Goal: Task Accomplishment & Management: Use online tool/utility

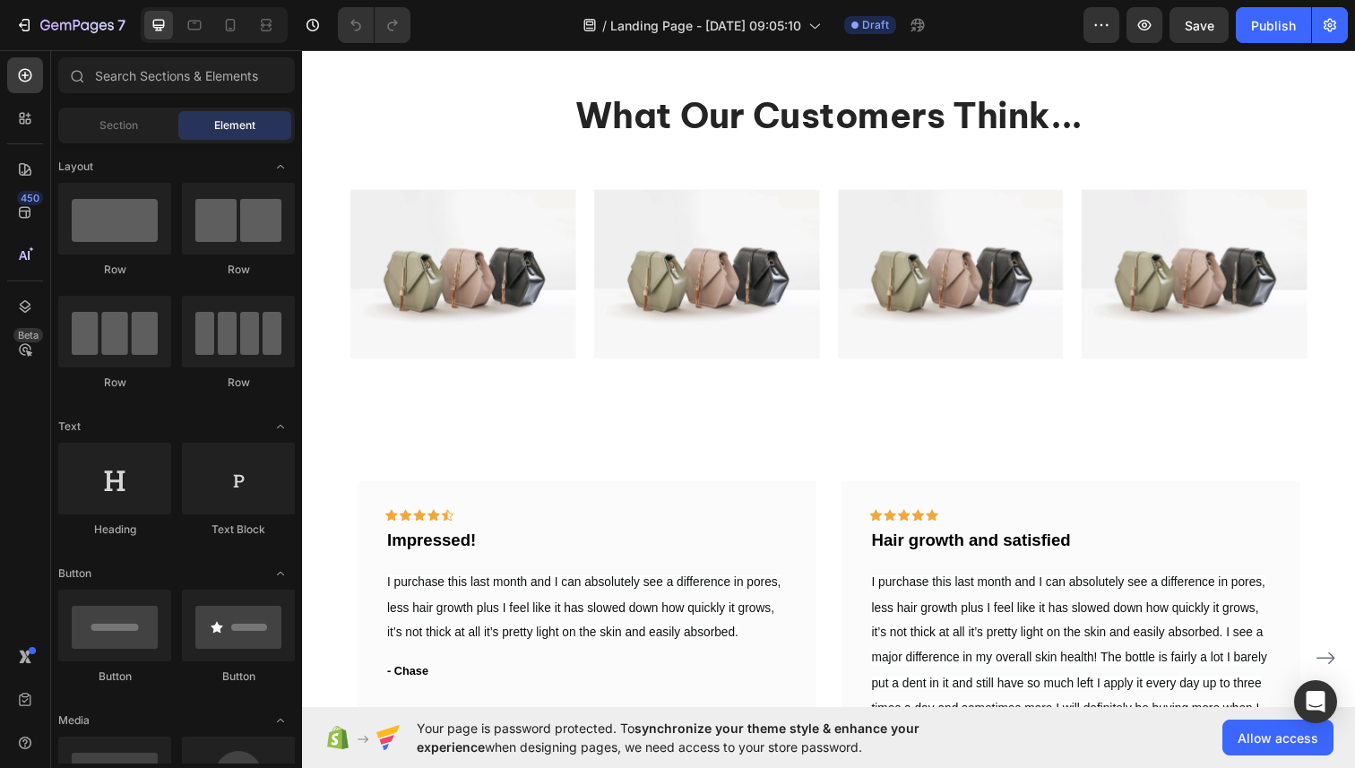
scroll to position [2617, 0]
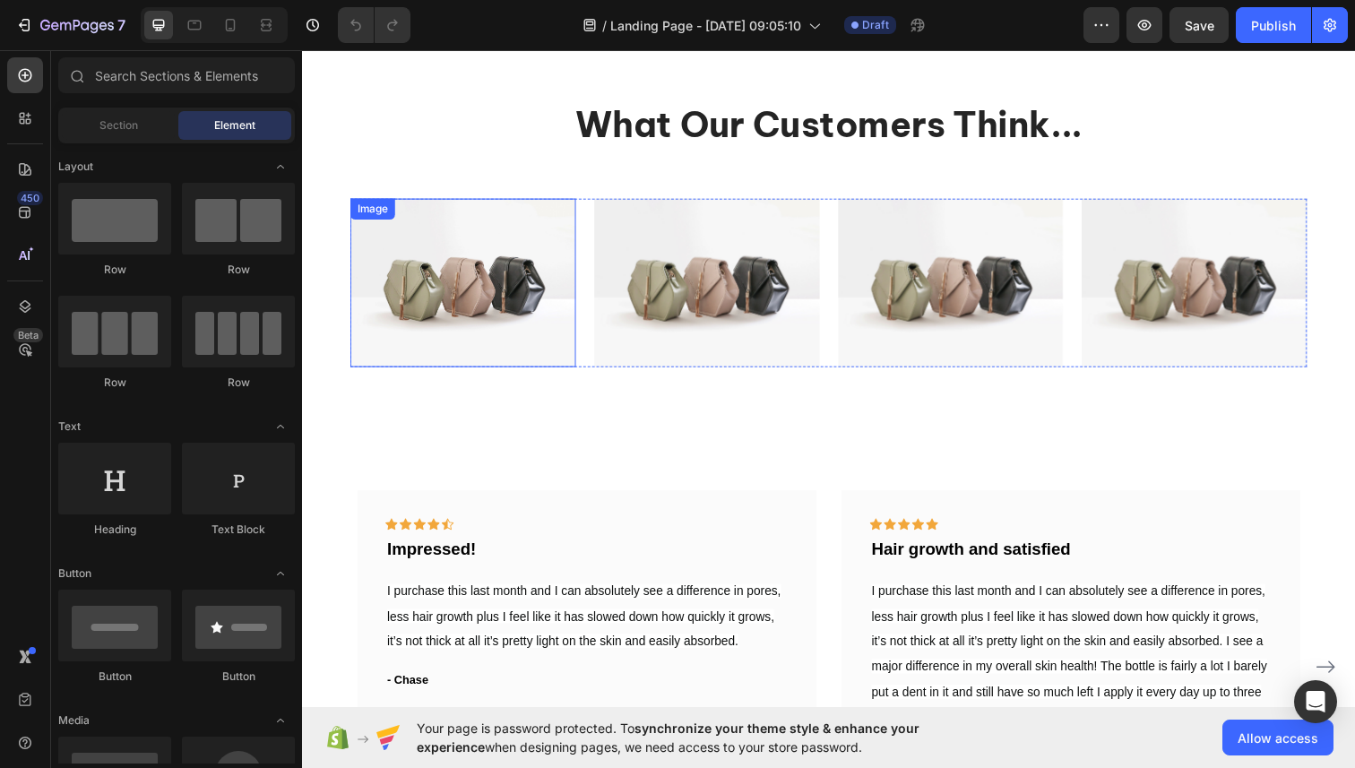
click at [471, 245] on img at bounding box center [466, 288] width 230 height 173
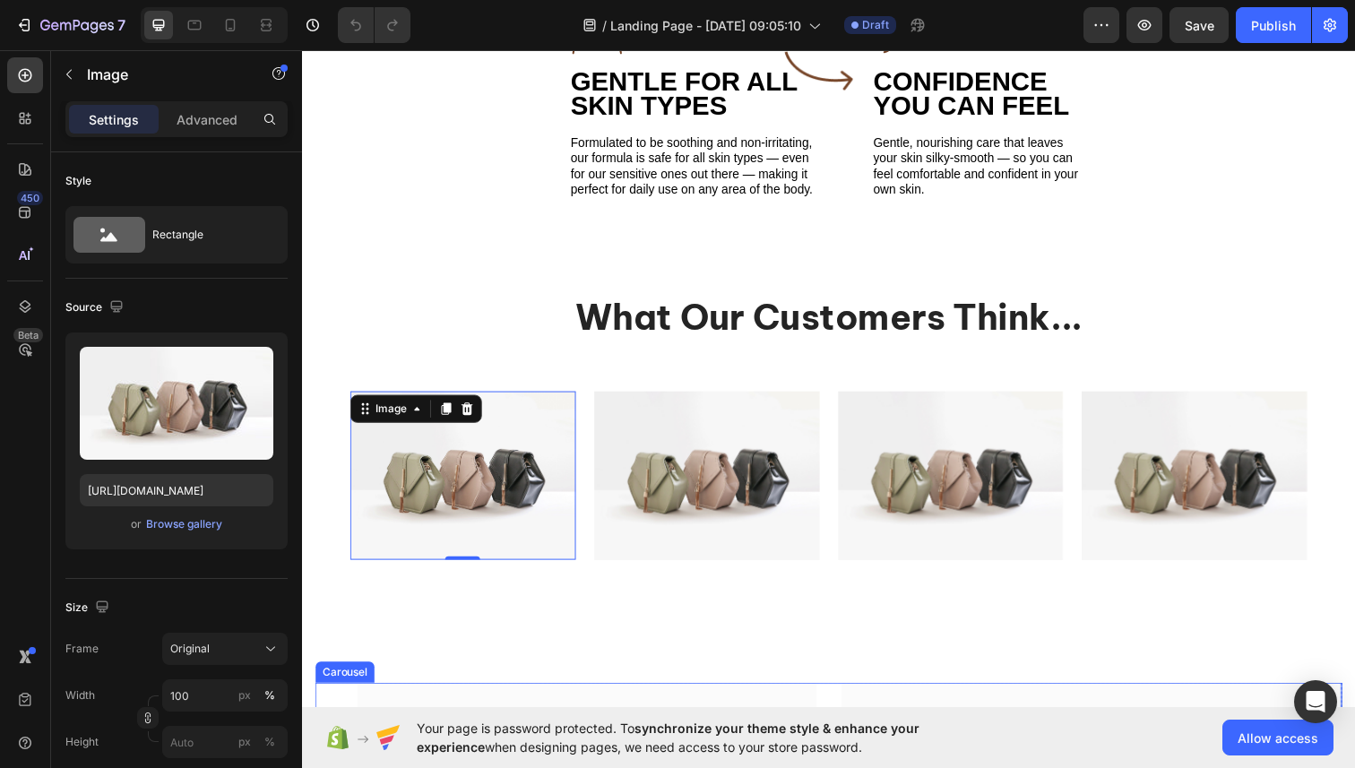
scroll to position [2422, 0]
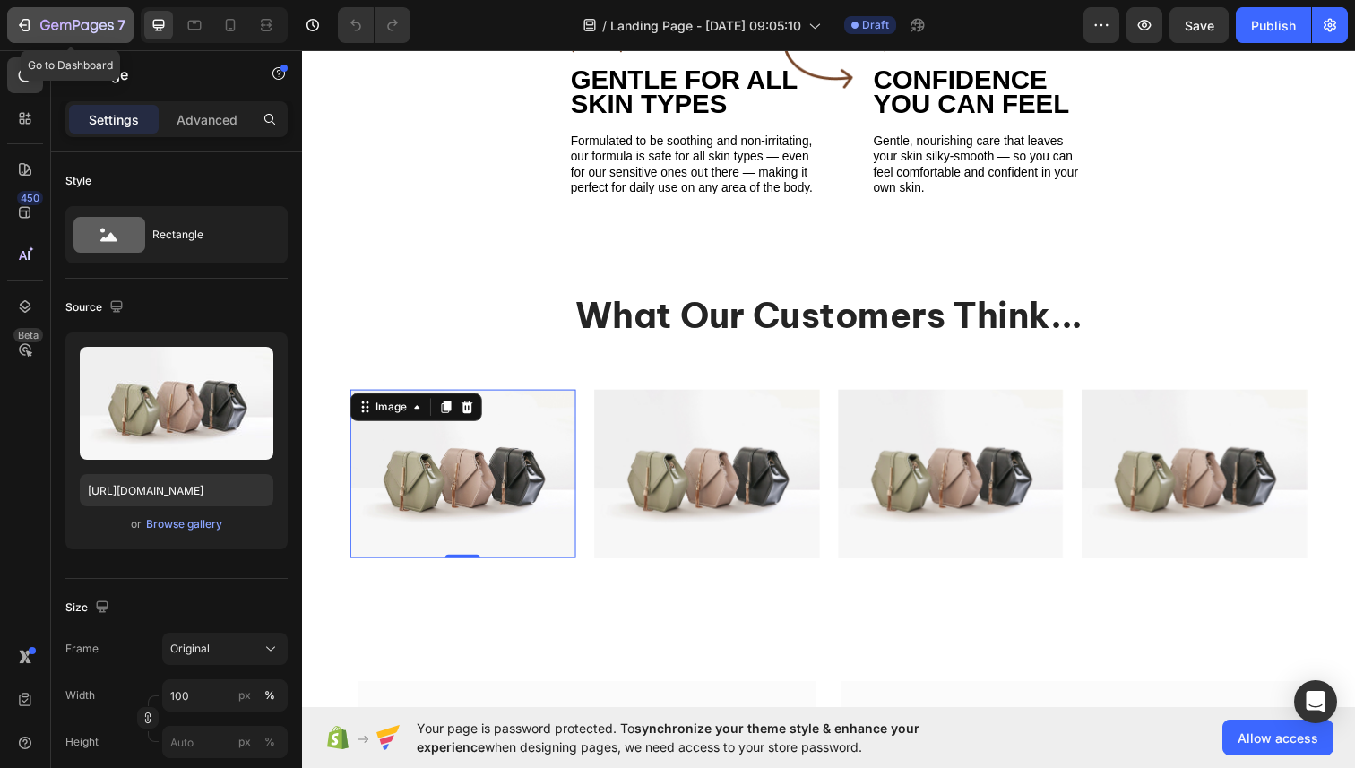
click at [30, 27] on icon "button" at bounding box center [24, 25] width 18 height 18
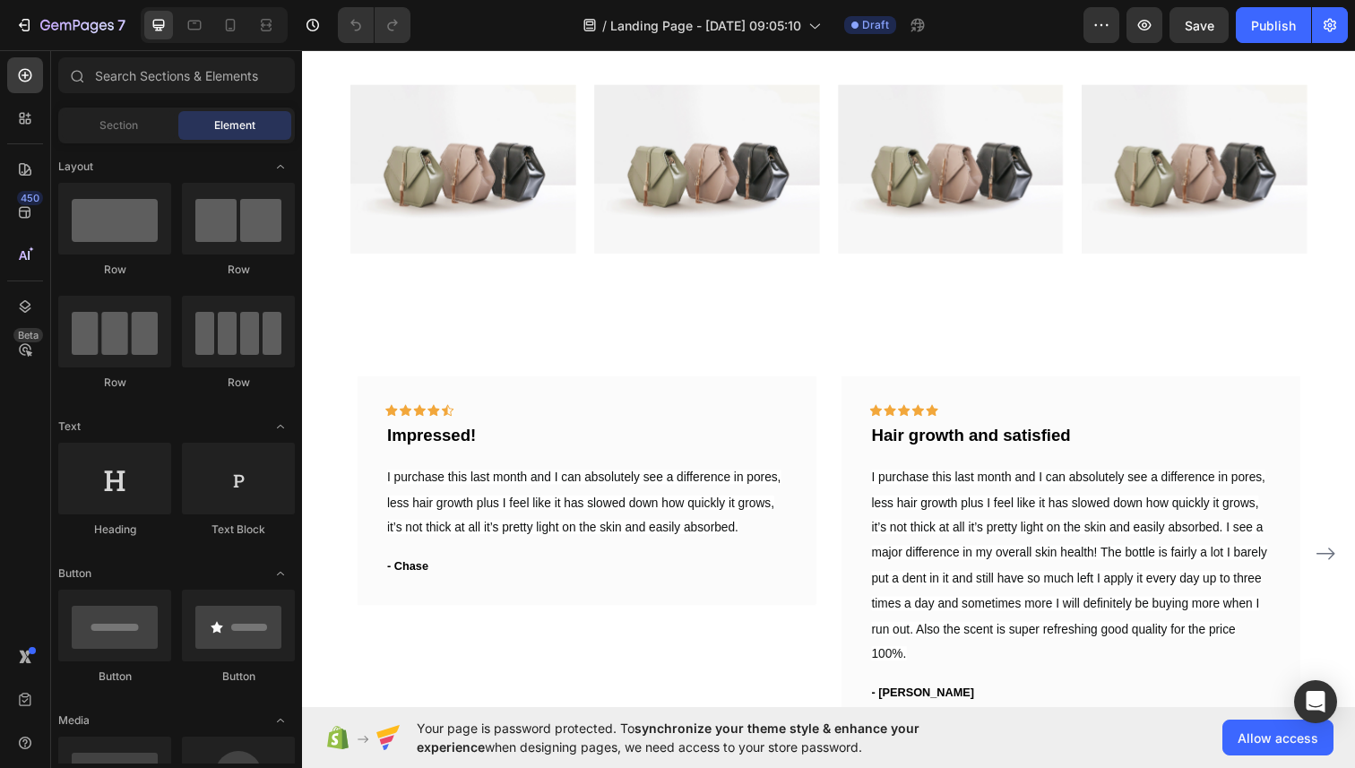
scroll to position [2743, 0]
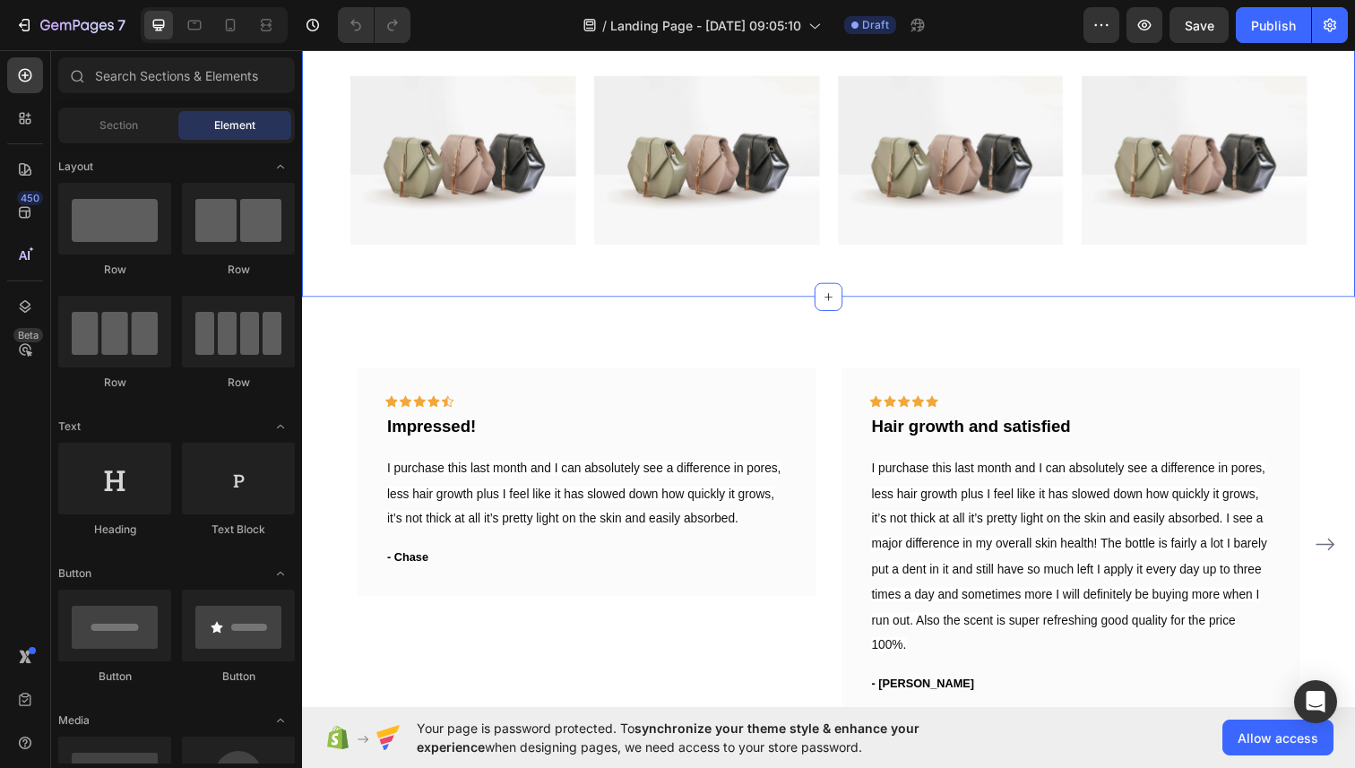
click at [470, 182] on img at bounding box center [466, 162] width 230 height 173
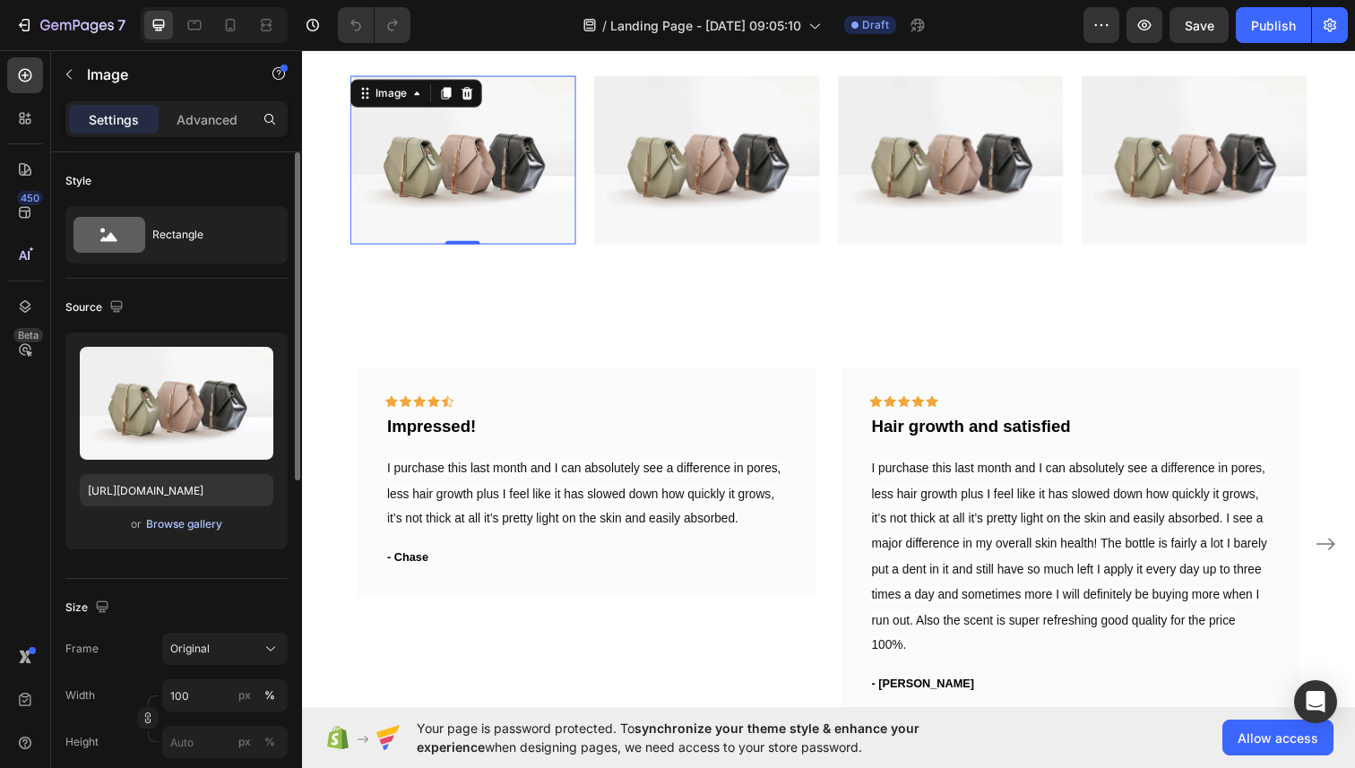
click at [159, 523] on div "Browse gallery" at bounding box center [184, 524] width 76 height 16
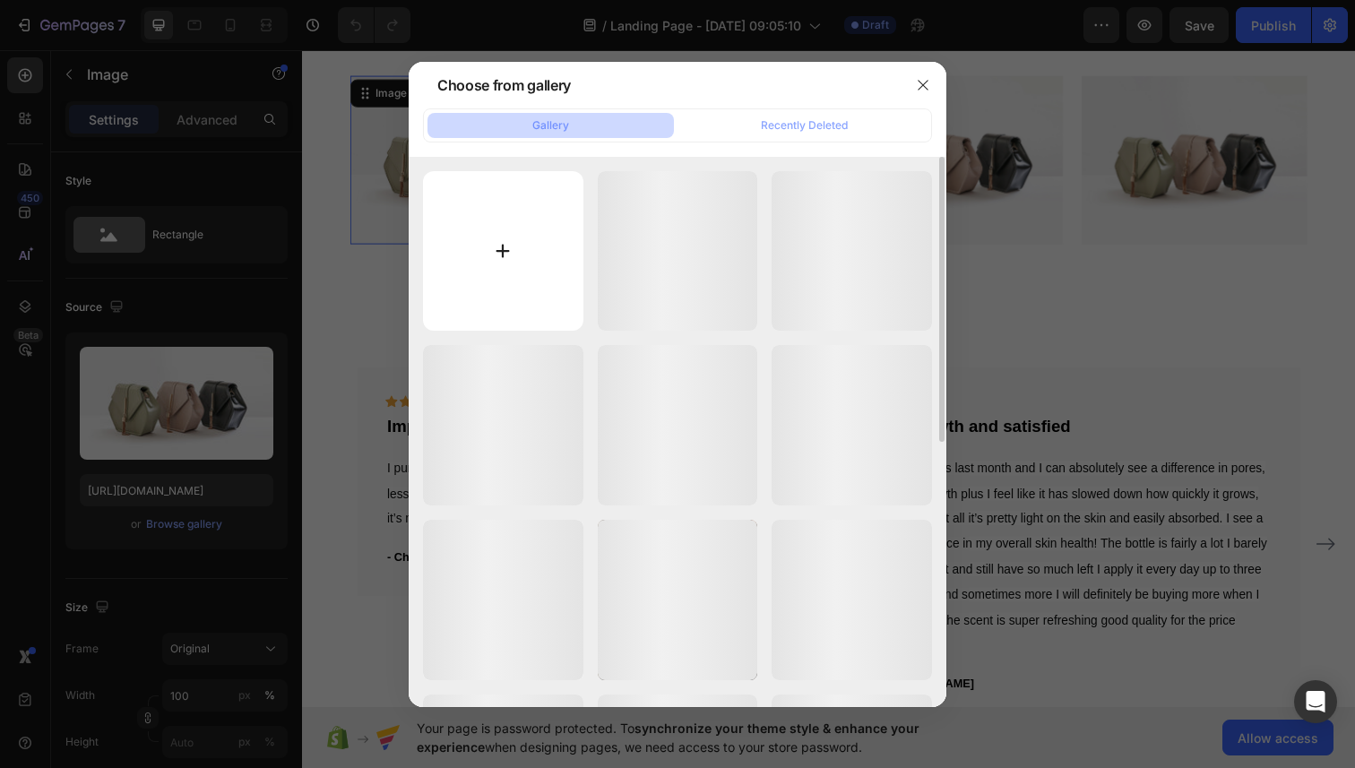
click at [520, 229] on input "file" at bounding box center [503, 251] width 160 height 160
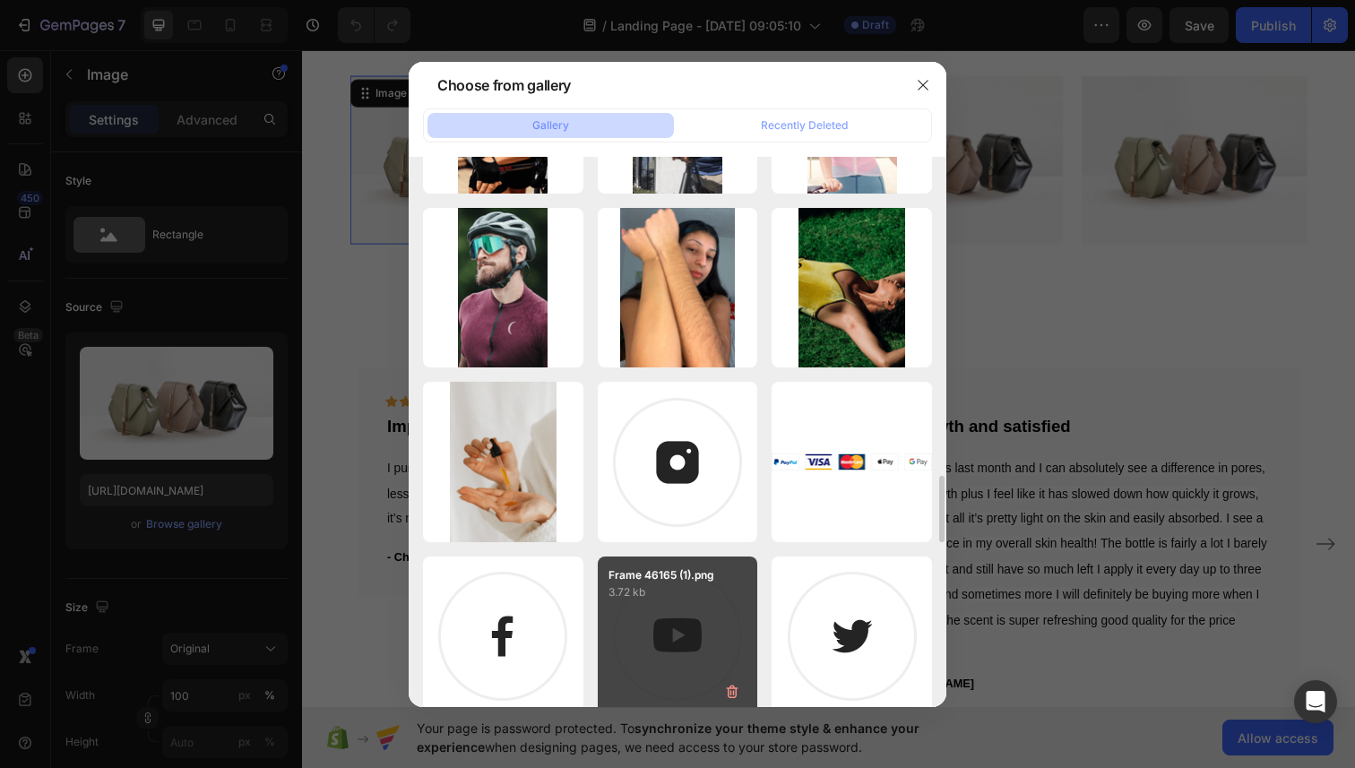
scroll to position [2578, 0]
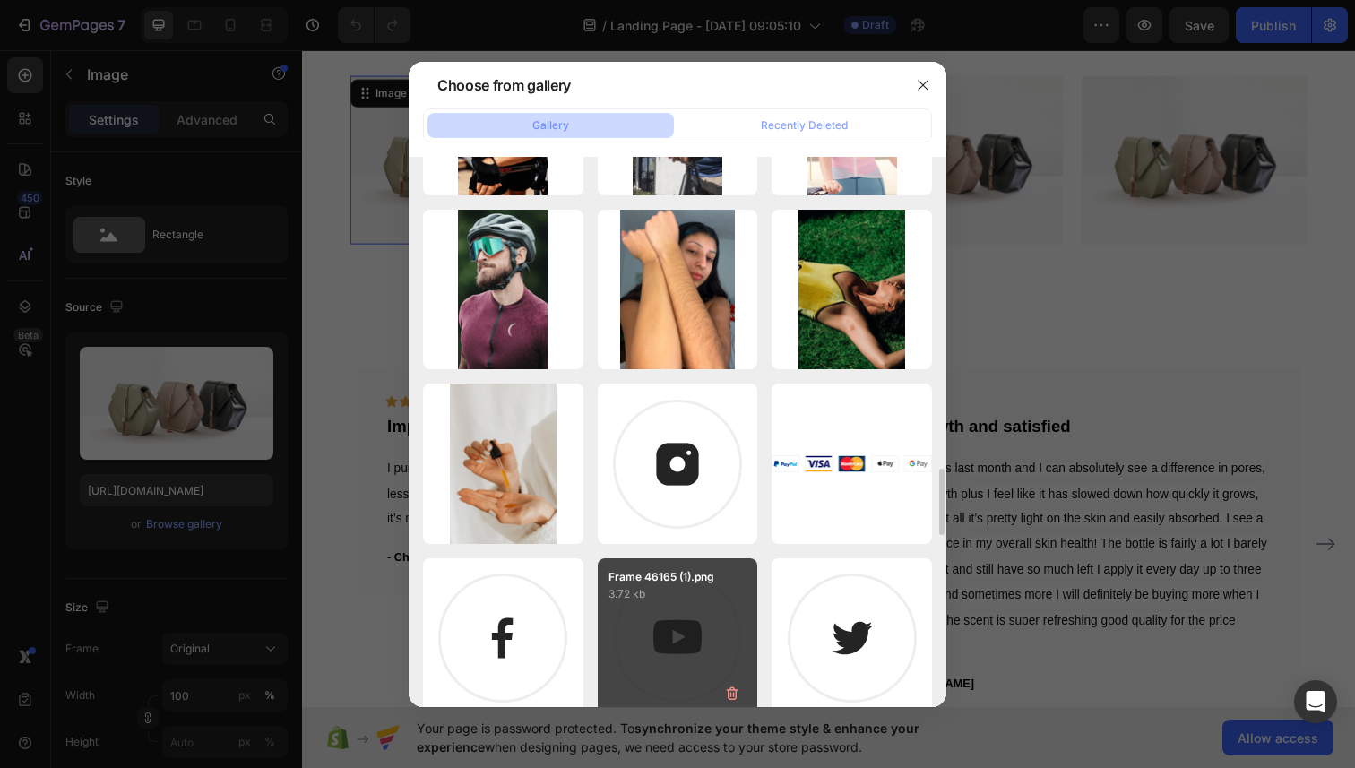
click at [0, 0] on div "hairy_arms.PNG 878.88 kb" at bounding box center [0, 0] width 0 height 0
type input "[URL][DOMAIN_NAME]"
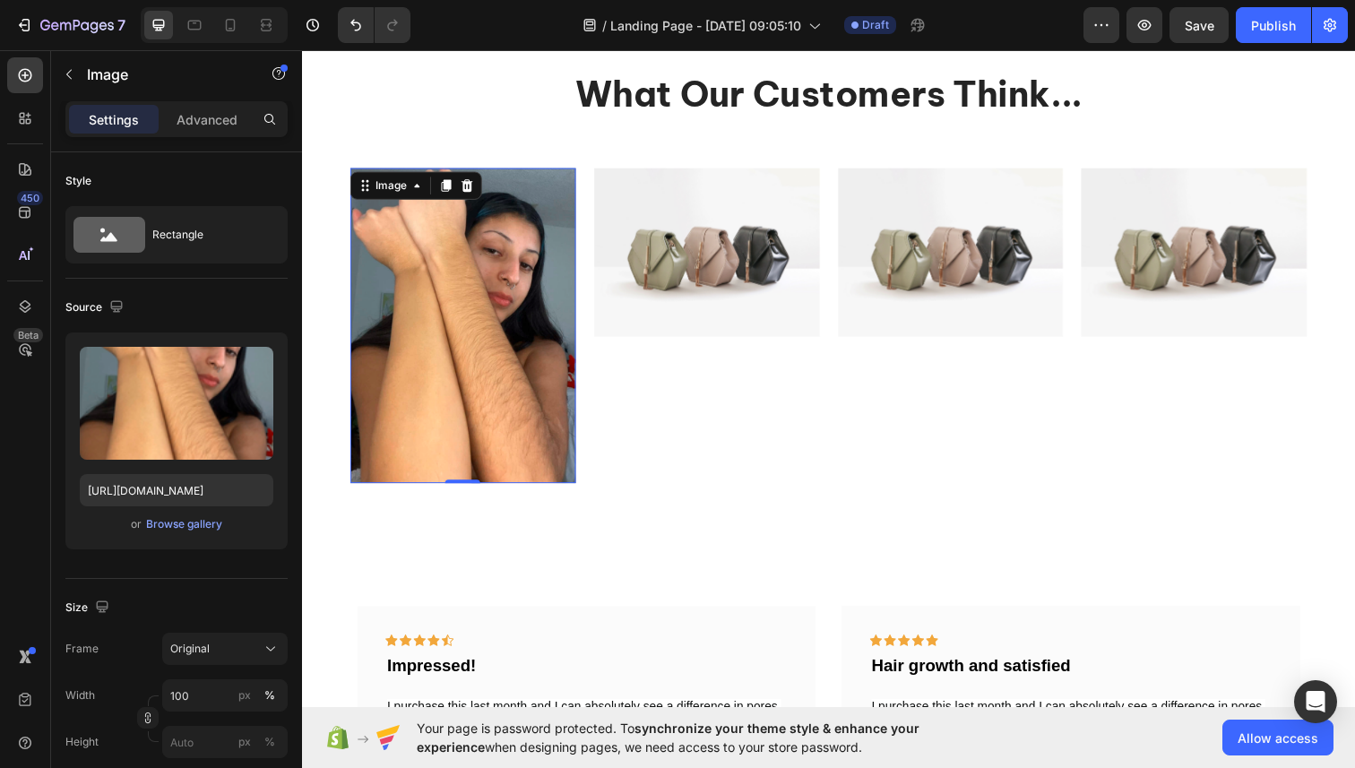
scroll to position [2642, 0]
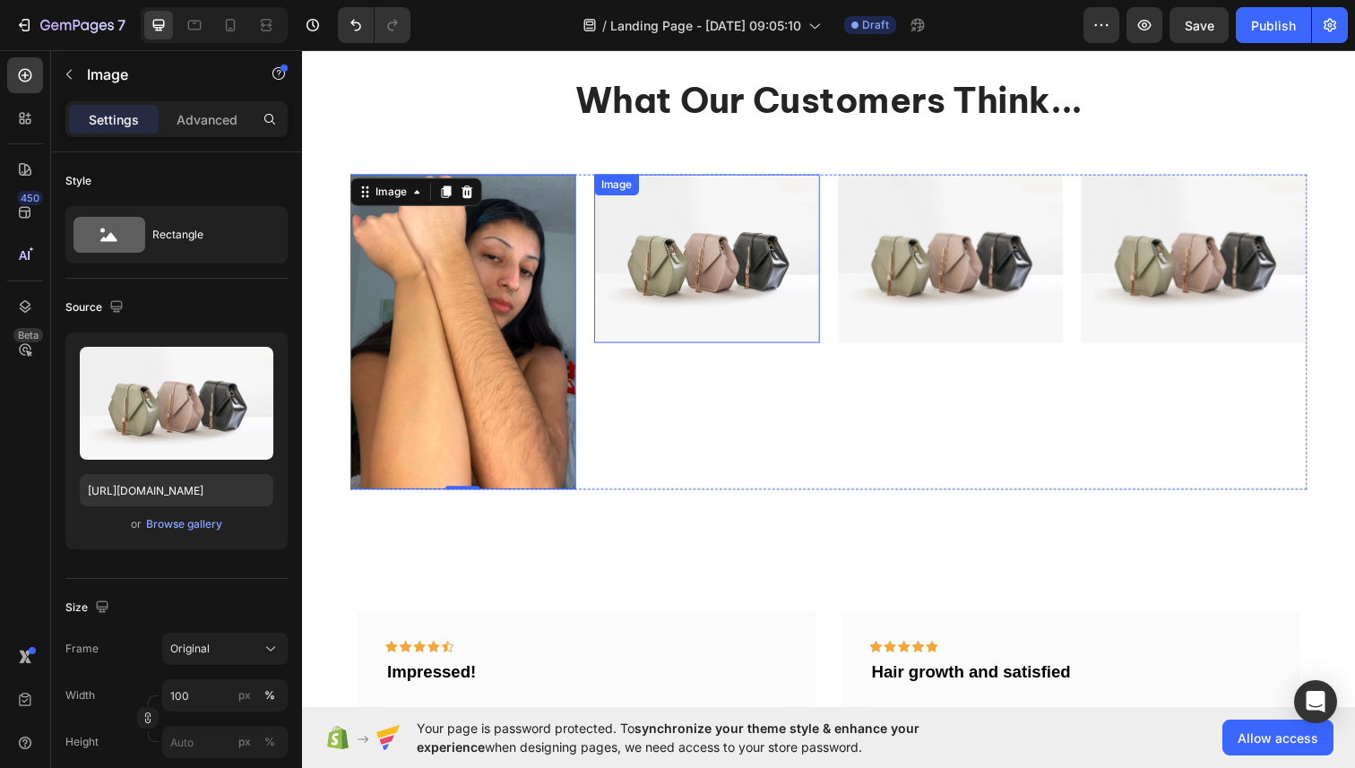
click at [717, 309] on img at bounding box center [715, 263] width 230 height 173
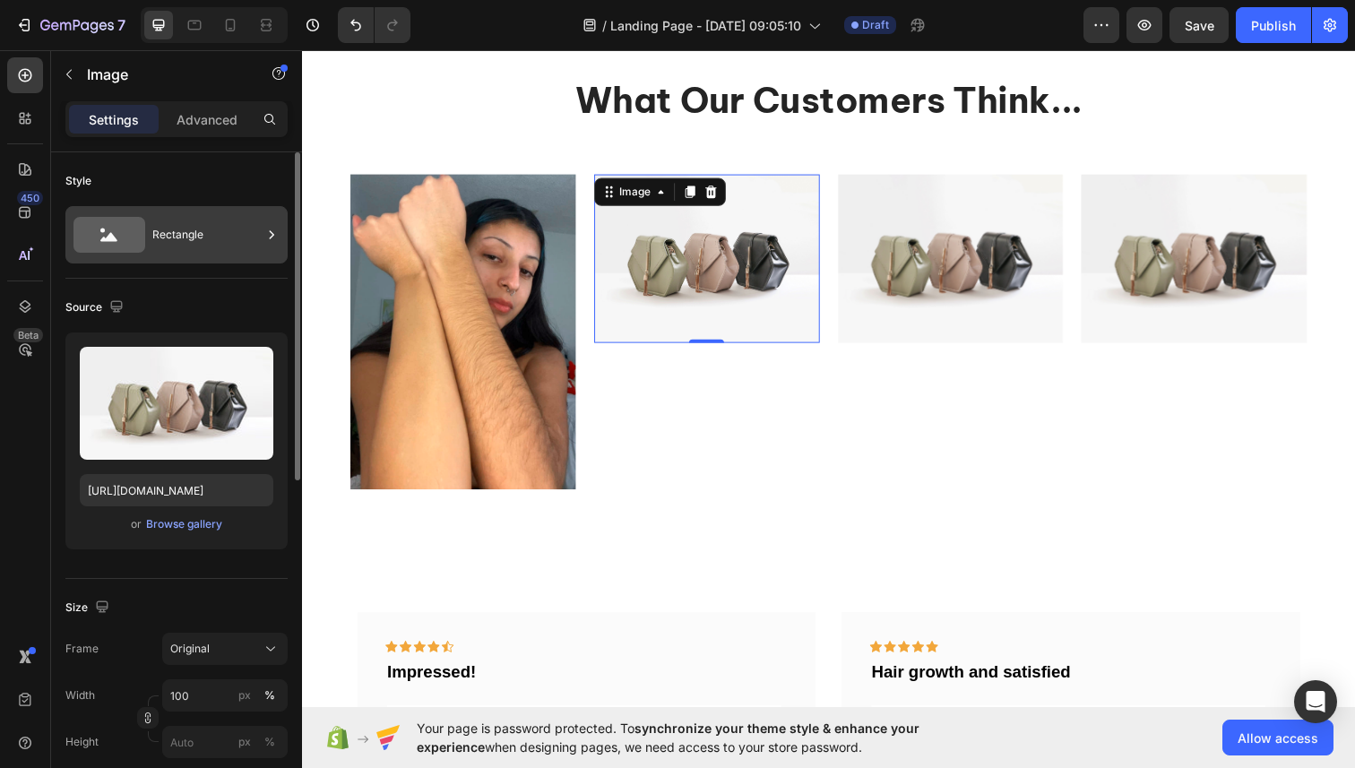
click at [154, 243] on div "Rectangle" at bounding box center [206, 234] width 109 height 41
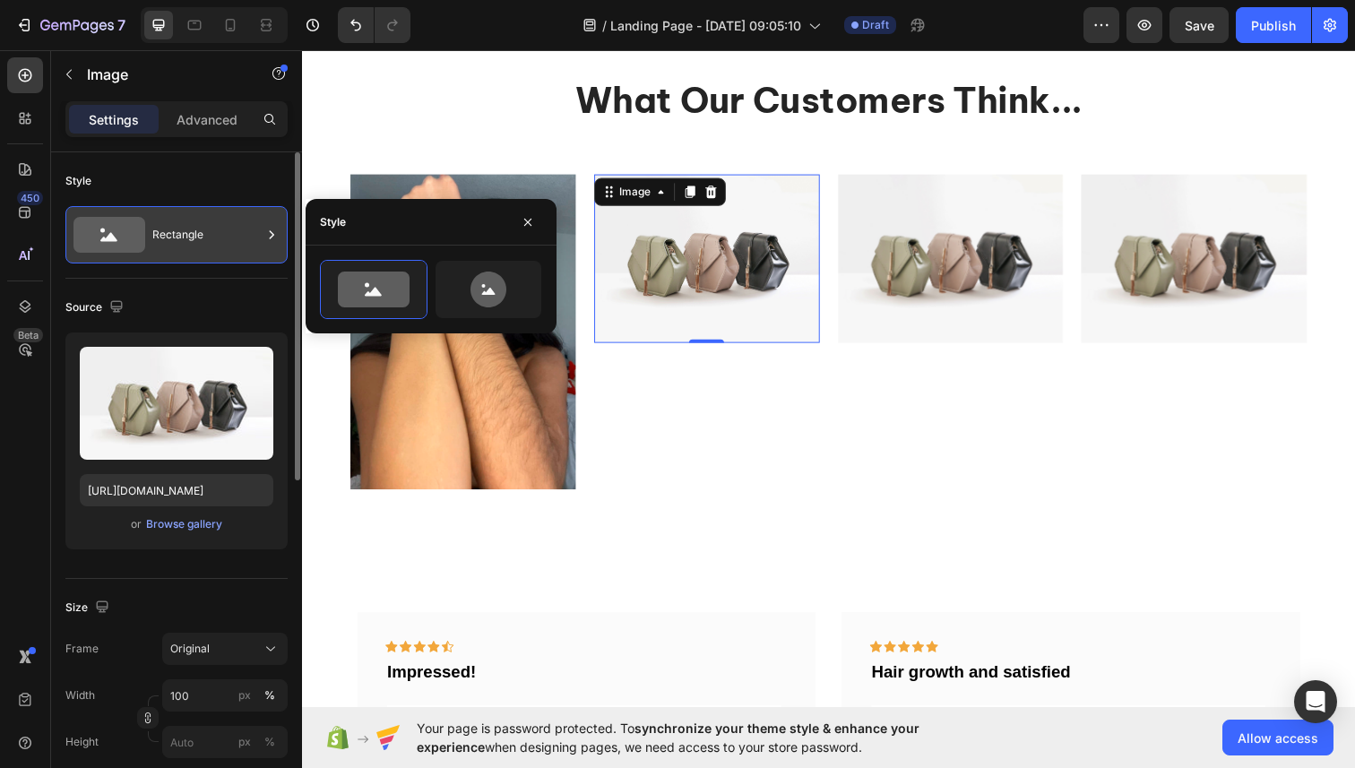
click at [154, 243] on div "Rectangle" at bounding box center [206, 234] width 109 height 41
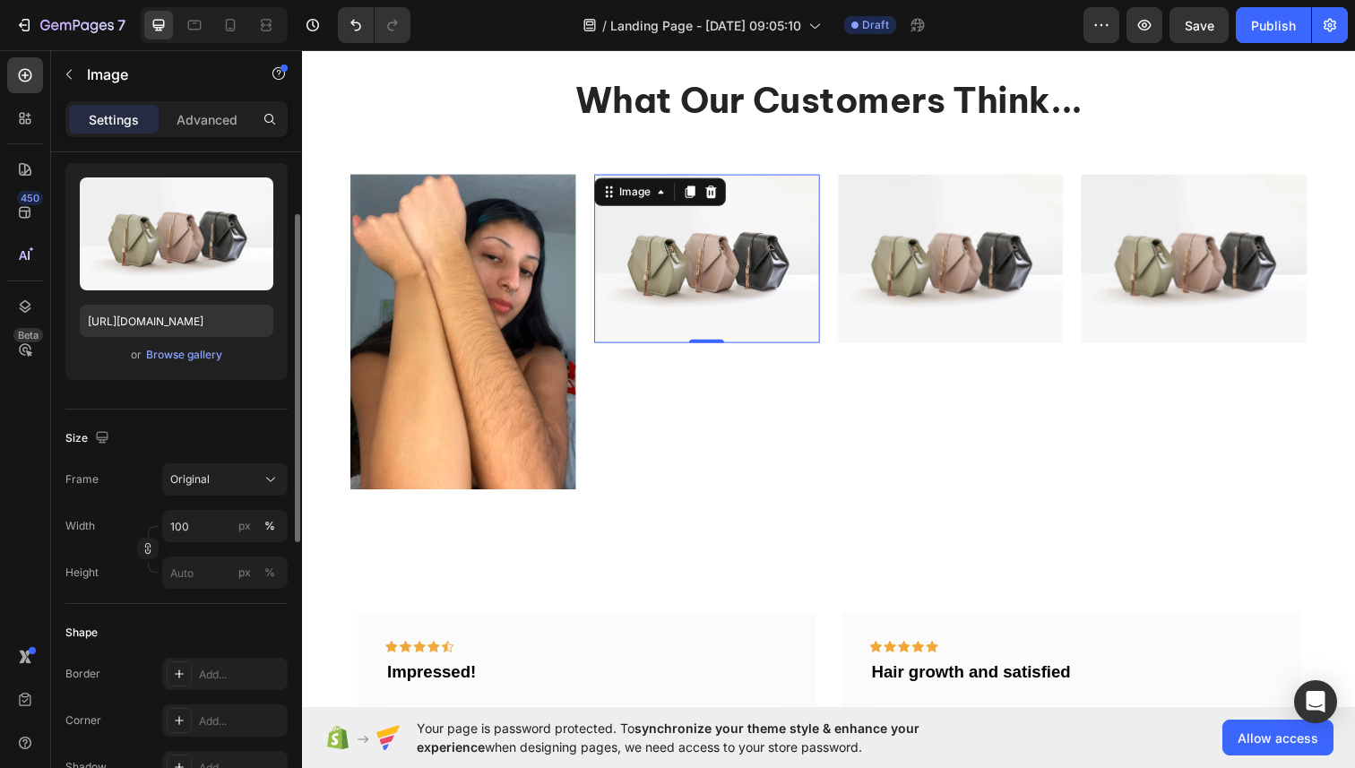
scroll to position [182, 0]
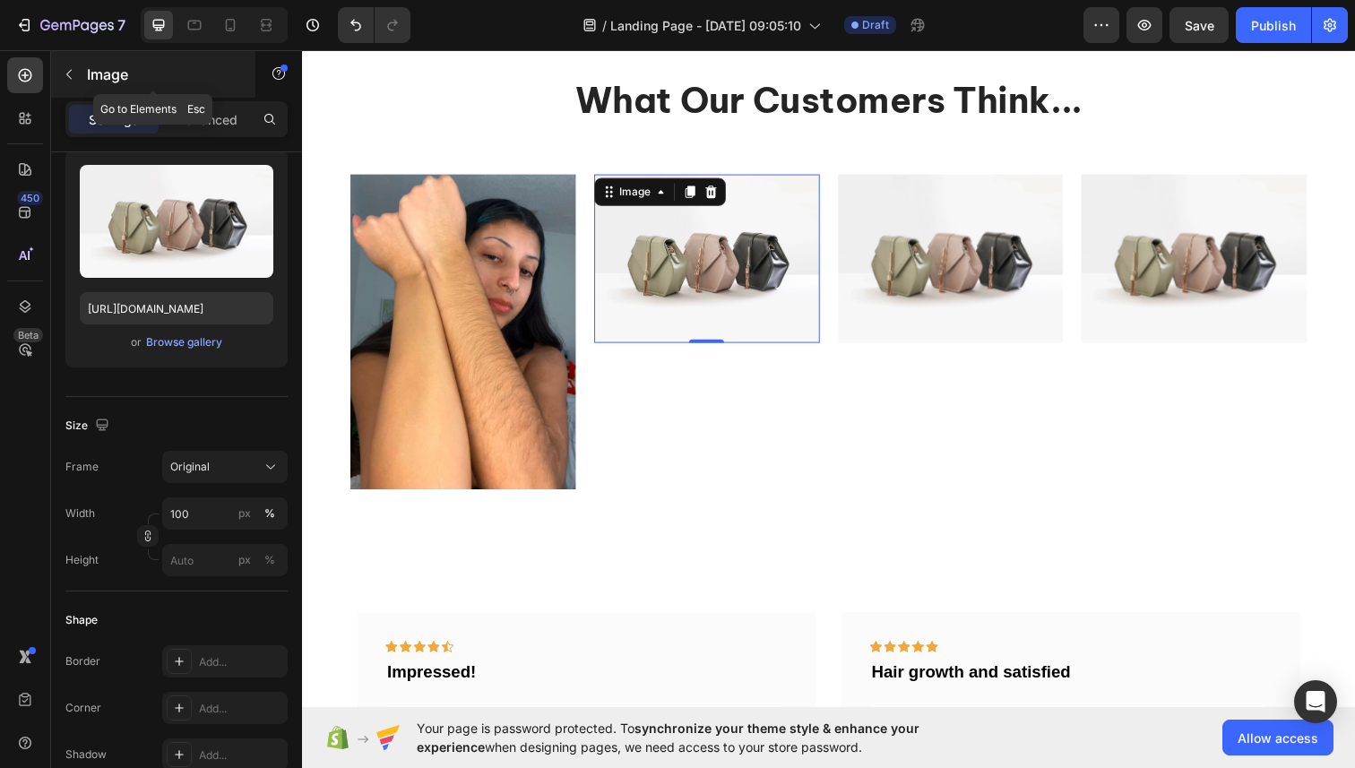
click at [71, 64] on button "button" at bounding box center [69, 74] width 29 height 29
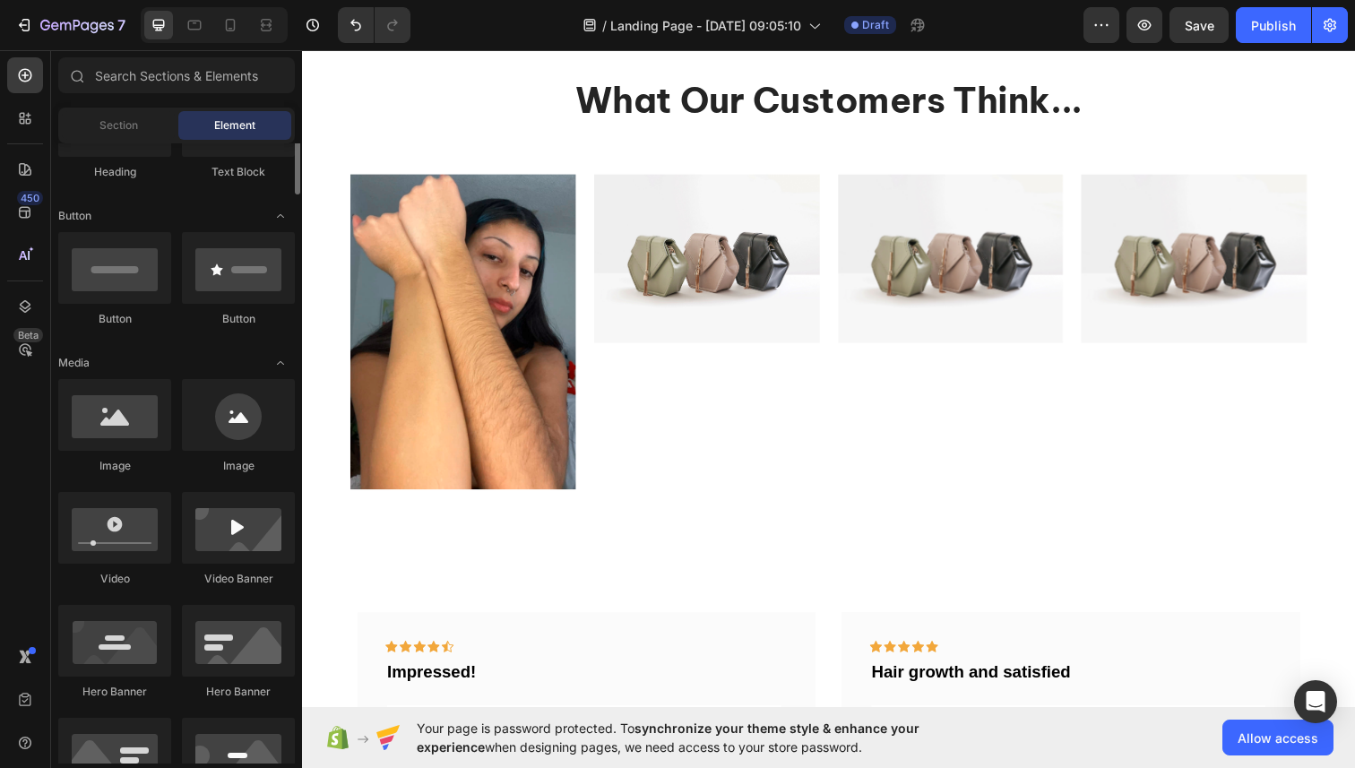
scroll to position [366, 0]
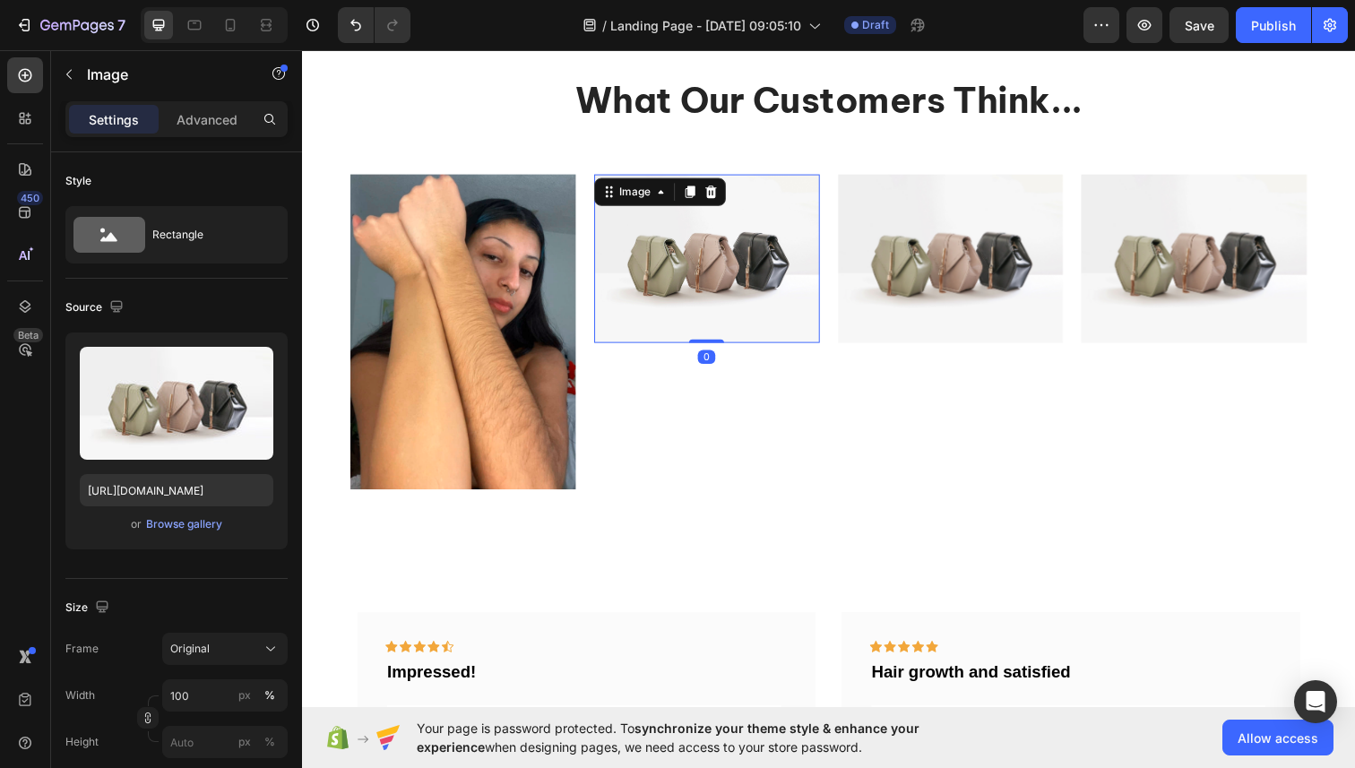
click at [775, 247] on img at bounding box center [715, 263] width 230 height 173
click at [720, 196] on icon at bounding box center [719, 195] width 14 height 14
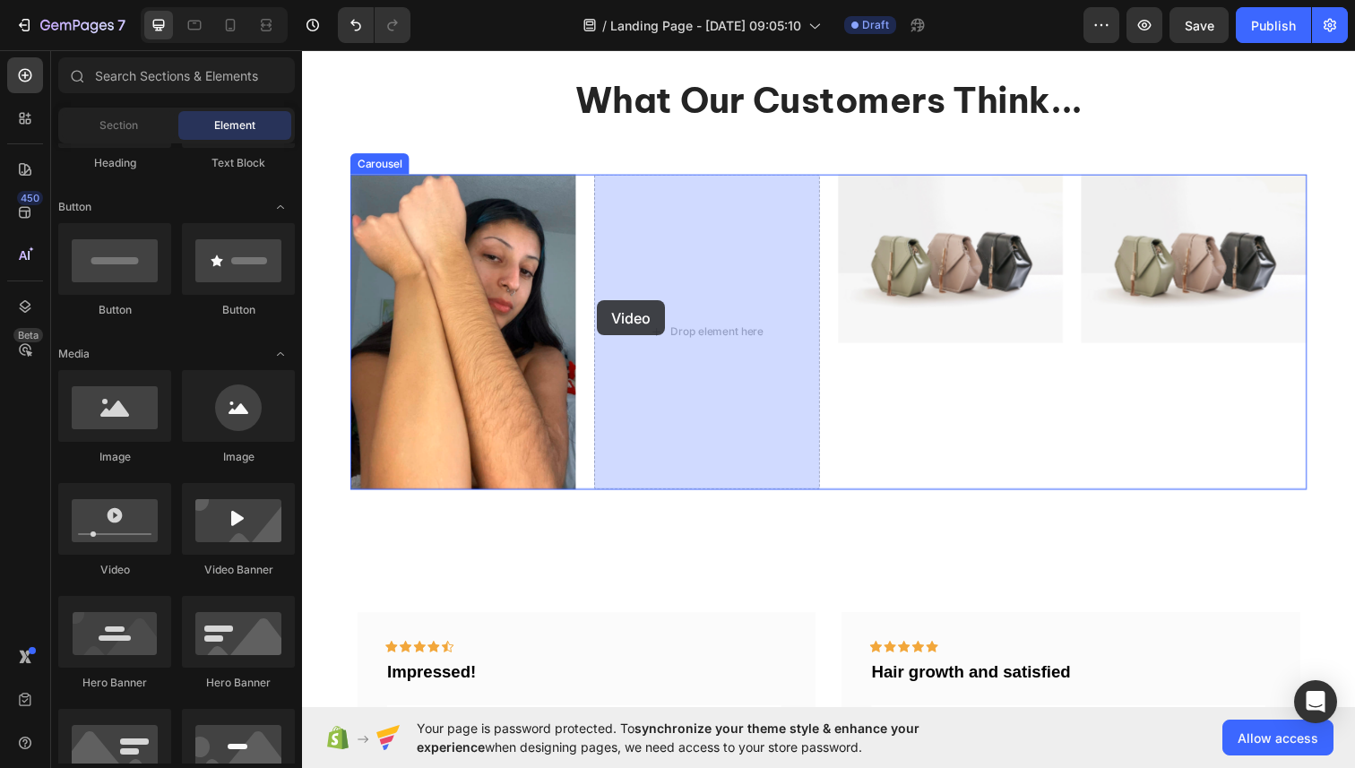
drag, startPoint x: 417, startPoint y: 597, endPoint x: 699, endPoint y: 296, distance: 412.7
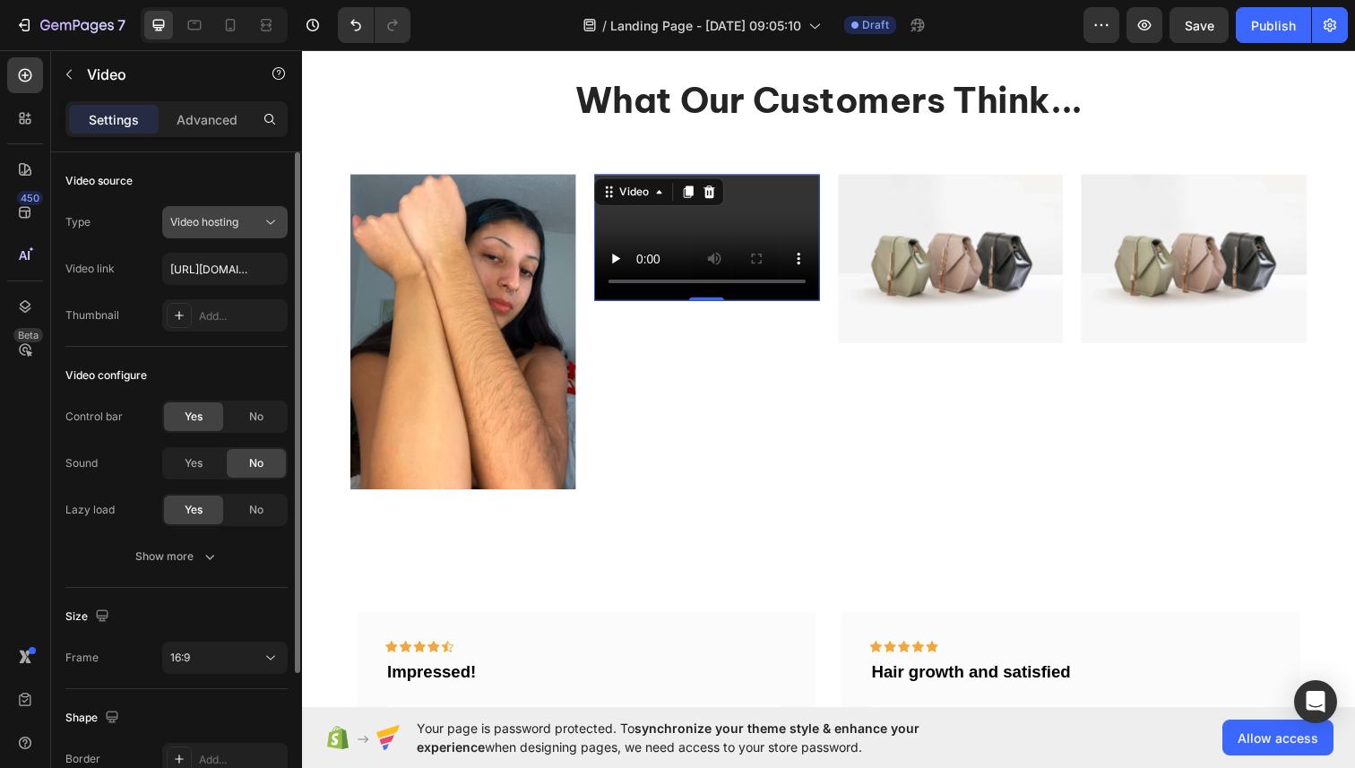
click at [197, 220] on span "Video hosting" at bounding box center [204, 221] width 68 height 13
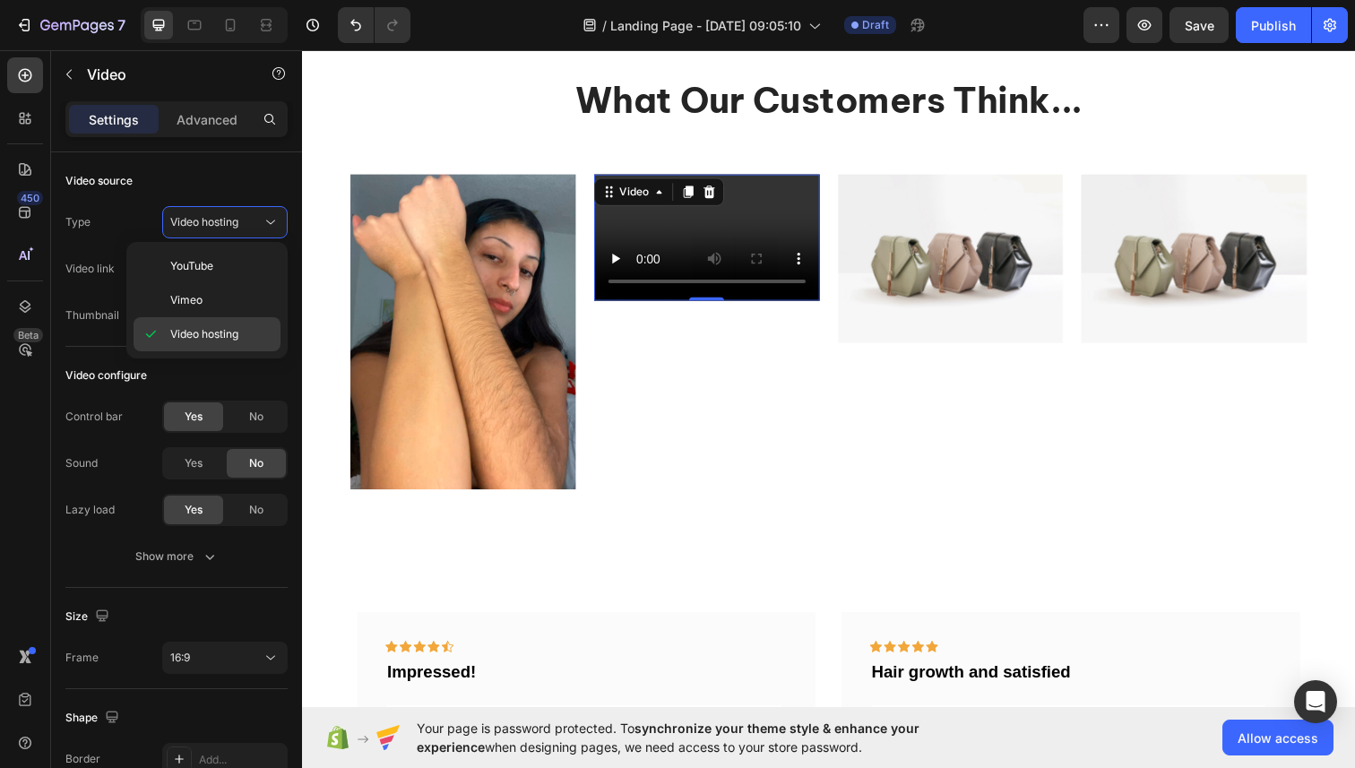
click at [205, 340] on span "Video hosting" at bounding box center [204, 334] width 68 height 16
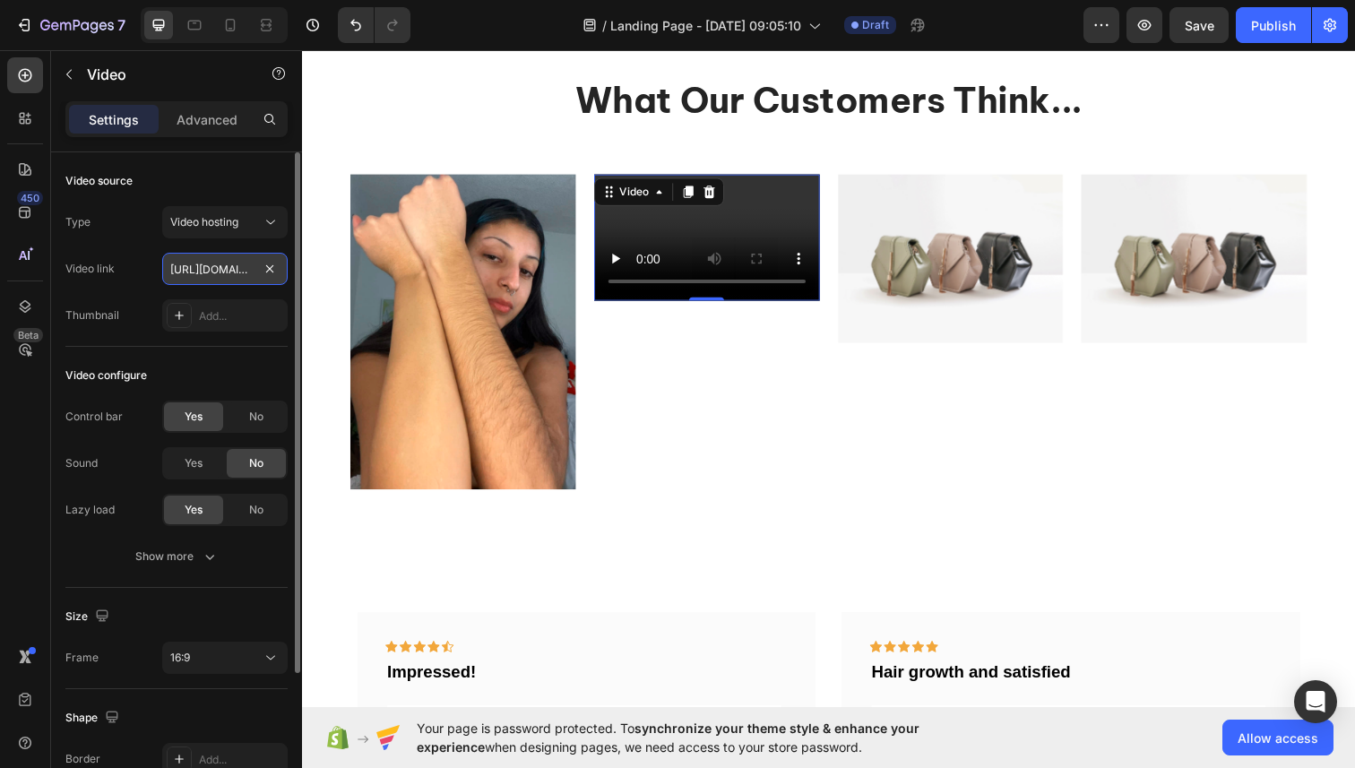
click at [194, 272] on input "[URL][DOMAIN_NAME]" at bounding box center [224, 269] width 125 height 32
click at [219, 280] on input "[URL][DOMAIN_NAME]" at bounding box center [224, 269] width 125 height 32
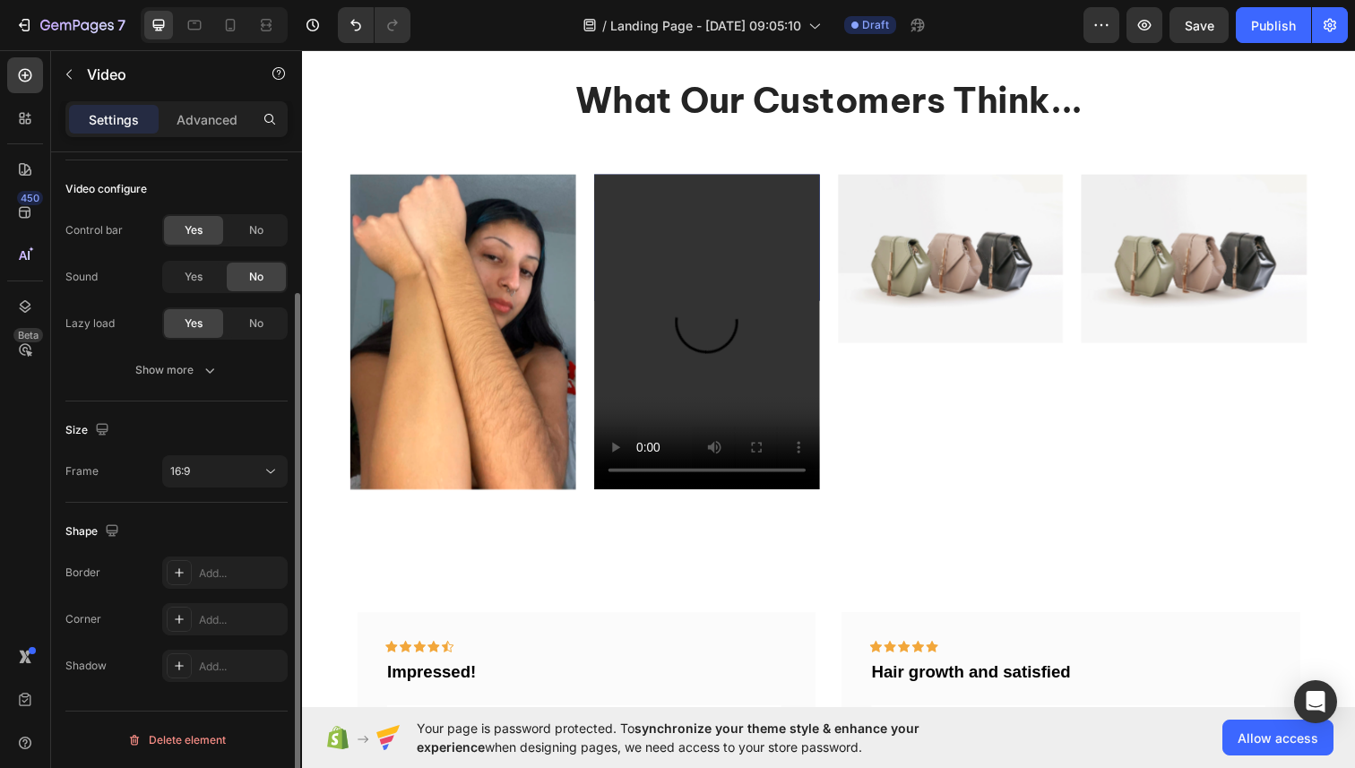
scroll to position [184, 0]
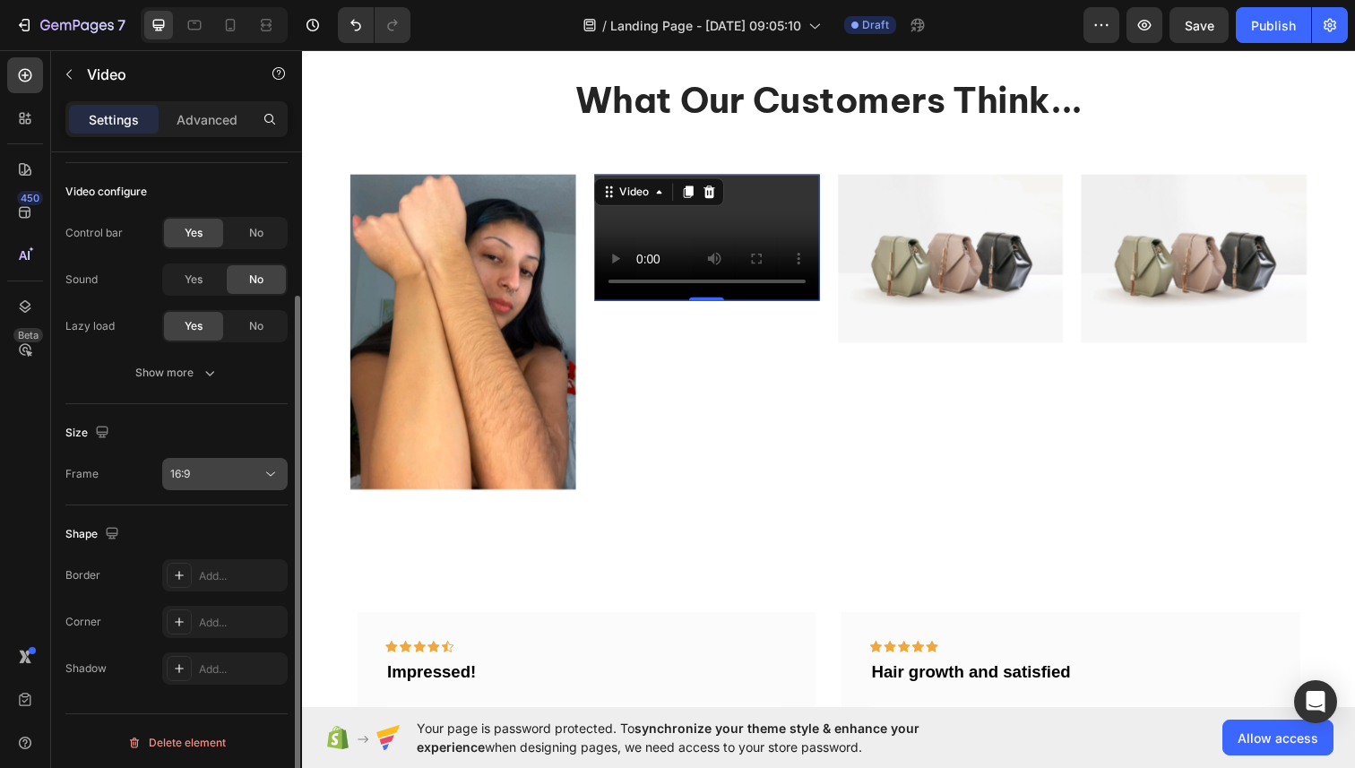
click at [200, 483] on button "16:9" at bounding box center [224, 474] width 125 height 32
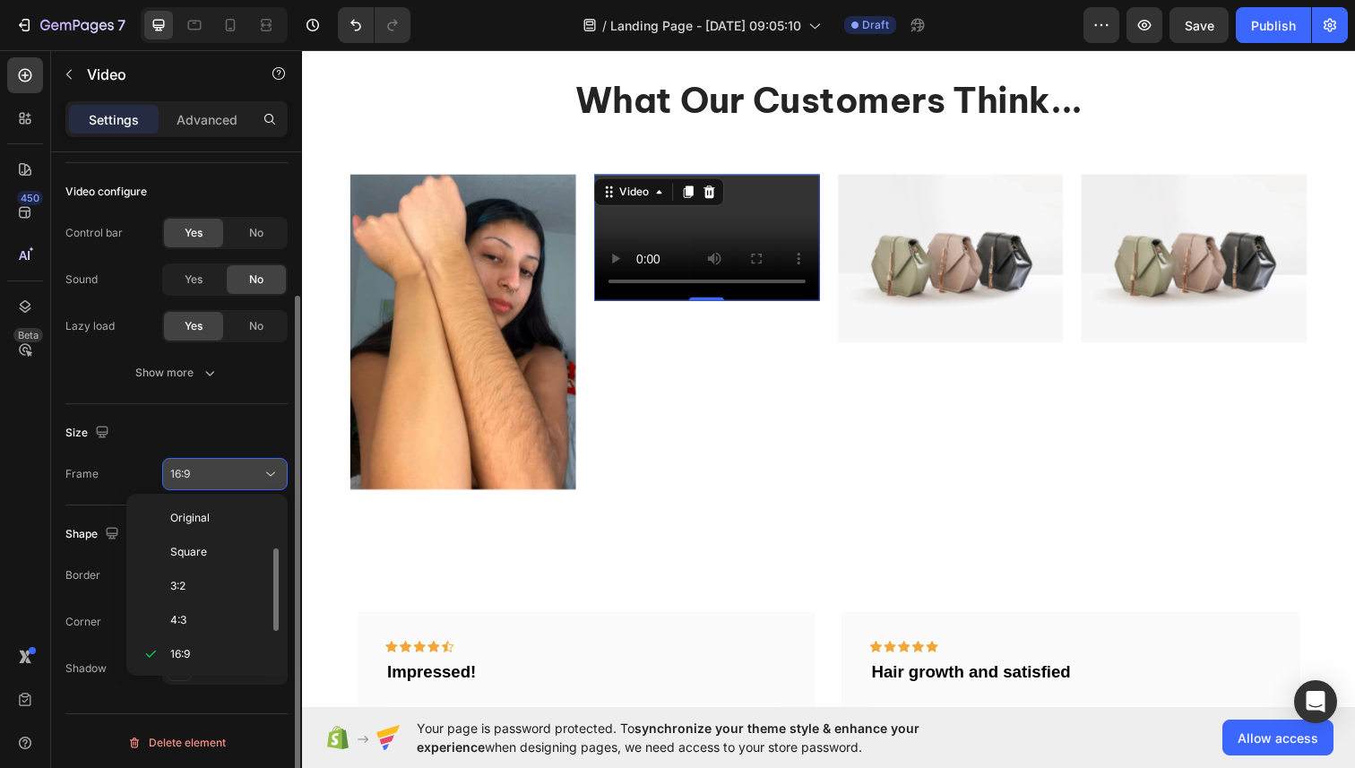
scroll to position [32, 0]
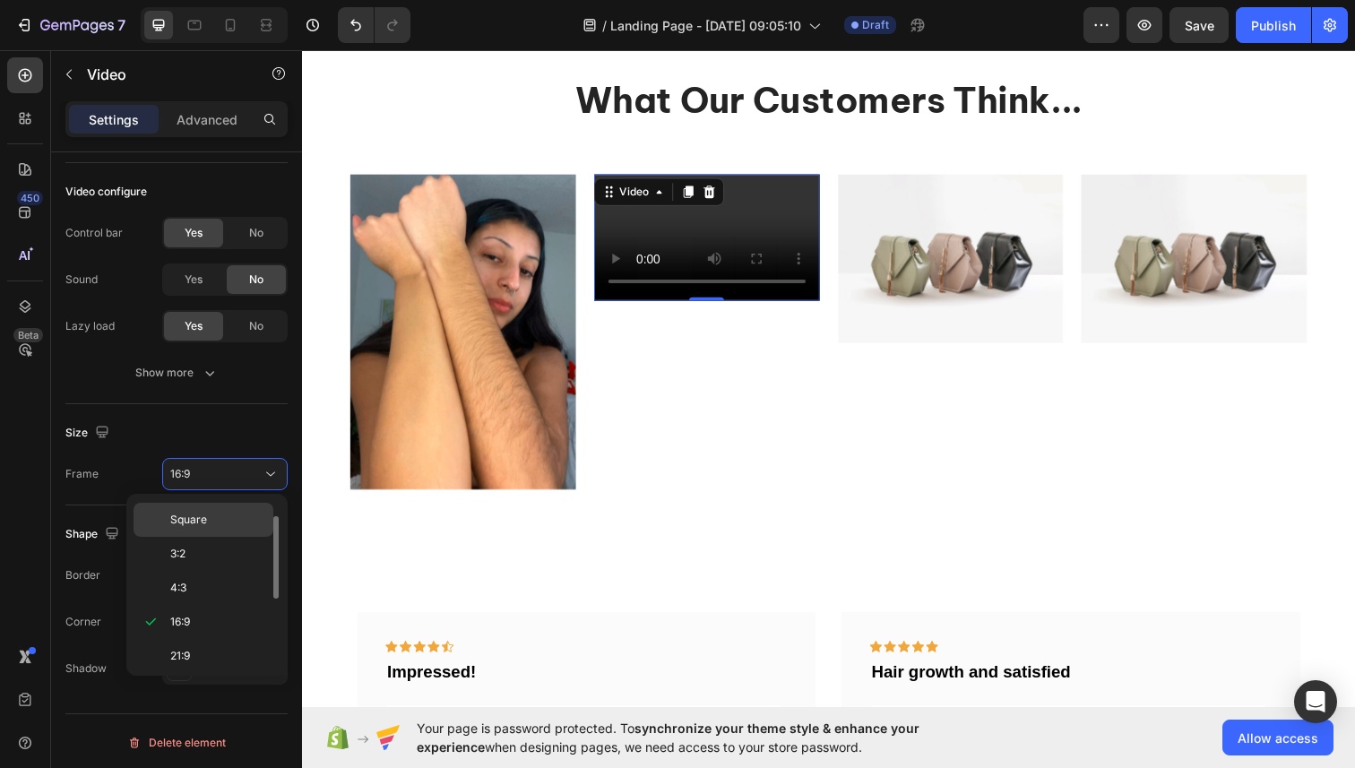
click at [203, 520] on span "Square" at bounding box center [188, 520] width 37 height 16
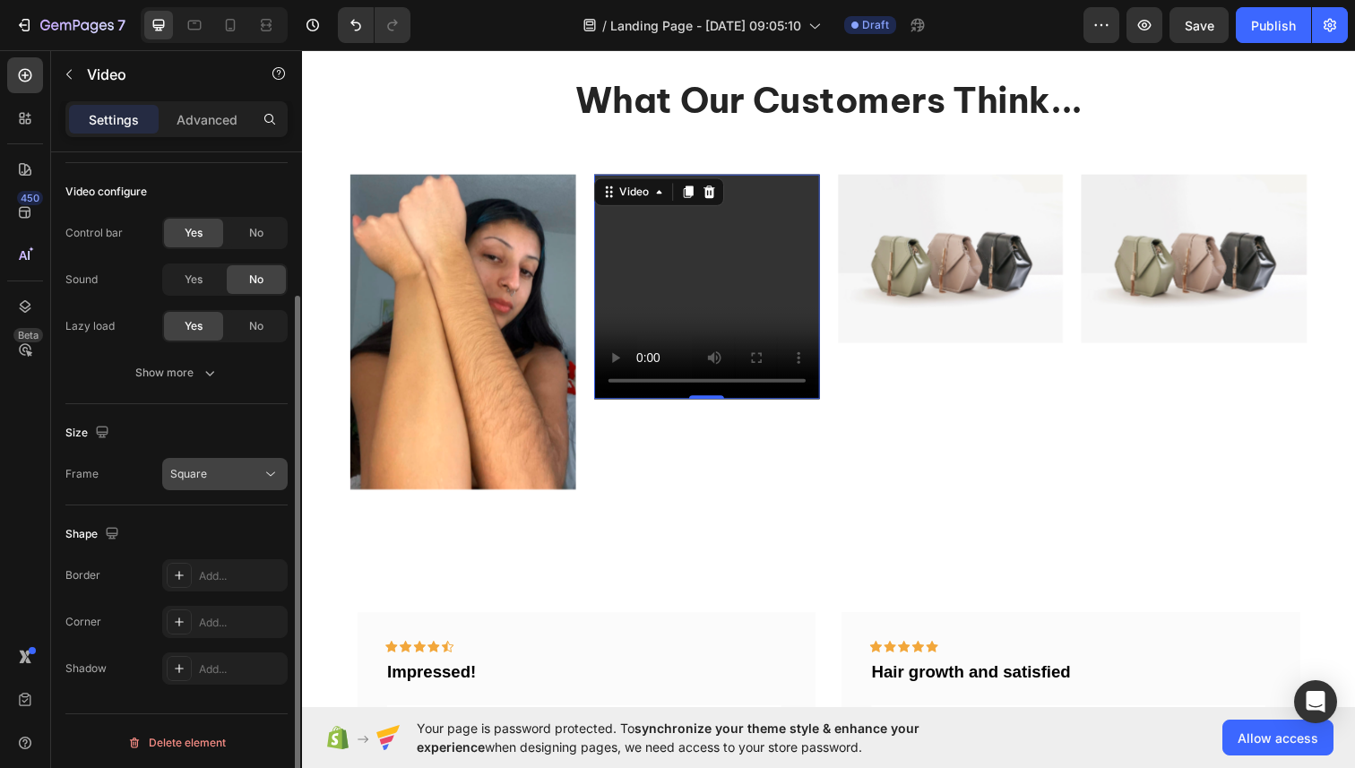
click at [194, 483] on button "Square" at bounding box center [224, 474] width 125 height 32
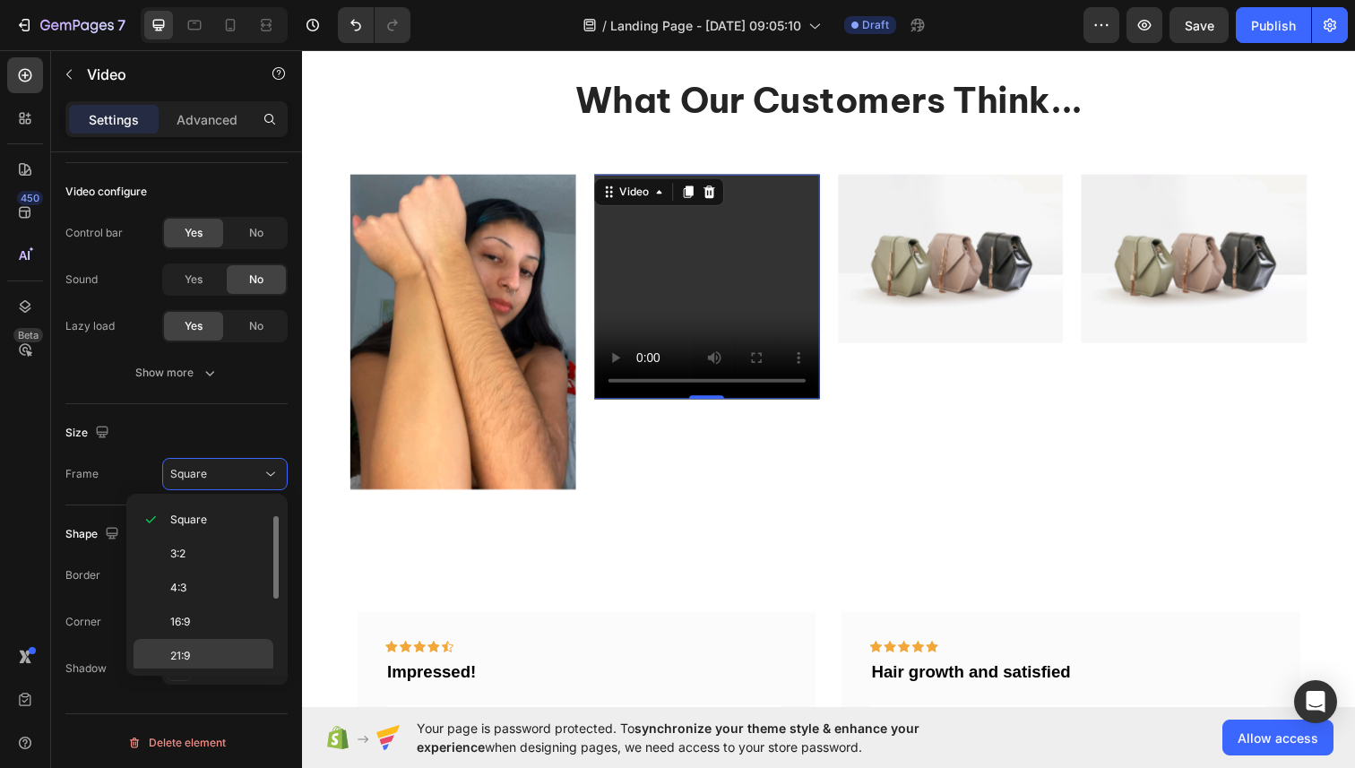
click at [207, 657] on p "21:9" at bounding box center [217, 656] width 95 height 16
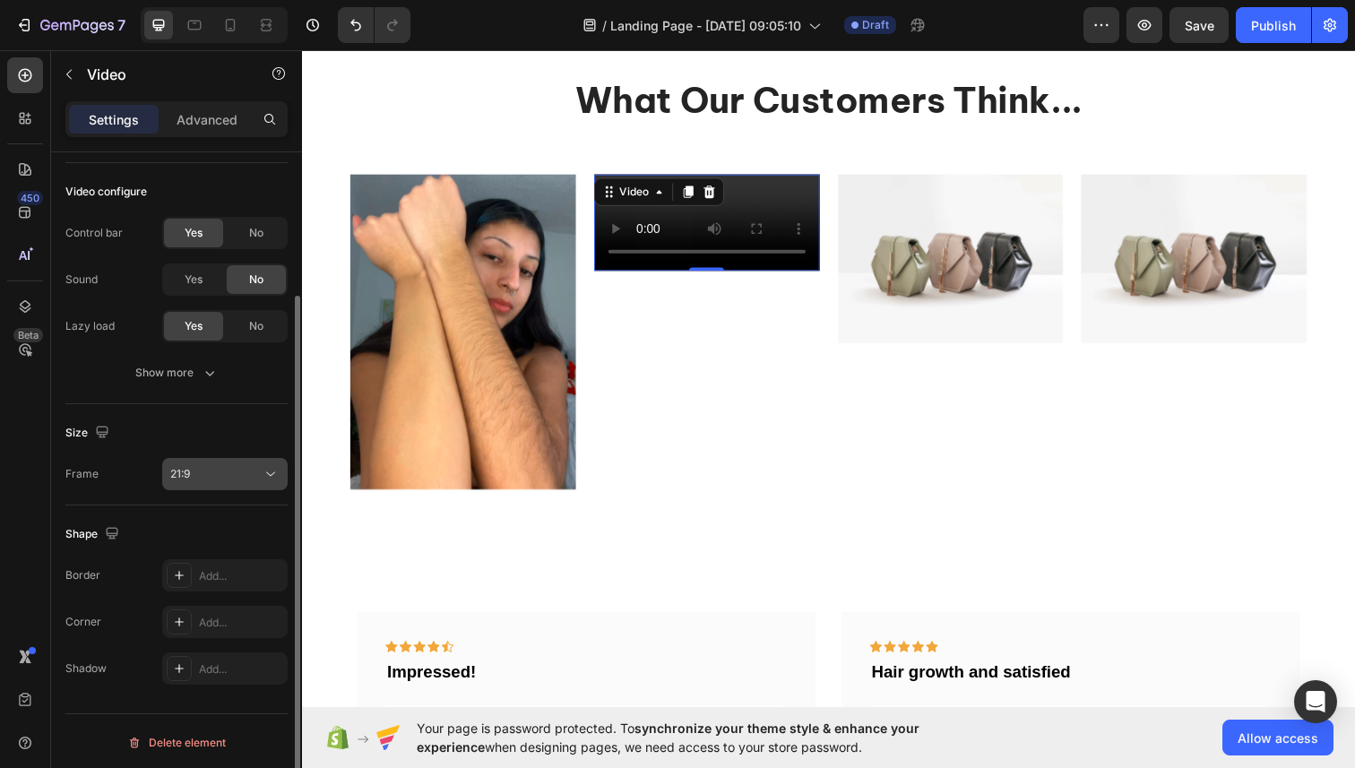
click at [177, 483] on button "21:9" at bounding box center [224, 474] width 125 height 32
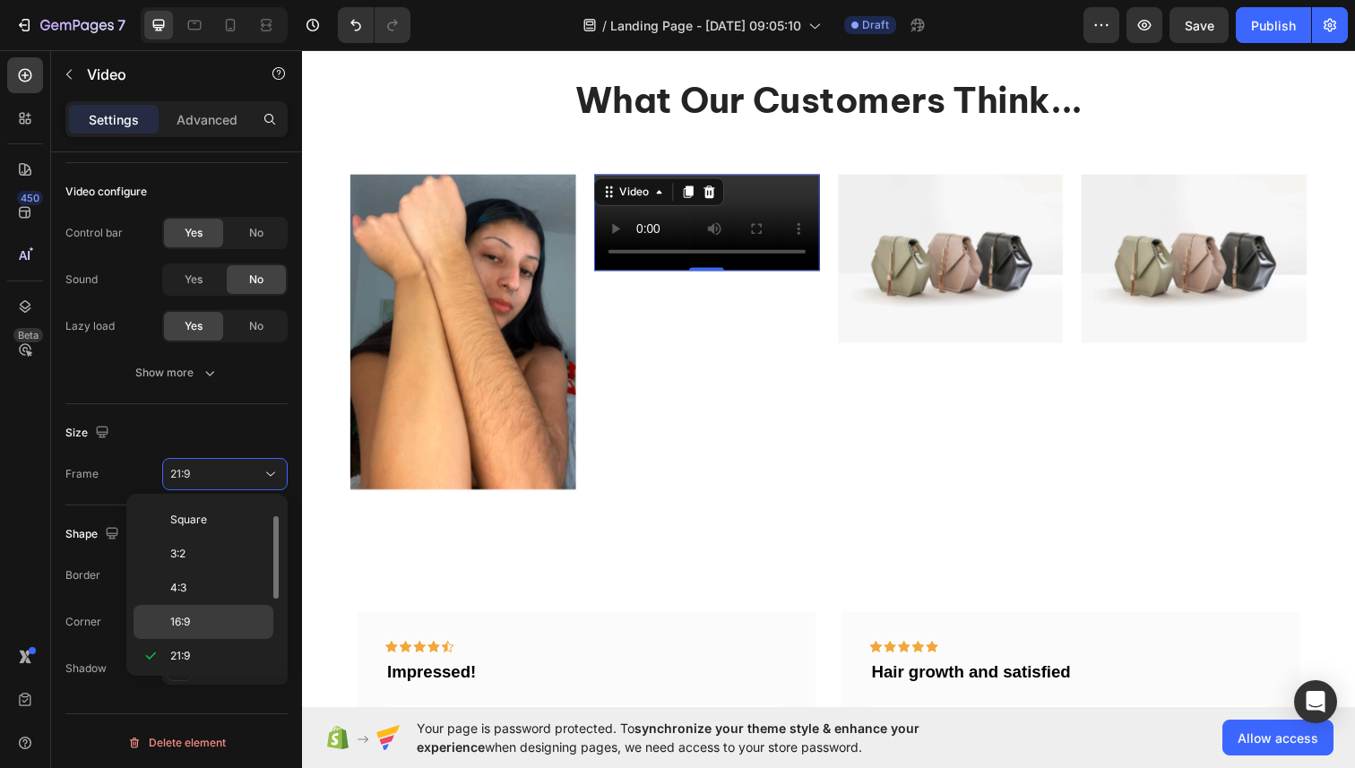
click at [198, 619] on p "16:9" at bounding box center [217, 622] width 95 height 16
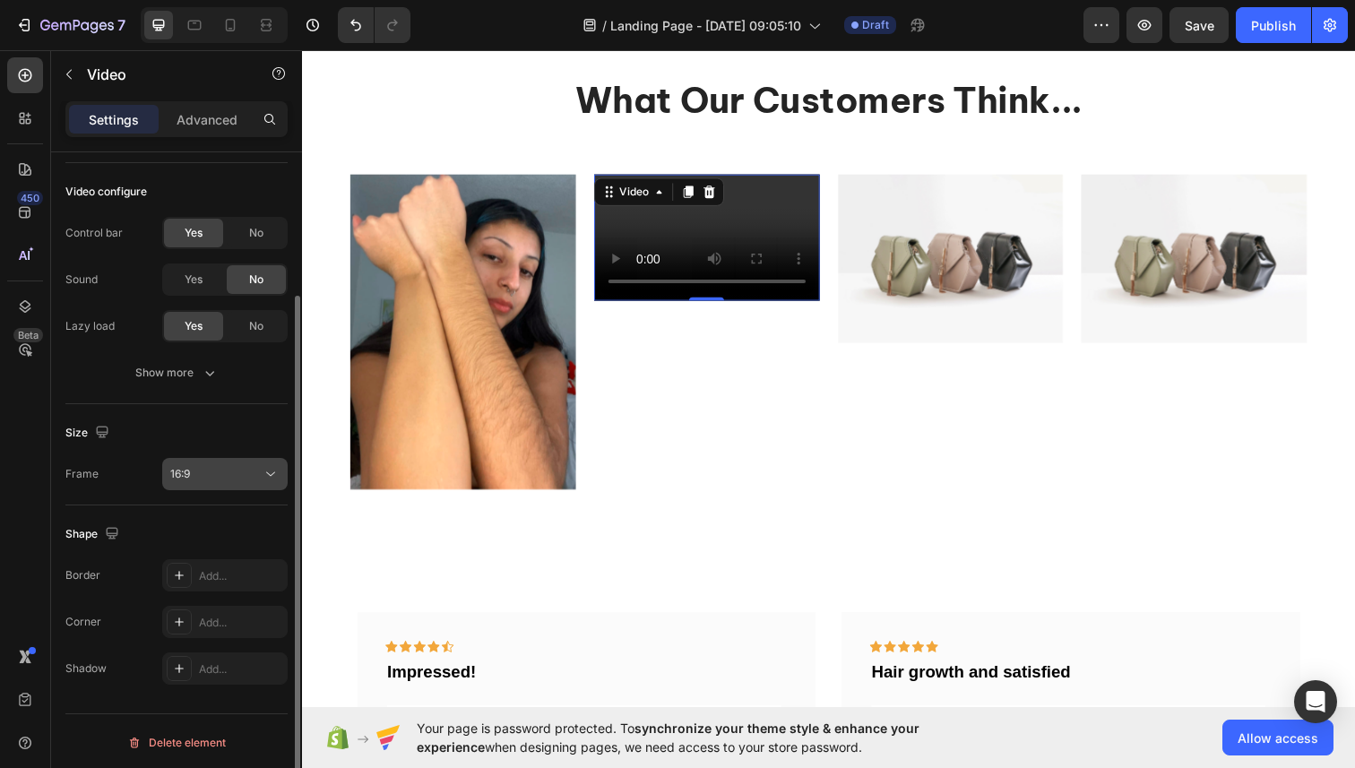
click at [192, 469] on div "16:9" at bounding box center [215, 474] width 91 height 16
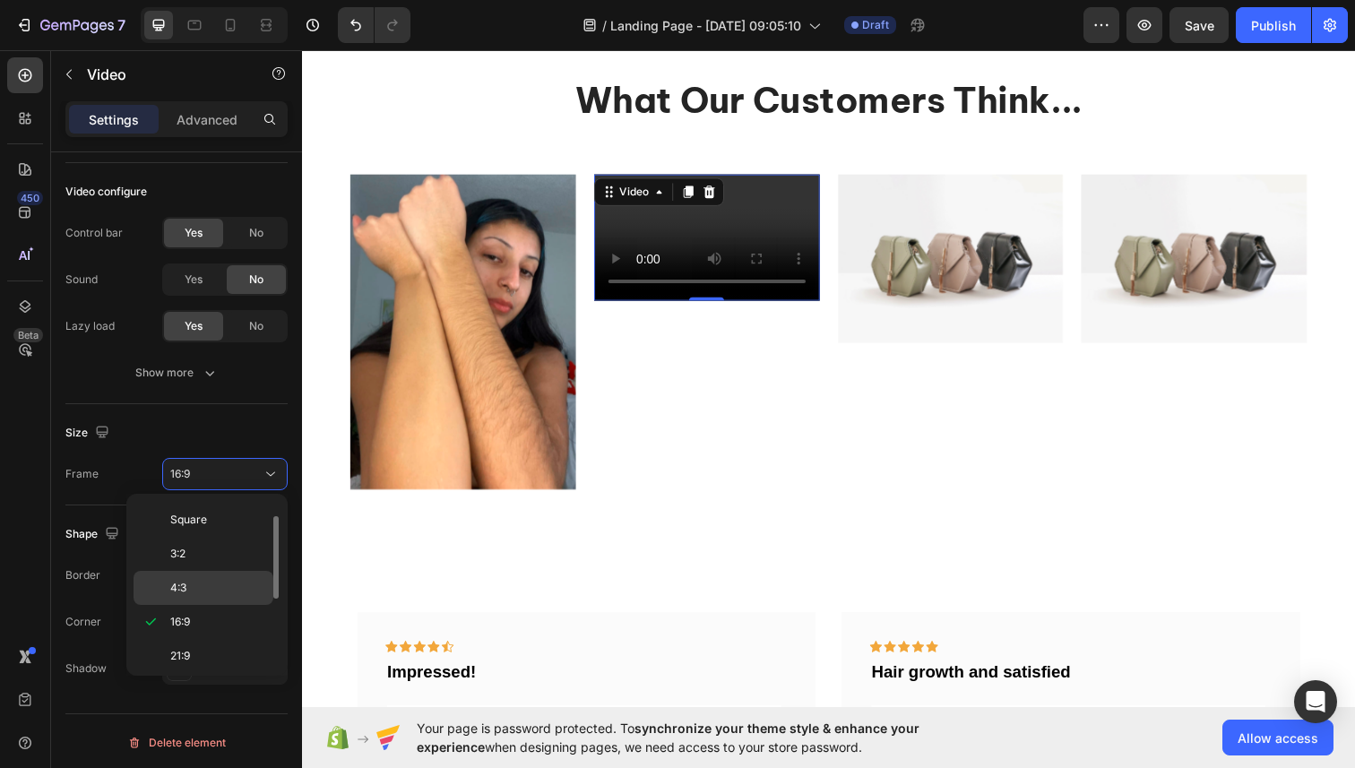
click at [194, 590] on p "4:3" at bounding box center [217, 588] width 95 height 16
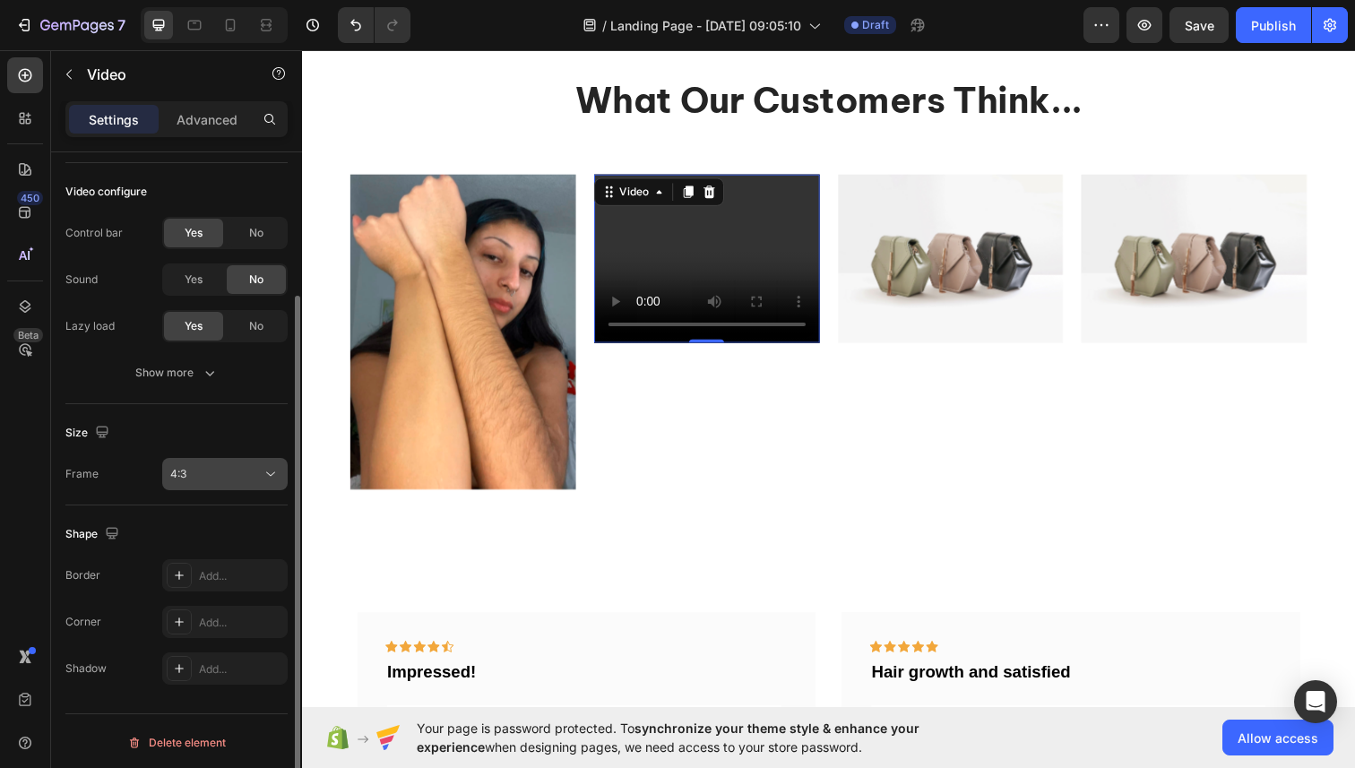
click at [185, 476] on span "4:3" at bounding box center [178, 473] width 16 height 13
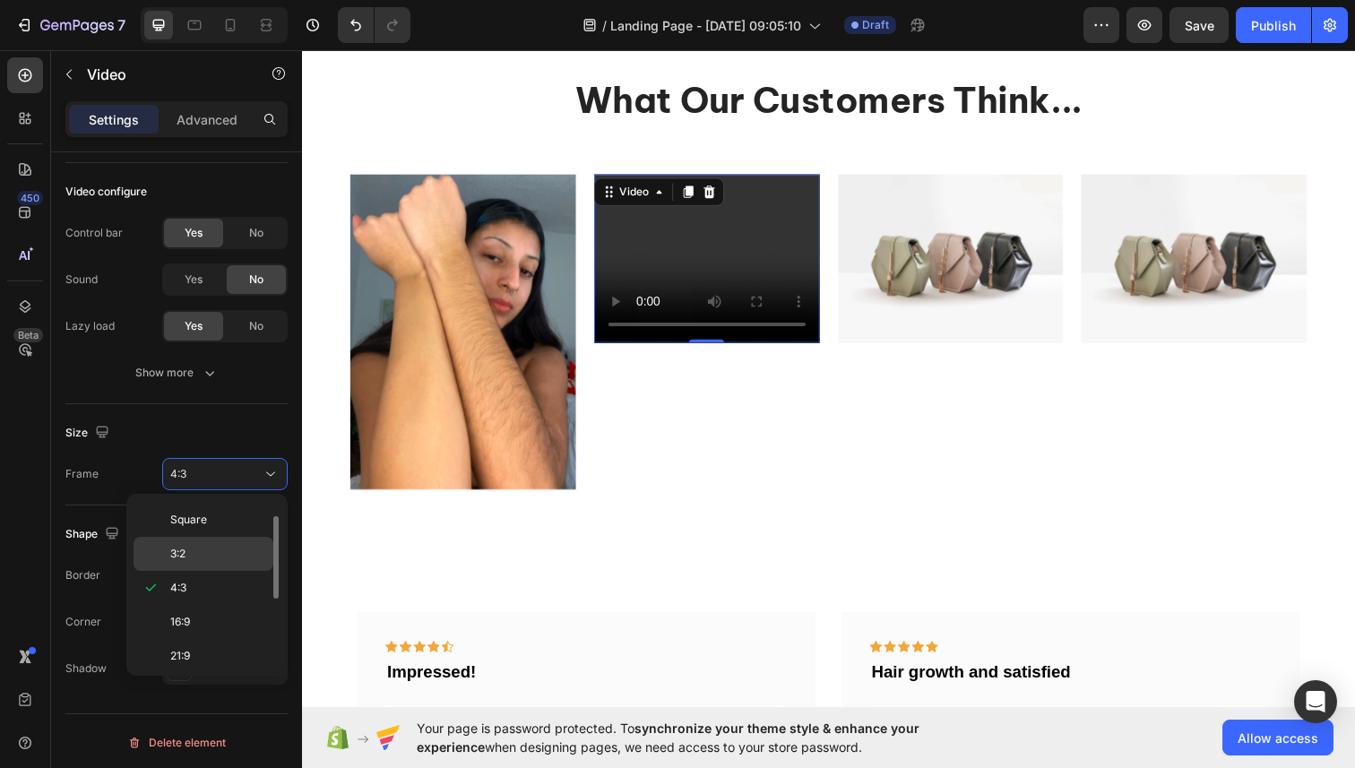
click at [196, 548] on p "3:2" at bounding box center [217, 554] width 95 height 16
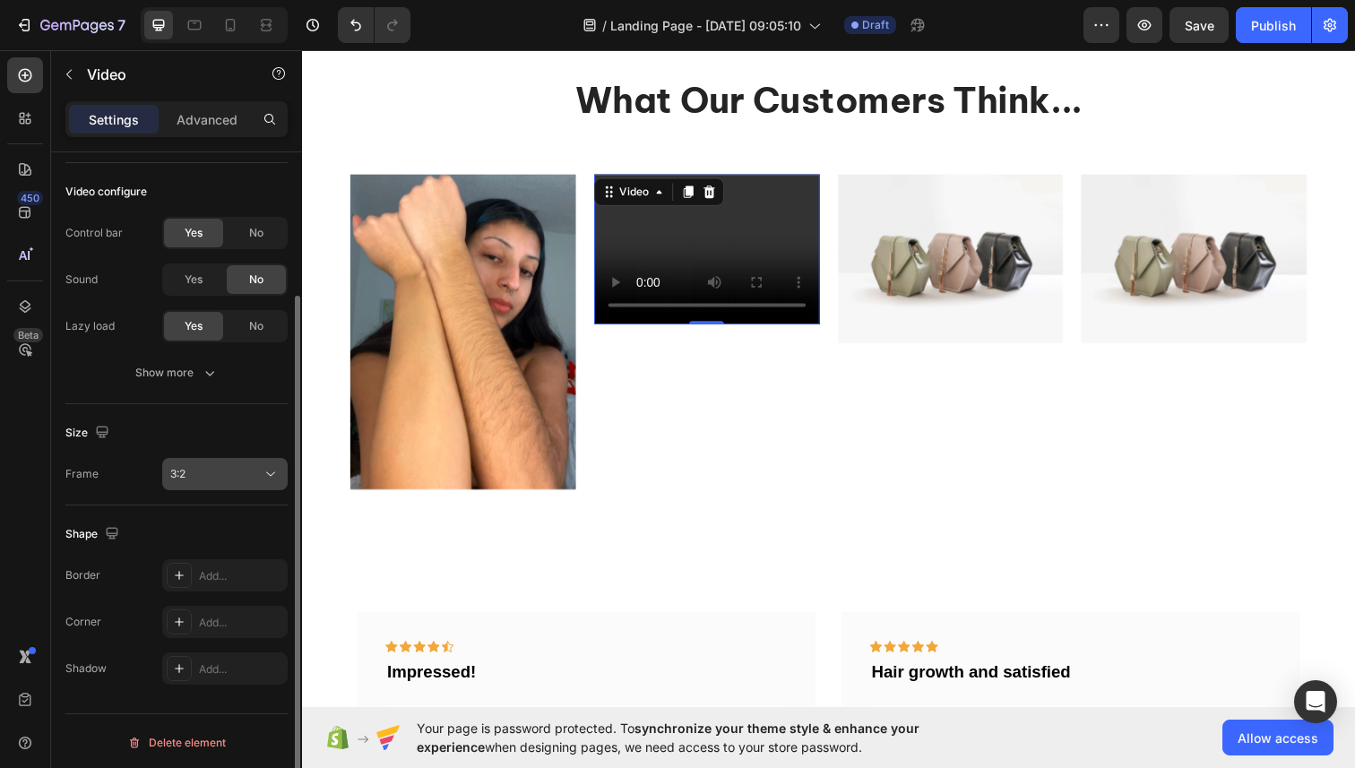
click at [183, 472] on span "3:2" at bounding box center [177, 473] width 15 height 13
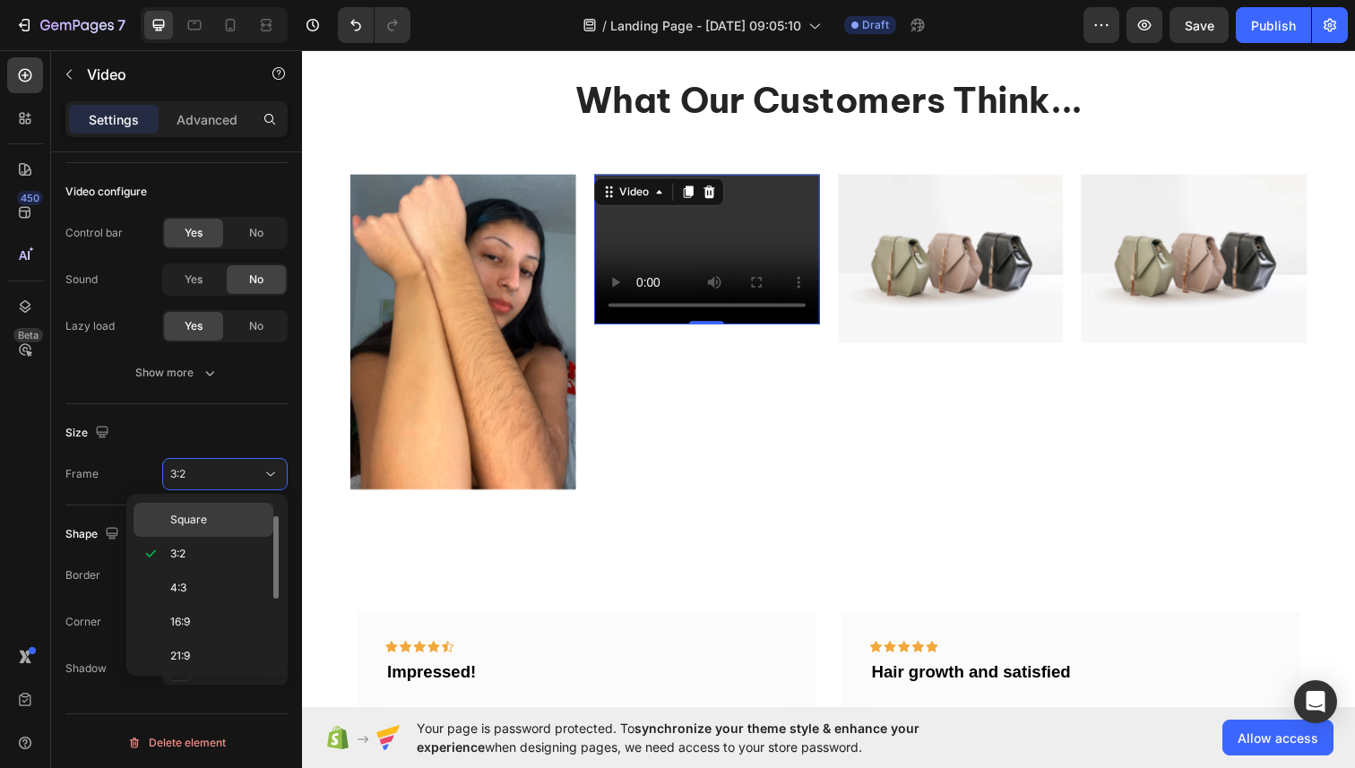
click at [198, 509] on div "Square" at bounding box center [204, 520] width 140 height 34
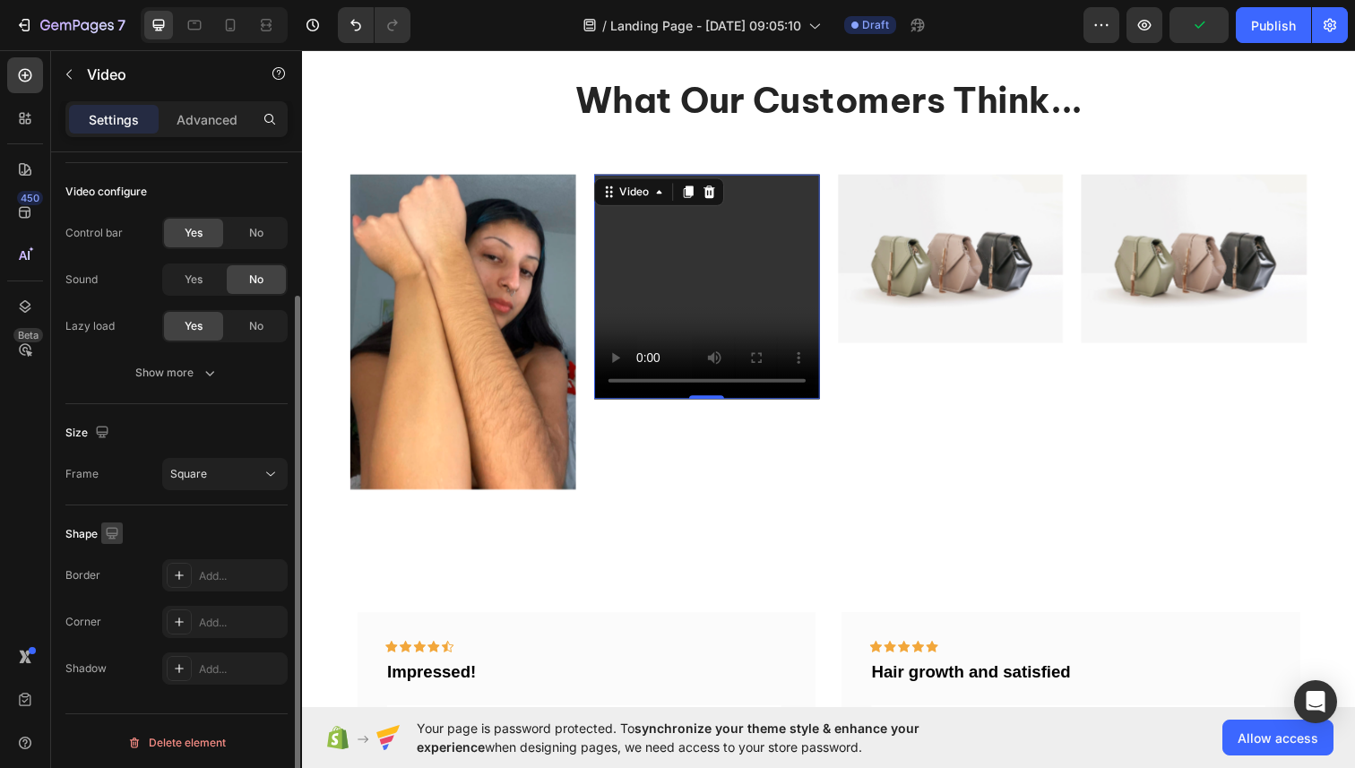
click at [107, 533] on icon "button" at bounding box center [112, 533] width 12 height 12
click at [113, 593] on icon "button" at bounding box center [116, 594] width 18 height 18
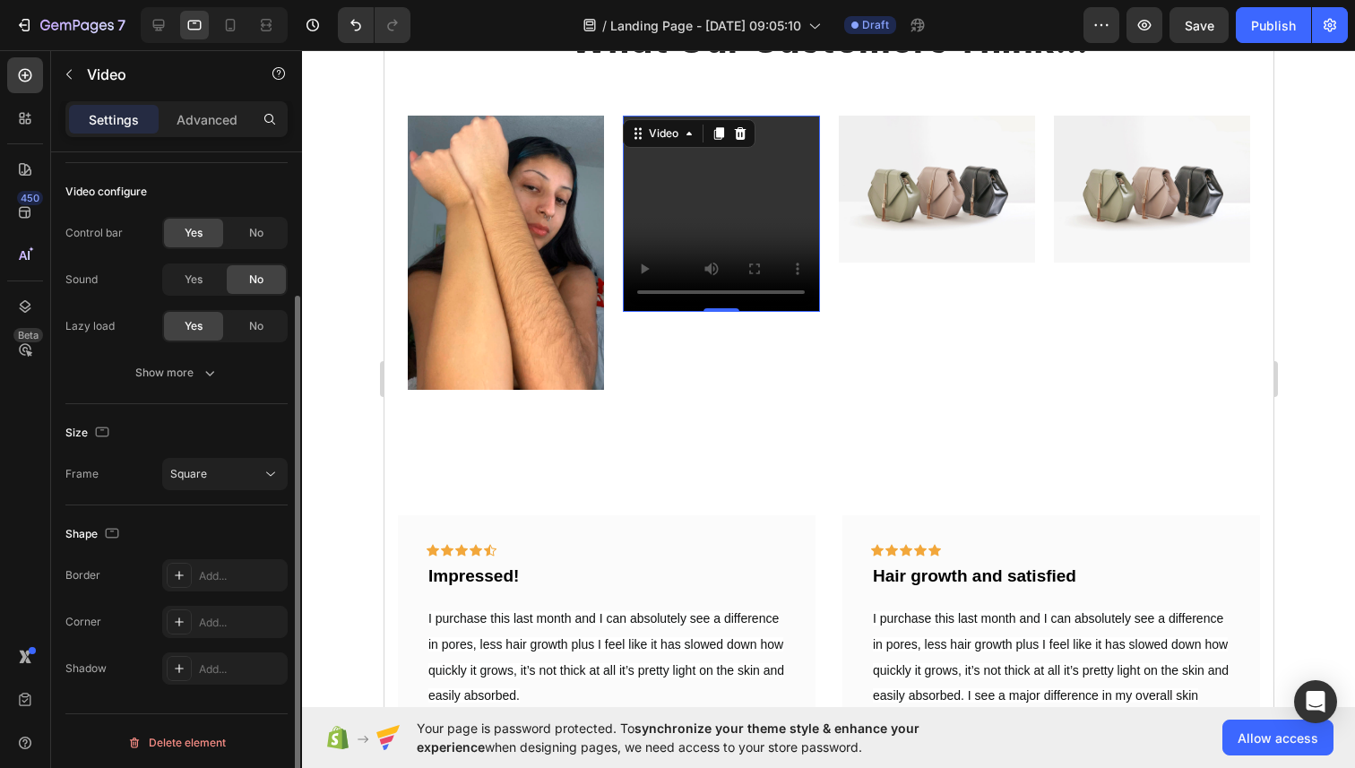
scroll to position [2706, 0]
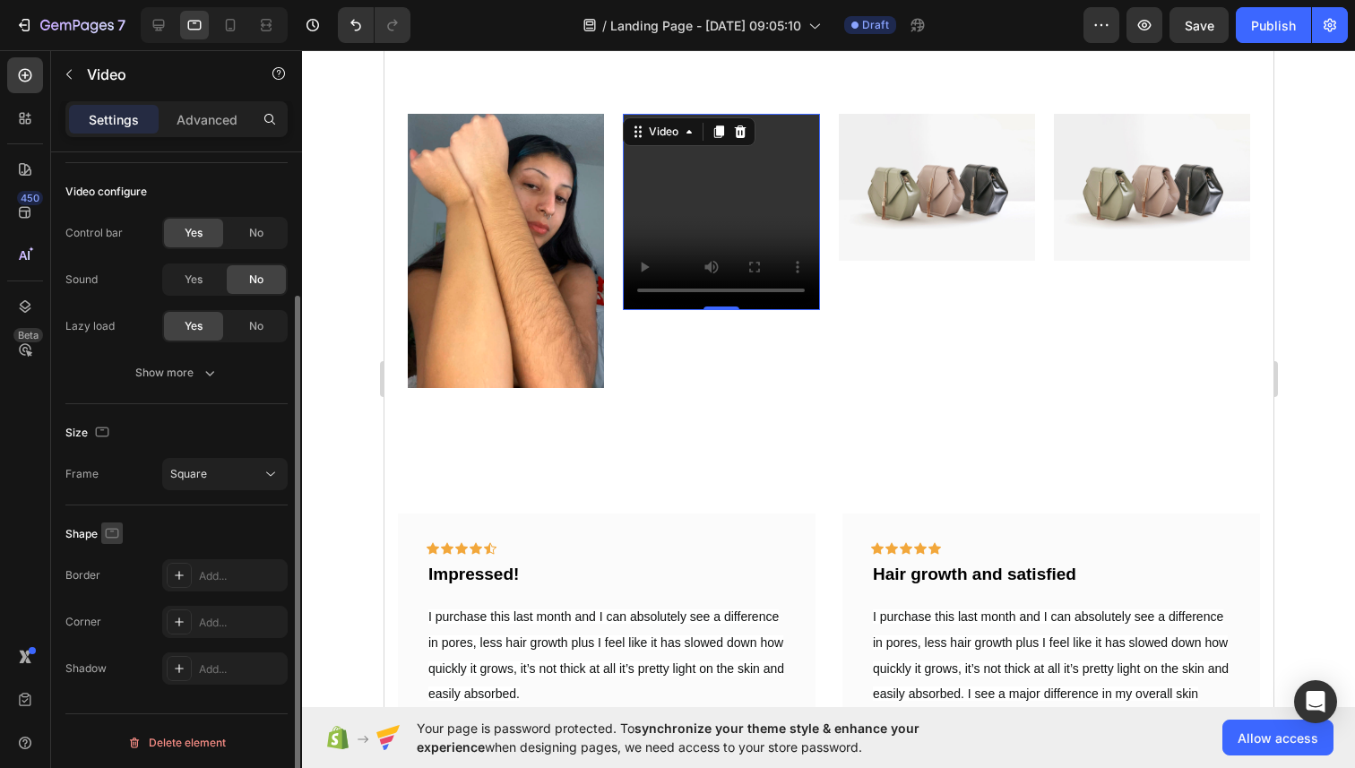
click at [114, 532] on icon "button" at bounding box center [112, 533] width 18 height 18
click at [116, 561] on icon "button" at bounding box center [116, 562] width 12 height 12
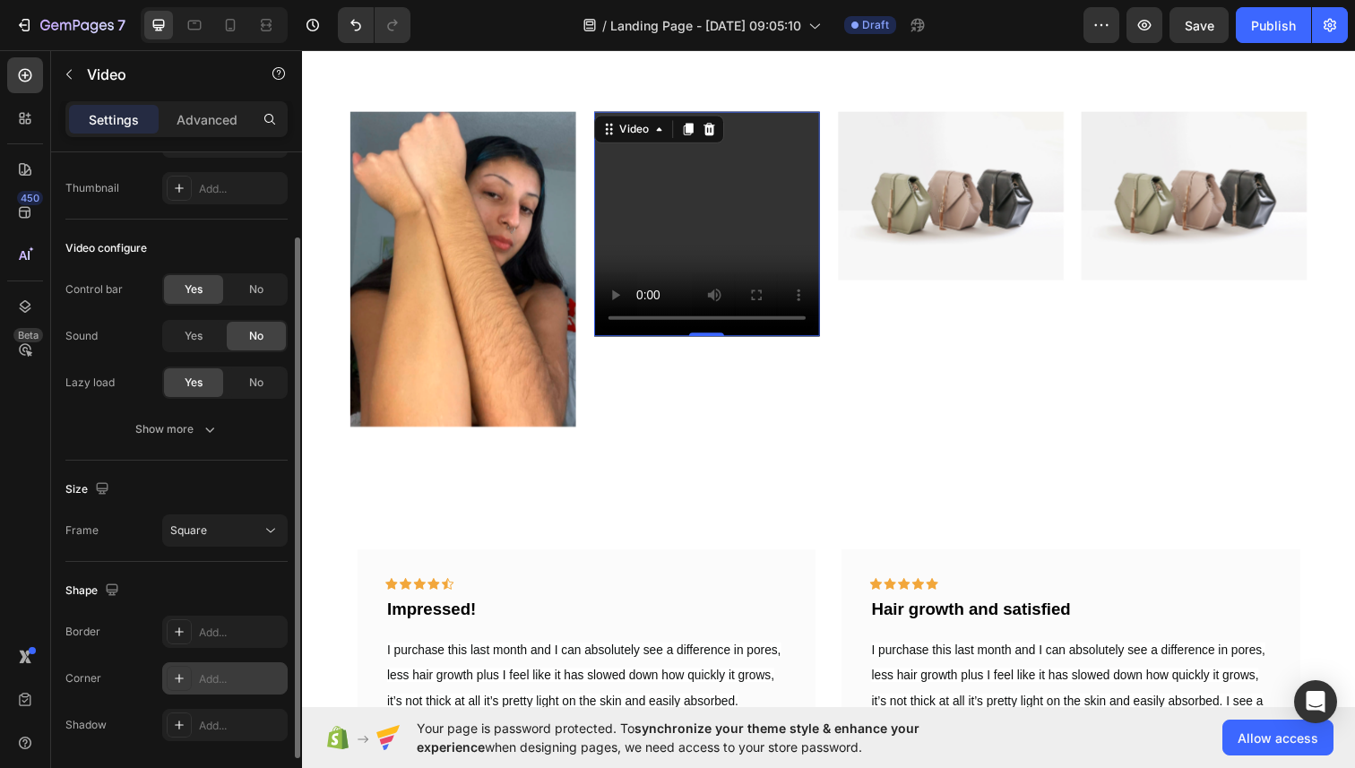
scroll to position [85, 0]
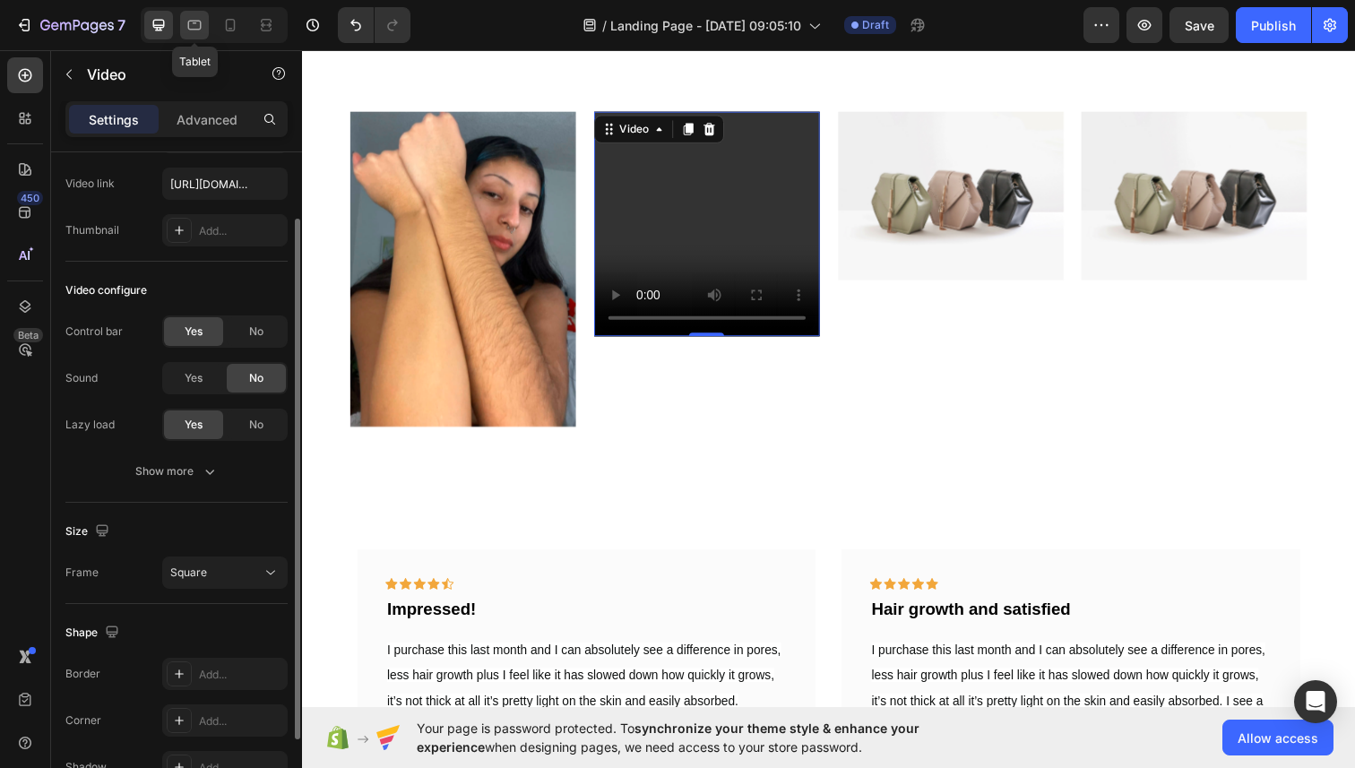
click at [199, 25] on icon at bounding box center [194, 25] width 18 height 18
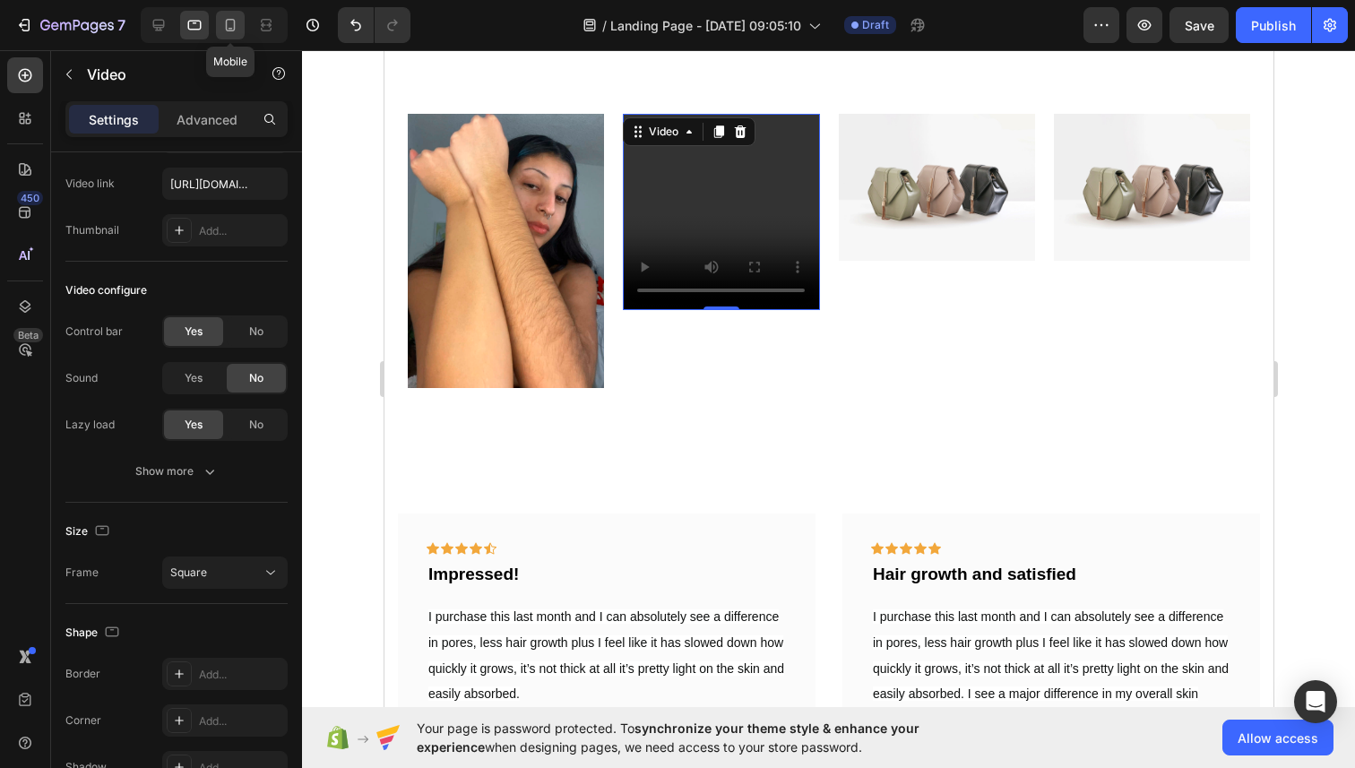
click at [223, 23] on icon at bounding box center [230, 25] width 18 height 18
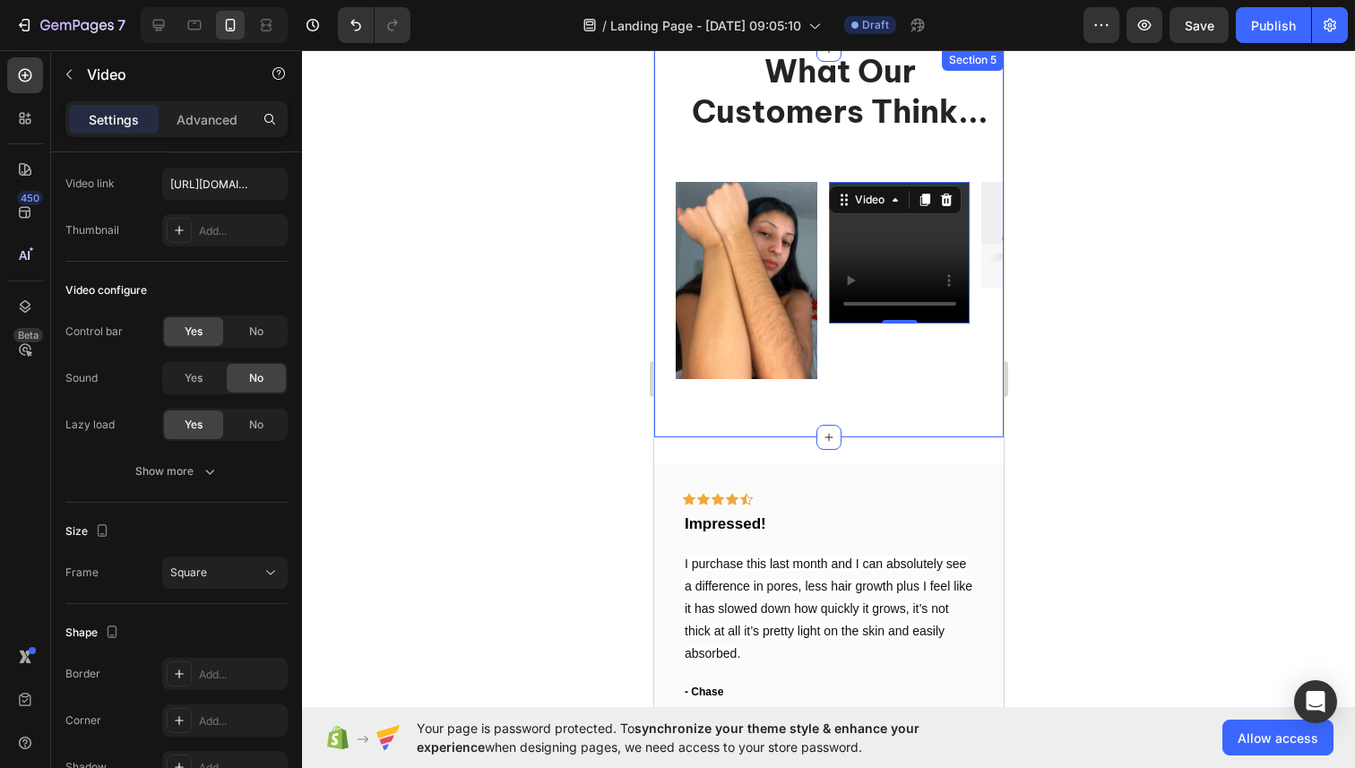
scroll to position [2452, 0]
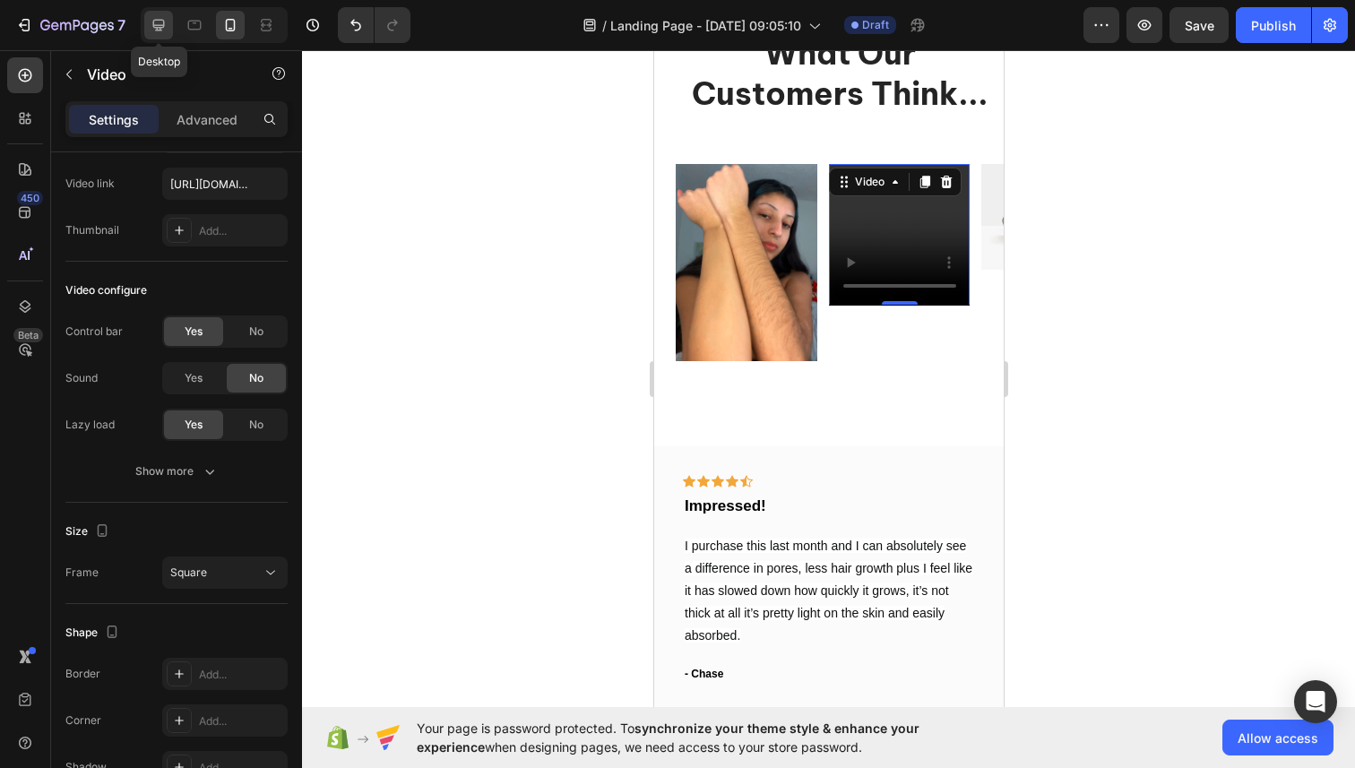
click at [164, 35] on div at bounding box center [158, 25] width 29 height 29
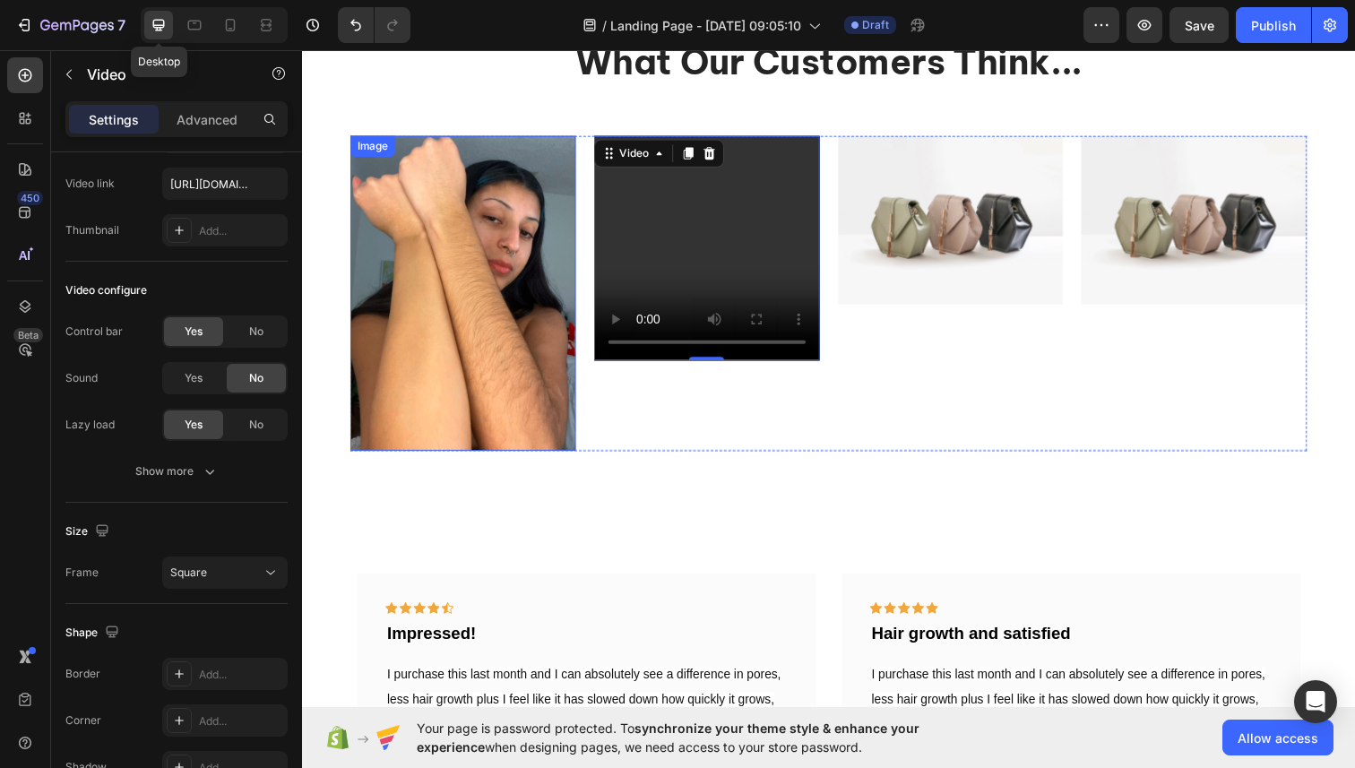
scroll to position [2706, 0]
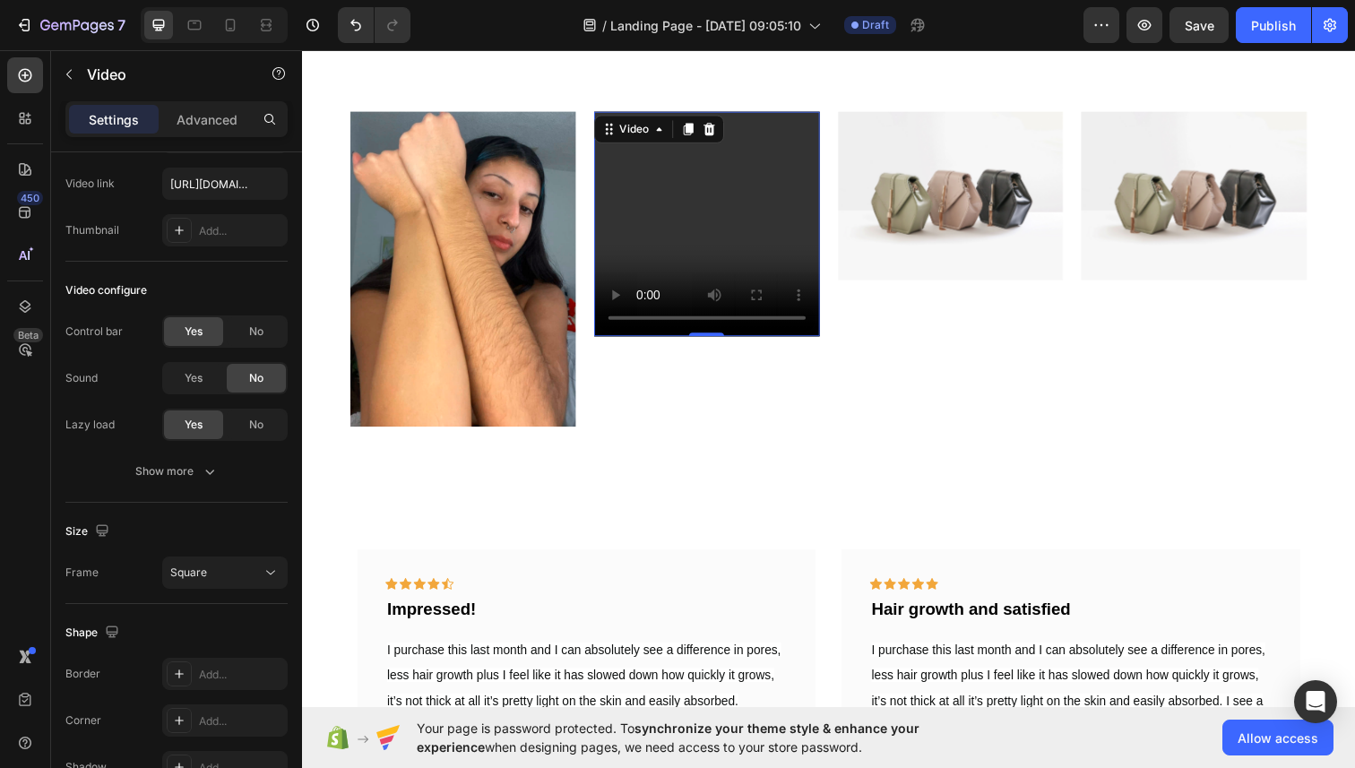
click at [651, 232] on video at bounding box center [715, 228] width 230 height 230
click at [642, 236] on video at bounding box center [715, 228] width 230 height 230
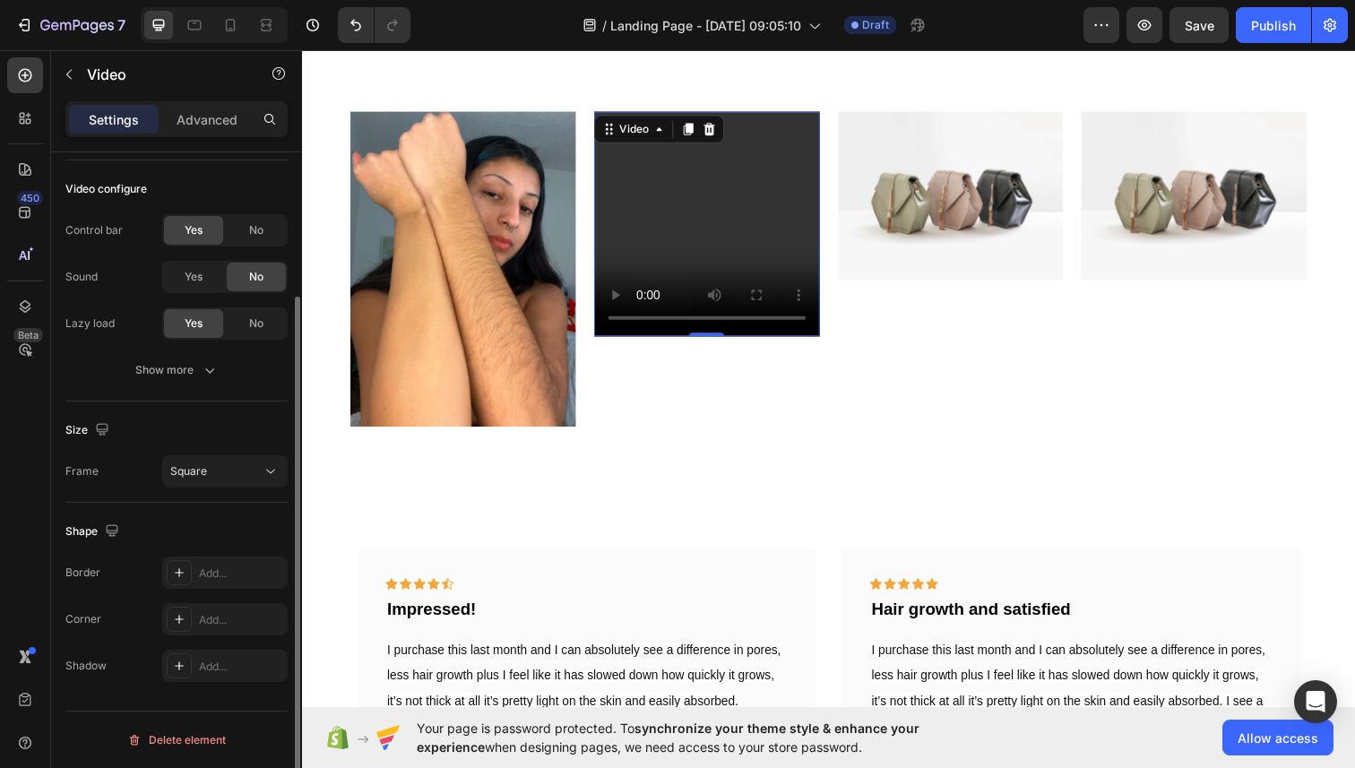
scroll to position [185, 0]
click at [217, 126] on p "Advanced" at bounding box center [207, 119] width 61 height 19
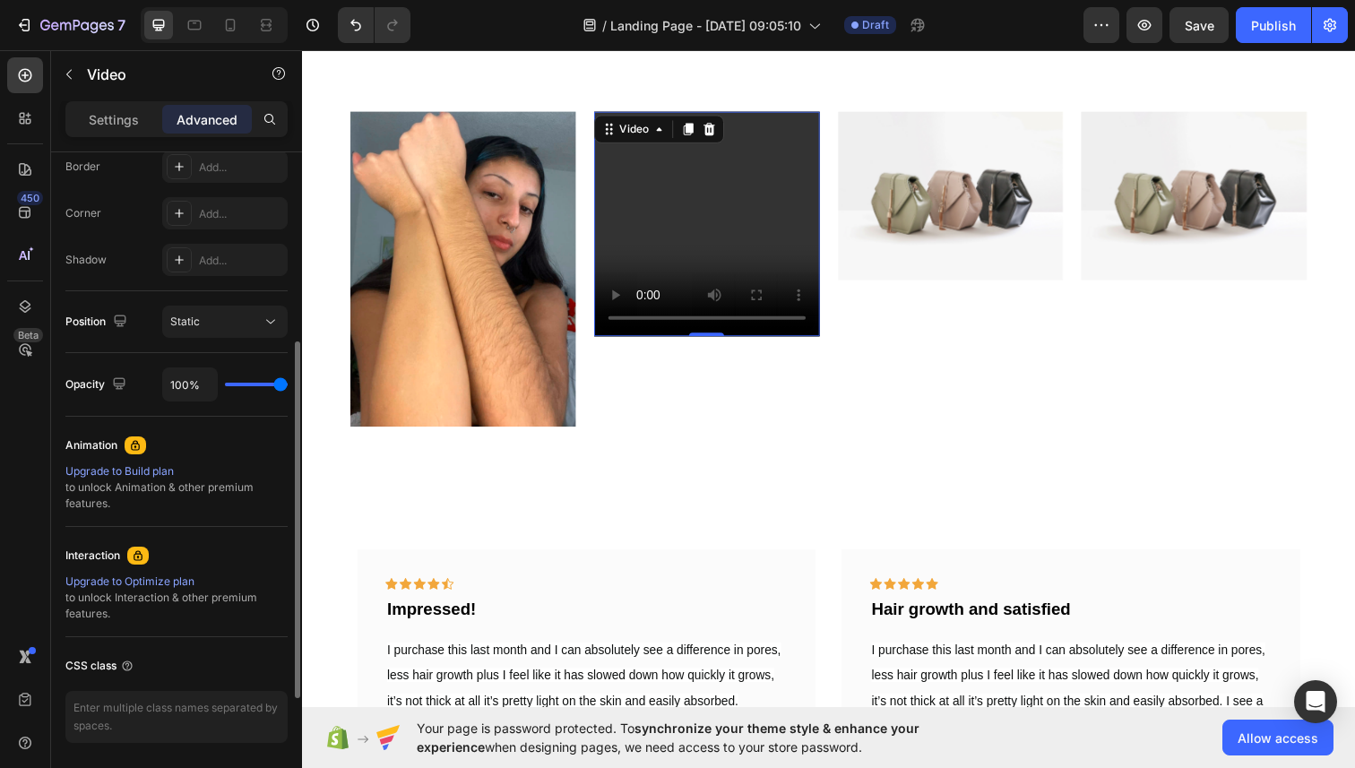
scroll to position [529, 0]
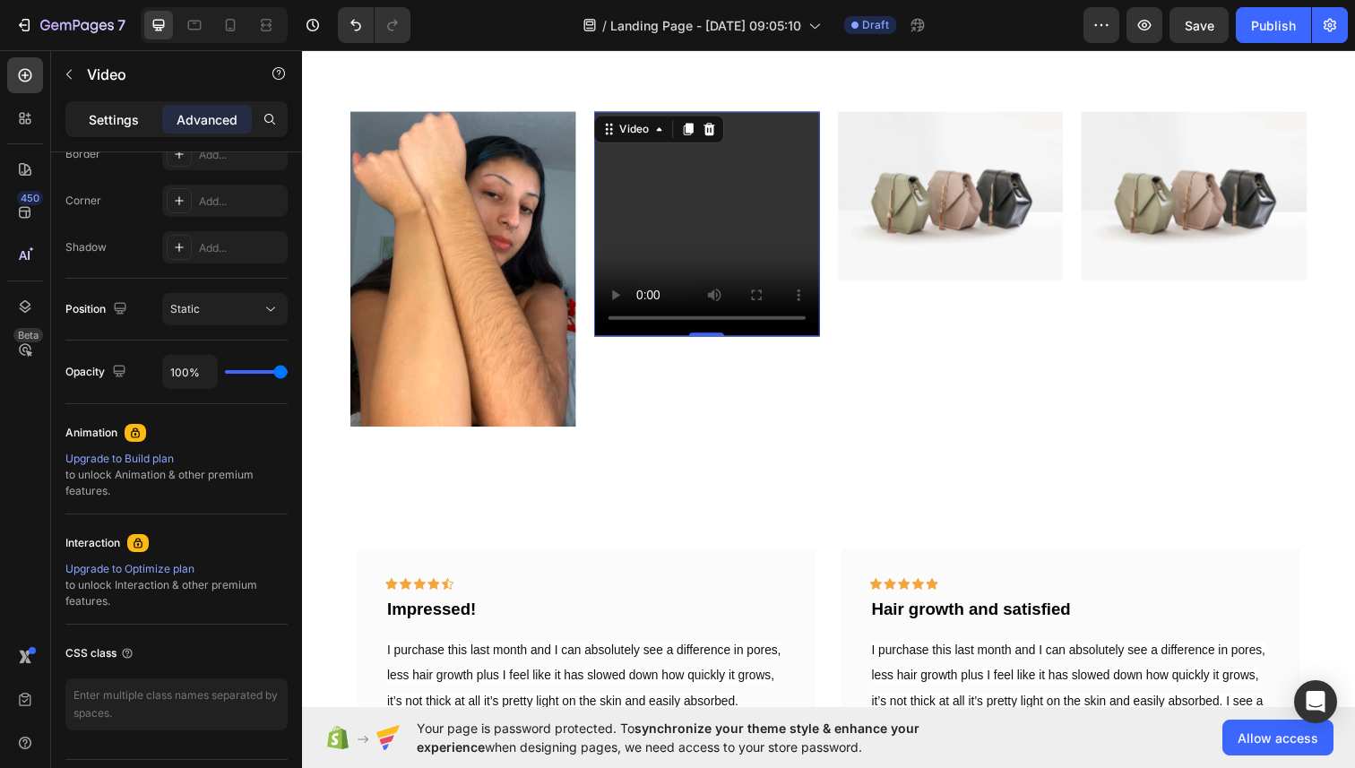
click at [95, 112] on p "Settings" at bounding box center [114, 119] width 50 height 19
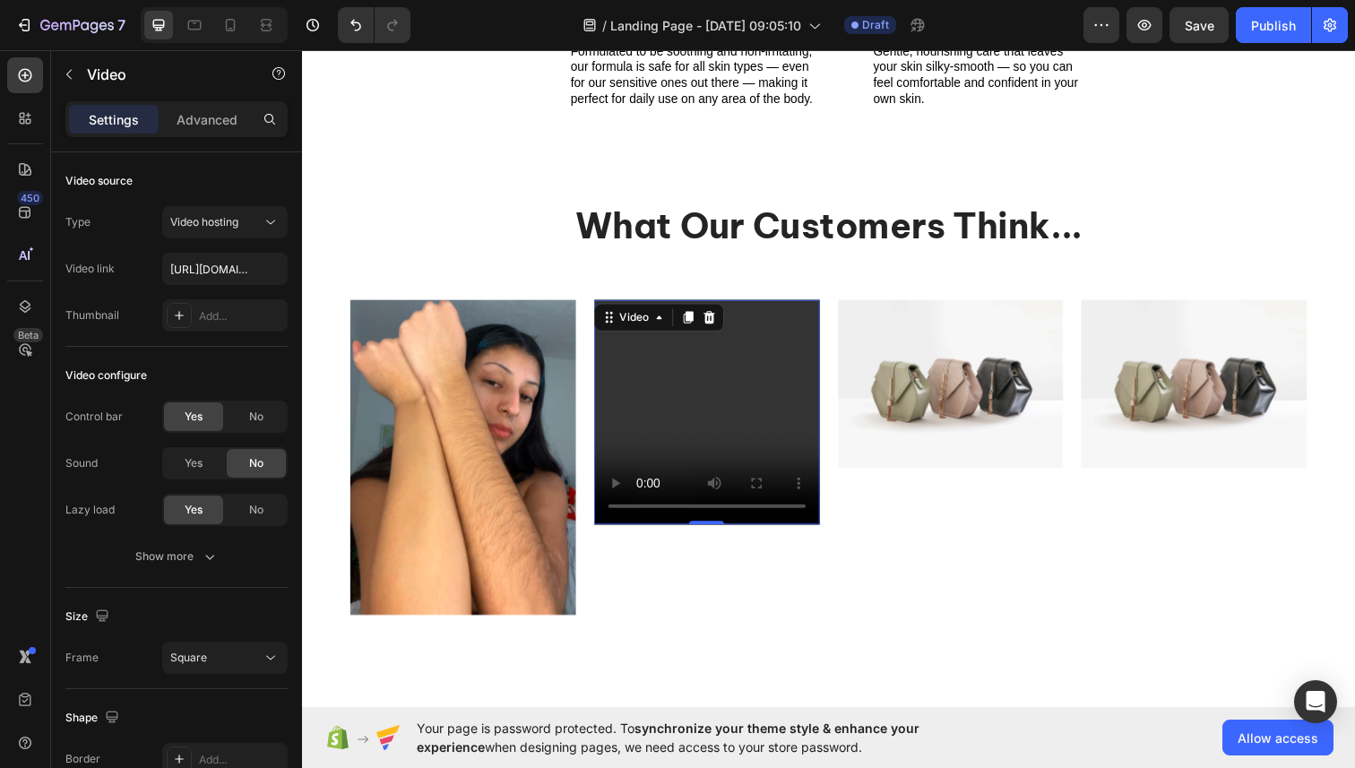
scroll to position [2516, 0]
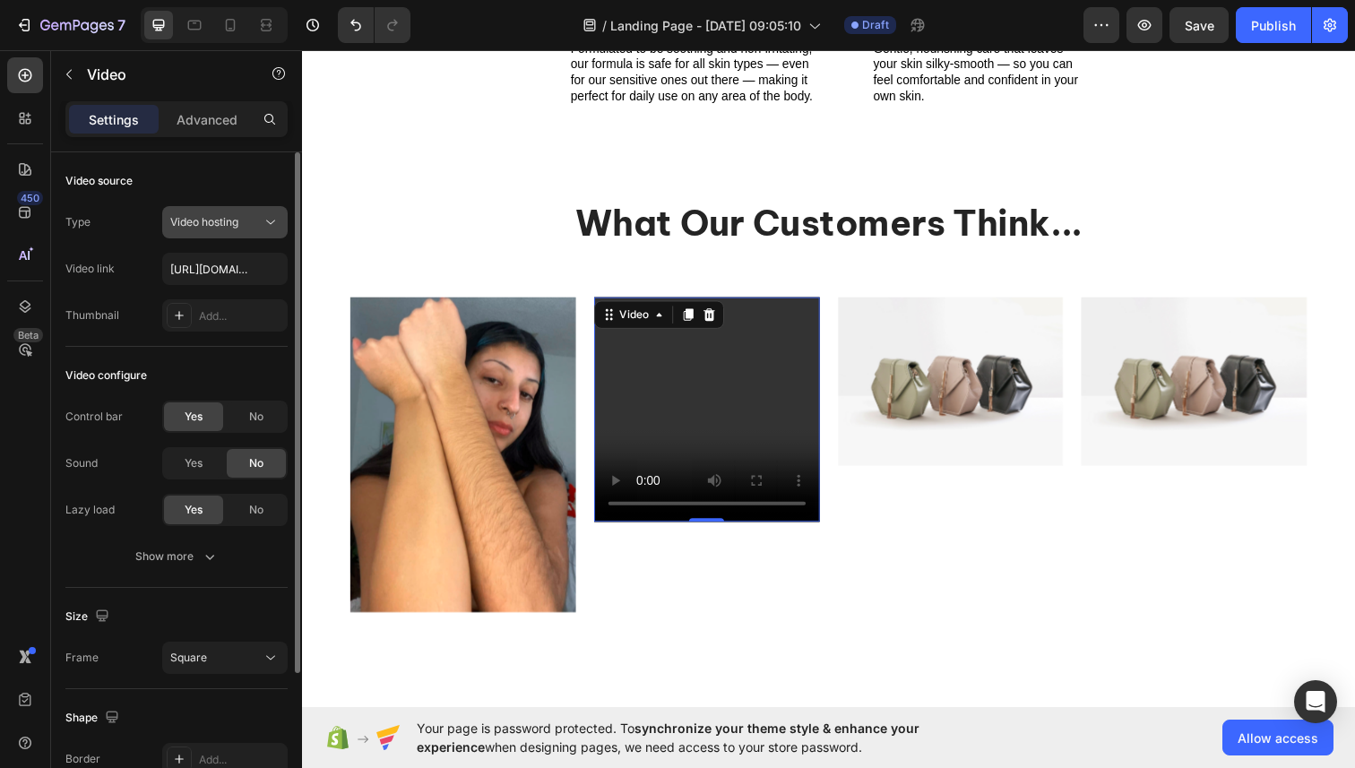
click at [198, 222] on span "Video hosting" at bounding box center [204, 221] width 68 height 13
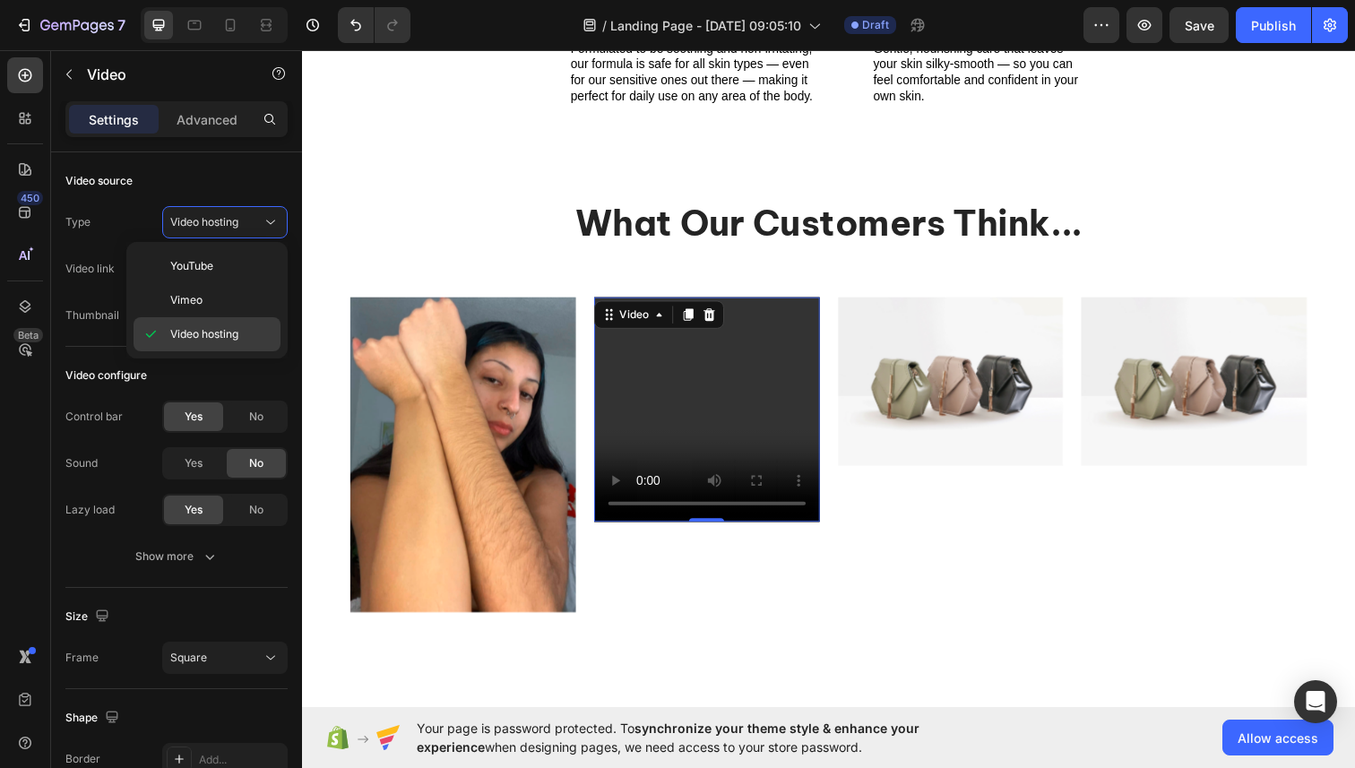
click at [196, 324] on div "Video hosting" at bounding box center [207, 334] width 147 height 34
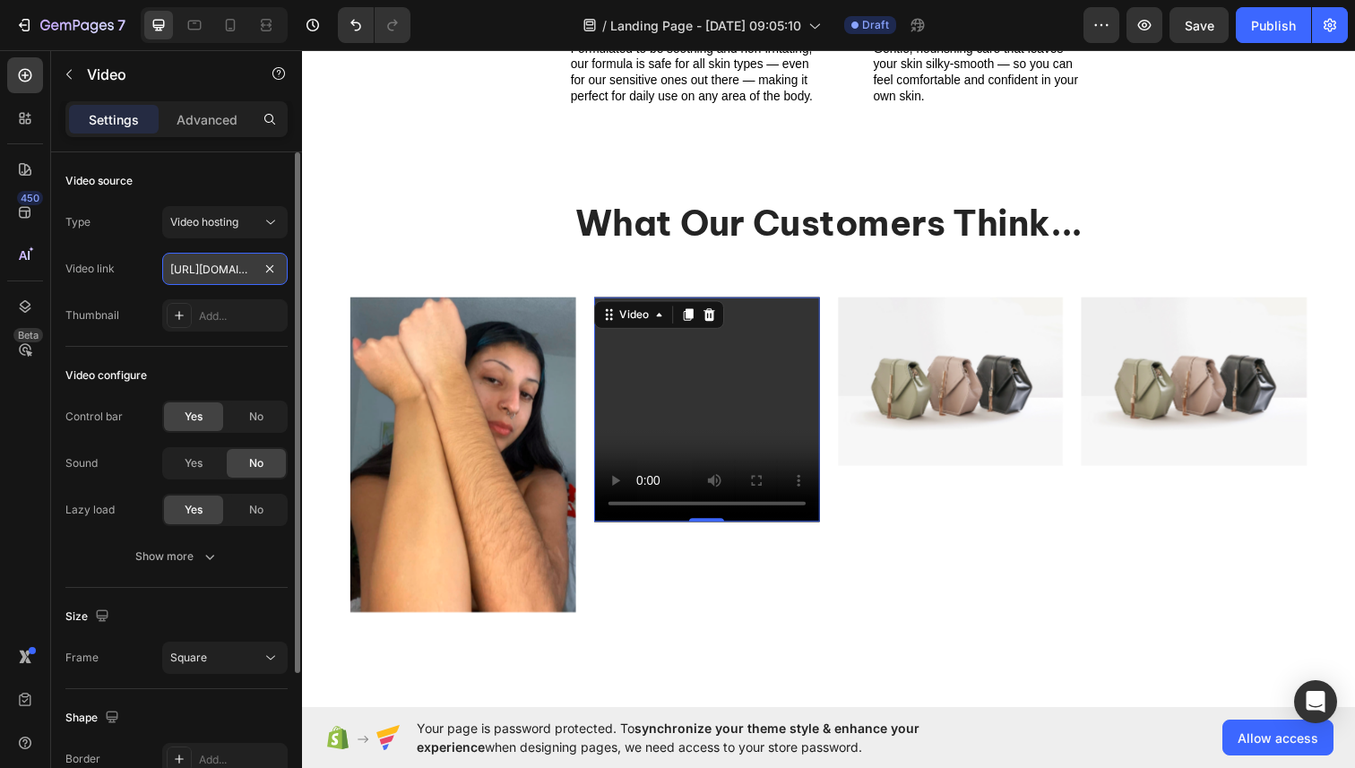
click at [213, 273] on input "[URL][DOMAIN_NAME]" at bounding box center [224, 269] width 125 height 32
click at [214, 317] on div "Add..." at bounding box center [241, 316] width 84 height 16
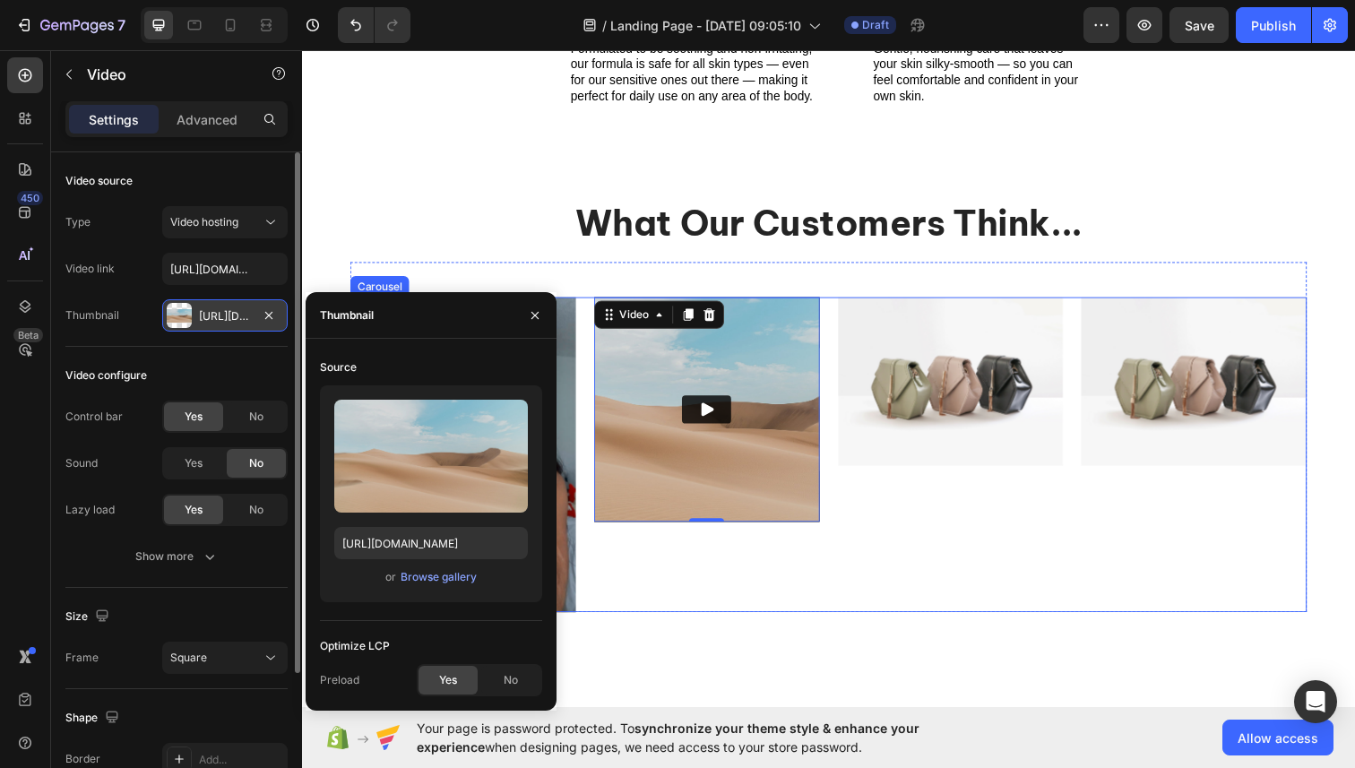
click at [768, 644] on div "What Our Customers Think... Heading Image Video 0 Image Image Carousel Row Sect…" at bounding box center [839, 416] width 1075 height 523
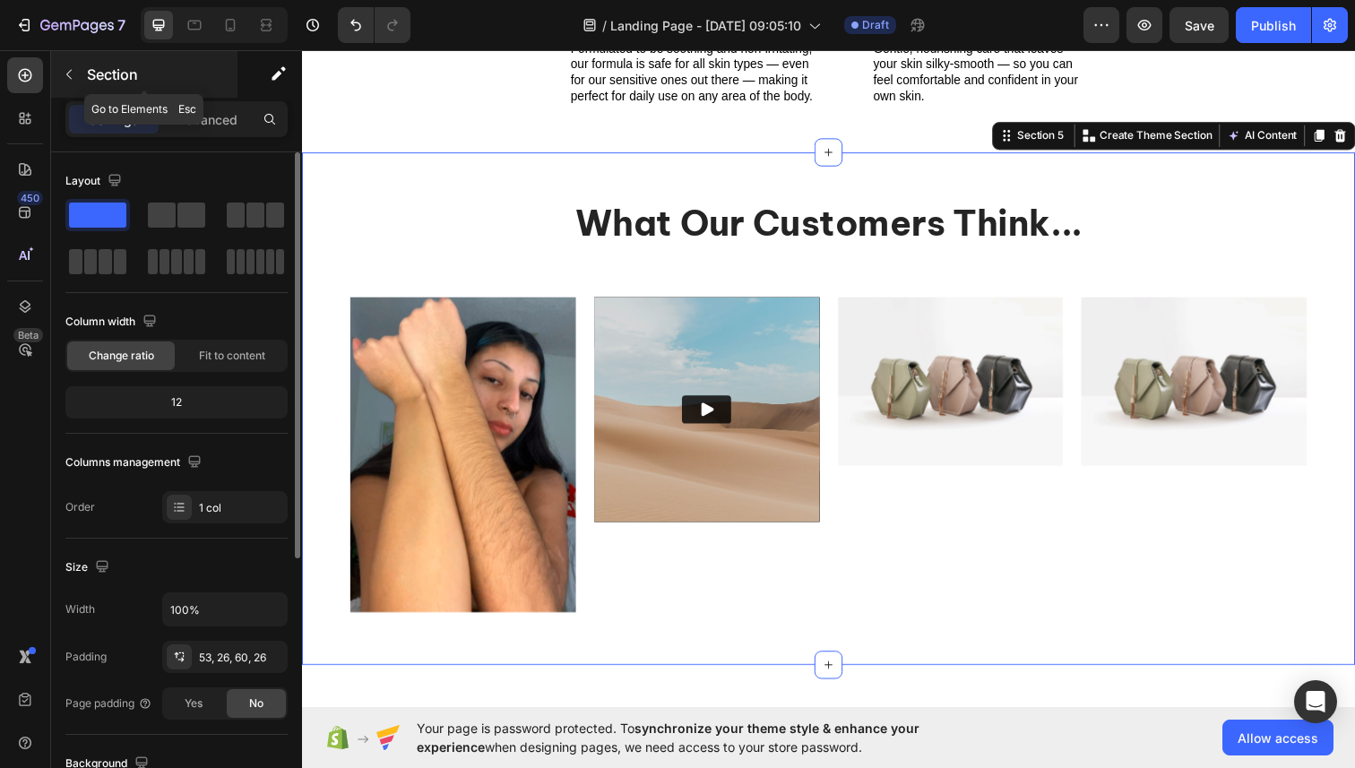
click at [73, 81] on icon "button" at bounding box center [69, 74] width 14 height 14
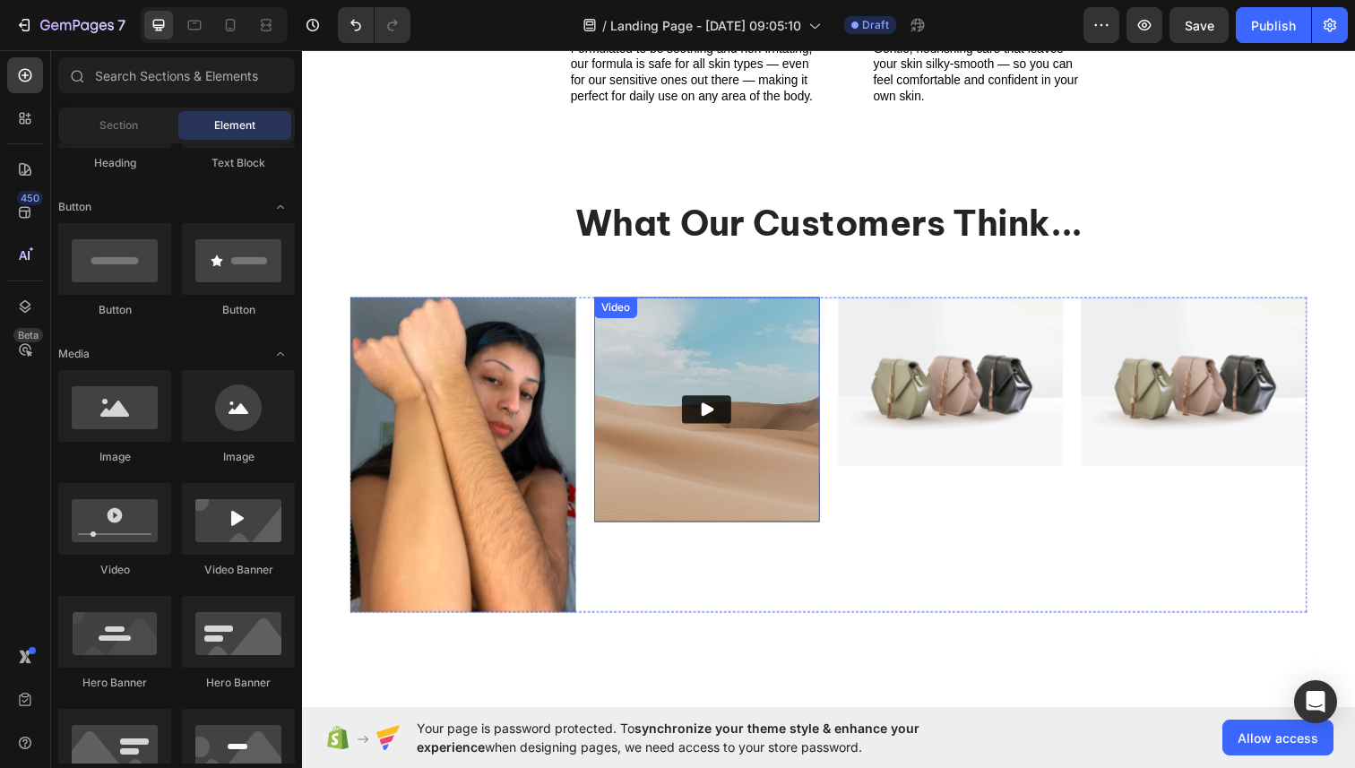
click at [603, 435] on img at bounding box center [715, 418] width 230 height 230
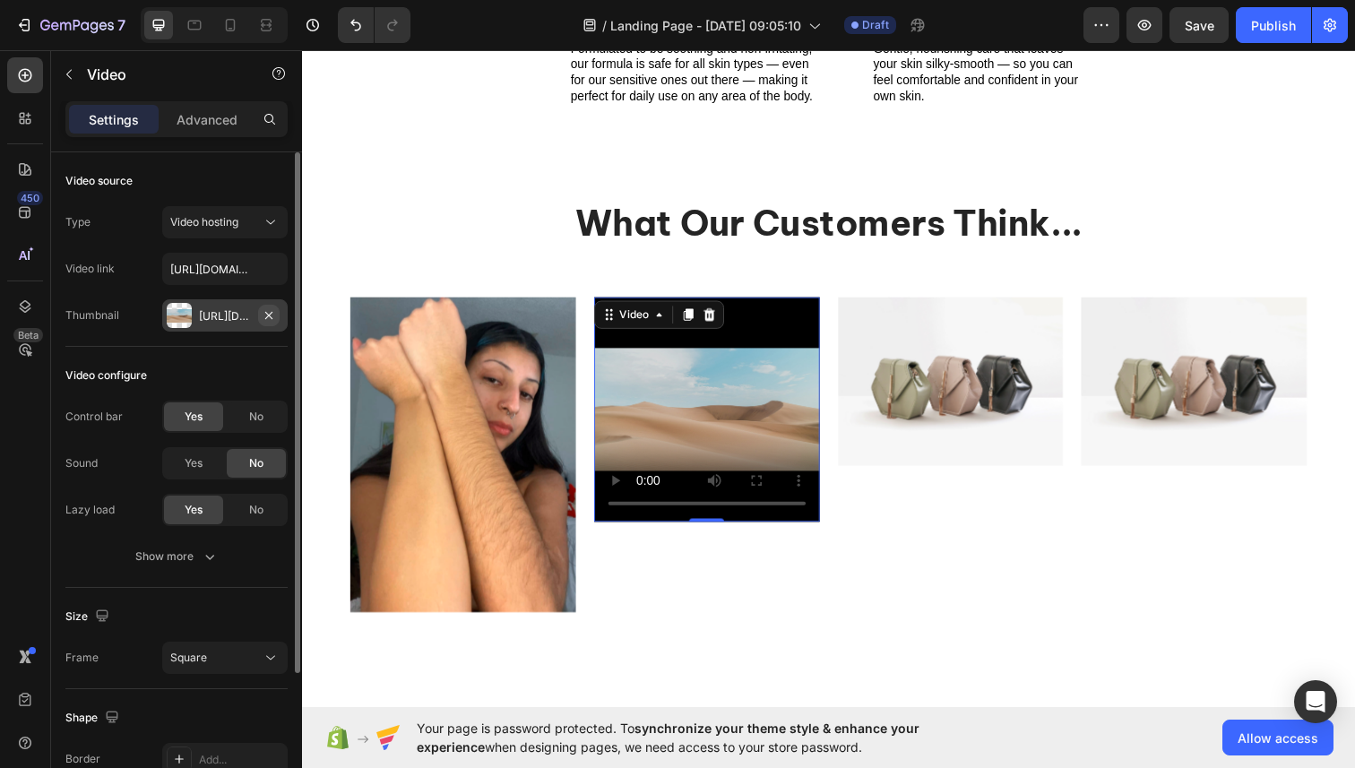
click at [272, 320] on icon "button" at bounding box center [269, 315] width 14 height 14
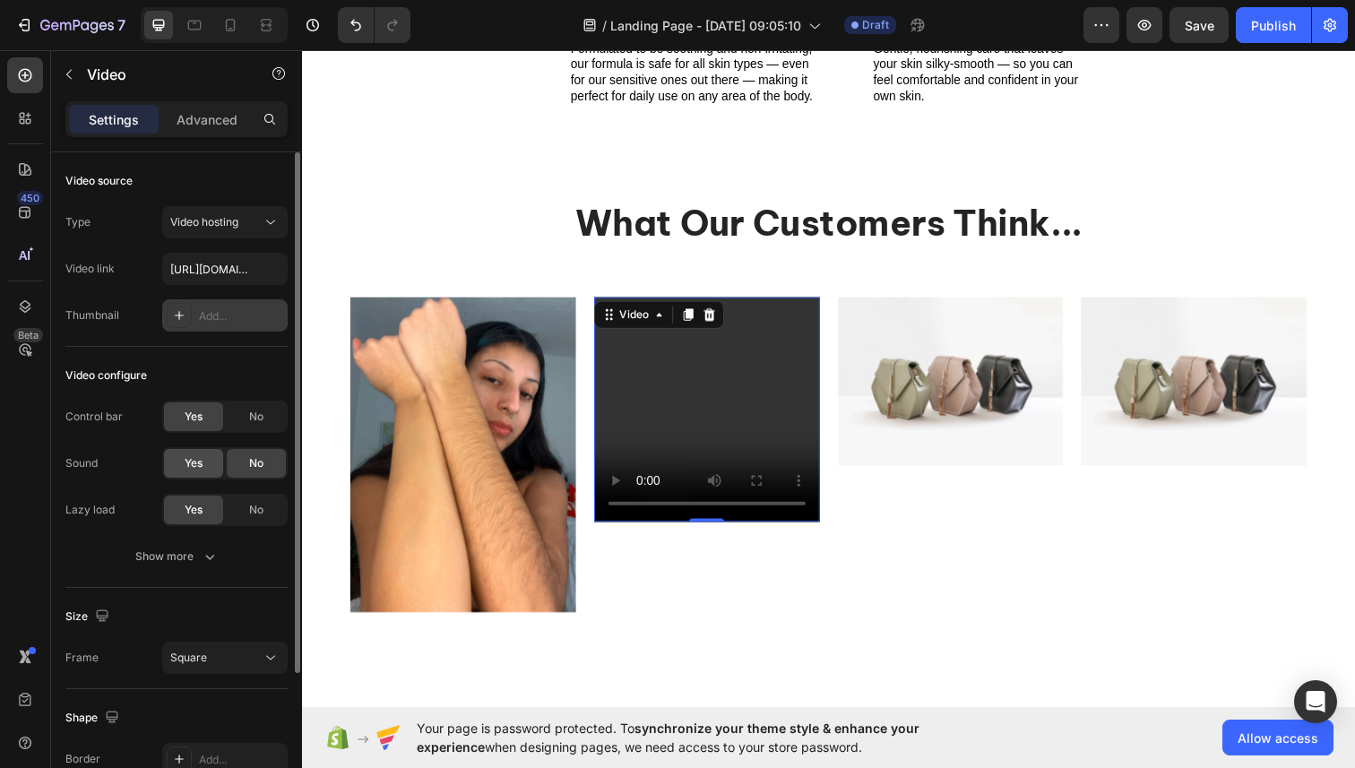
click at [208, 452] on div "Yes" at bounding box center [193, 463] width 59 height 29
click at [260, 473] on div "No" at bounding box center [256, 463] width 59 height 29
click at [215, 554] on icon "button" at bounding box center [210, 556] width 18 height 18
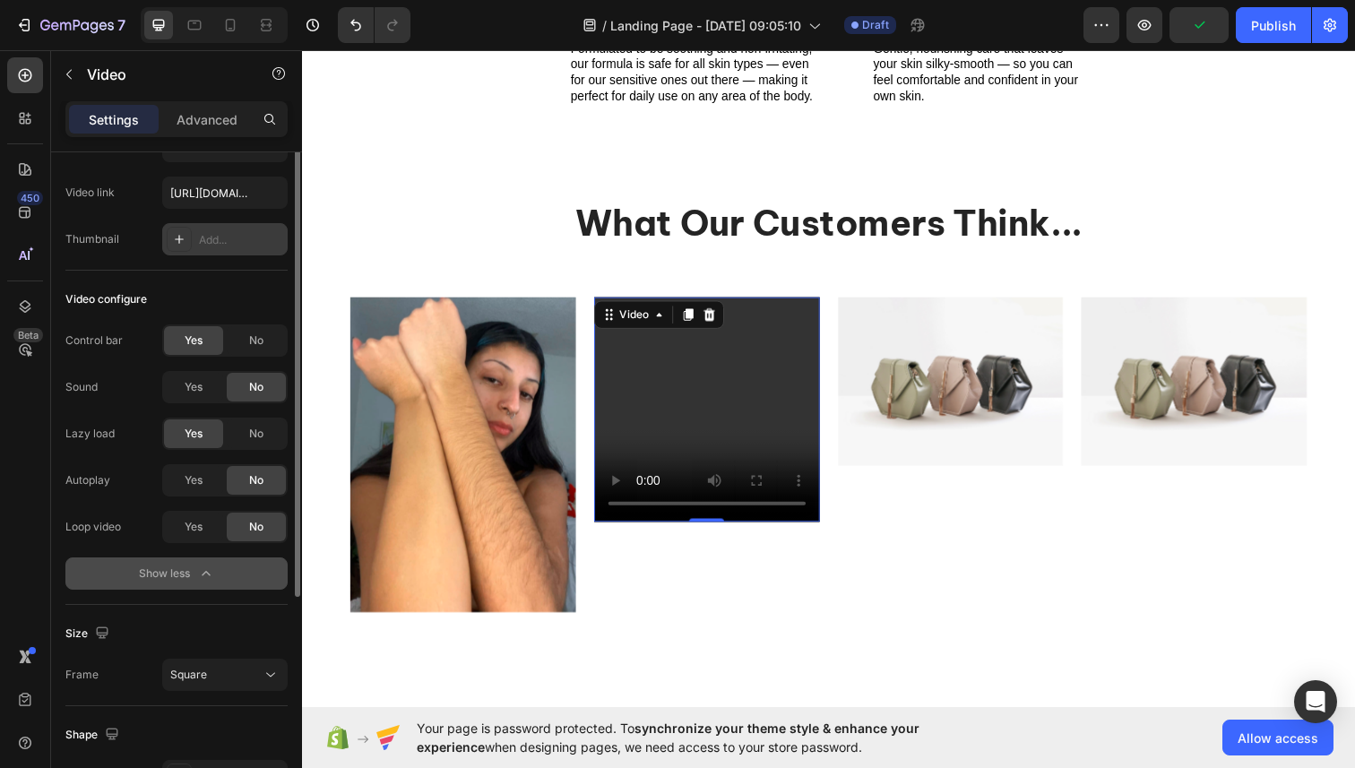
scroll to position [79, 0]
click at [203, 475] on span "Yes" at bounding box center [194, 478] width 18 height 16
click at [196, 535] on div "Yes" at bounding box center [193, 524] width 59 height 29
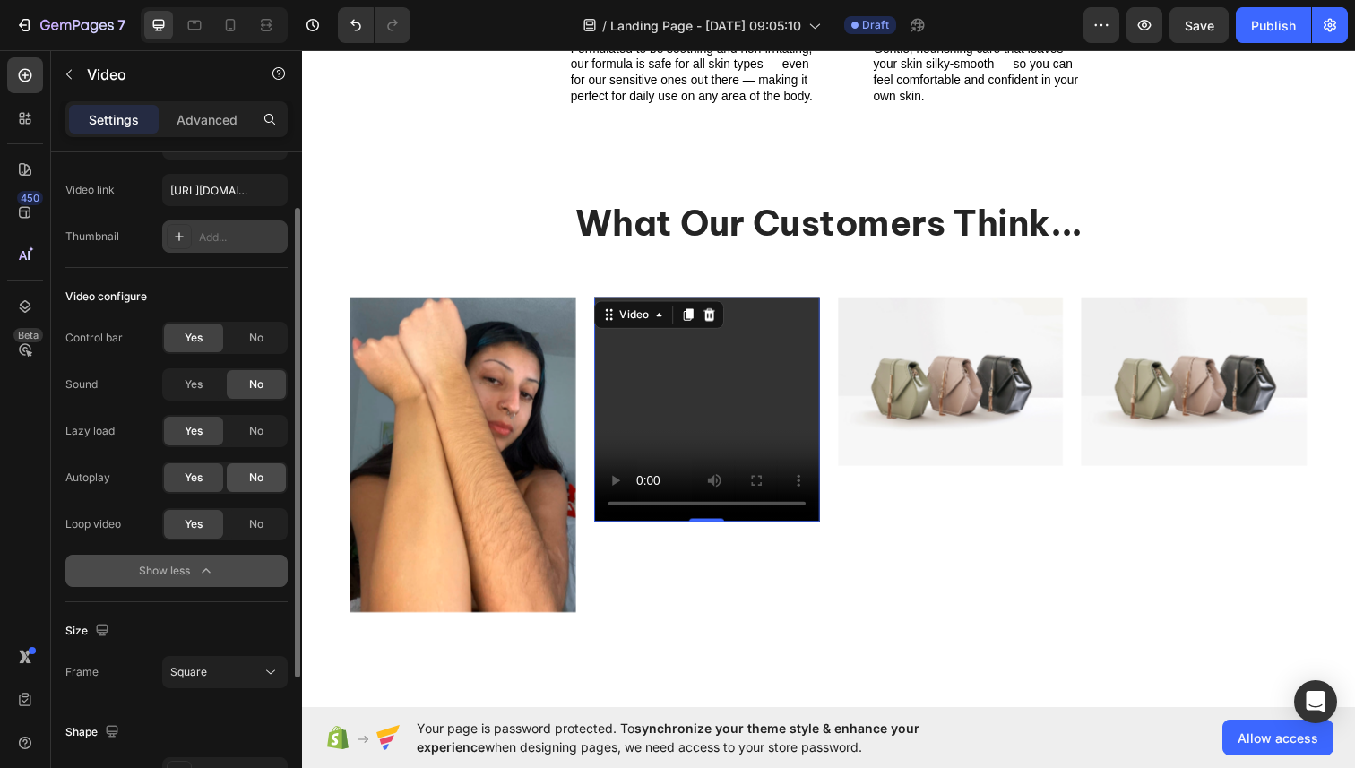
click at [248, 485] on div "No" at bounding box center [256, 477] width 59 height 29
click at [194, 474] on span "Yes" at bounding box center [194, 478] width 18 height 16
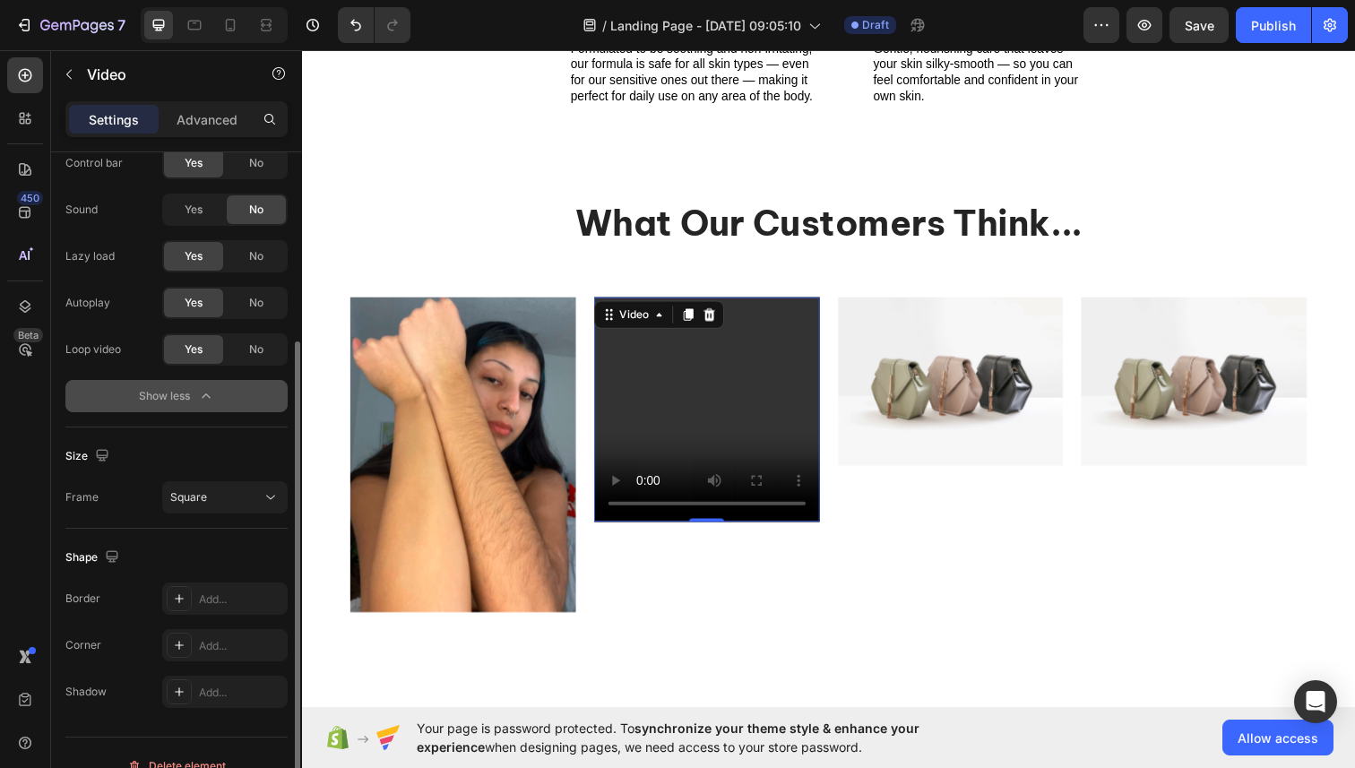
scroll to position [262, 0]
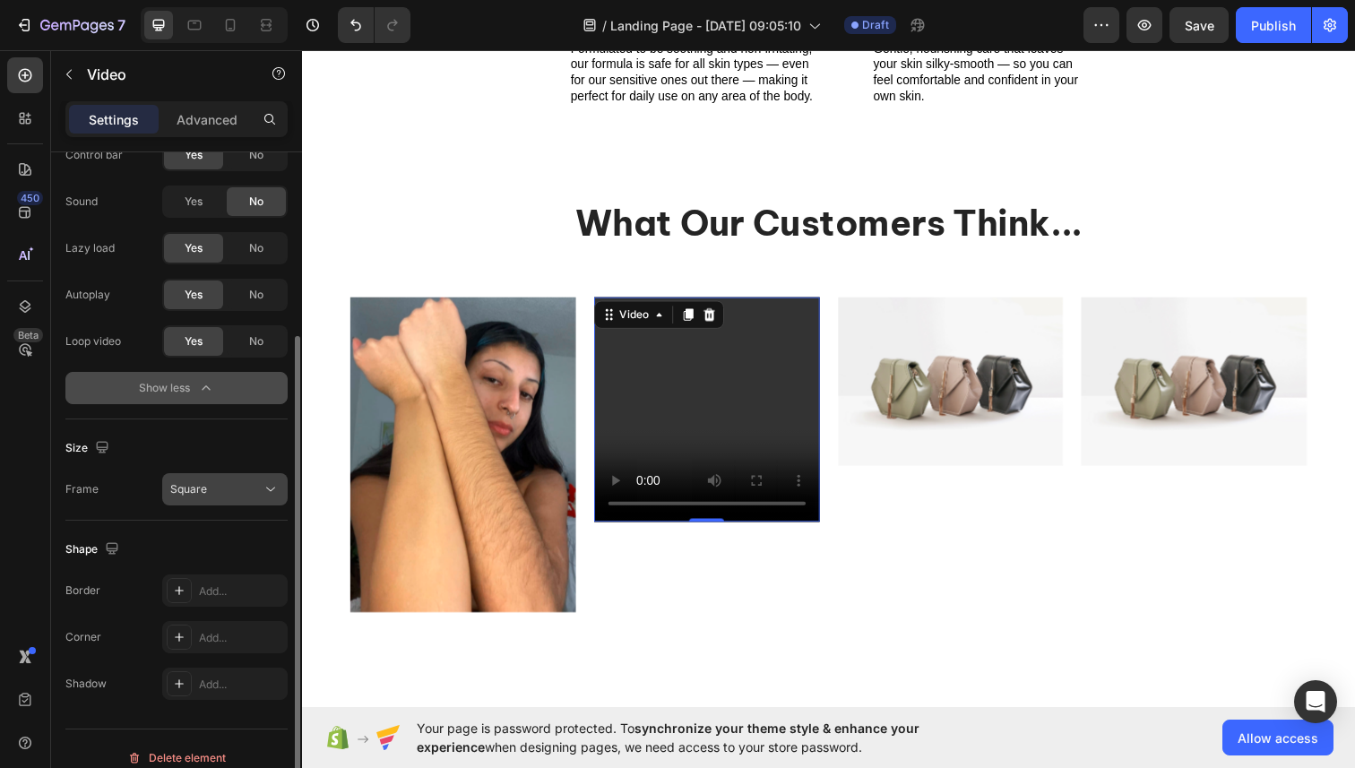
click at [203, 500] on button "Square" at bounding box center [224, 489] width 125 height 32
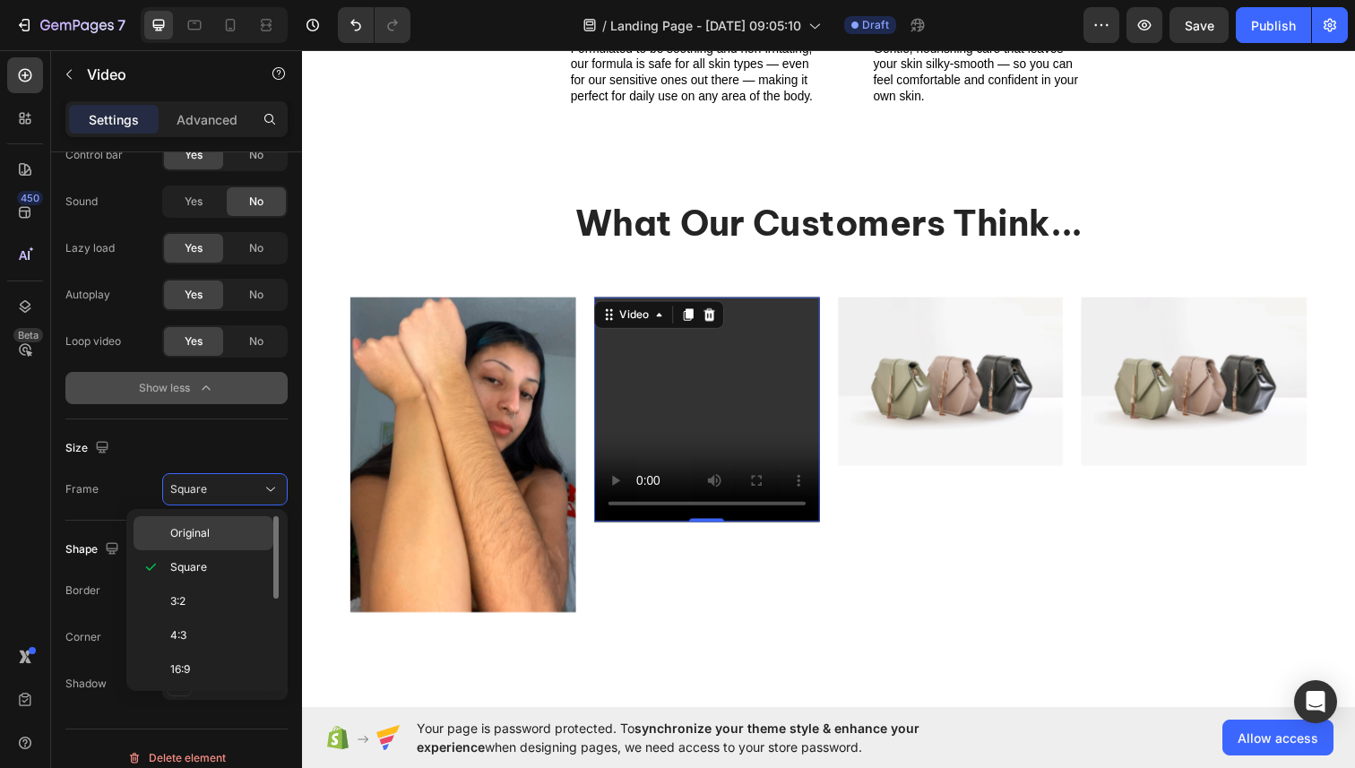
click at [203, 528] on span "Original" at bounding box center [189, 533] width 39 height 16
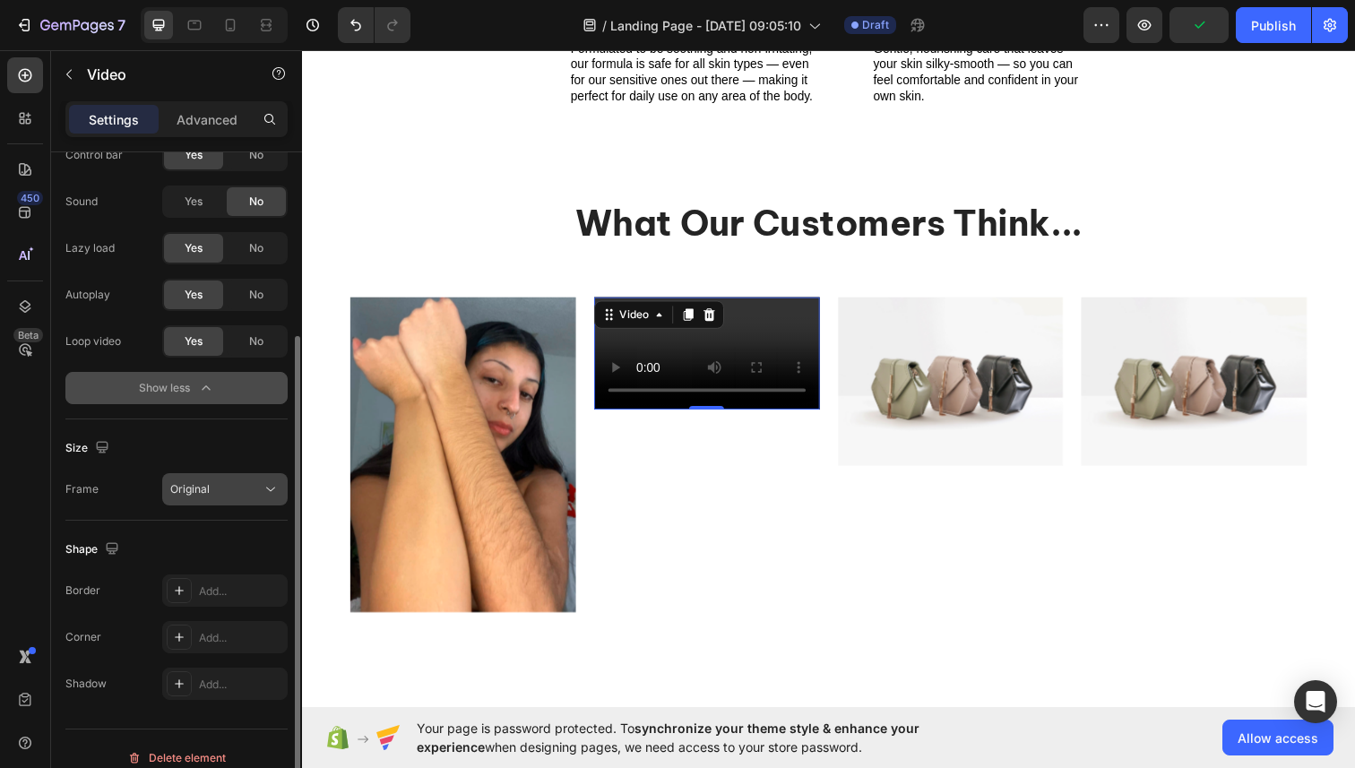
click at [187, 485] on span "Original" at bounding box center [189, 488] width 39 height 13
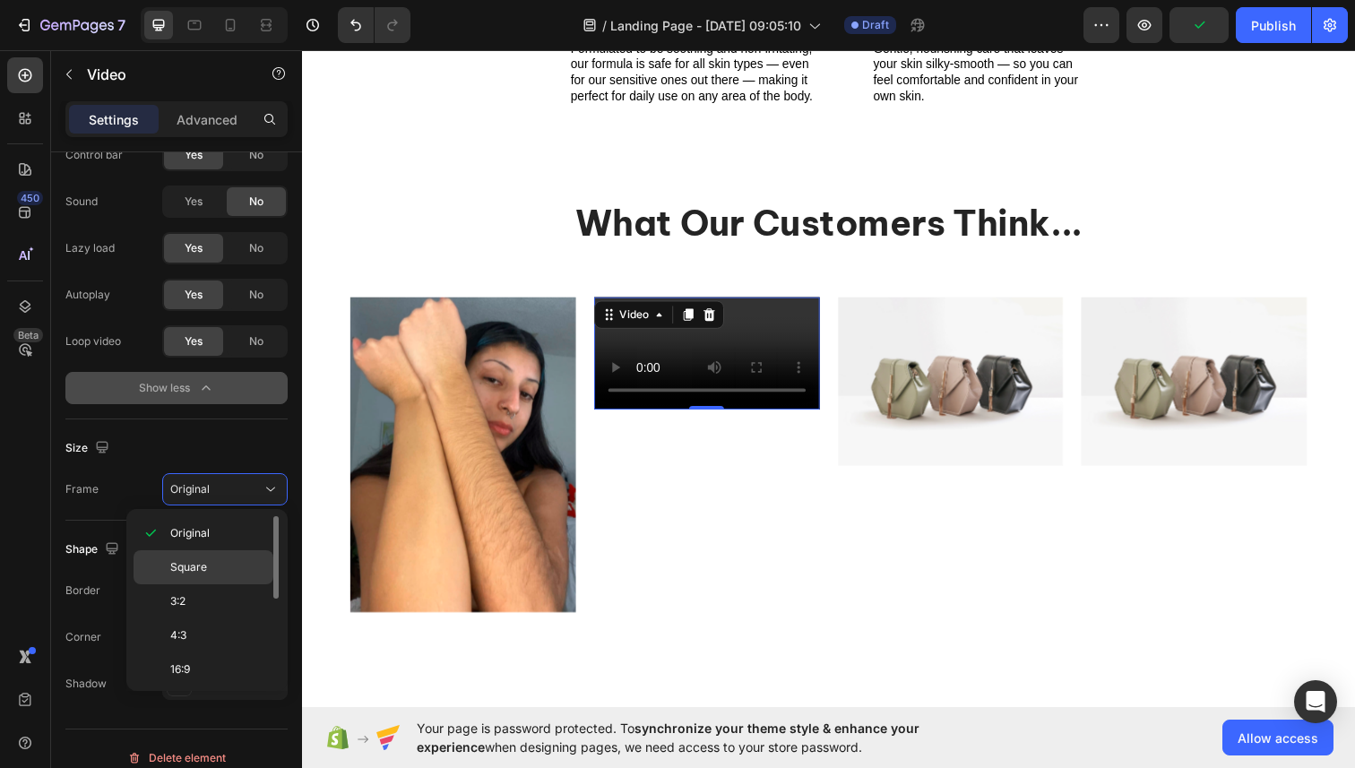
click at [210, 562] on p "Square" at bounding box center [217, 567] width 95 height 16
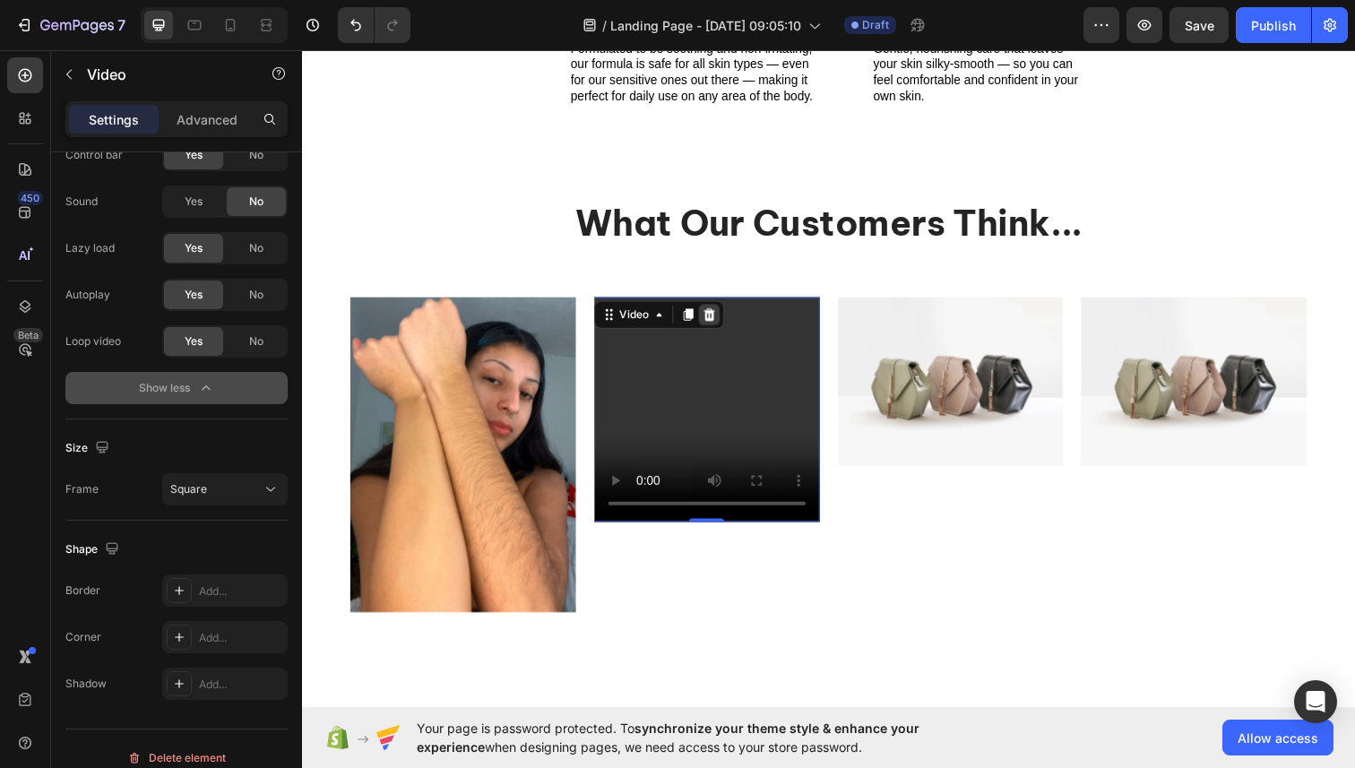
click at [717, 325] on icon at bounding box center [717, 320] width 12 height 13
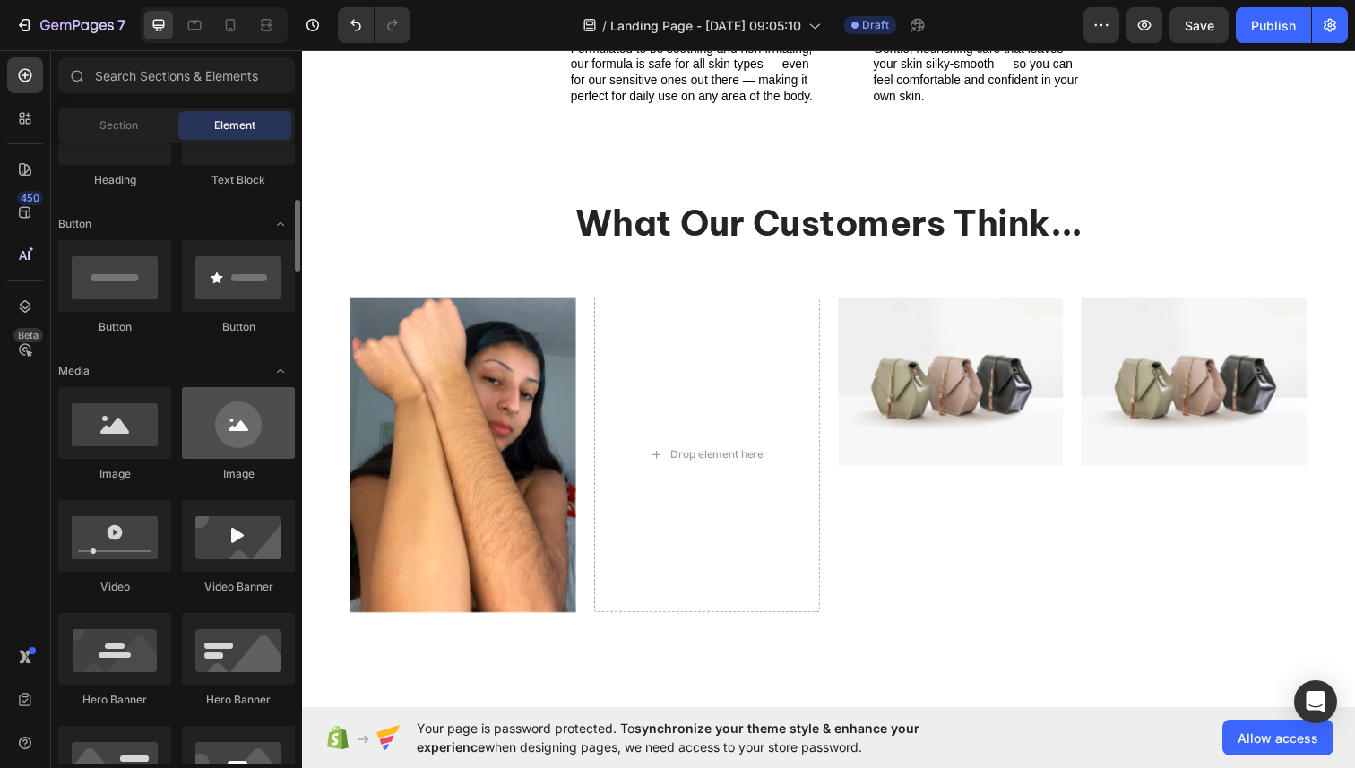
scroll to position [366, 0]
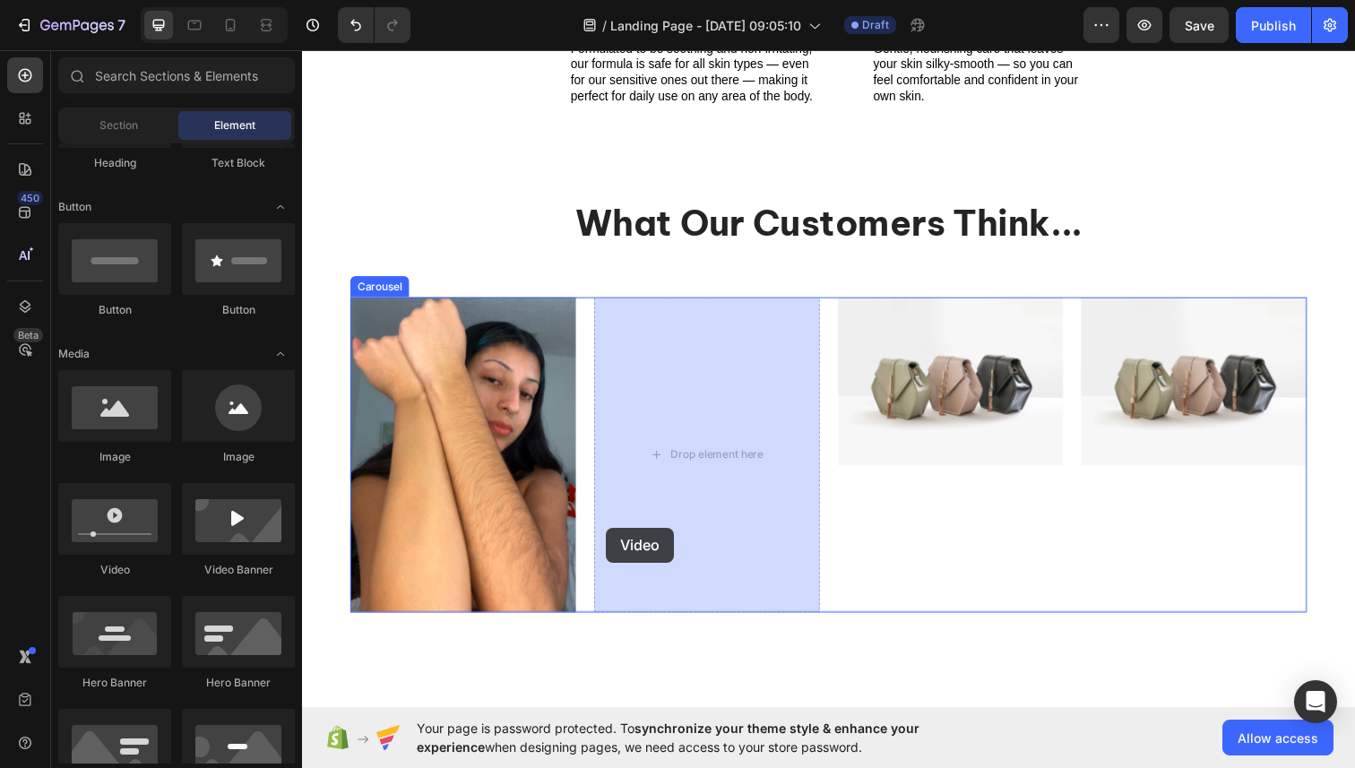
drag, startPoint x: 432, startPoint y: 590, endPoint x: 616, endPoint y: 534, distance: 193.0
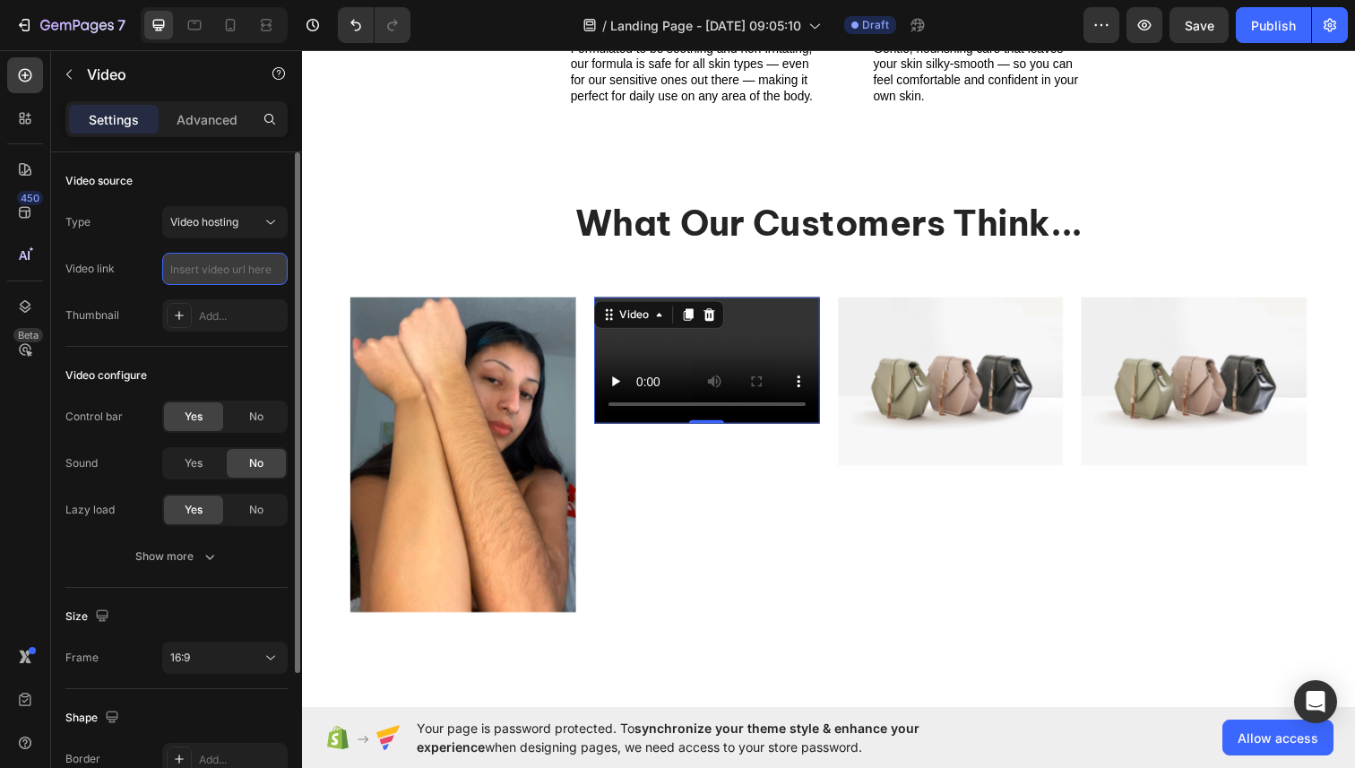
scroll to position [0, 0]
paste input "[URL][DOMAIN_NAME]"
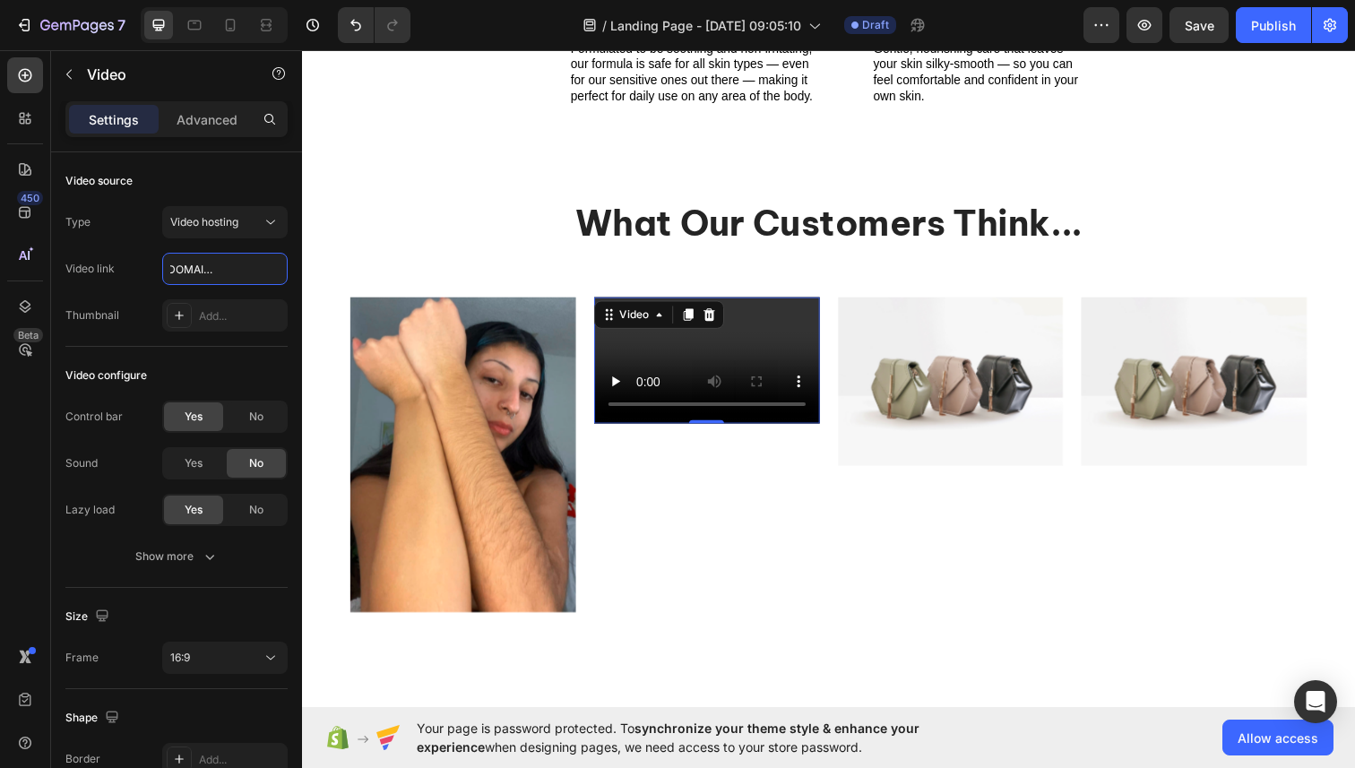
type input "[URL][DOMAIN_NAME]"
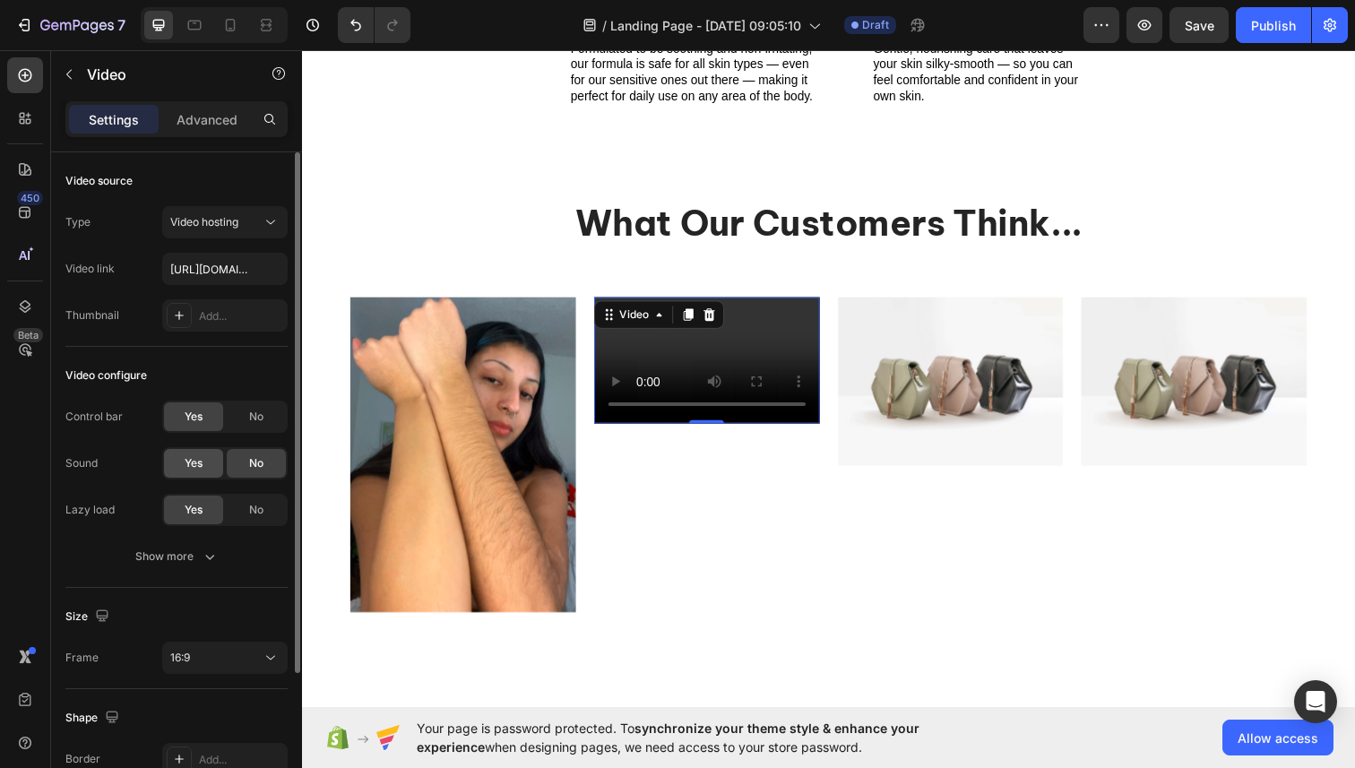
click at [195, 457] on span "Yes" at bounding box center [194, 463] width 18 height 16
click at [247, 476] on div "No" at bounding box center [256, 463] width 59 height 29
click at [191, 559] on div "Show more" at bounding box center [176, 556] width 83 height 18
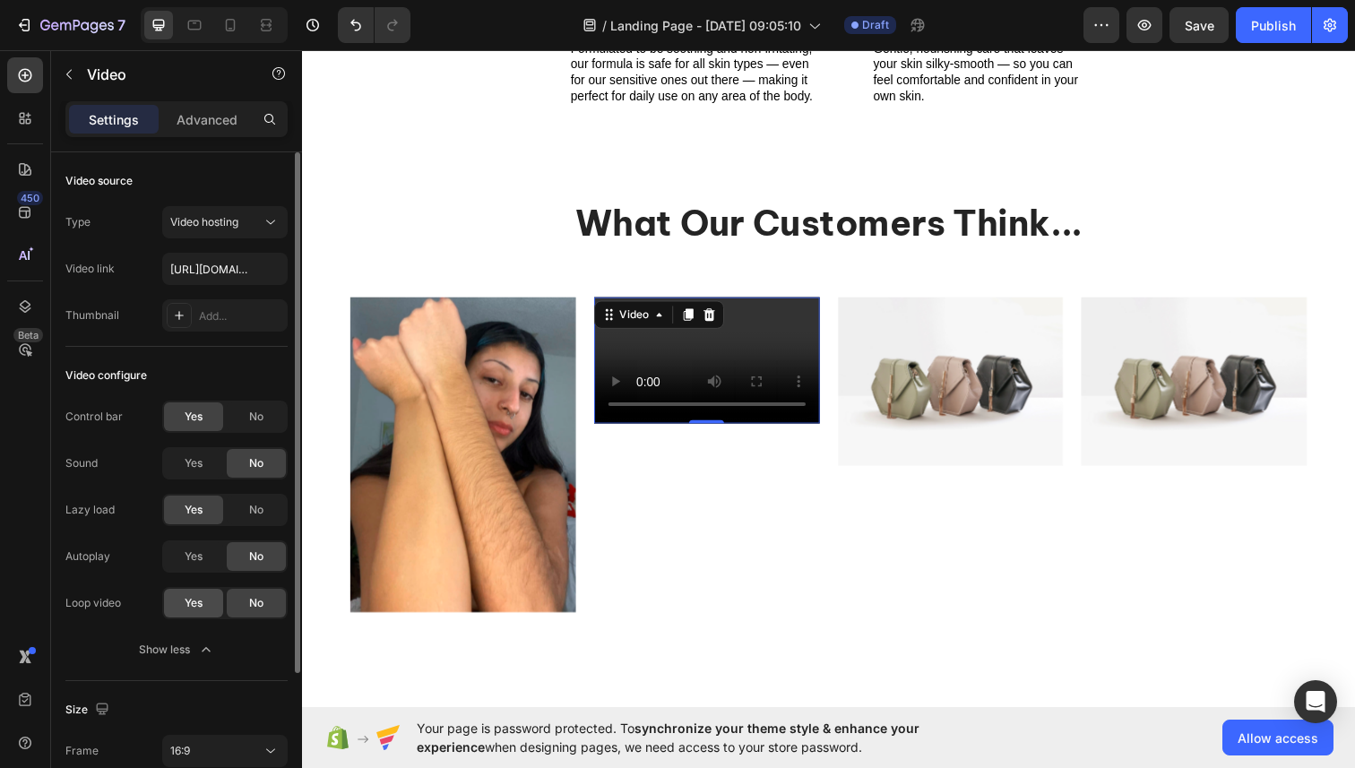
click at [208, 612] on div "Yes" at bounding box center [193, 603] width 59 height 29
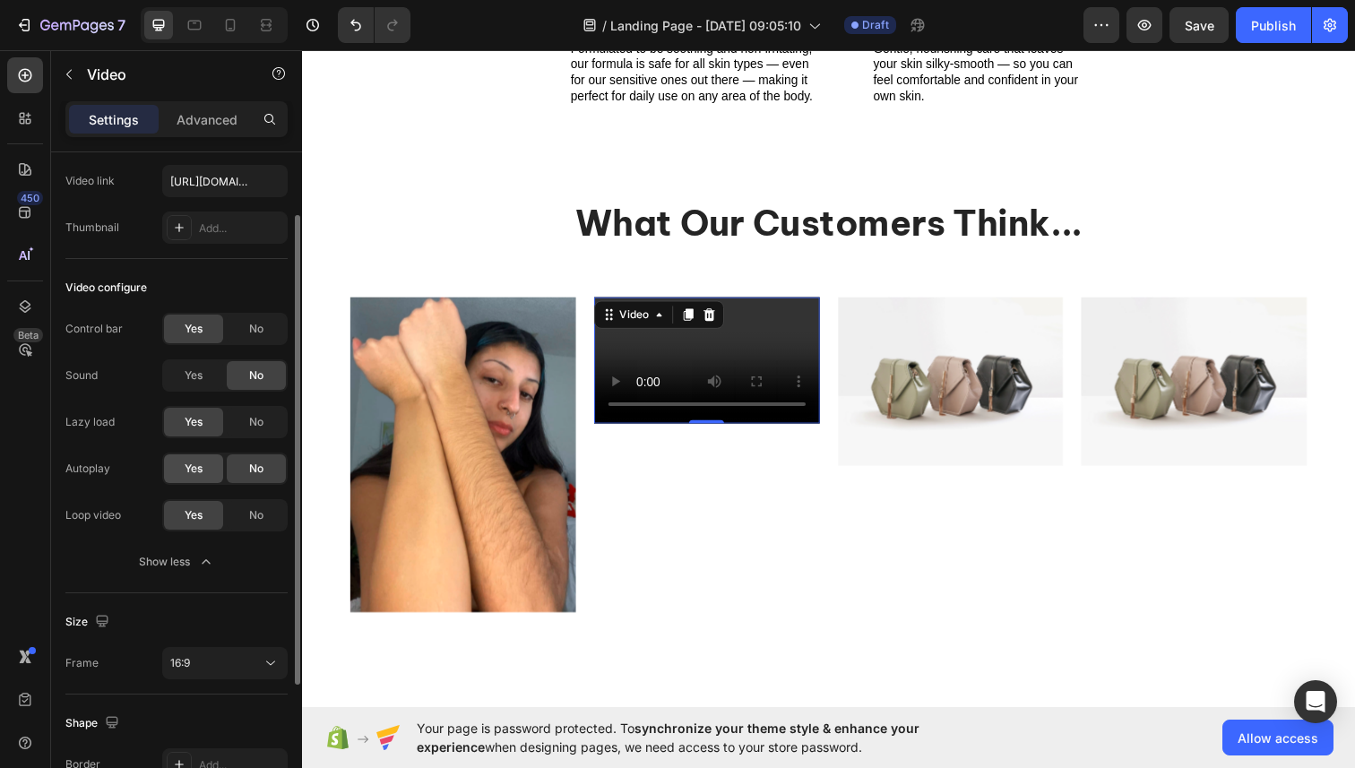
scroll to position [197, 0]
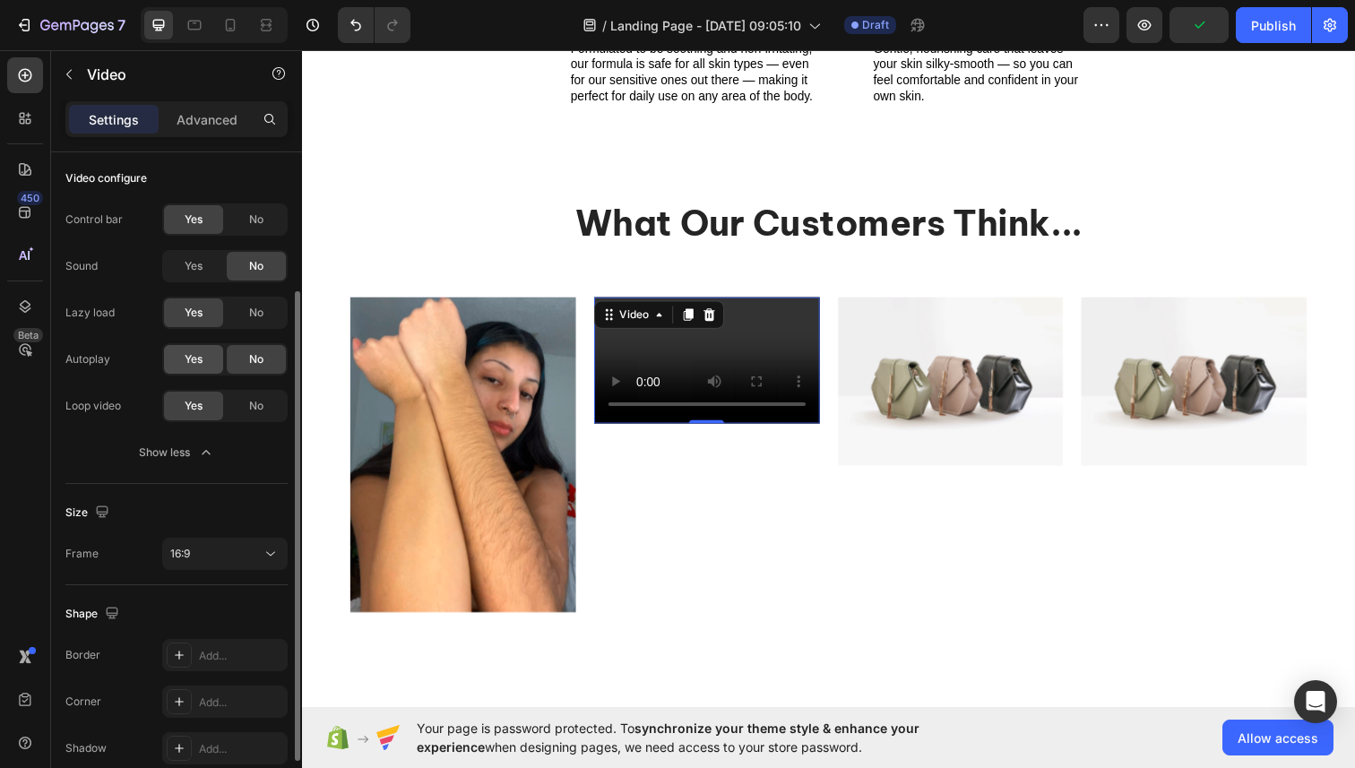
click at [189, 364] on span "Yes" at bounding box center [194, 359] width 18 height 16
click at [220, 553] on div "16:9" at bounding box center [215, 554] width 91 height 16
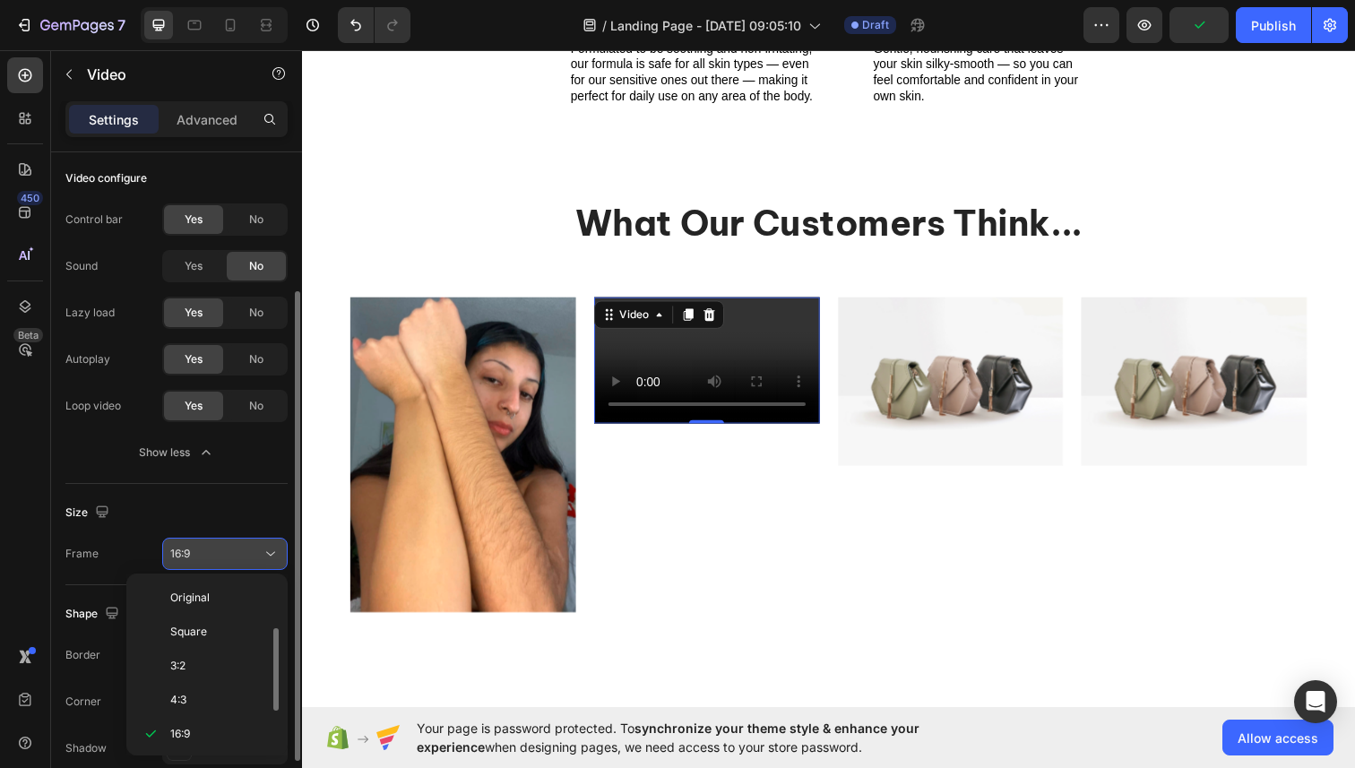
scroll to position [32, 0]
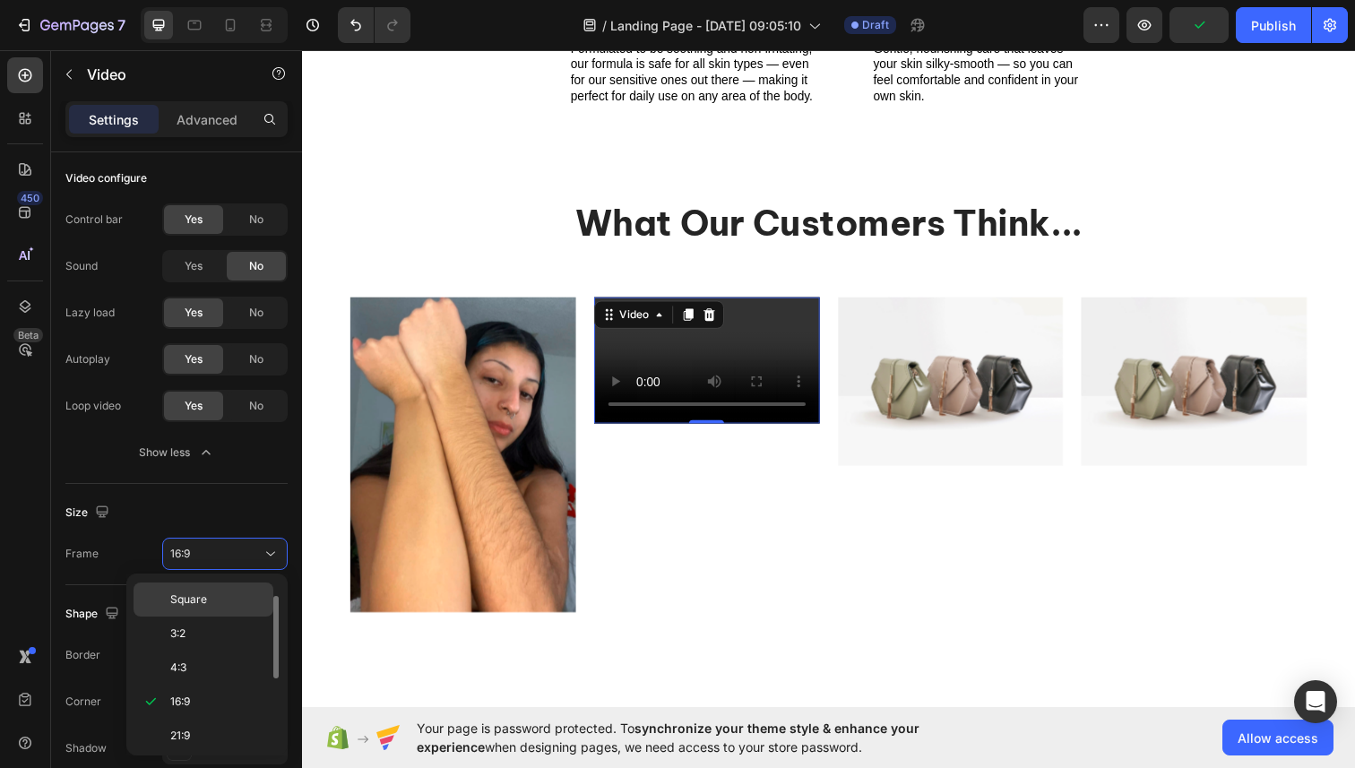
click at [215, 599] on p "Square" at bounding box center [217, 599] width 95 height 16
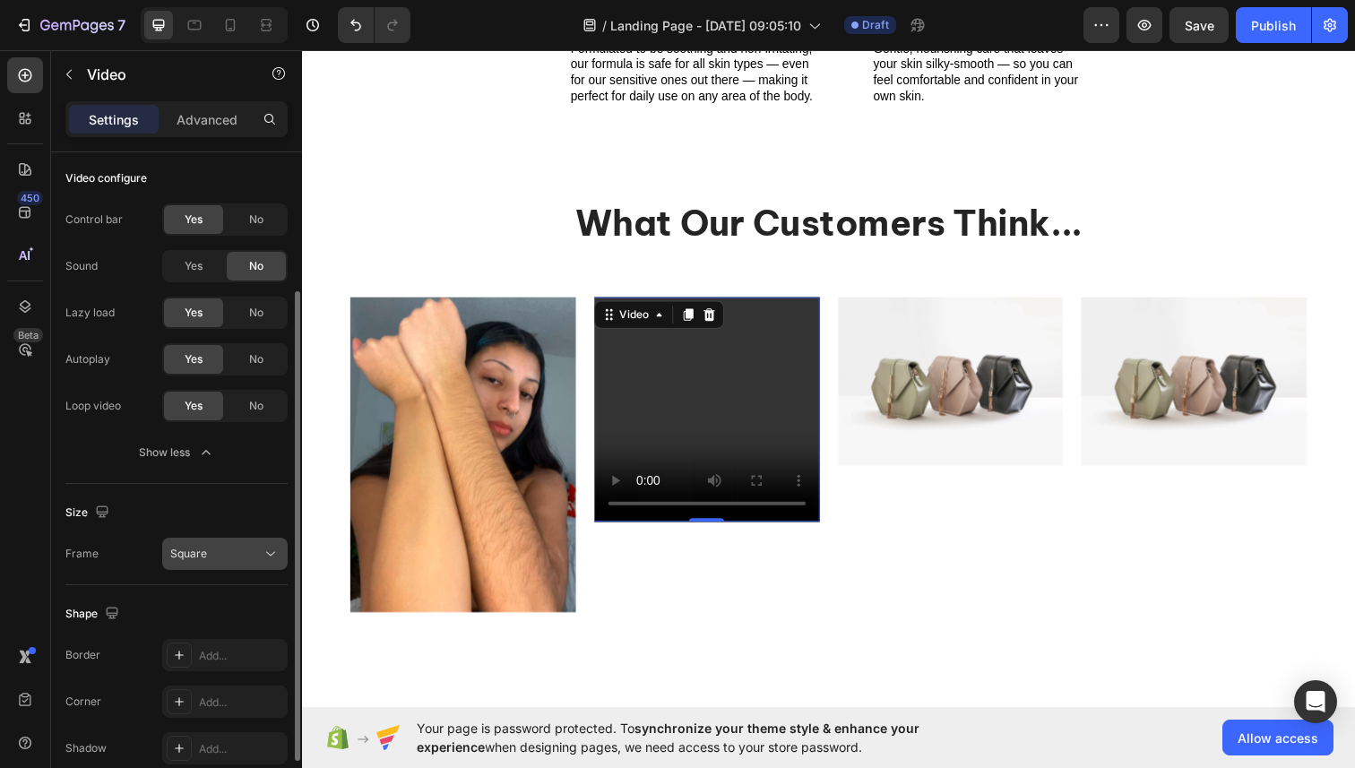
click at [215, 546] on div "Square" at bounding box center [215, 554] width 91 height 16
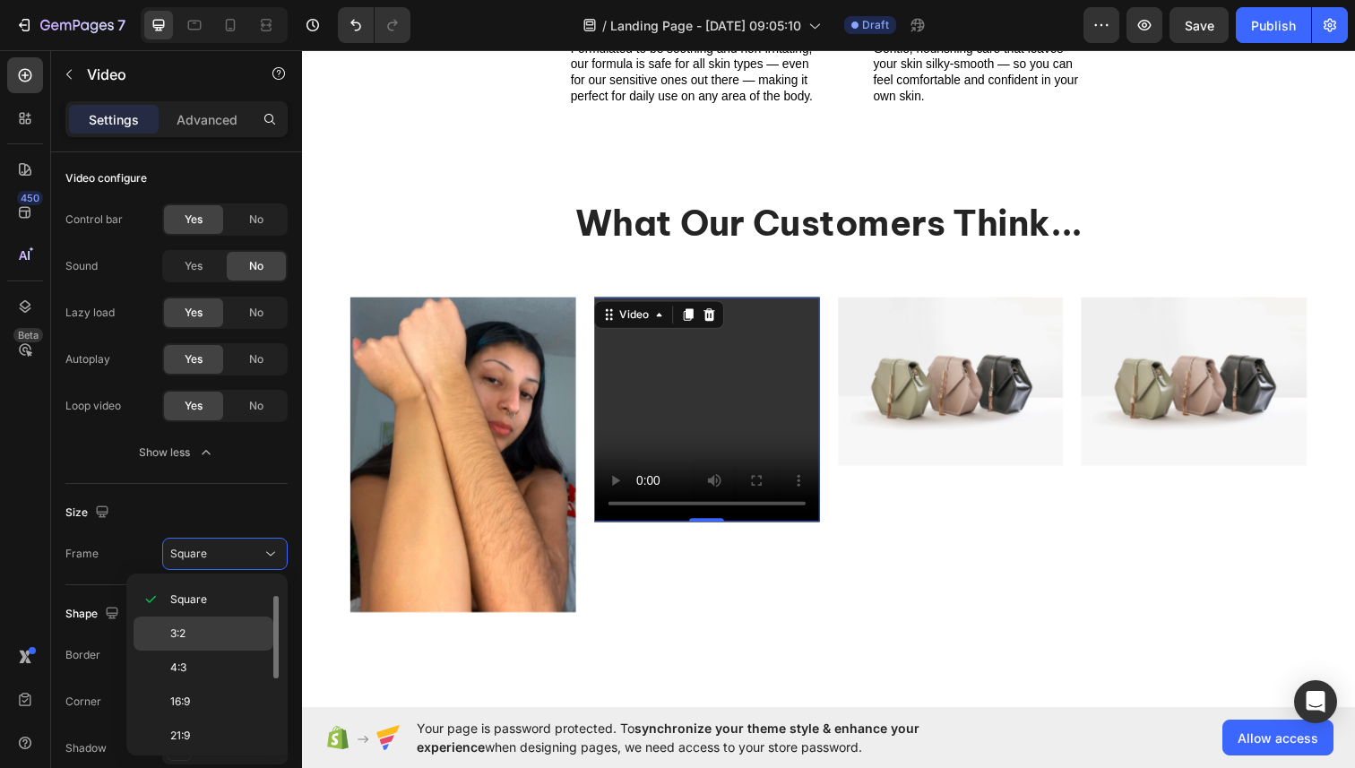
click at [217, 634] on p "3:2" at bounding box center [217, 633] width 95 height 16
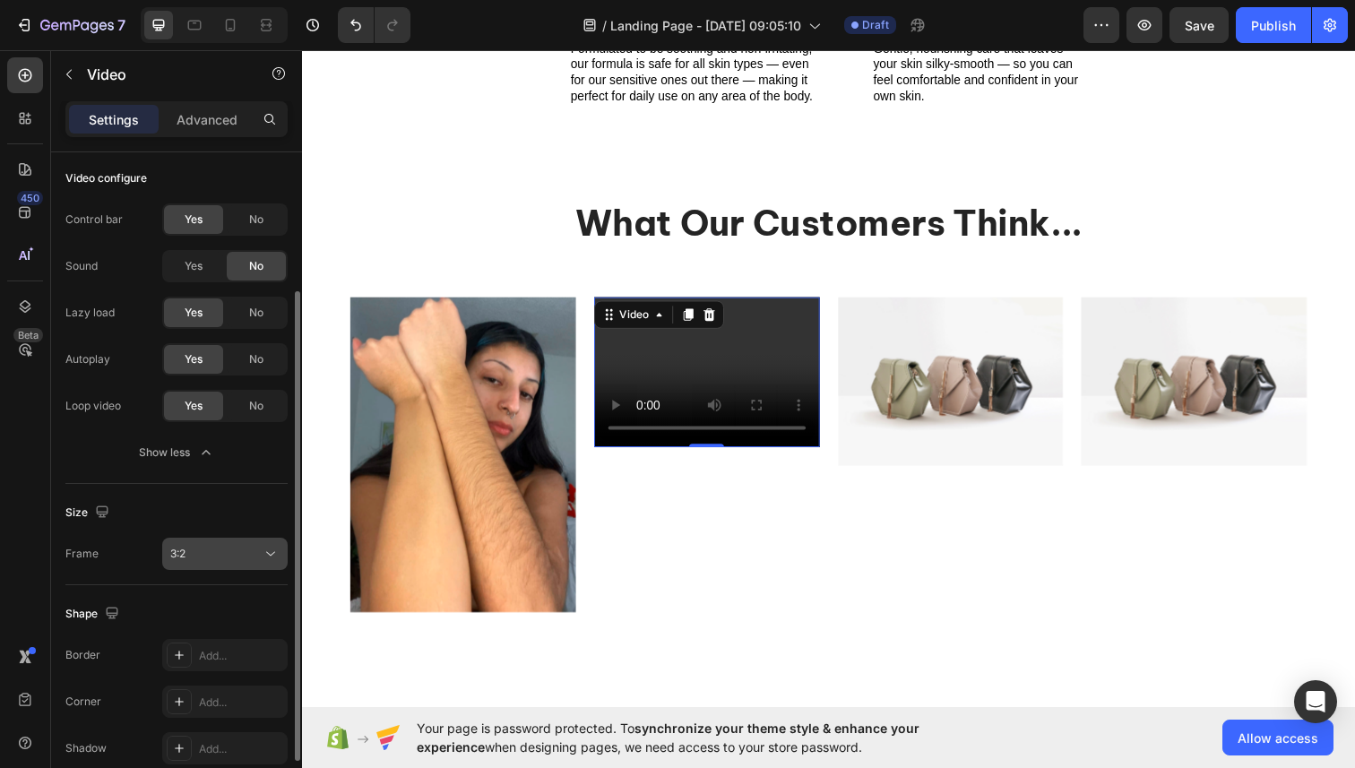
click at [208, 545] on div "3:2" at bounding box center [224, 554] width 109 height 18
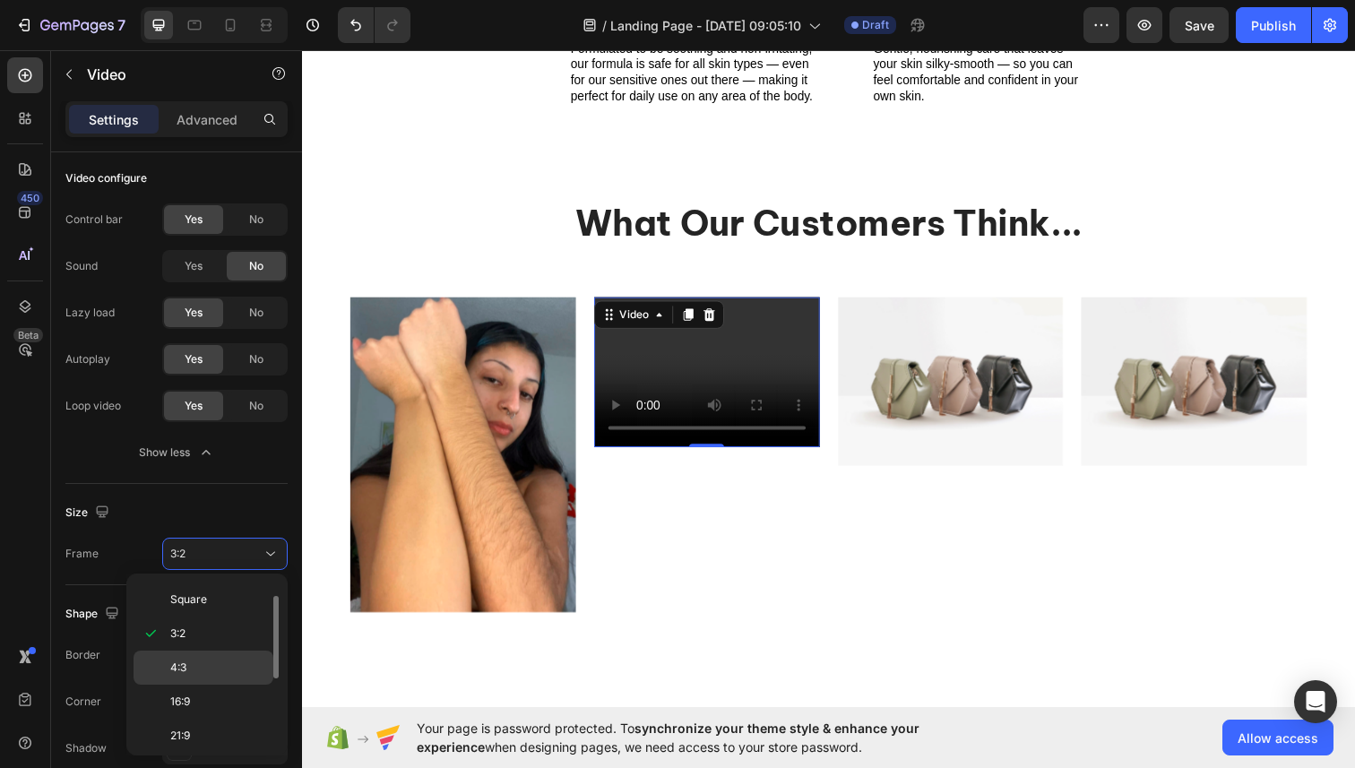
click at [201, 668] on p "4:3" at bounding box center [217, 667] width 95 height 16
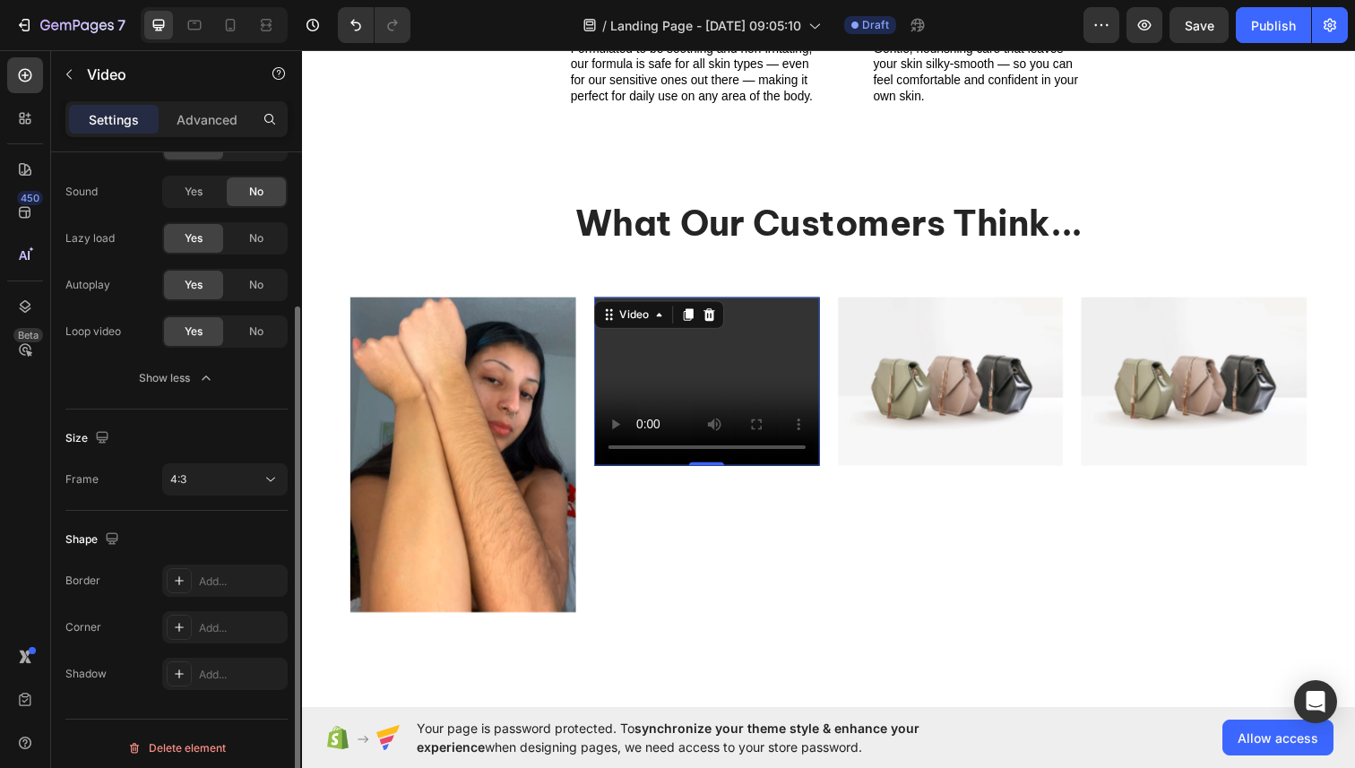
scroll to position [273, 0]
click at [194, 492] on button "4:3" at bounding box center [224, 477] width 125 height 32
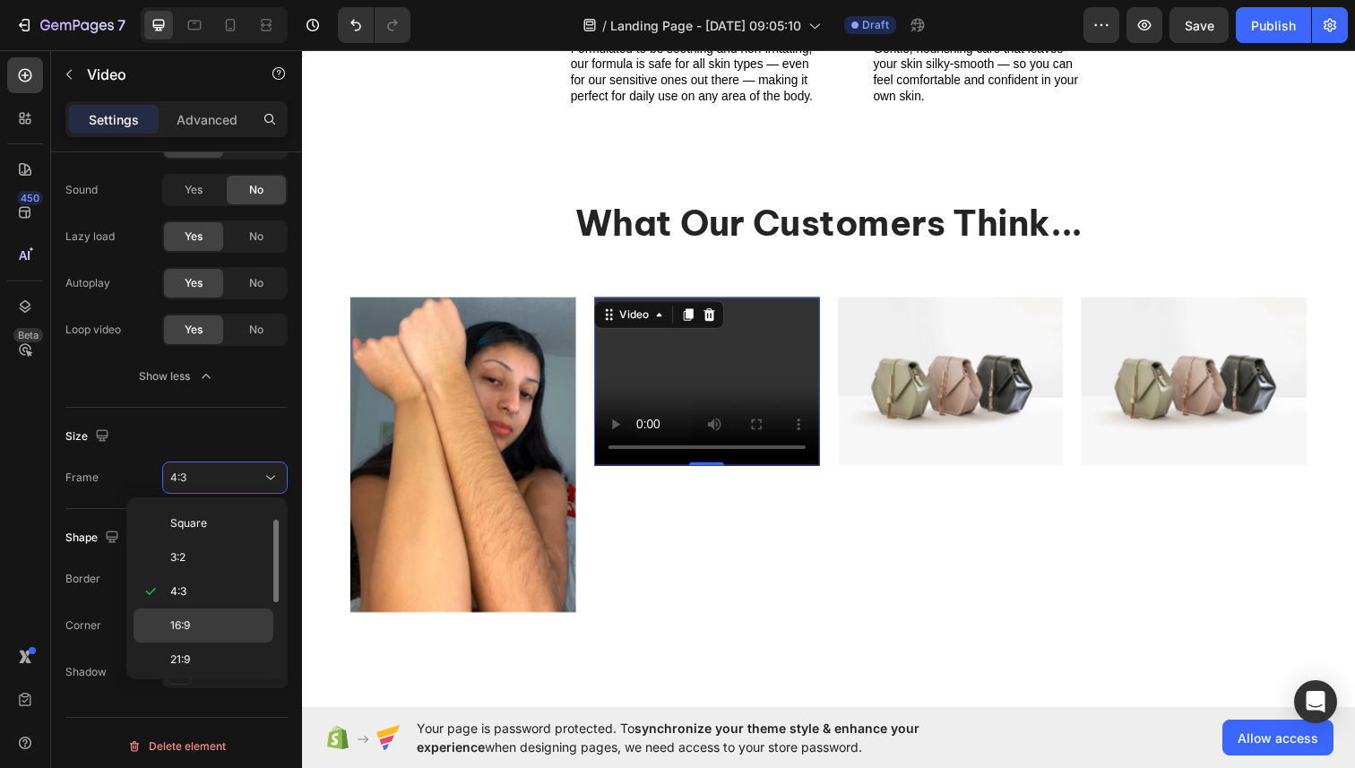
click at [204, 642] on div "16:9" at bounding box center [204, 659] width 140 height 34
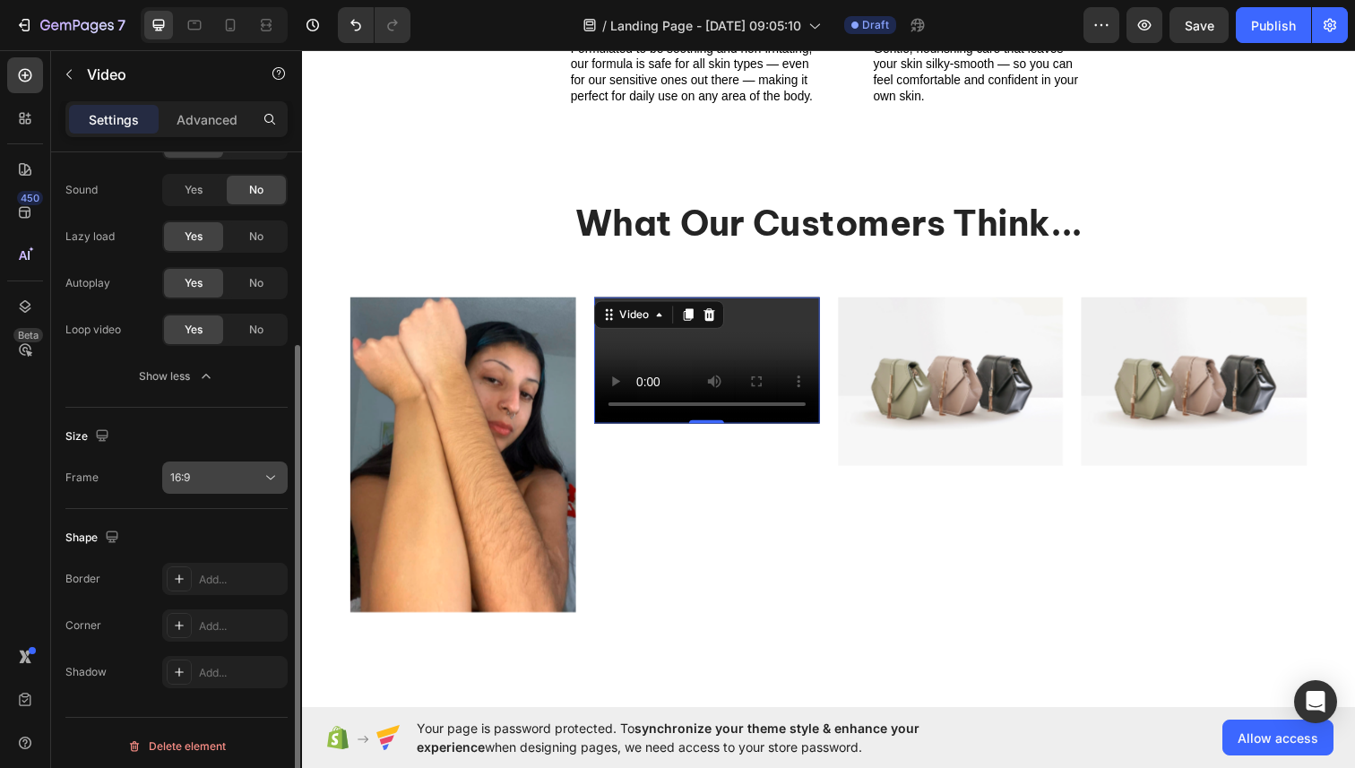
click at [189, 485] on span "16:9" at bounding box center [180, 478] width 20 height 16
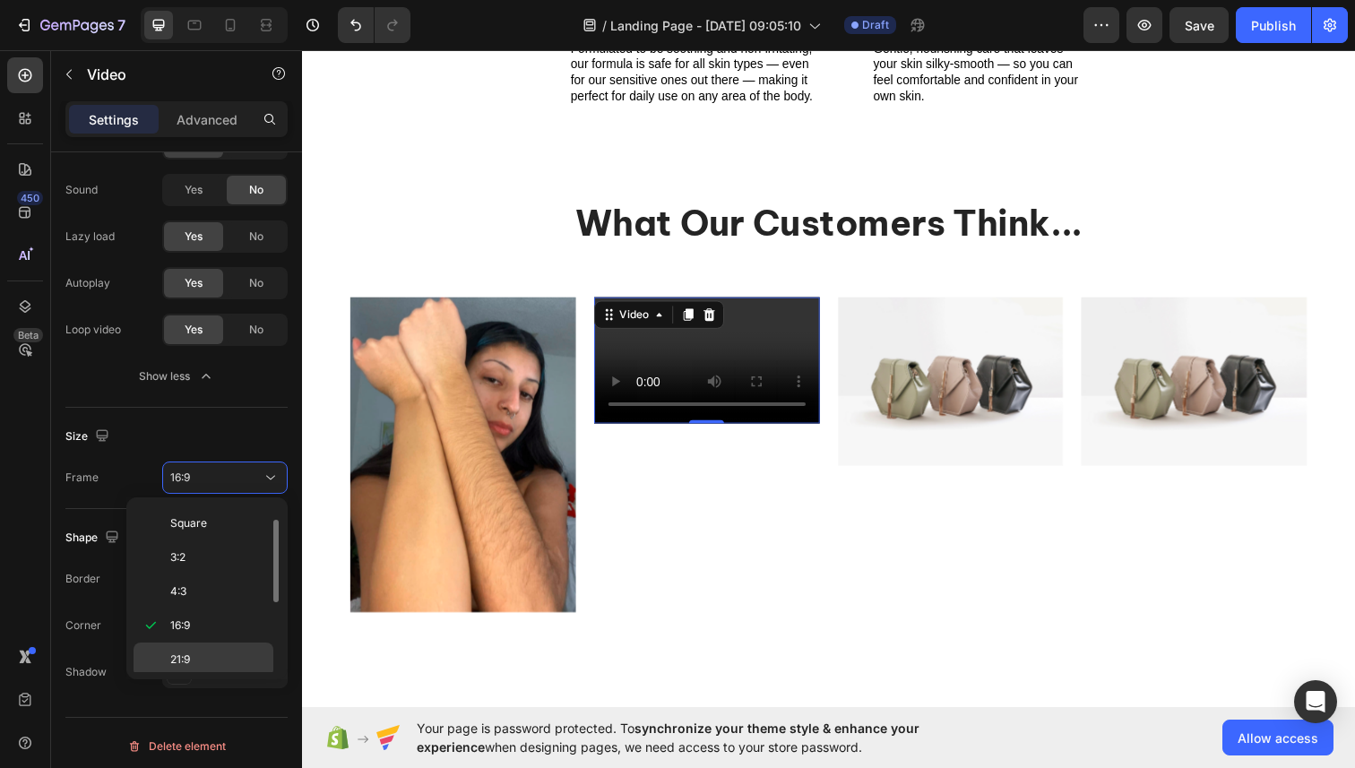
click at [208, 651] on p "21:9" at bounding box center [217, 659] width 95 height 16
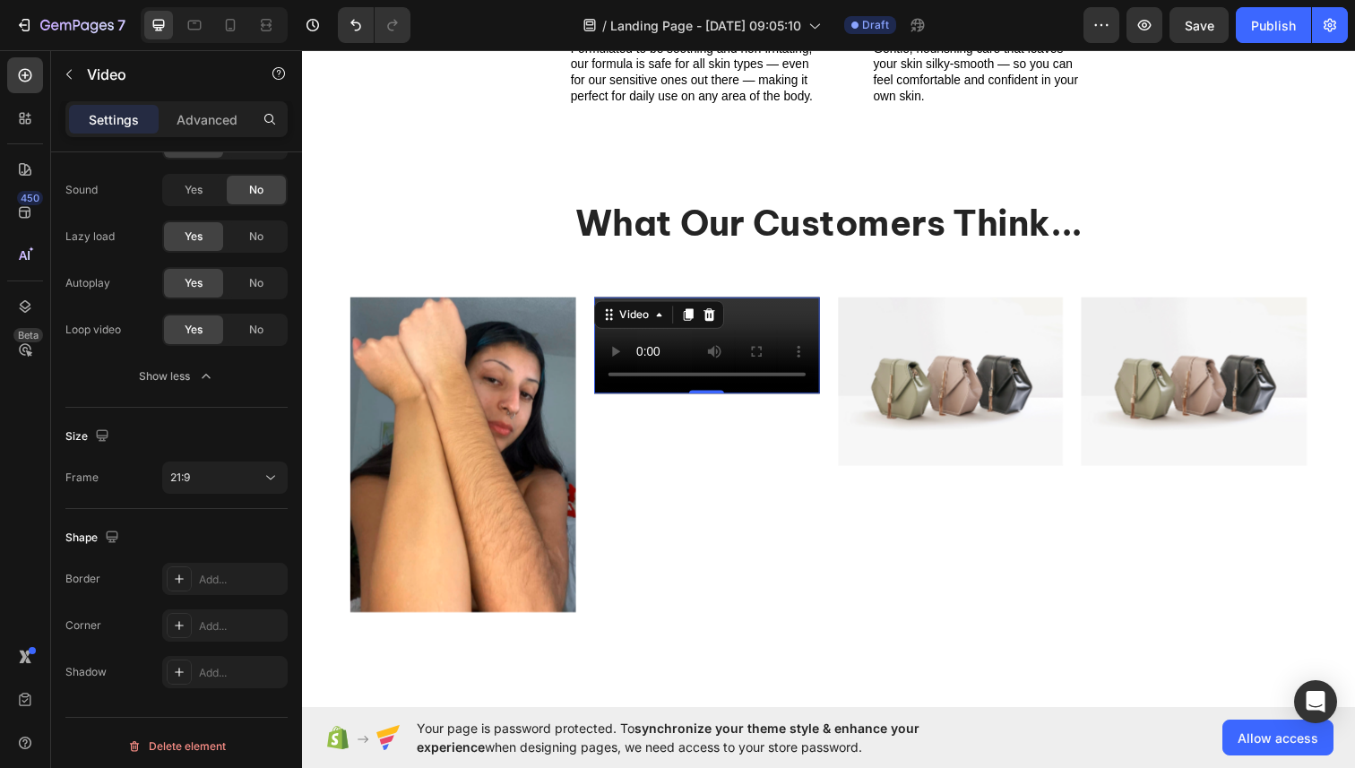
scroll to position [280, 0]
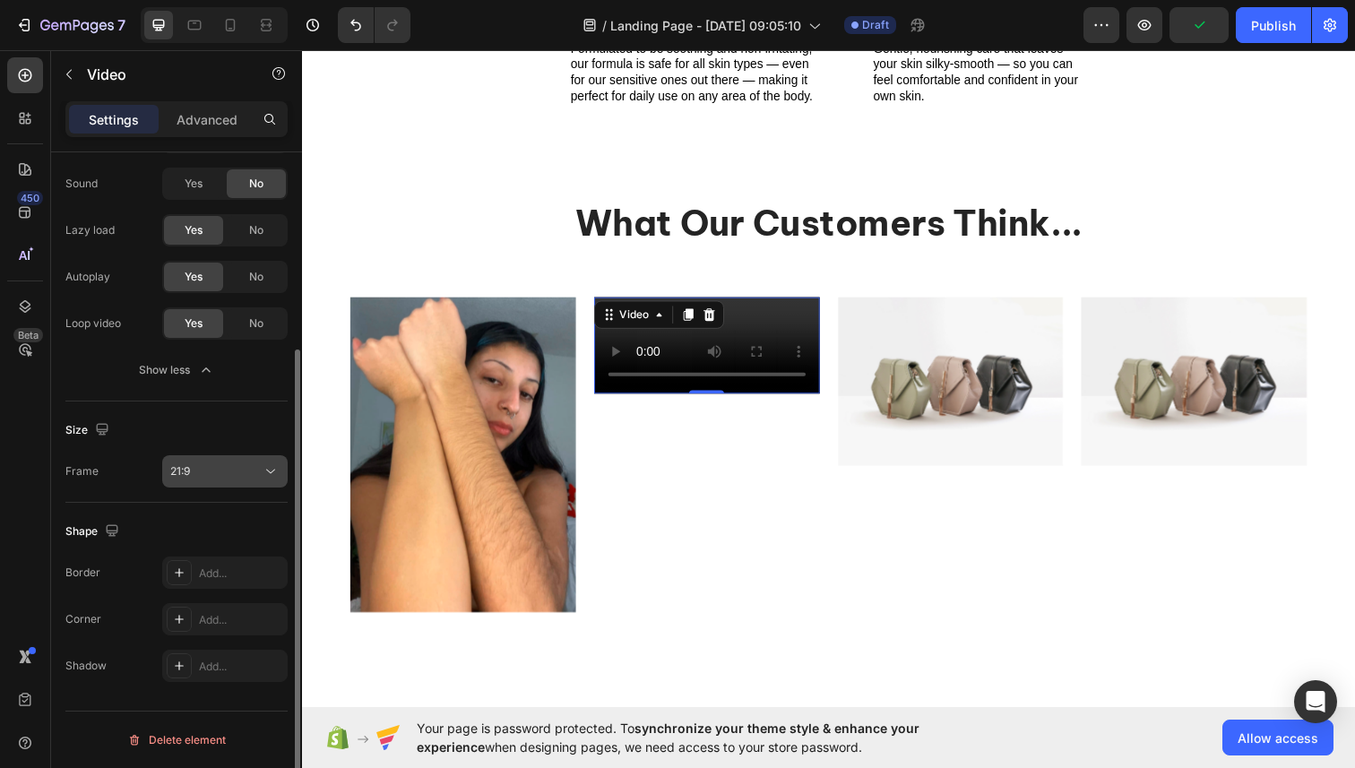
click at [187, 480] on button "21:9" at bounding box center [224, 471] width 125 height 32
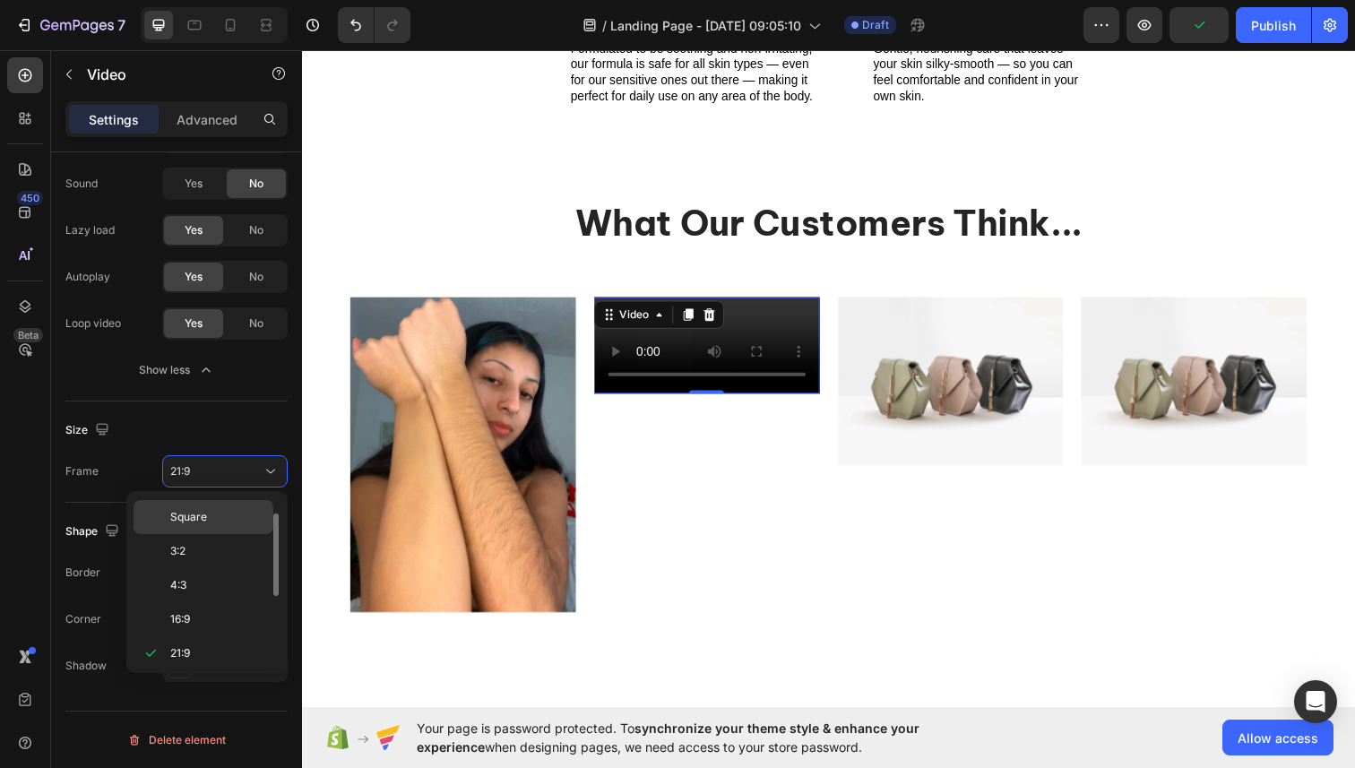
click at [191, 510] on span "Square" at bounding box center [188, 517] width 37 height 16
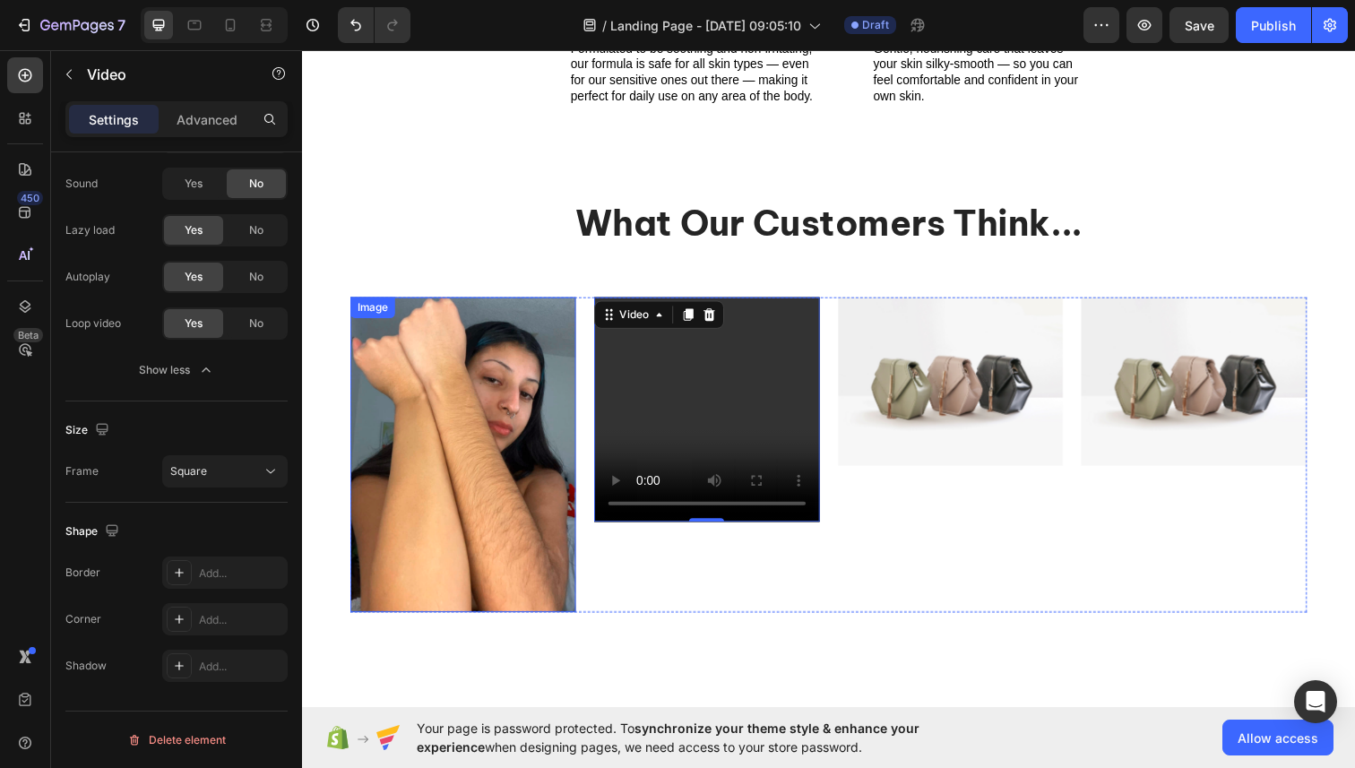
click at [498, 535] on img at bounding box center [466, 464] width 230 height 322
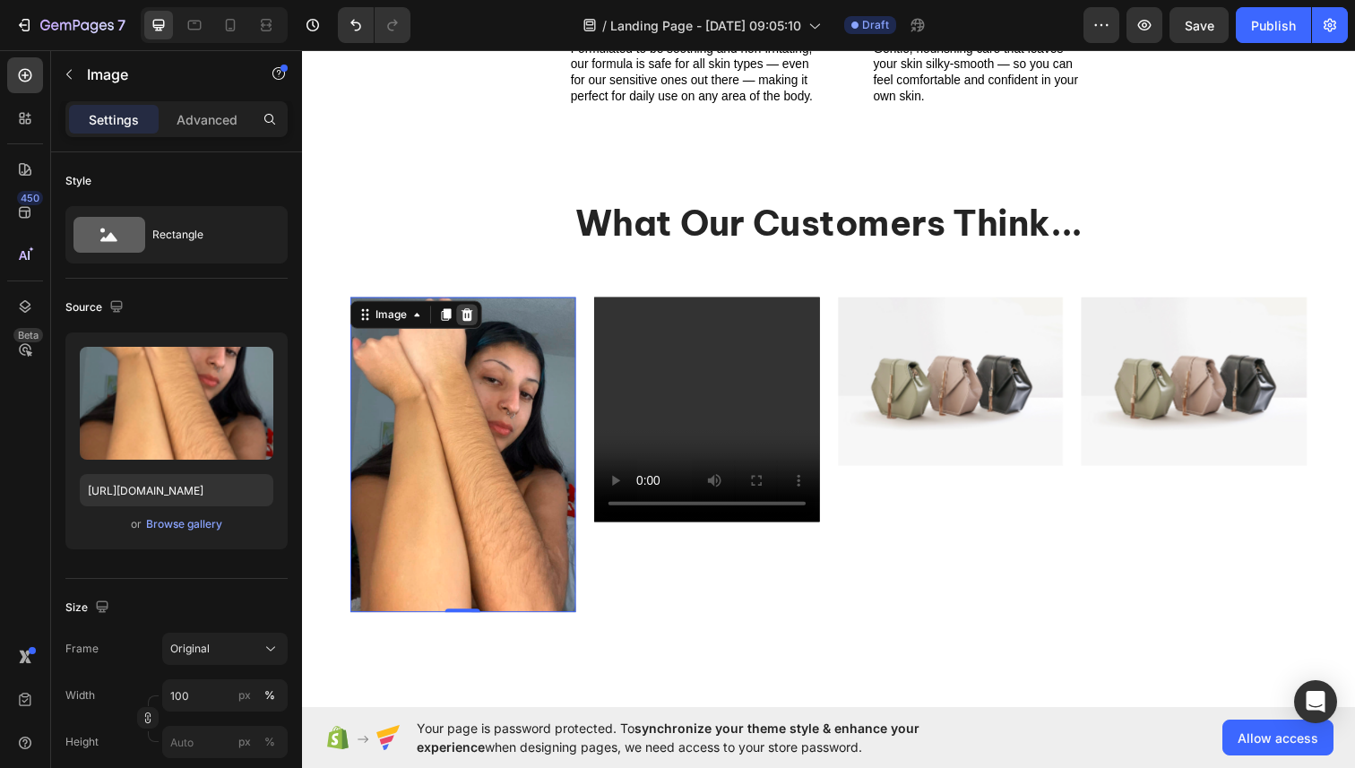
click at [467, 321] on icon at bounding box center [471, 320] width 12 height 13
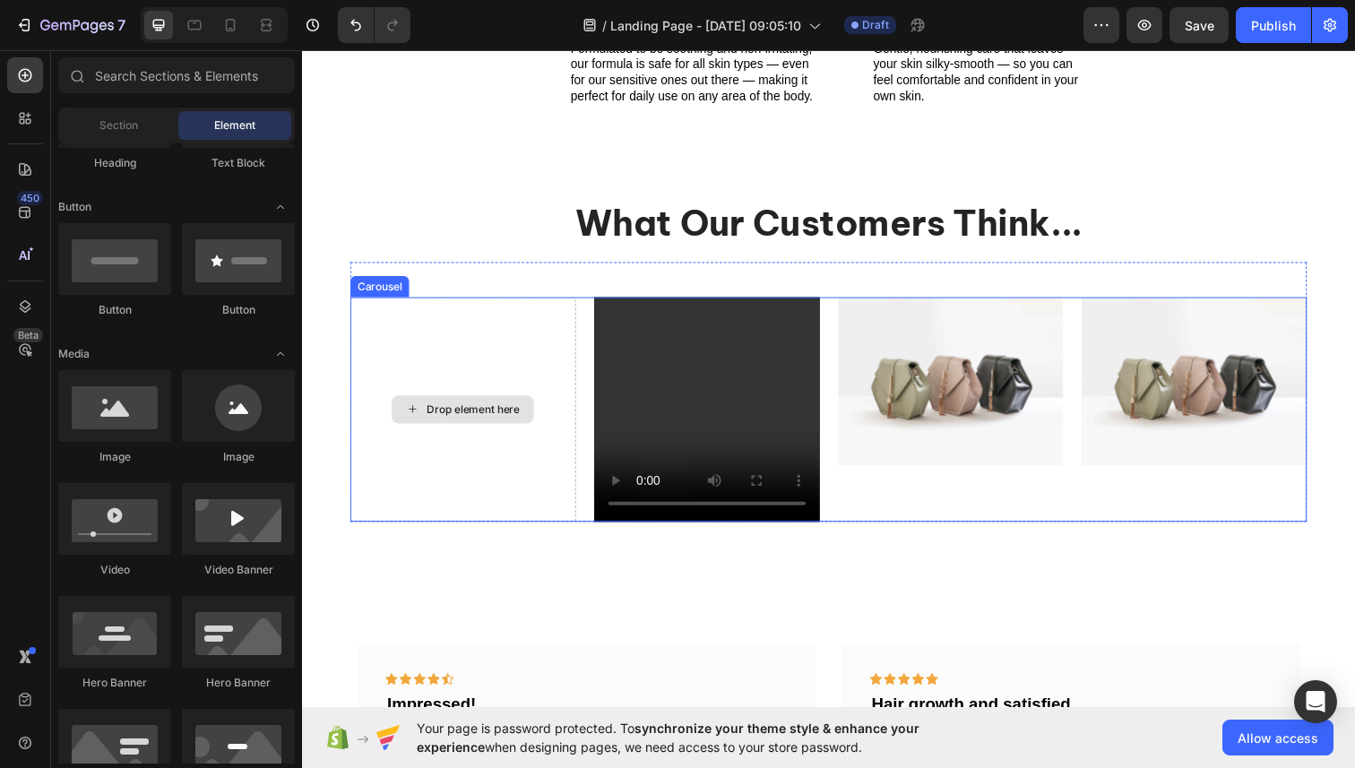
click at [466, 376] on div "Drop element here" at bounding box center [466, 418] width 230 height 230
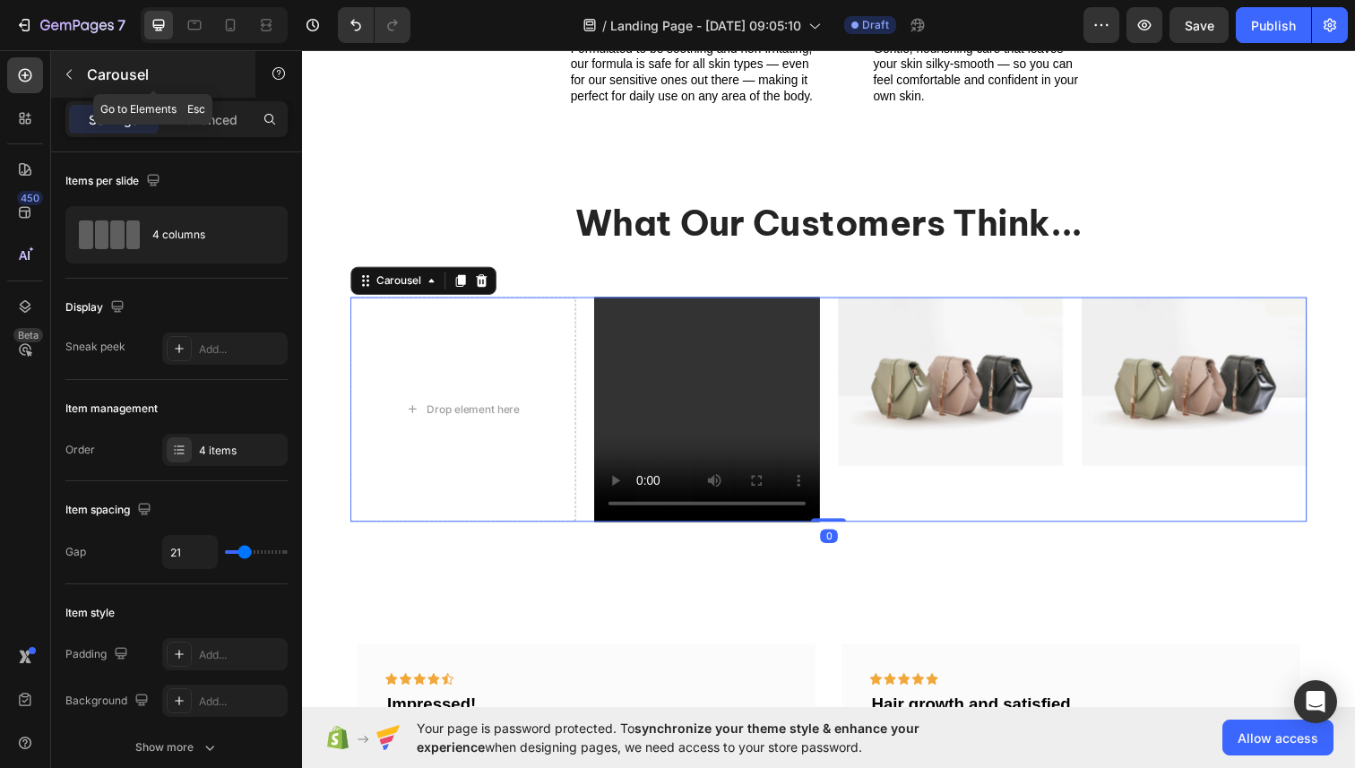
click at [69, 76] on icon "button" at bounding box center [69, 74] width 14 height 14
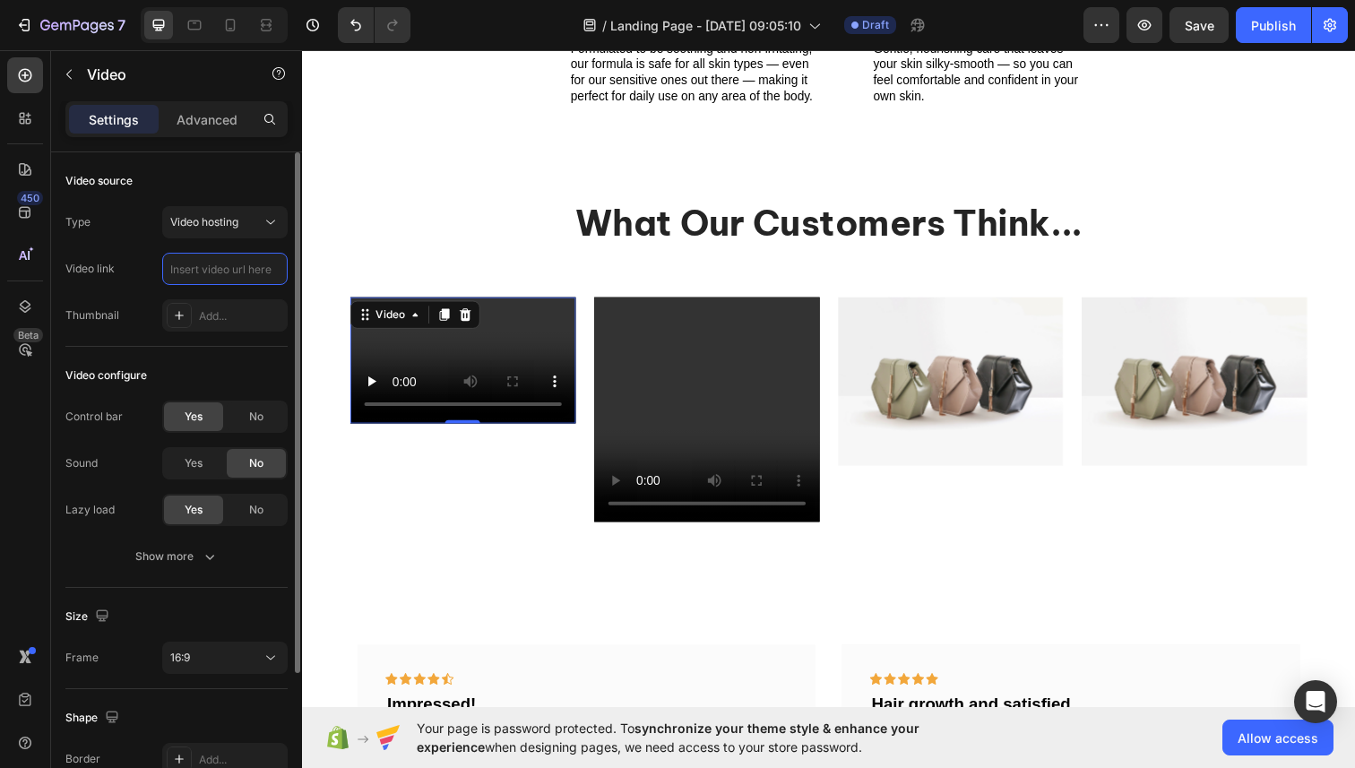
paste input "[URL][DOMAIN_NAME]"
type input "[URL][DOMAIN_NAME]"
click at [266, 237] on button "Video hosting" at bounding box center [224, 222] width 125 height 32
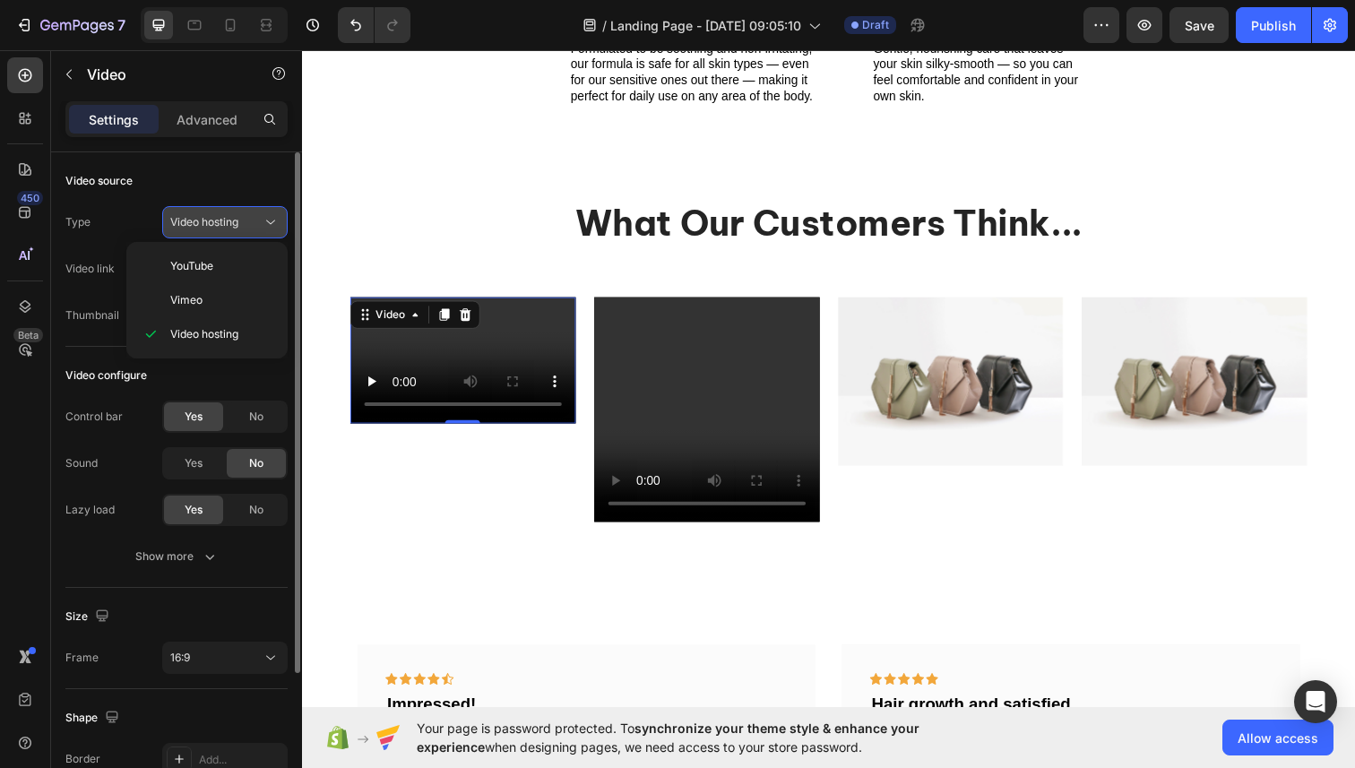
click at [266, 237] on button "Video hosting" at bounding box center [224, 222] width 125 height 32
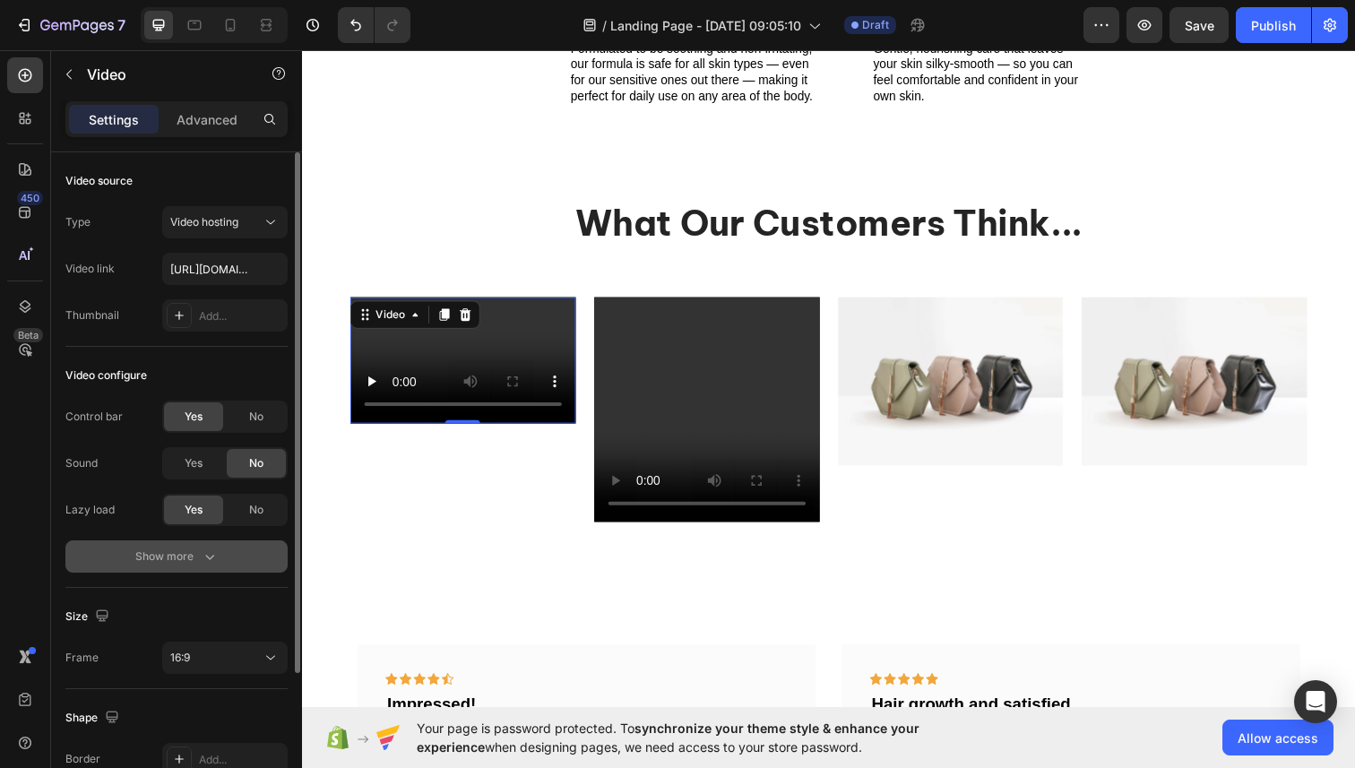
click at [216, 556] on icon "button" at bounding box center [210, 556] width 18 height 18
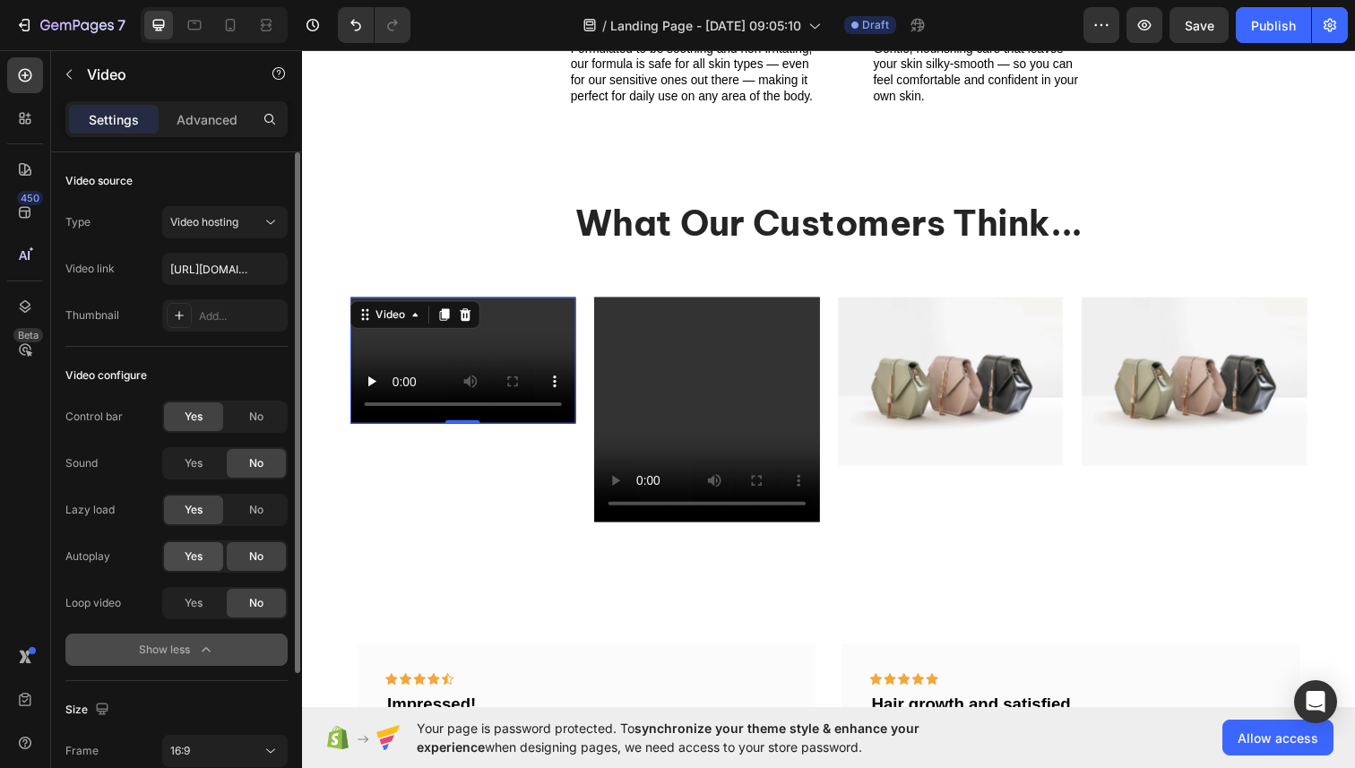
click at [210, 567] on div "Yes" at bounding box center [193, 556] width 59 height 29
click at [207, 616] on div "Yes" at bounding box center [193, 603] width 59 height 29
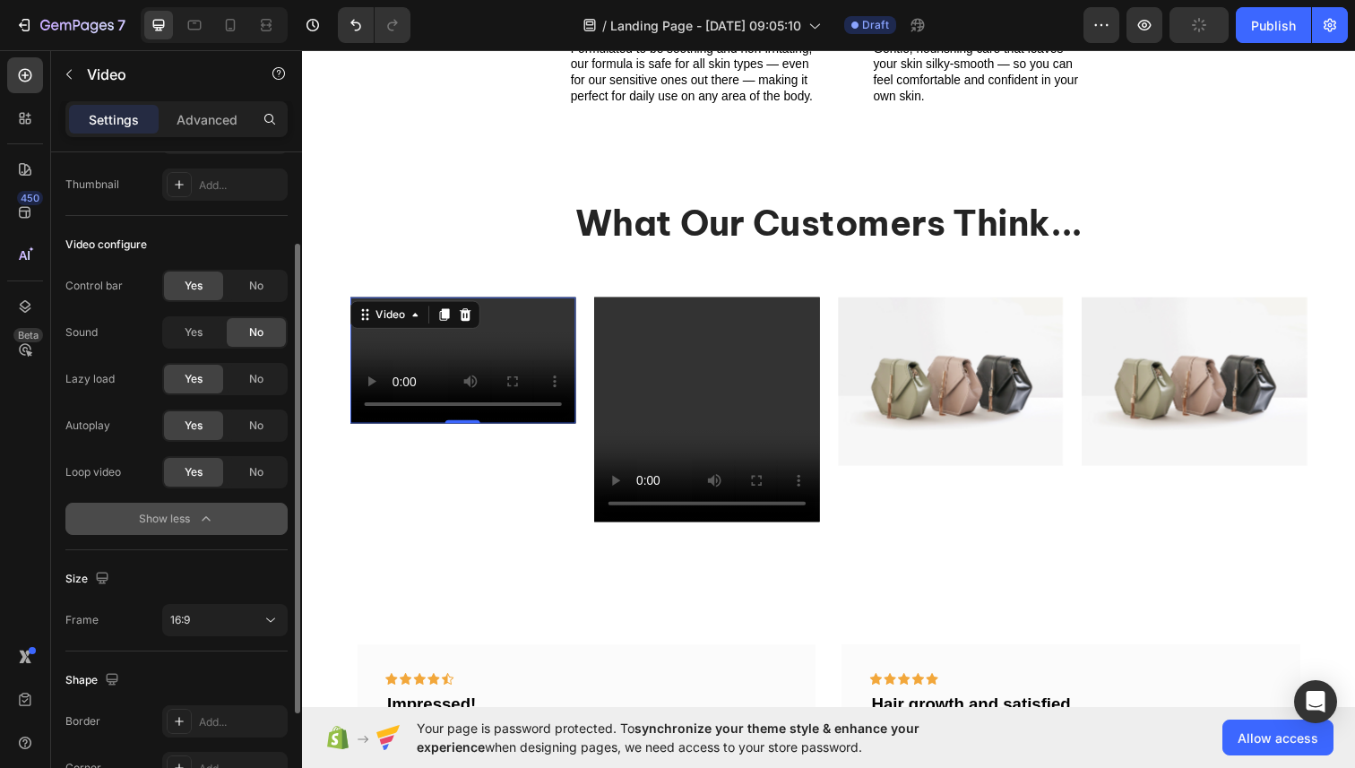
scroll to position [148, 0]
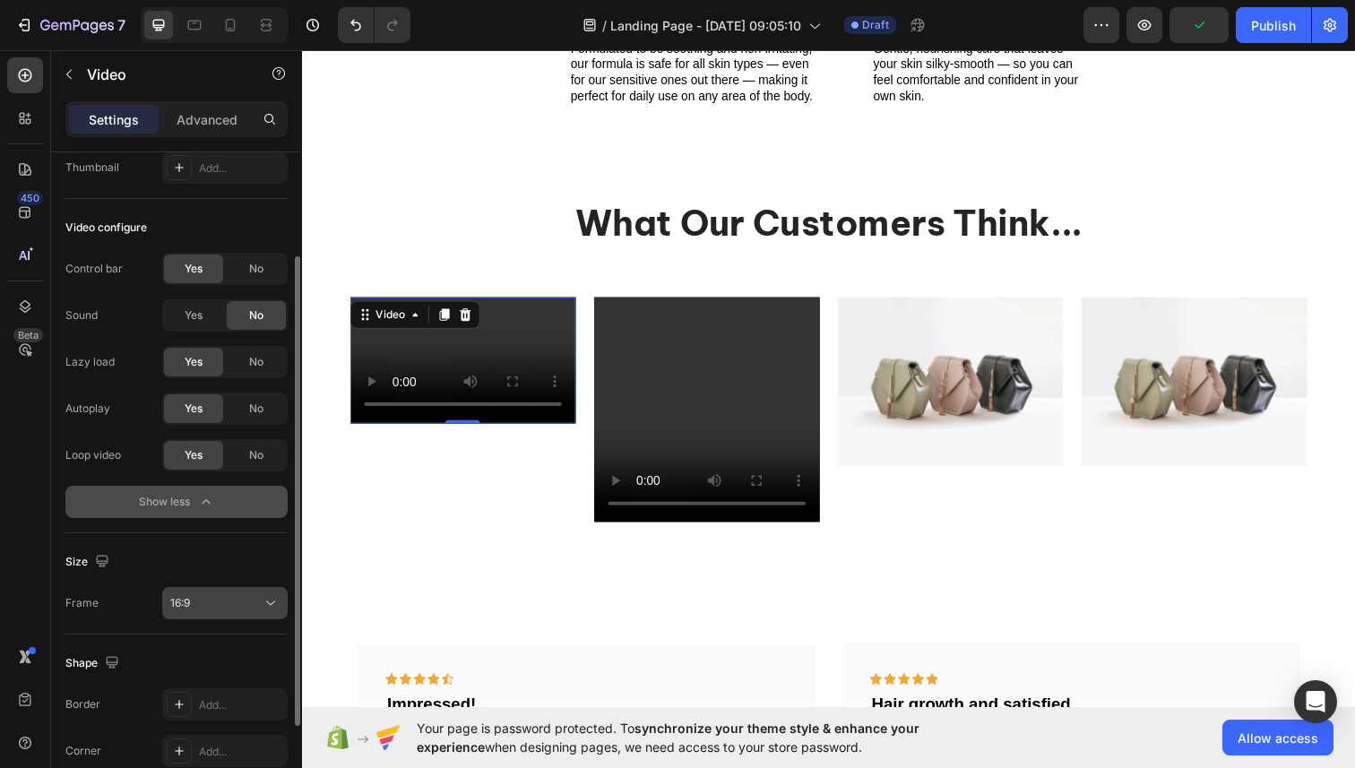
click at [202, 608] on div "16:9" at bounding box center [215, 603] width 91 height 16
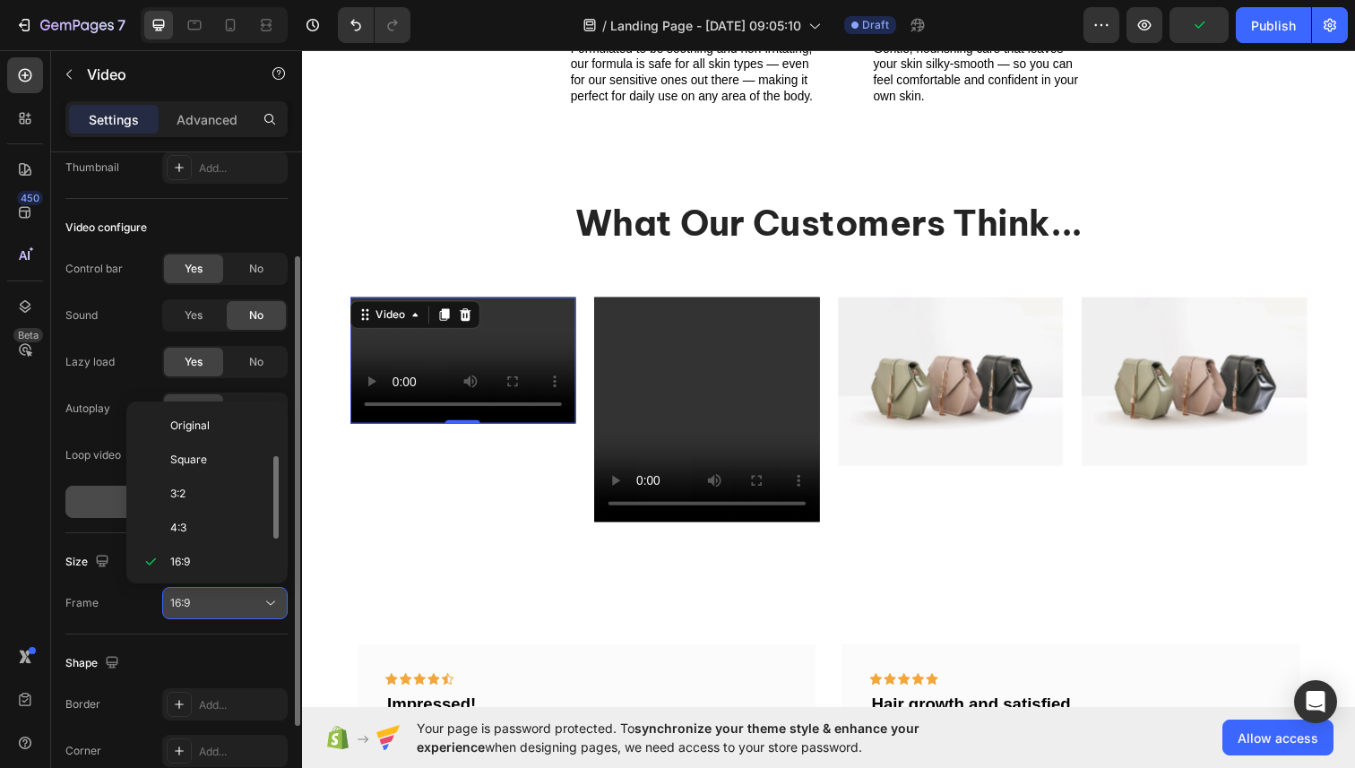
scroll to position [32, 0]
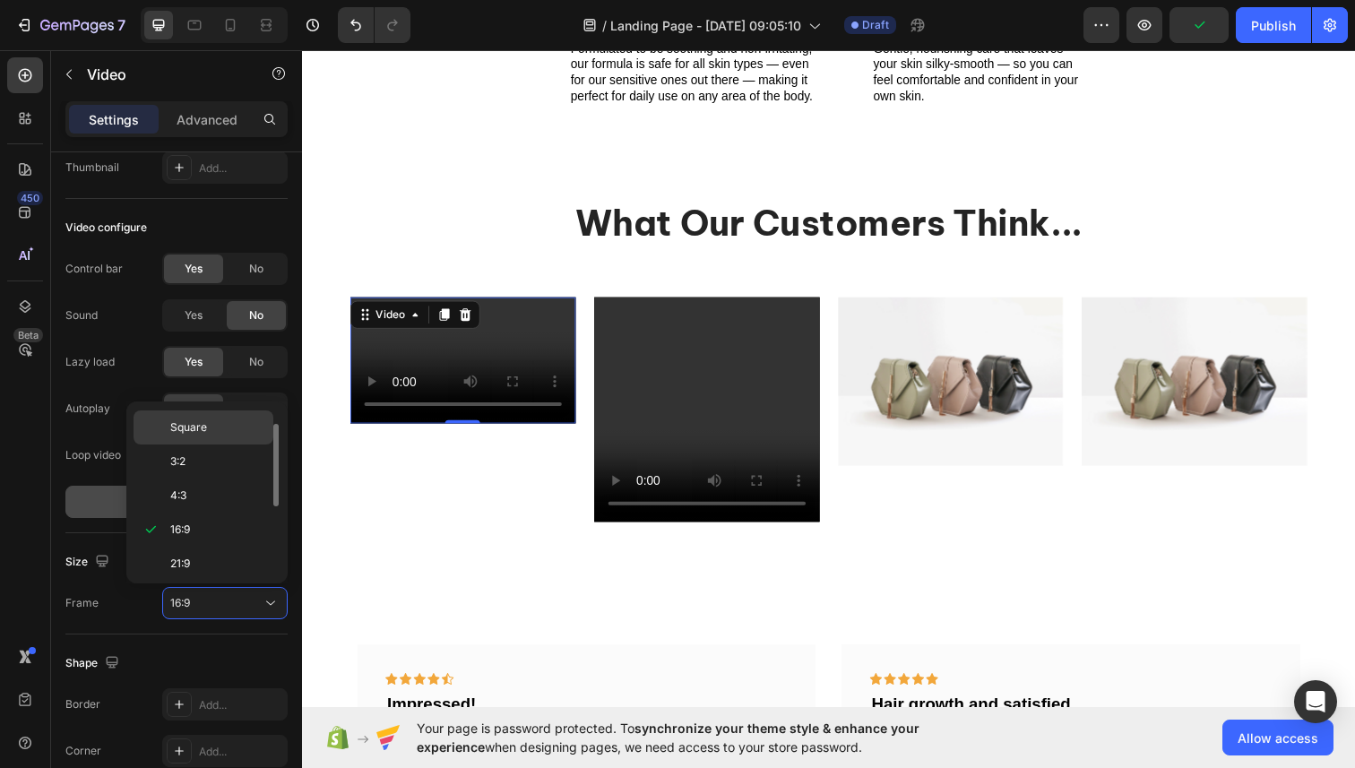
click at [183, 430] on span "Square" at bounding box center [188, 427] width 37 height 16
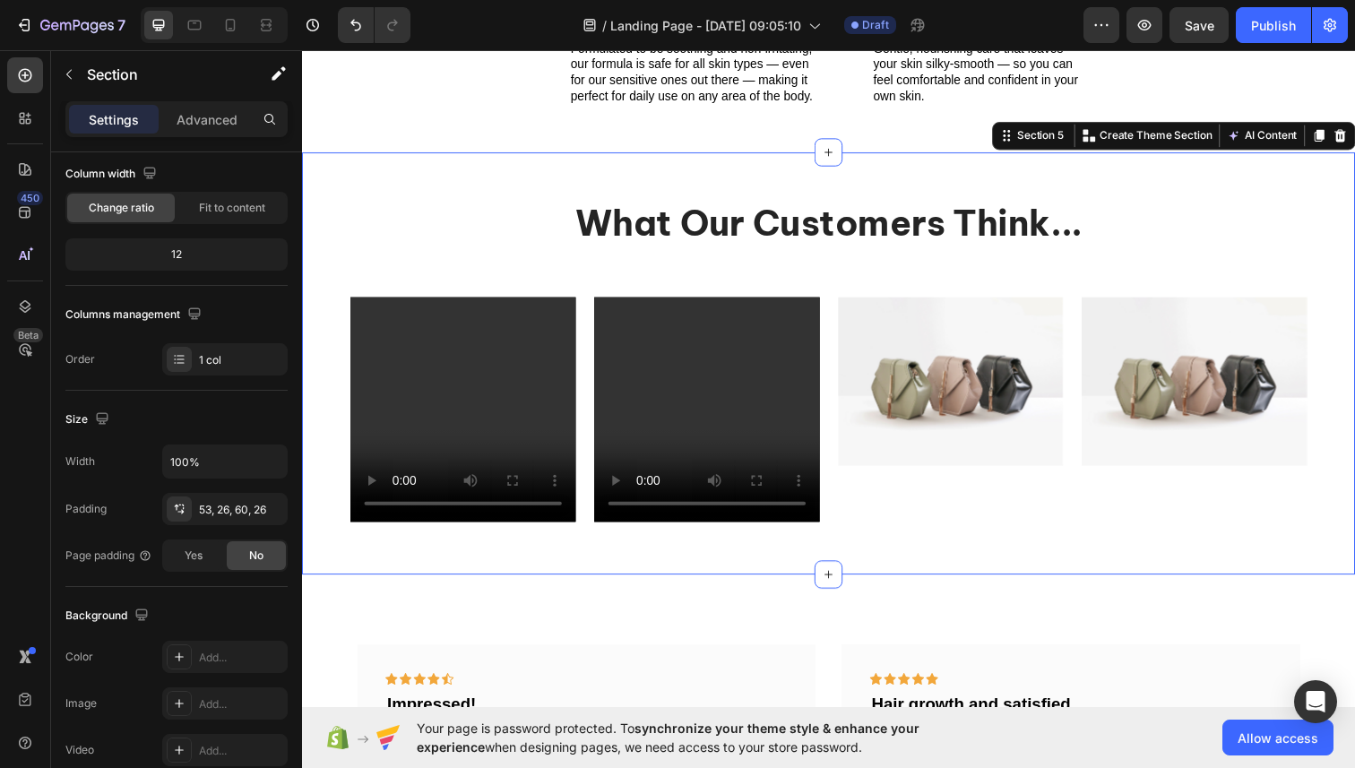
click at [444, 572] on div "What Our Customers Think... Heading Video Video Image Image Carousel Row Sectio…" at bounding box center [839, 371] width 1075 height 432
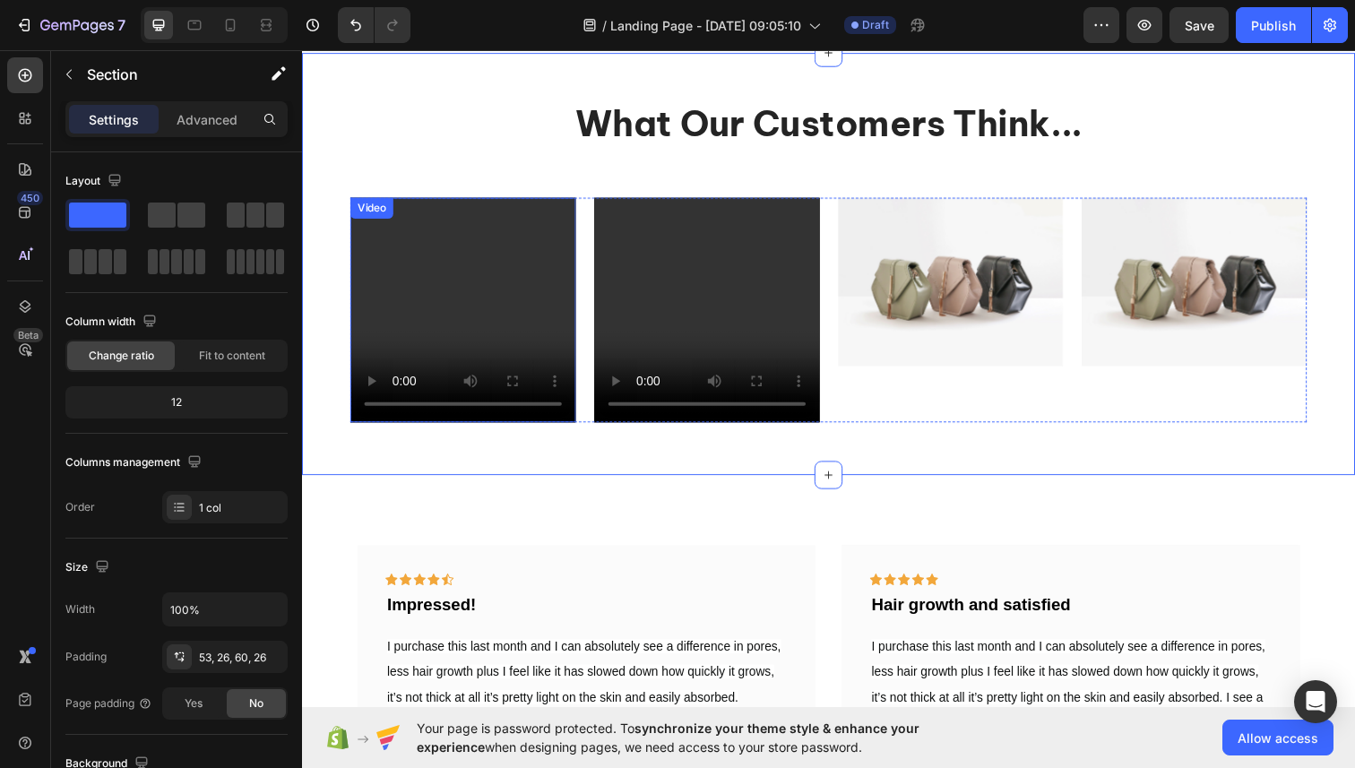
scroll to position [2620, 0]
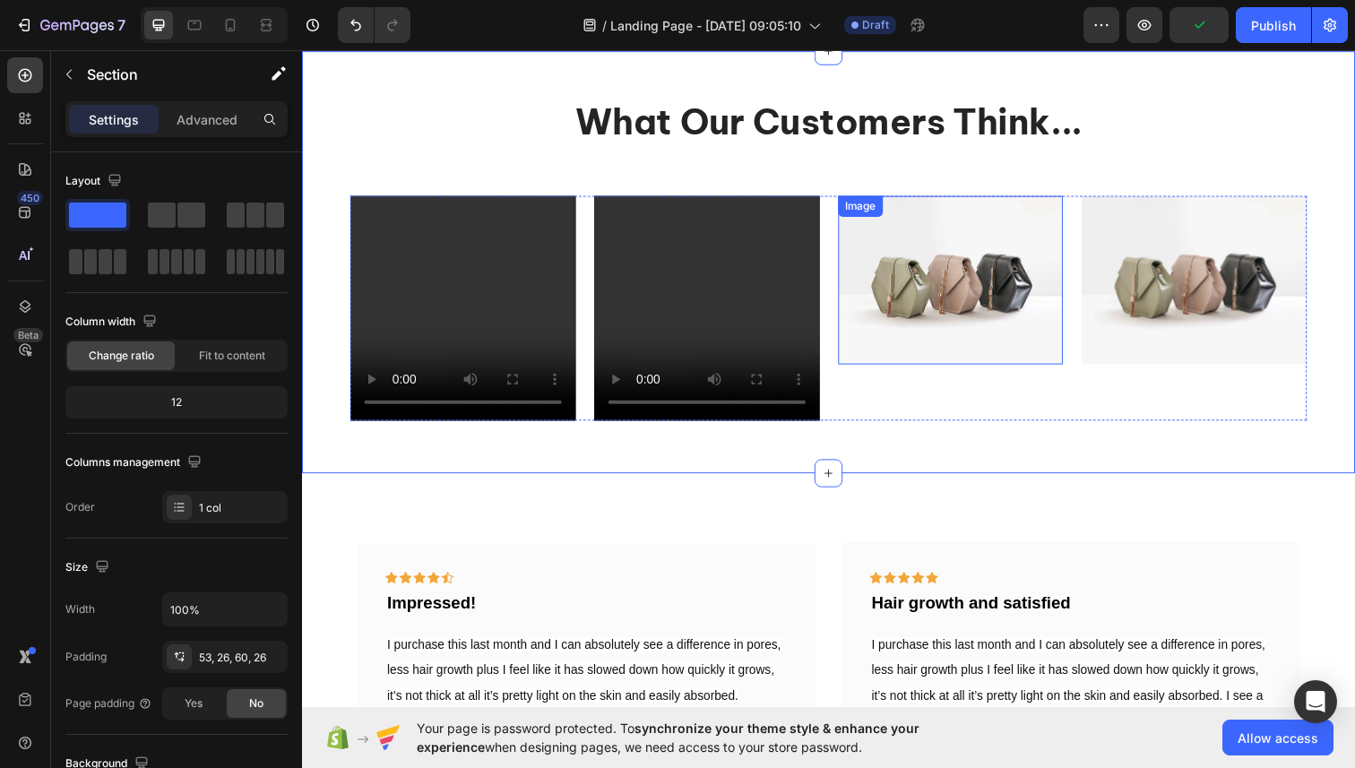
click at [983, 320] on img at bounding box center [964, 285] width 230 height 173
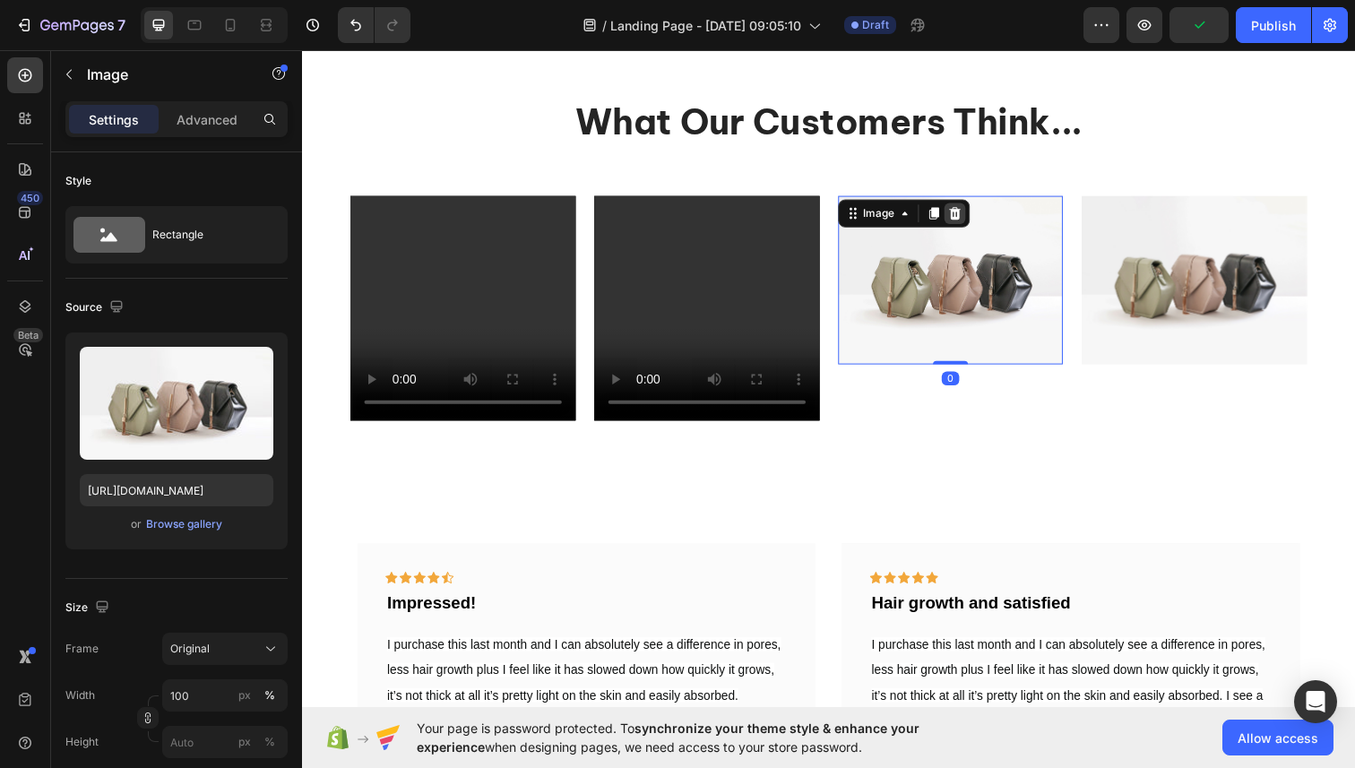
click at [972, 223] on div at bounding box center [969, 217] width 22 height 22
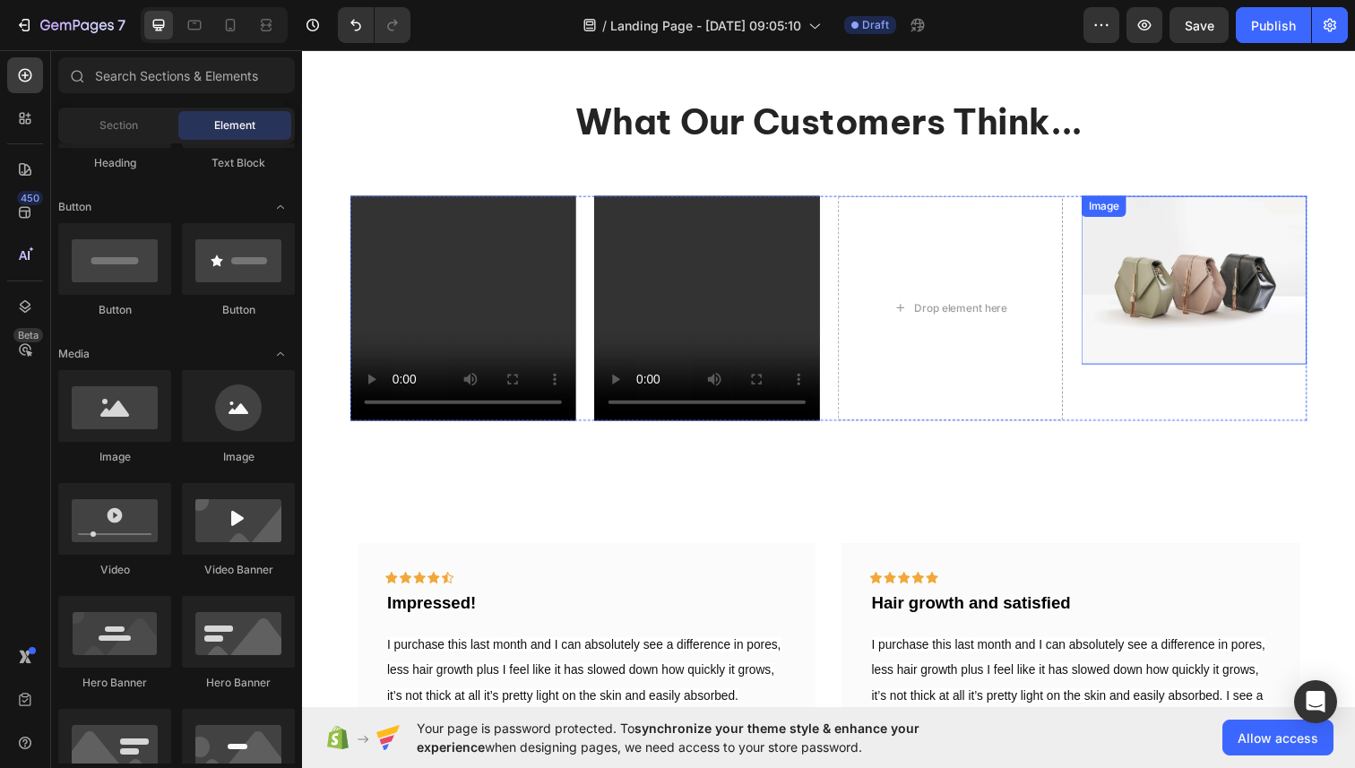
click at [1162, 271] on img at bounding box center [1213, 285] width 230 height 173
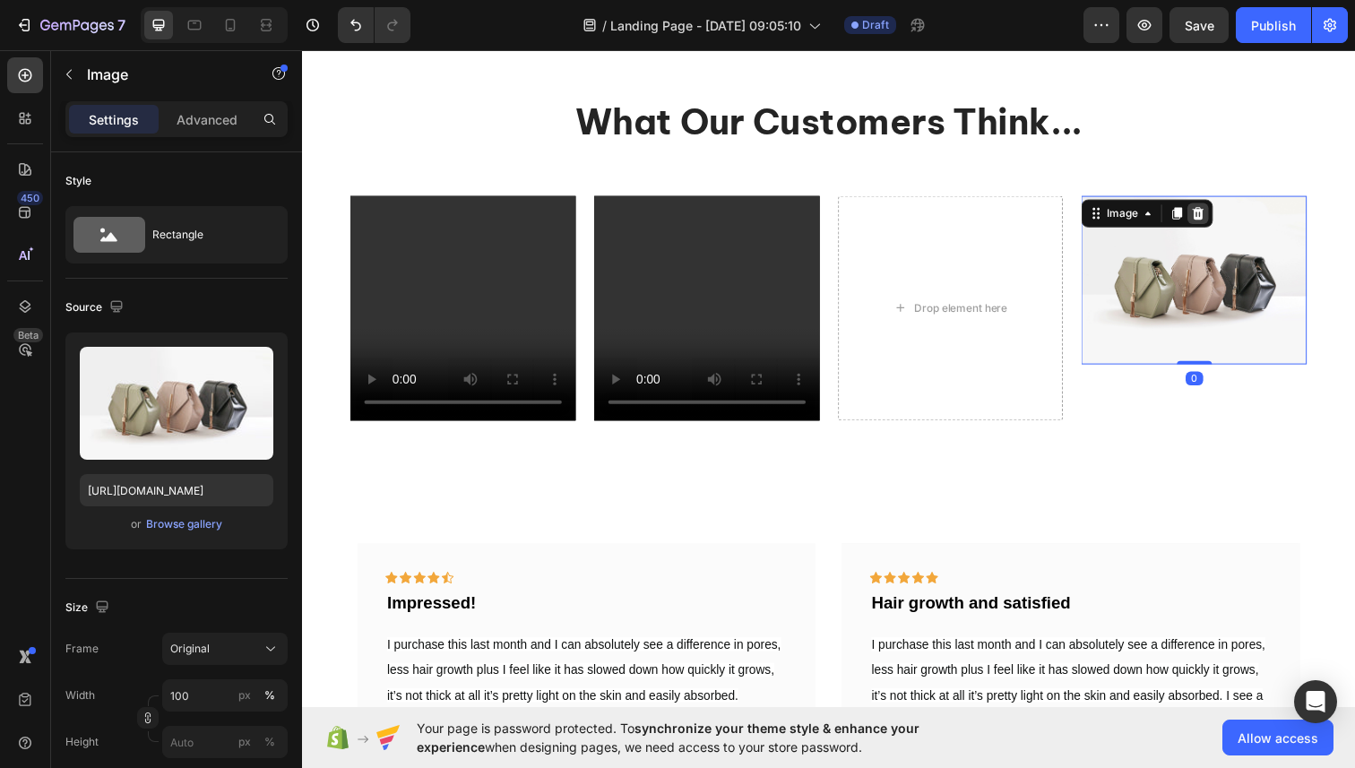
click at [1214, 214] on icon at bounding box center [1217, 216] width 12 height 13
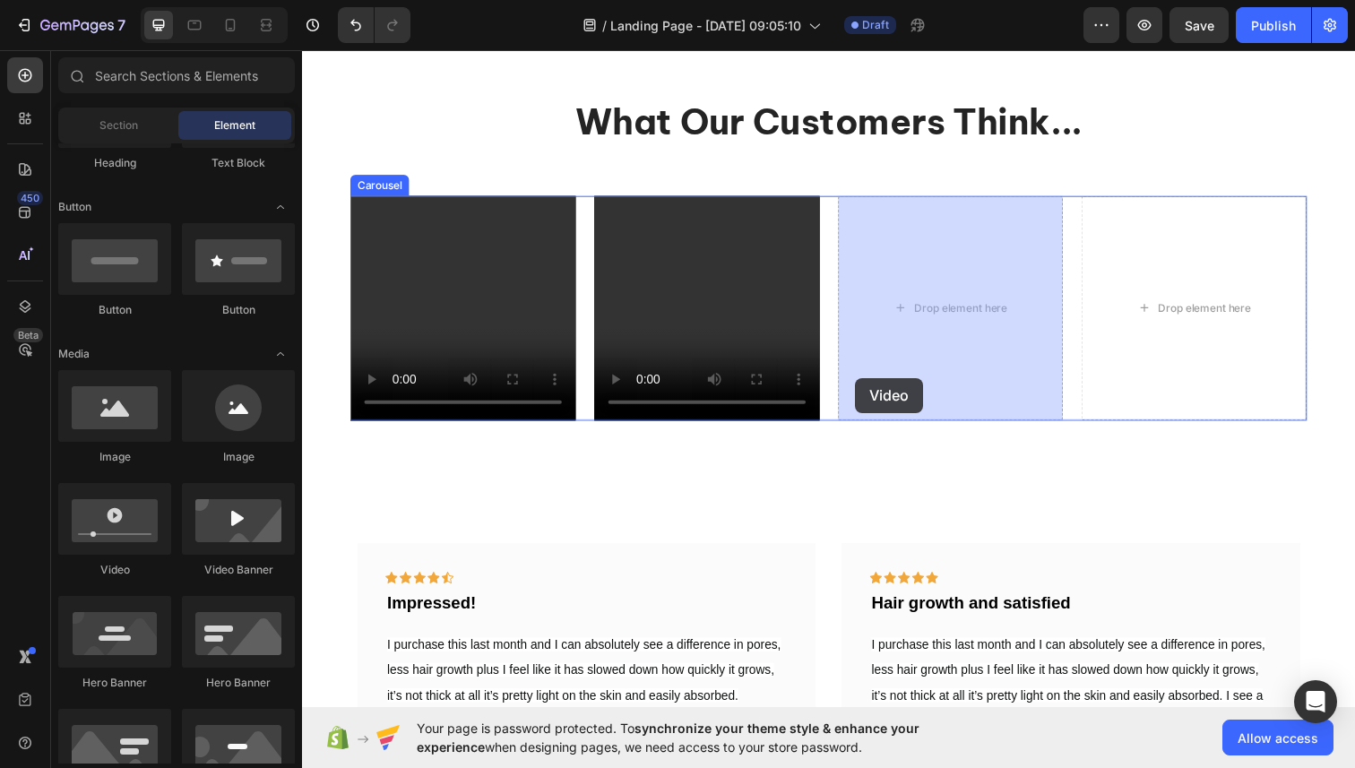
drag, startPoint x: 418, startPoint y: 573, endPoint x: 866, endPoint y: 385, distance: 486.4
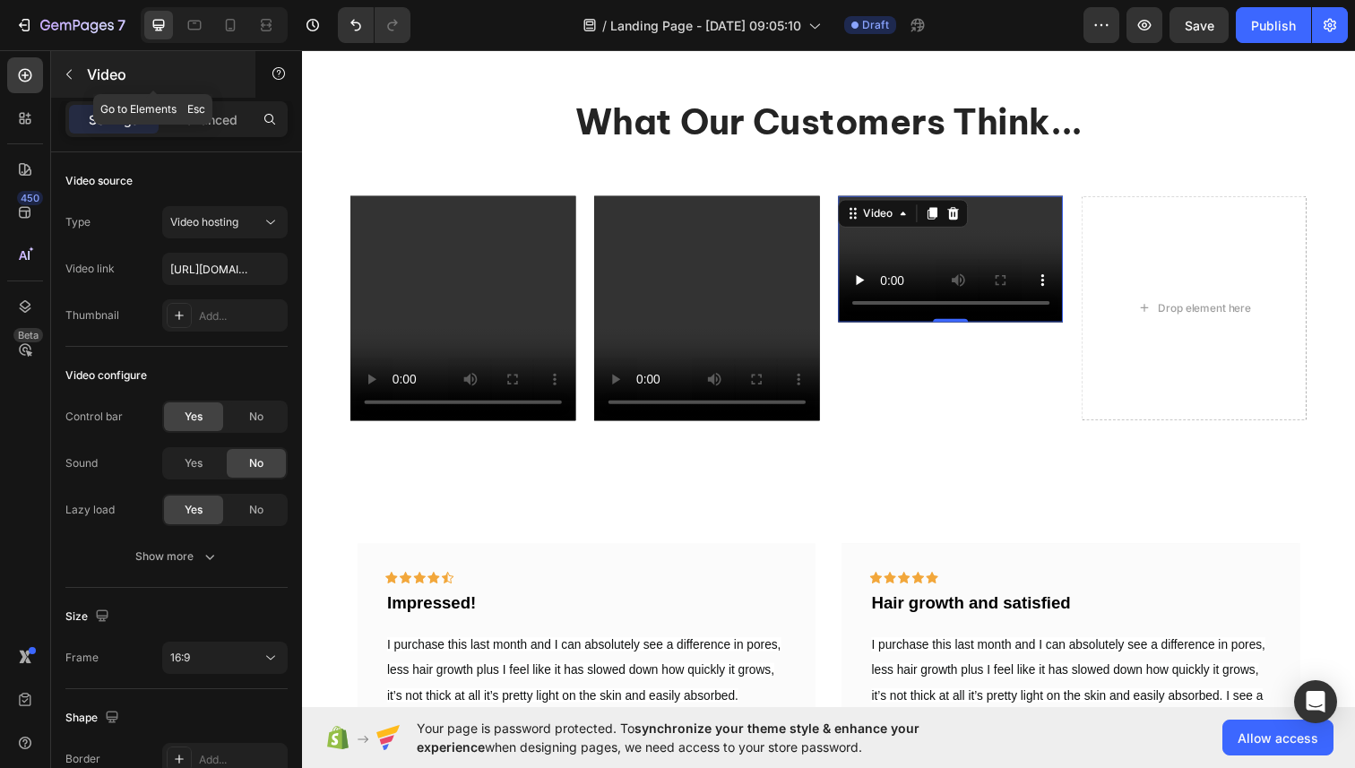
click at [75, 85] on button "button" at bounding box center [69, 74] width 29 height 29
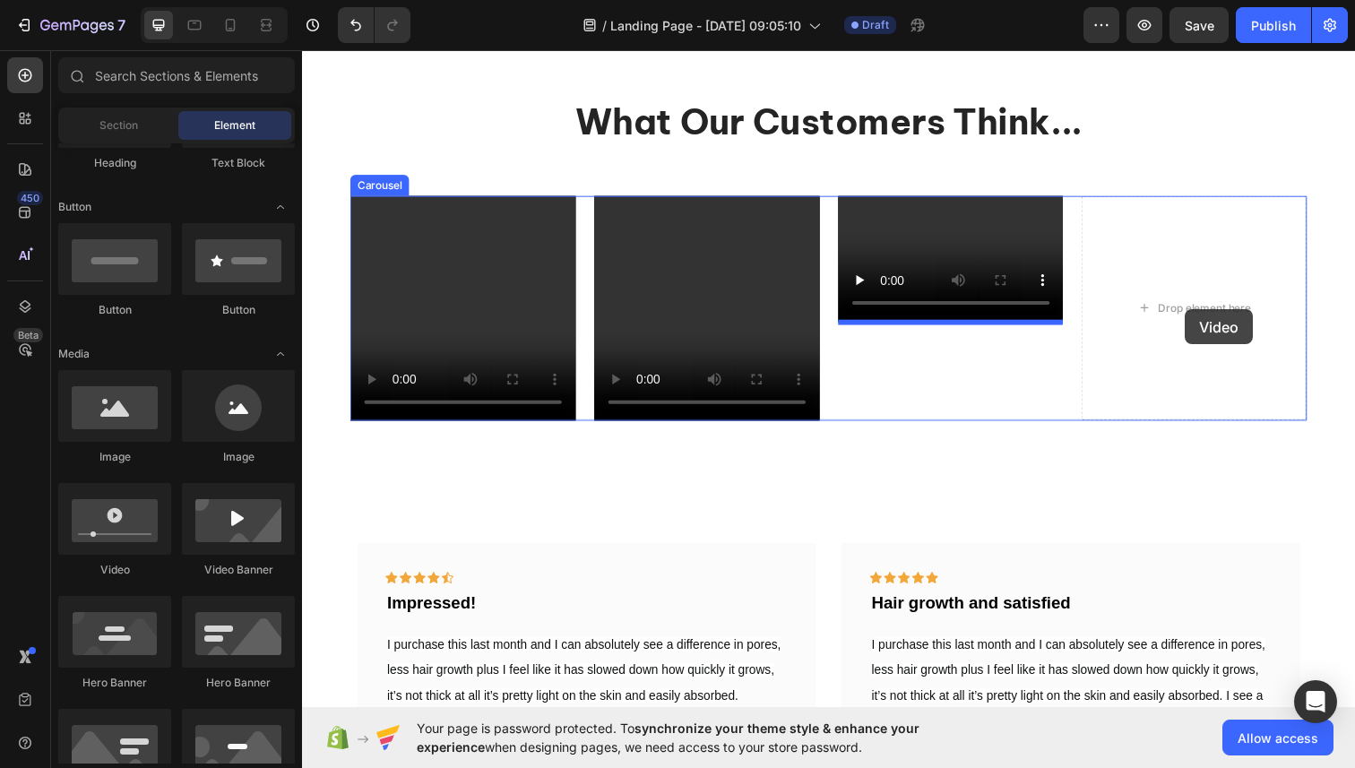
drag, startPoint x: 402, startPoint y: 596, endPoint x: 1208, endPoint y: 315, distance: 853.3
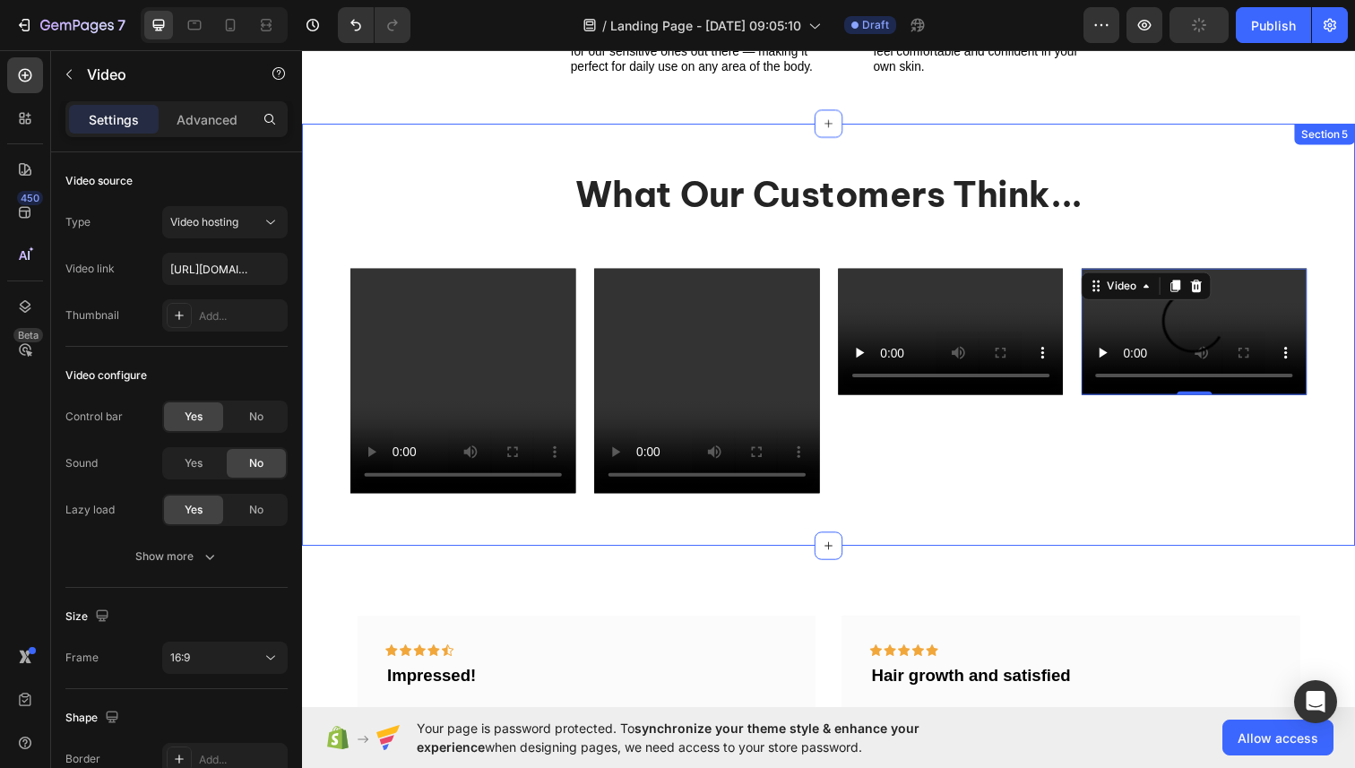
scroll to position [2544, 0]
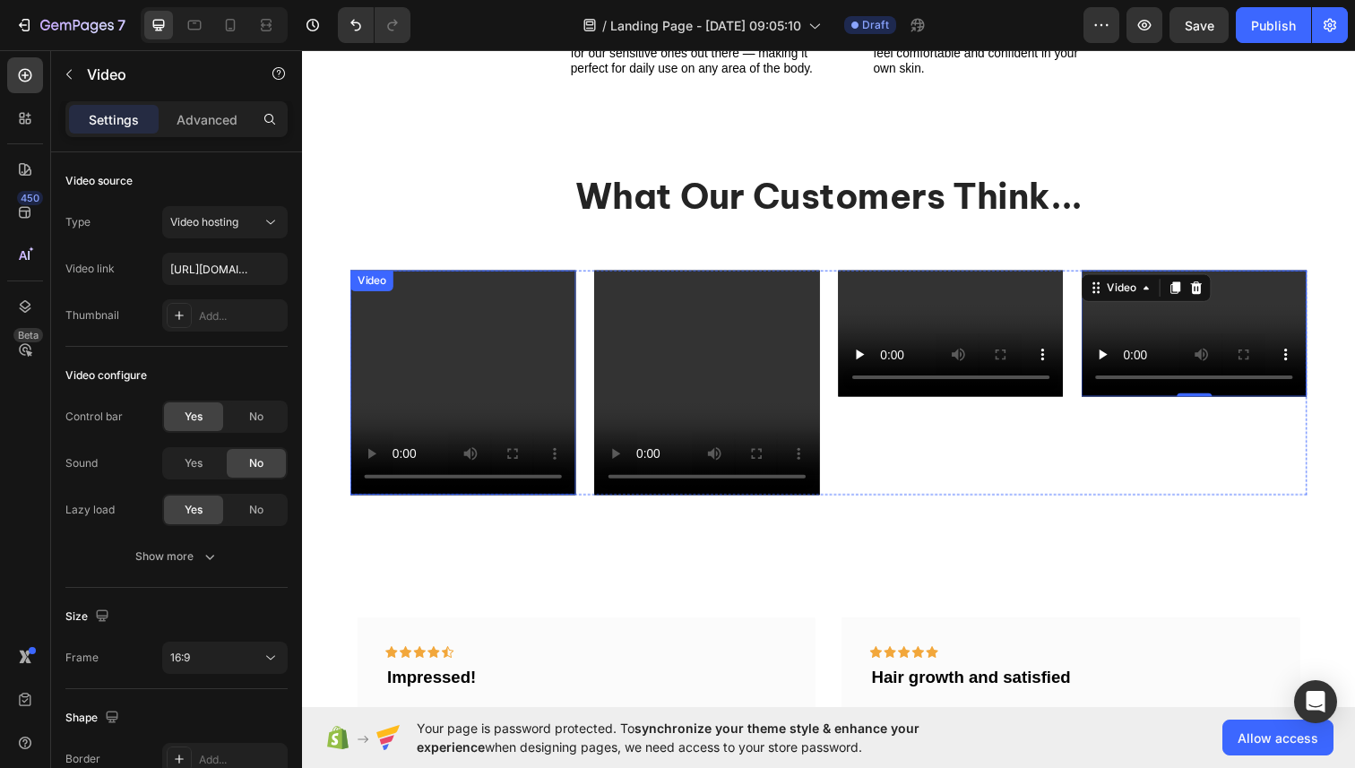
click at [354, 416] on video at bounding box center [466, 390] width 230 height 230
click at [374, 424] on video at bounding box center [466, 390] width 230 height 230
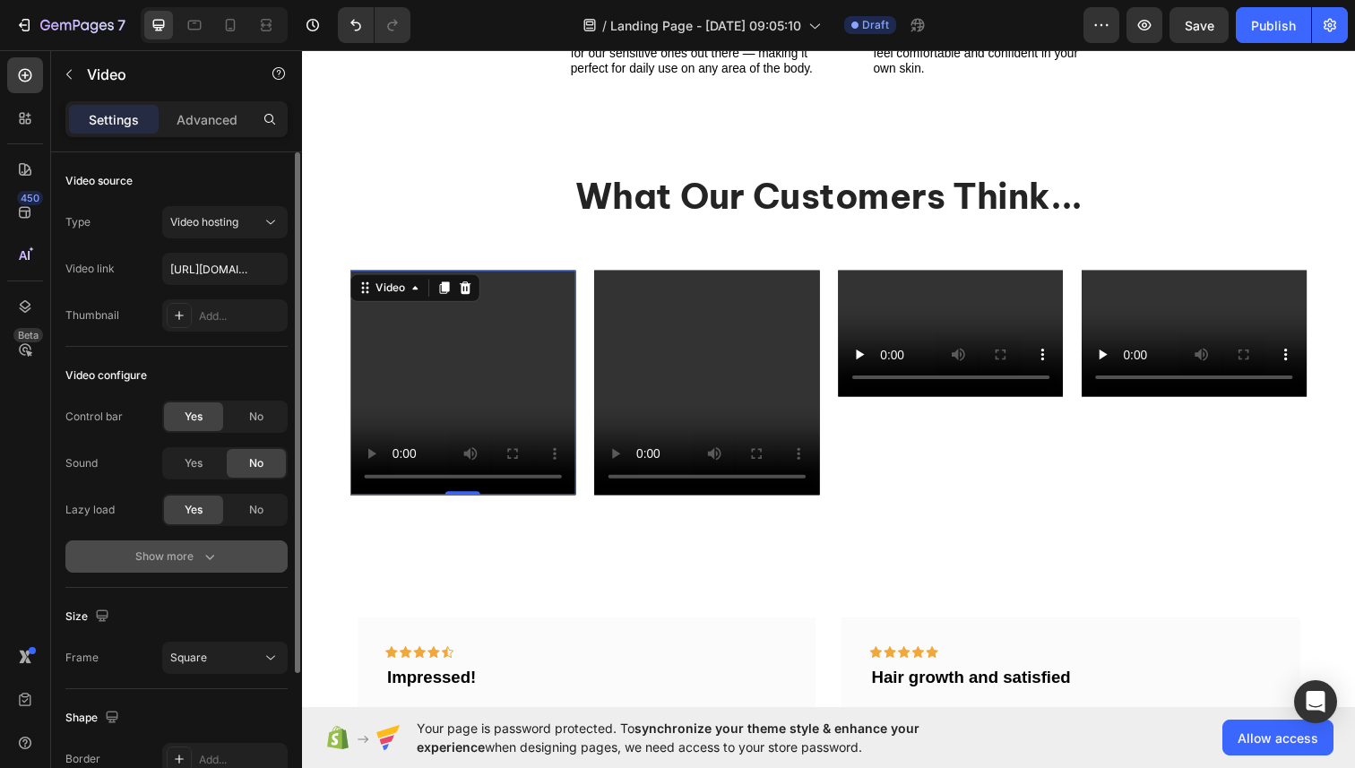
click at [225, 561] on button "Show more" at bounding box center [176, 556] width 222 height 32
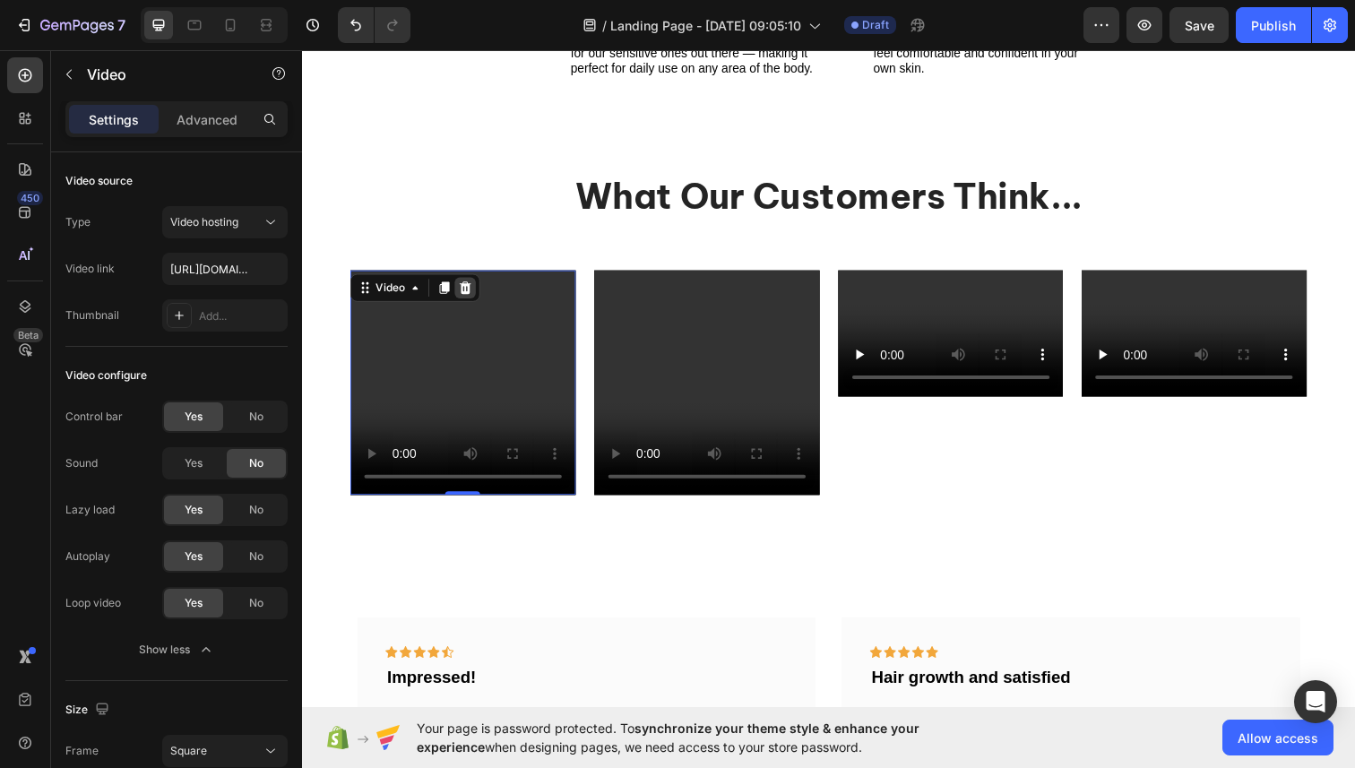
click at [468, 292] on icon at bounding box center [469, 292] width 12 height 13
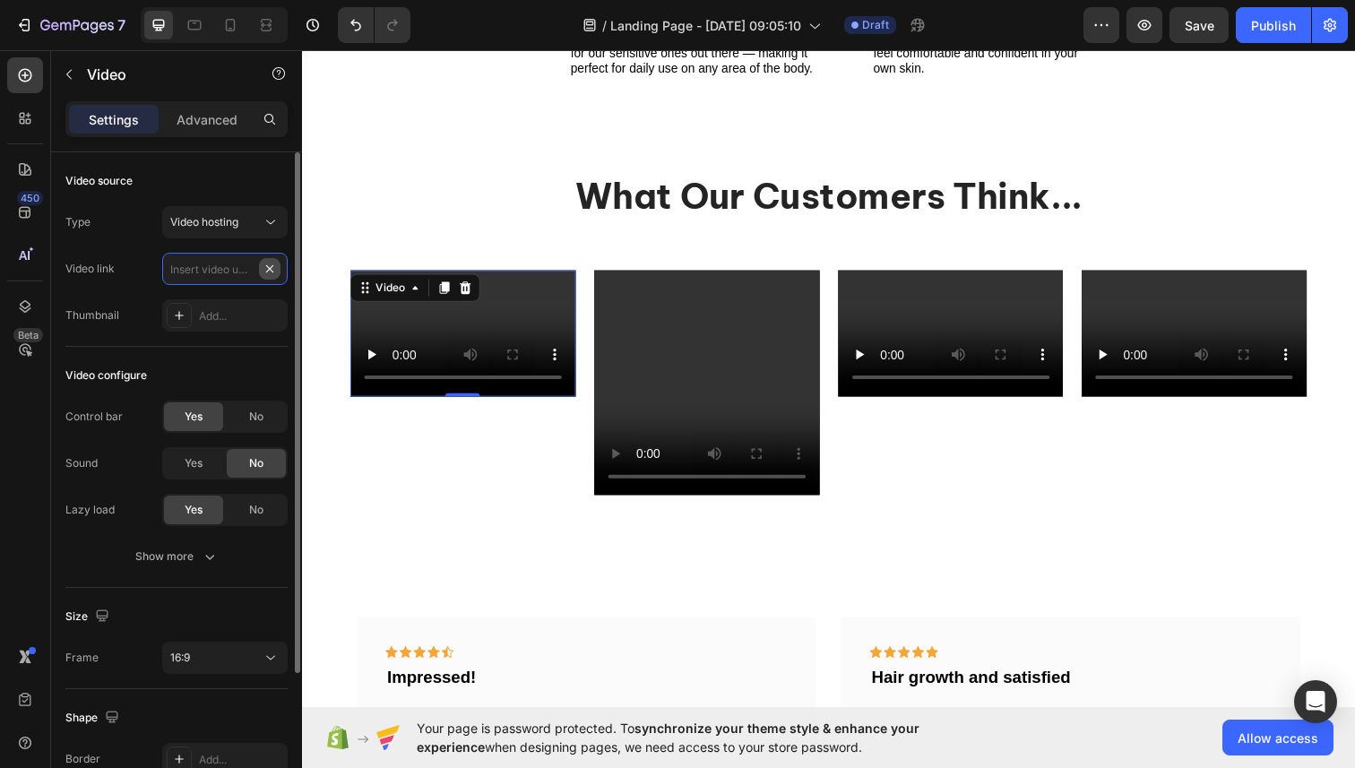
scroll to position [0, 0]
paste input "[URL][DOMAIN_NAME]"
type input "[URL][DOMAIN_NAME]"
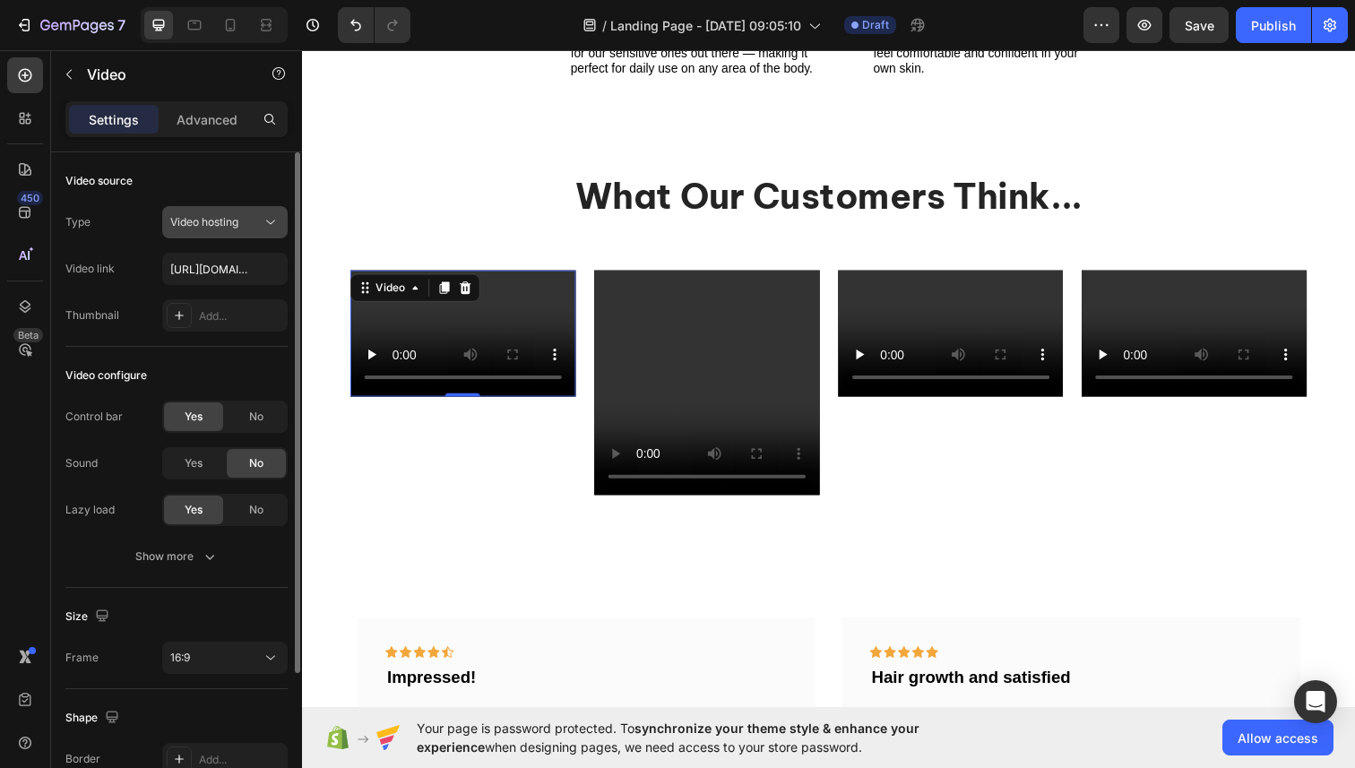
click at [219, 230] on div "Video hosting" at bounding box center [224, 222] width 109 height 18
click at [232, 215] on span "Video hosting" at bounding box center [204, 221] width 68 height 13
click at [208, 548] on icon "button" at bounding box center [210, 556] width 18 height 18
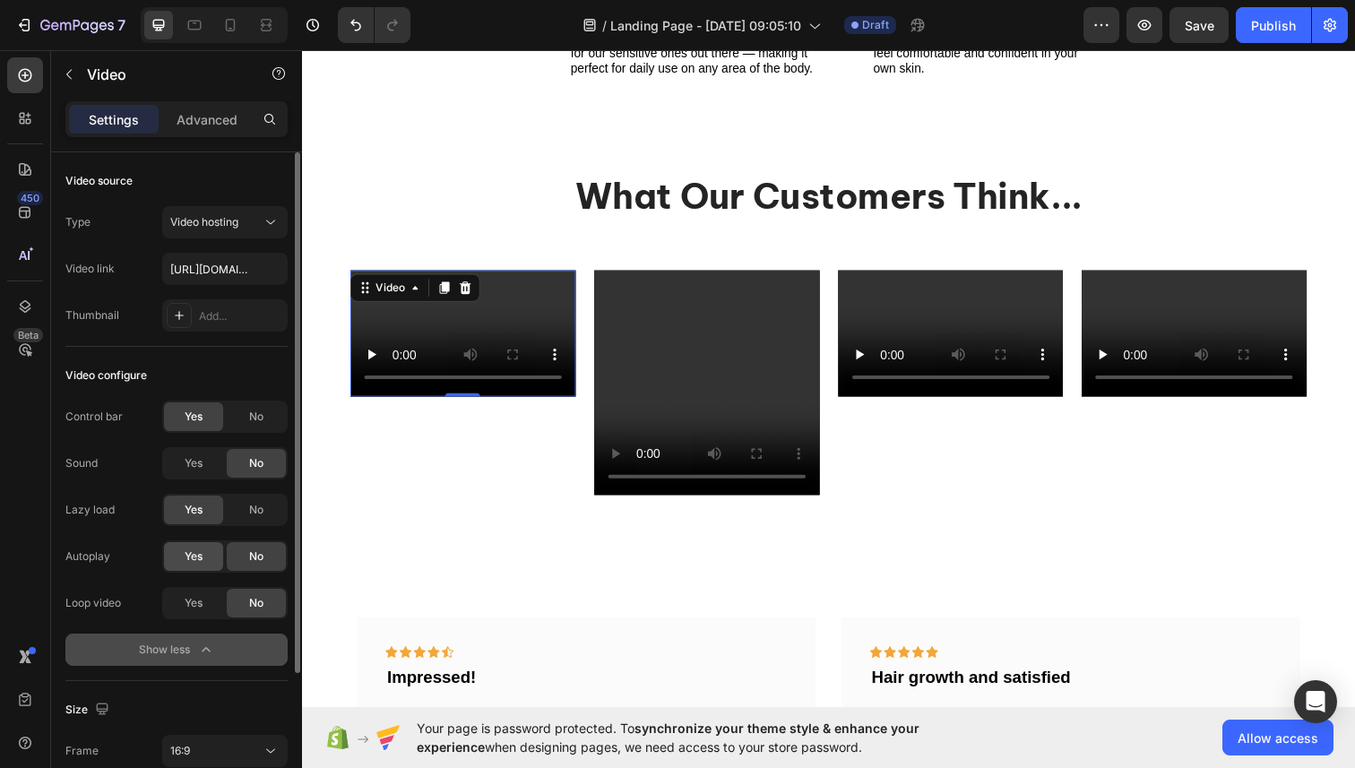
click at [201, 562] on span "Yes" at bounding box center [194, 556] width 18 height 16
click at [198, 603] on span "Yes" at bounding box center [194, 603] width 18 height 16
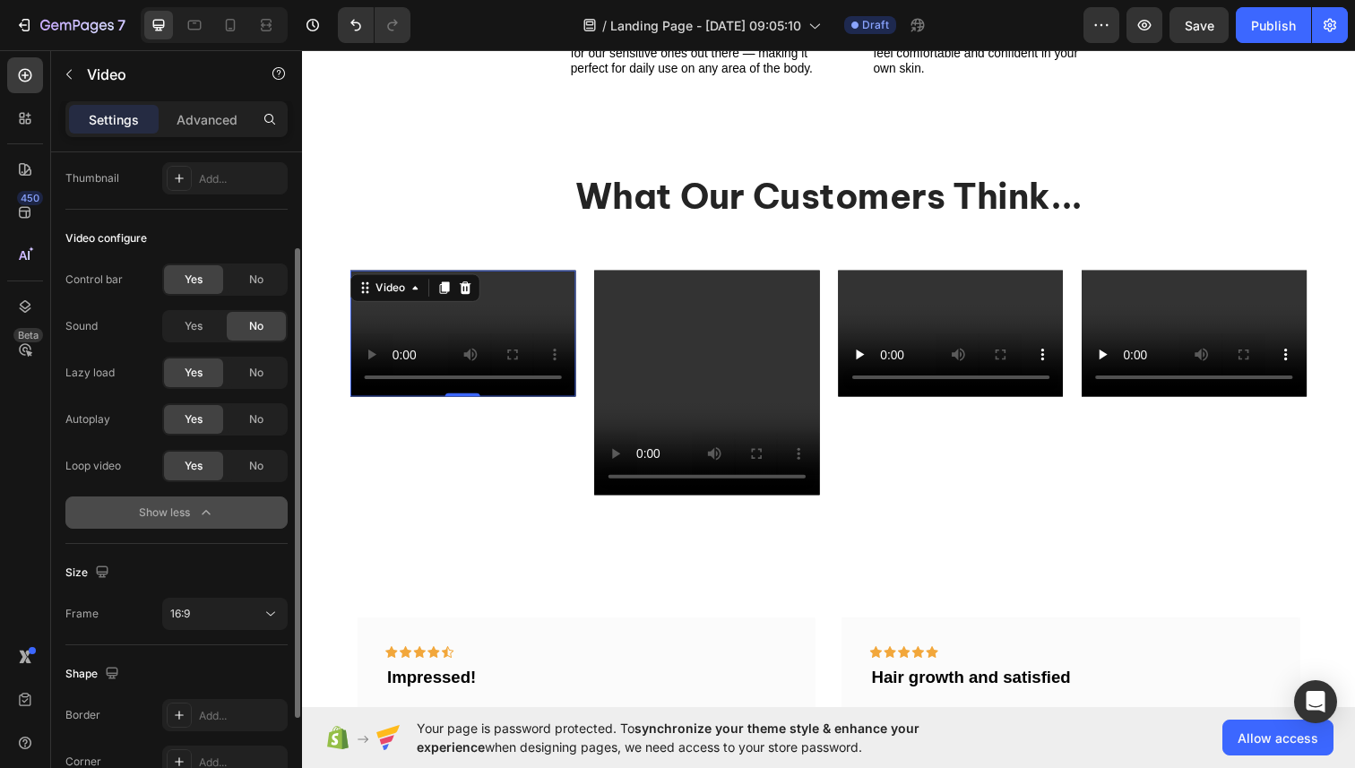
scroll to position [135, 0]
click at [213, 608] on div "16:9" at bounding box center [215, 616] width 91 height 16
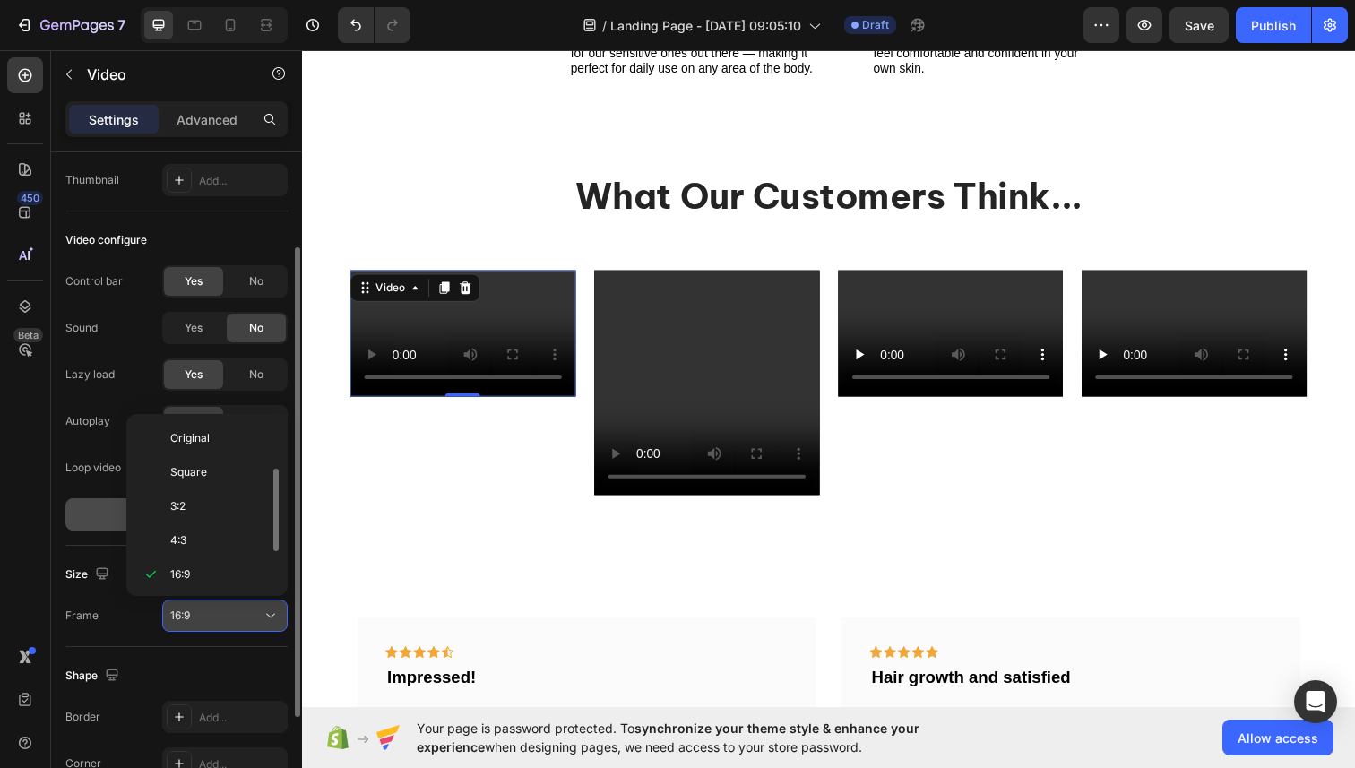
scroll to position [32, 0]
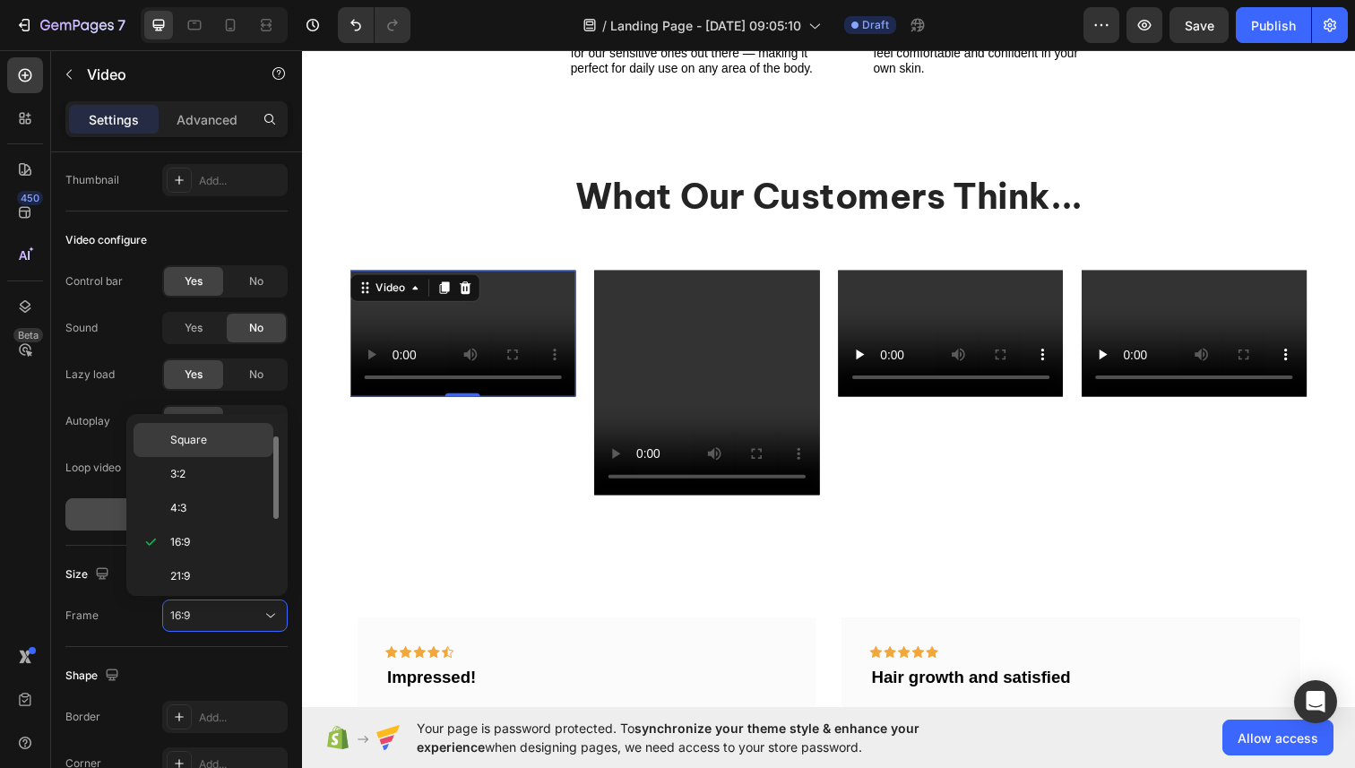
click at [191, 457] on div "Square" at bounding box center [204, 474] width 140 height 34
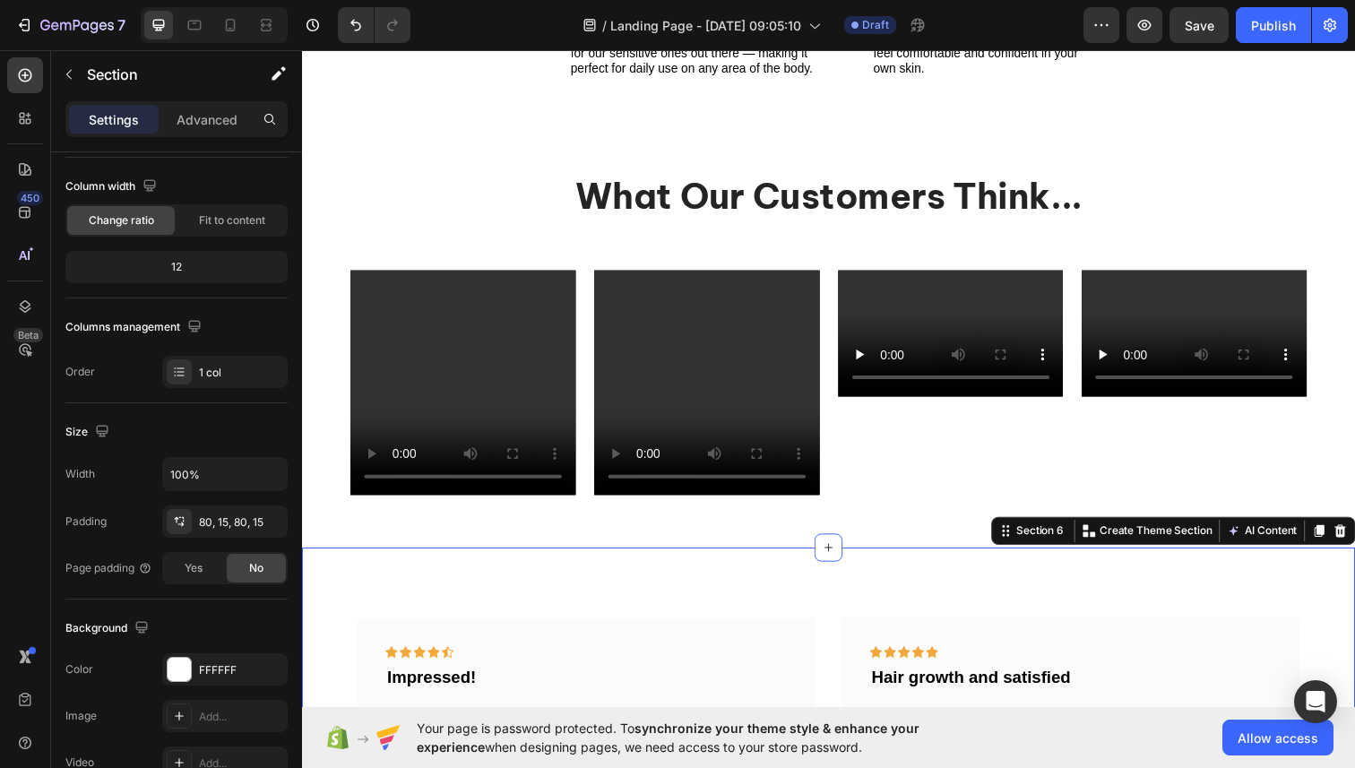
scroll to position [0, 0]
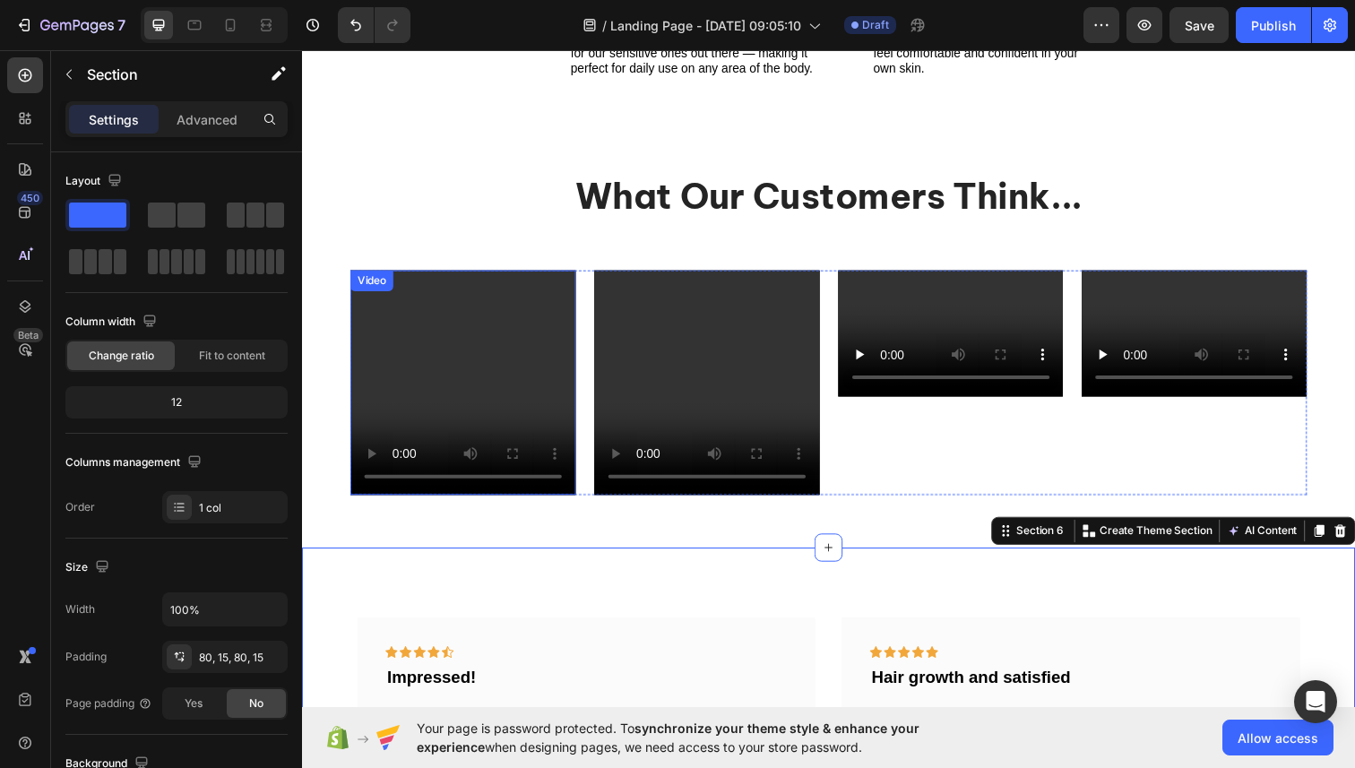
click at [401, 408] on video at bounding box center [466, 390] width 230 height 230
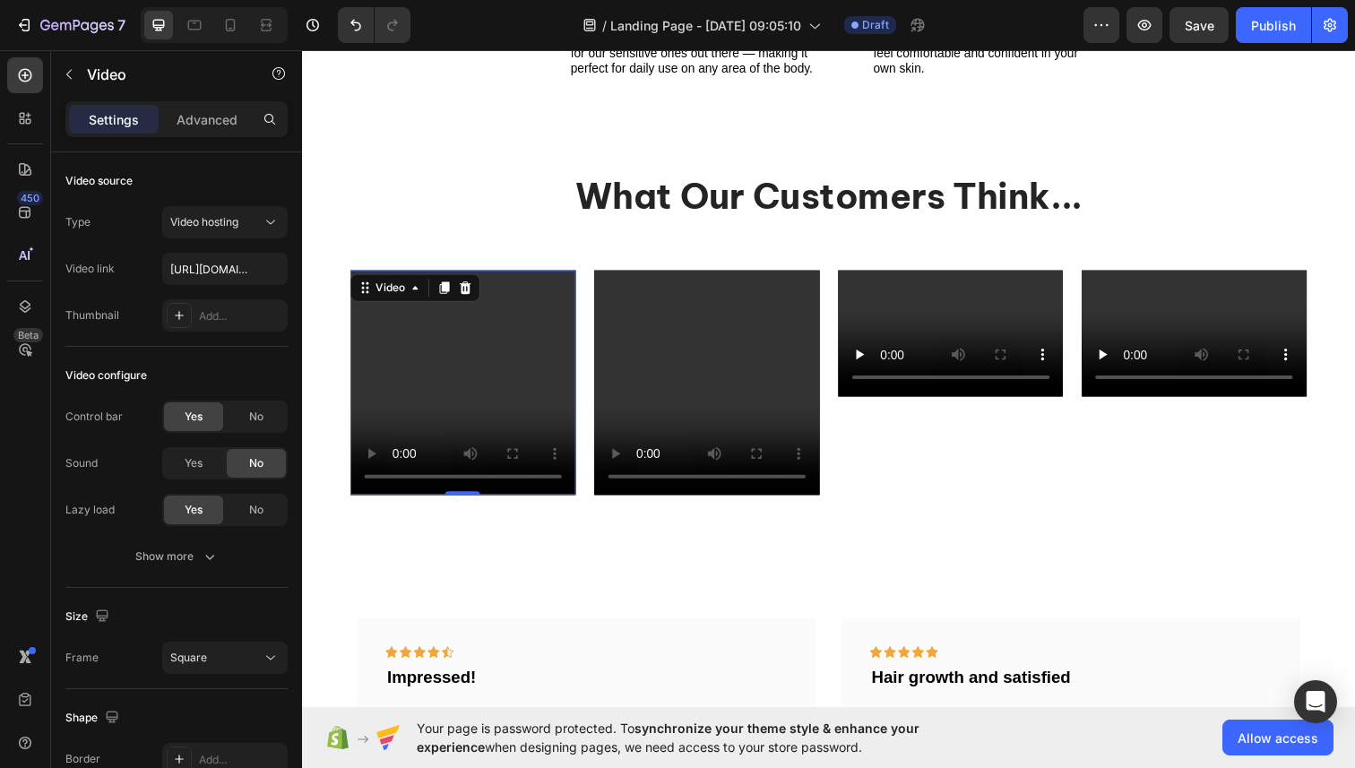
click at [400, 409] on video at bounding box center [466, 390] width 230 height 230
click at [466, 292] on icon at bounding box center [469, 292] width 12 height 13
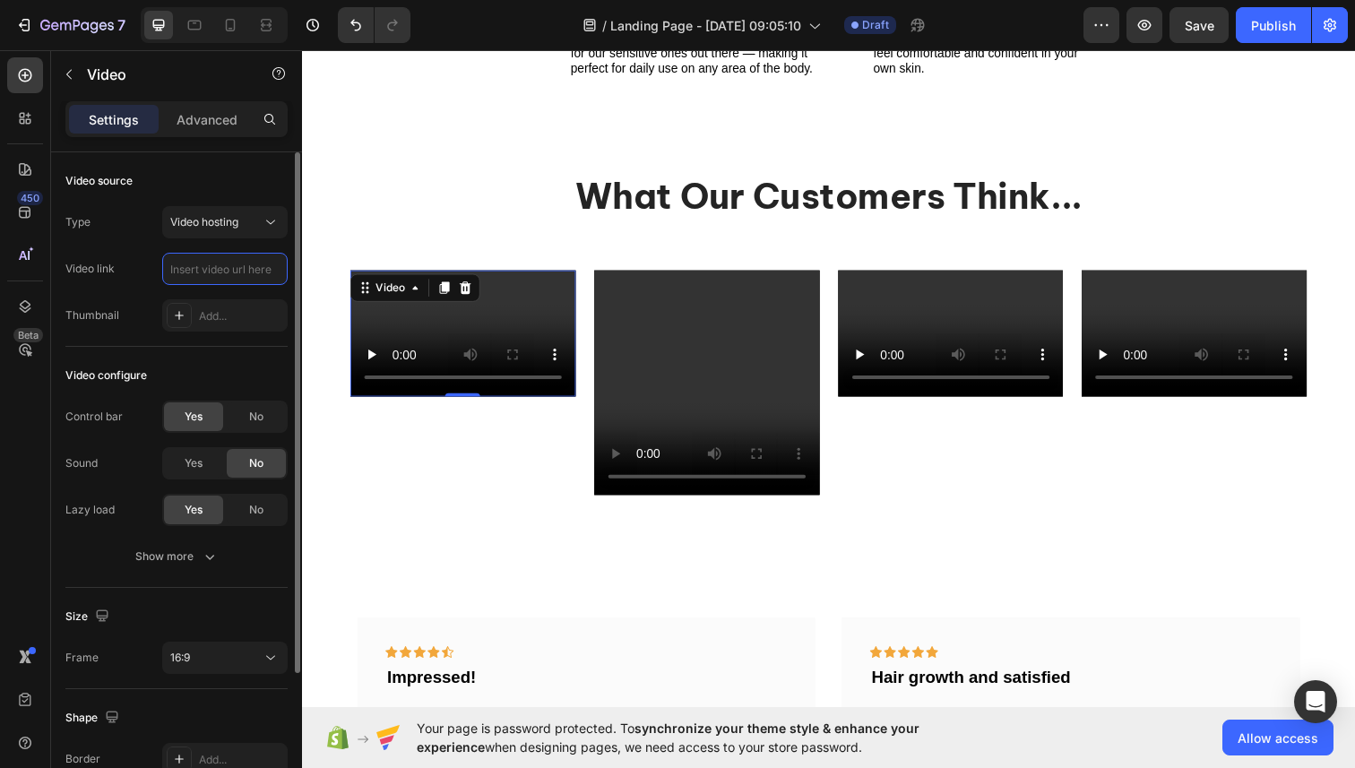
paste input "[URL][DOMAIN_NAME]"
type input "[URL][DOMAIN_NAME]"
click at [218, 655] on div "16:9" at bounding box center [215, 658] width 91 height 16
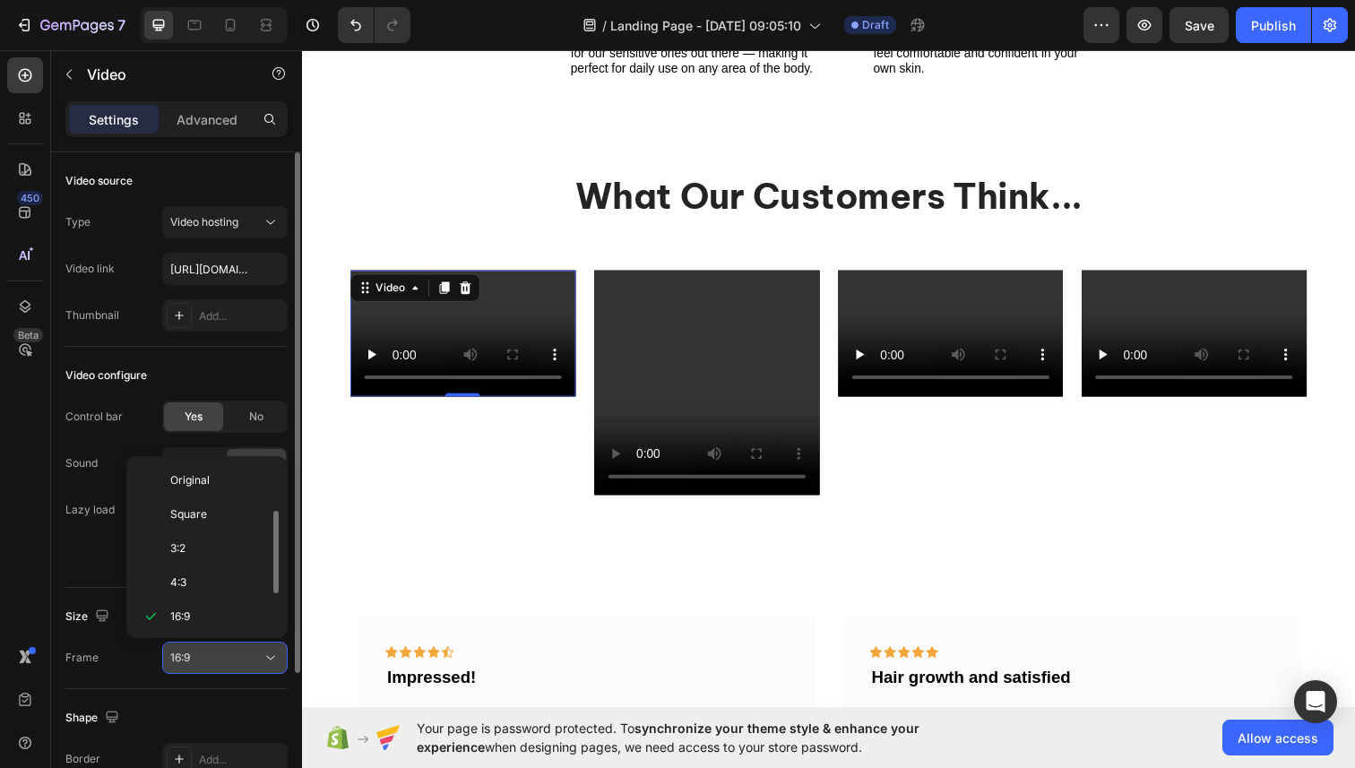
scroll to position [32, 0]
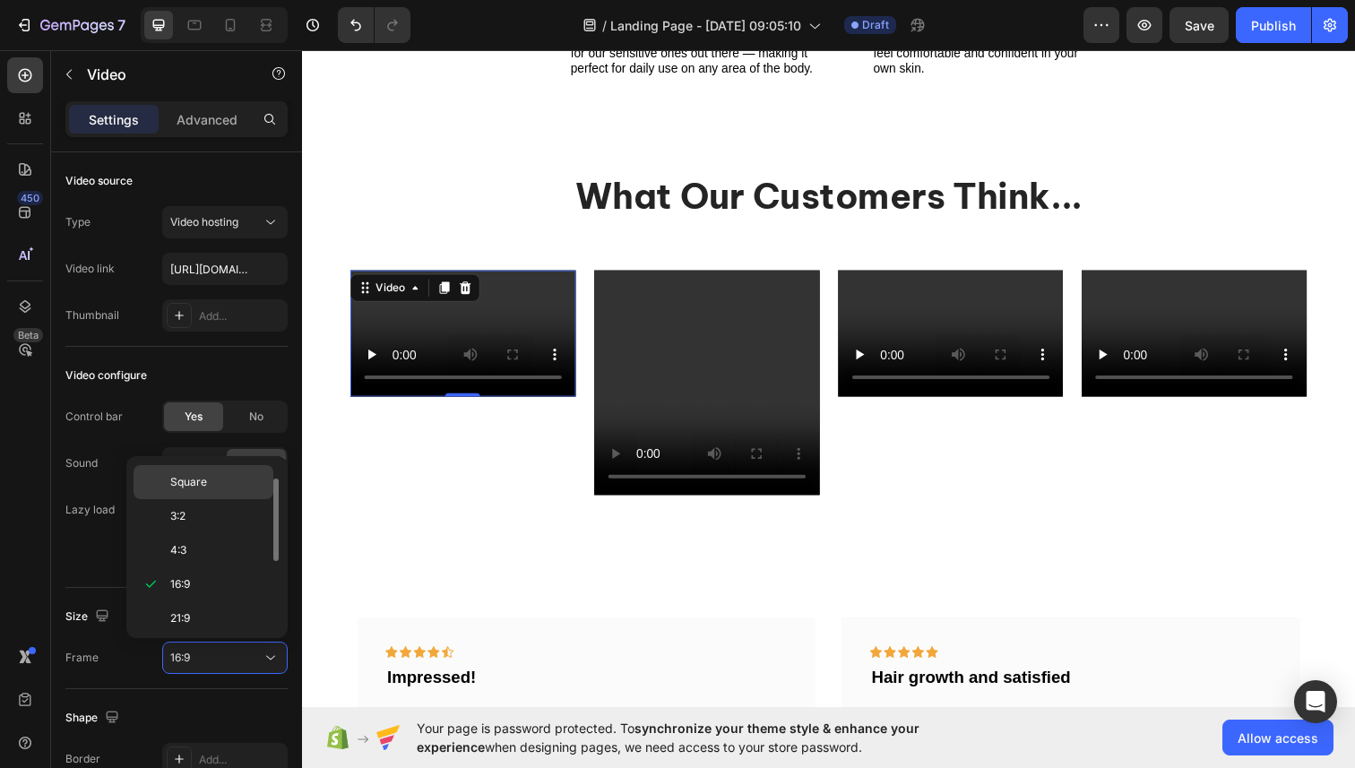
click at [188, 481] on span "Square" at bounding box center [188, 482] width 37 height 16
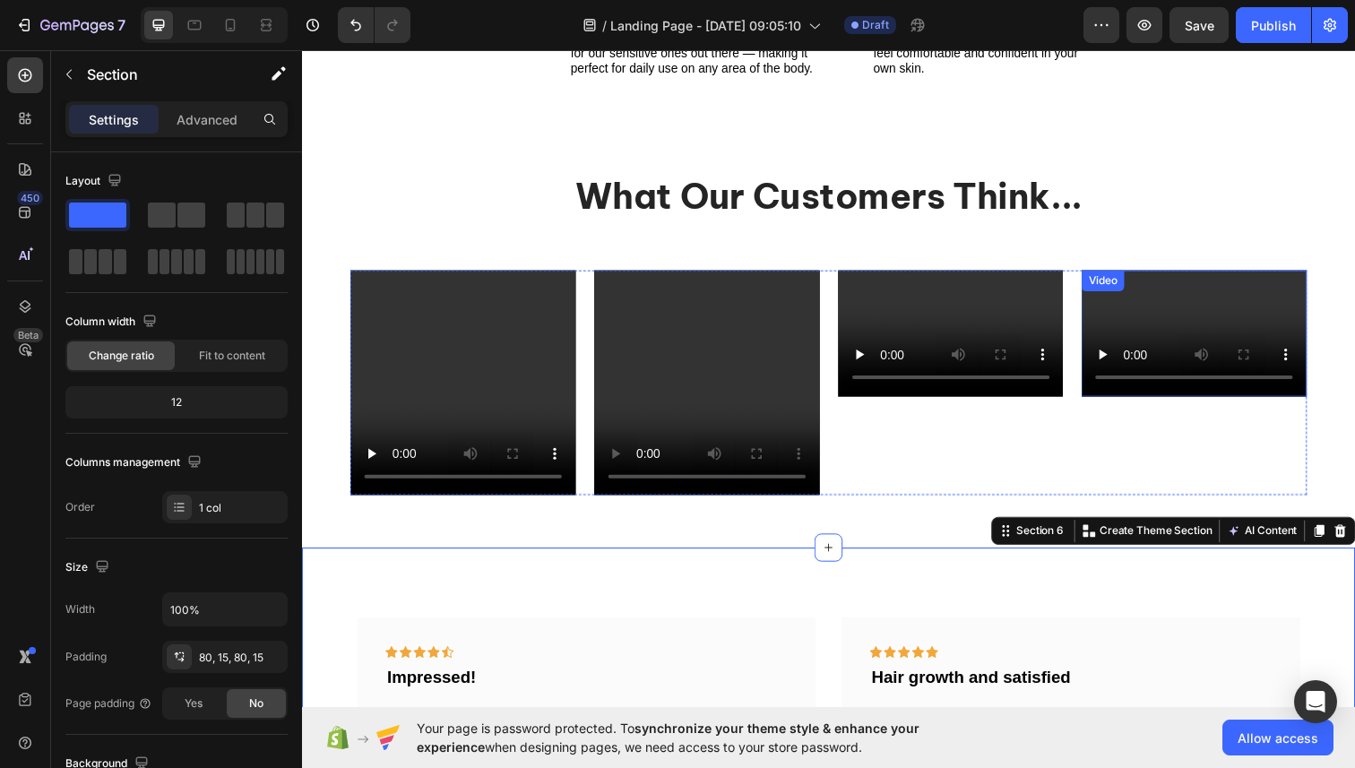
click at [1177, 296] on div "Video" at bounding box center [1213, 339] width 230 height 129
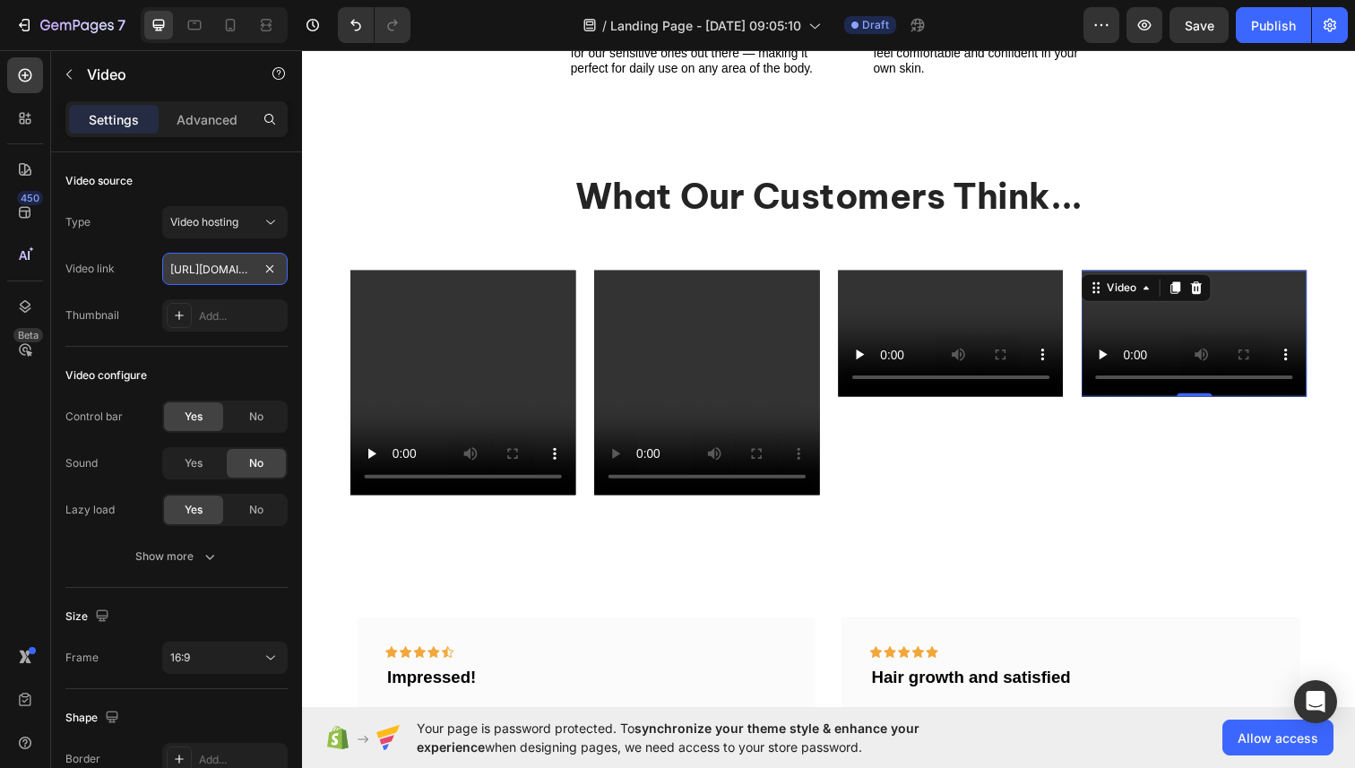
scroll to position [0, 332]
type input "[URL][DOMAIN_NAME]"
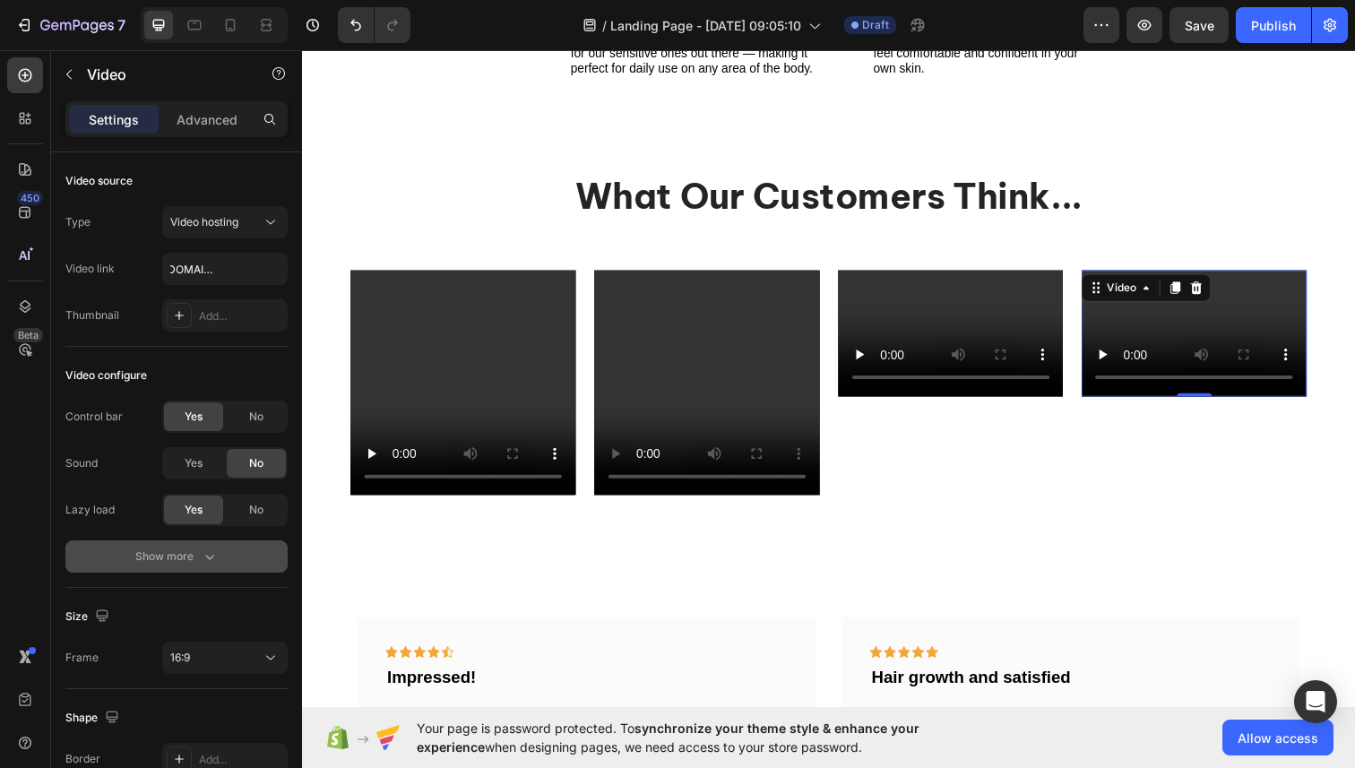
click at [200, 566] on button "Show more" at bounding box center [176, 556] width 222 height 32
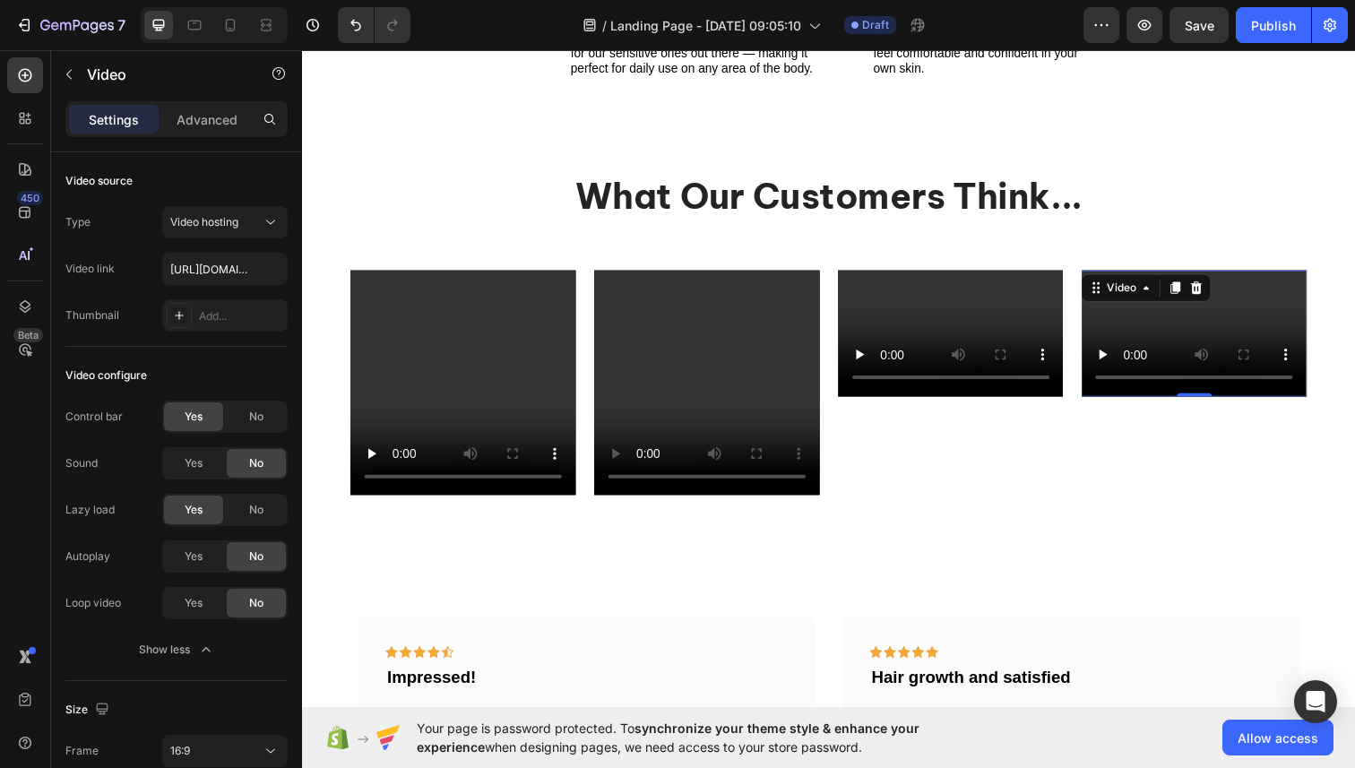
click at [201, 573] on div "Autoplay Yes No Loop video Yes No" at bounding box center [176, 579] width 222 height 79
click at [198, 553] on span "Yes" at bounding box center [194, 556] width 18 height 16
click at [200, 603] on span "Yes" at bounding box center [194, 603] width 18 height 16
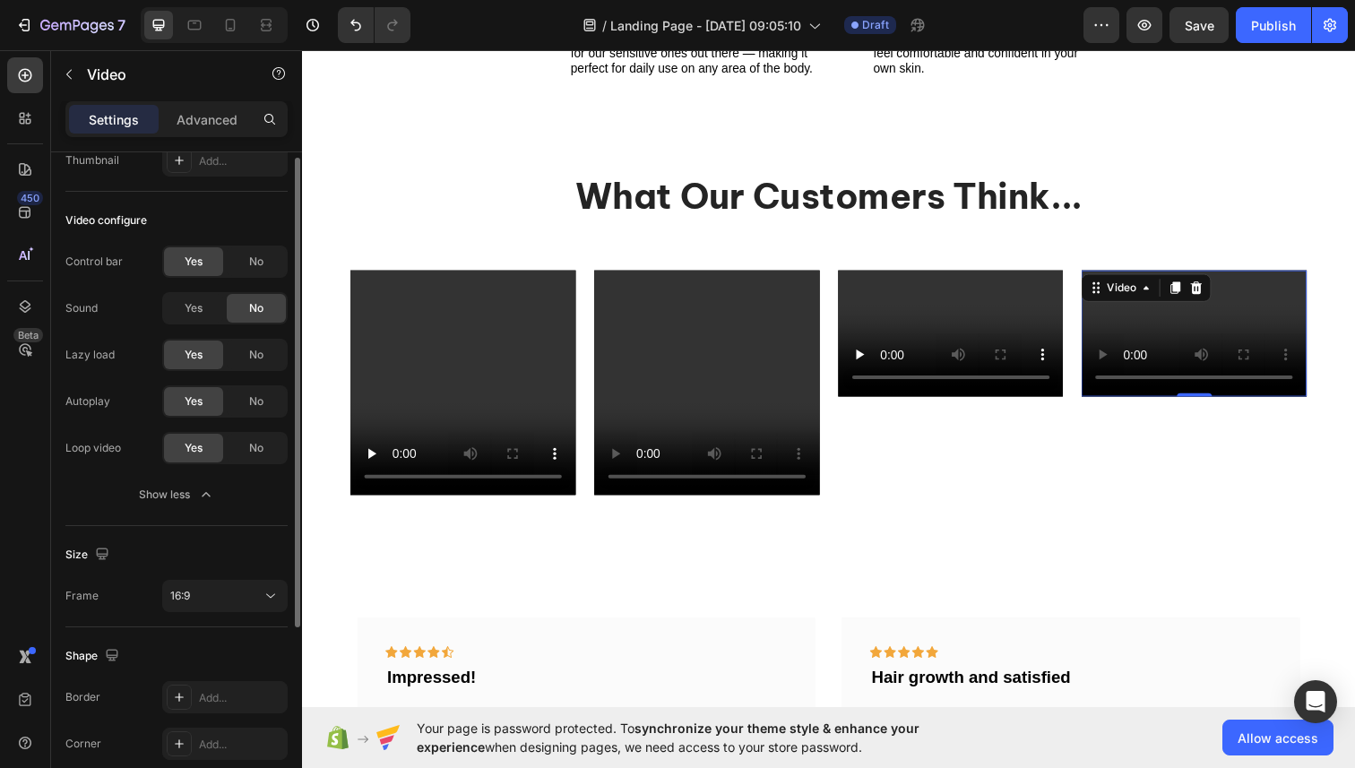
scroll to position [167, 0]
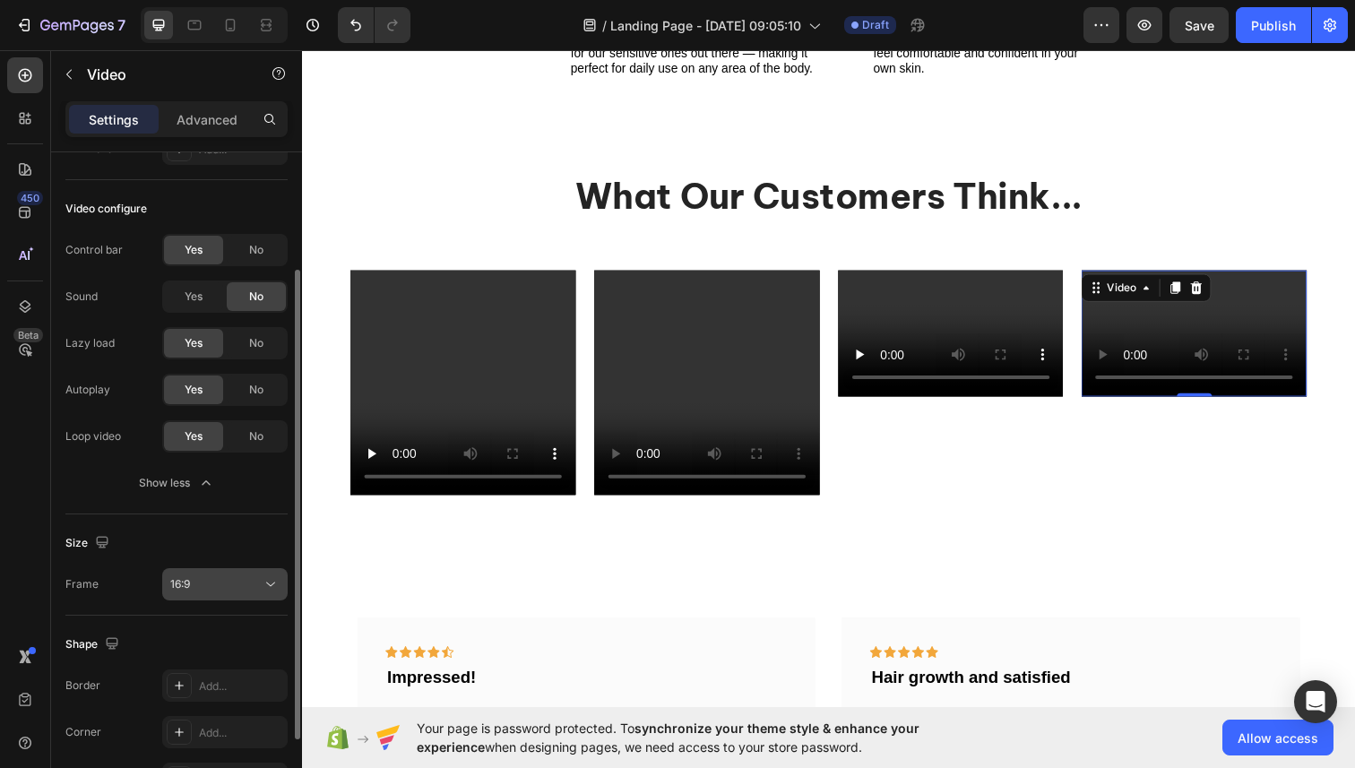
click at [201, 569] on button "16:9" at bounding box center [224, 584] width 125 height 32
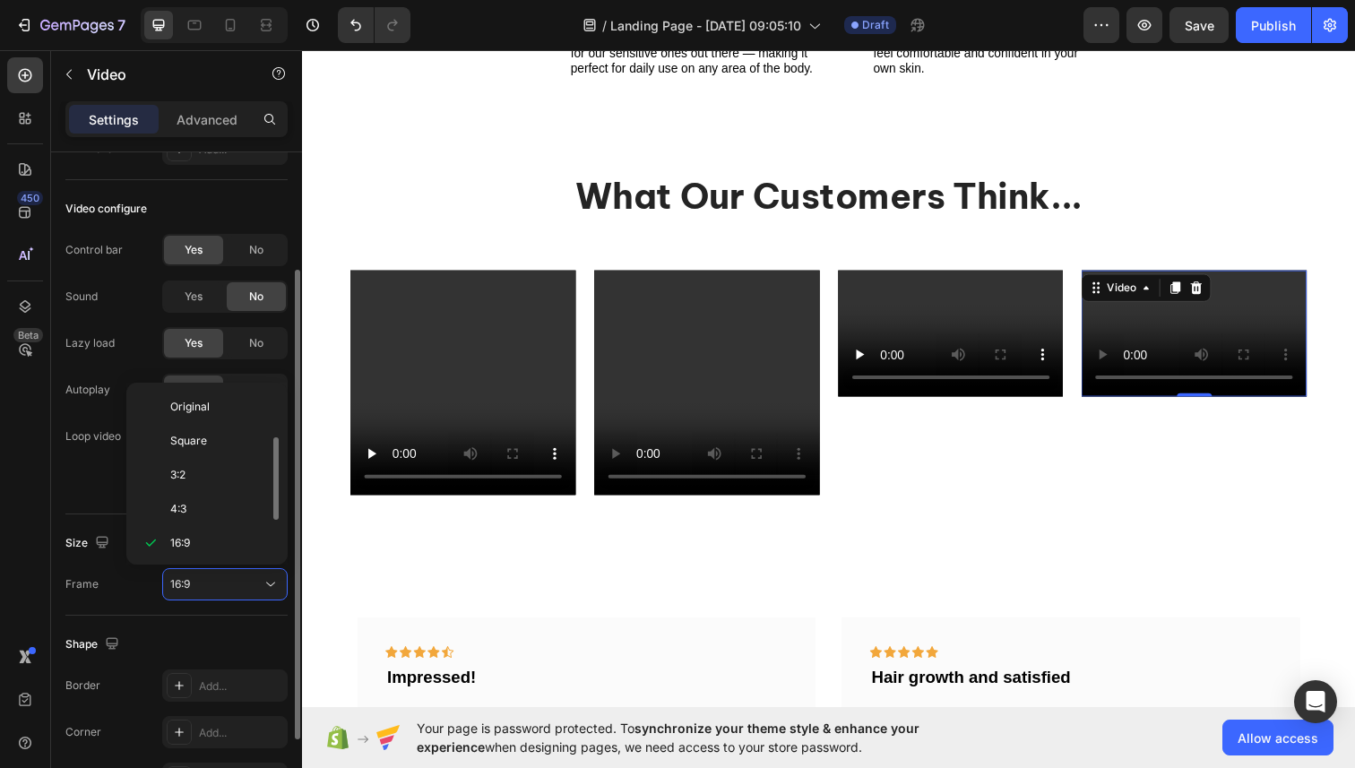
scroll to position [32, 0]
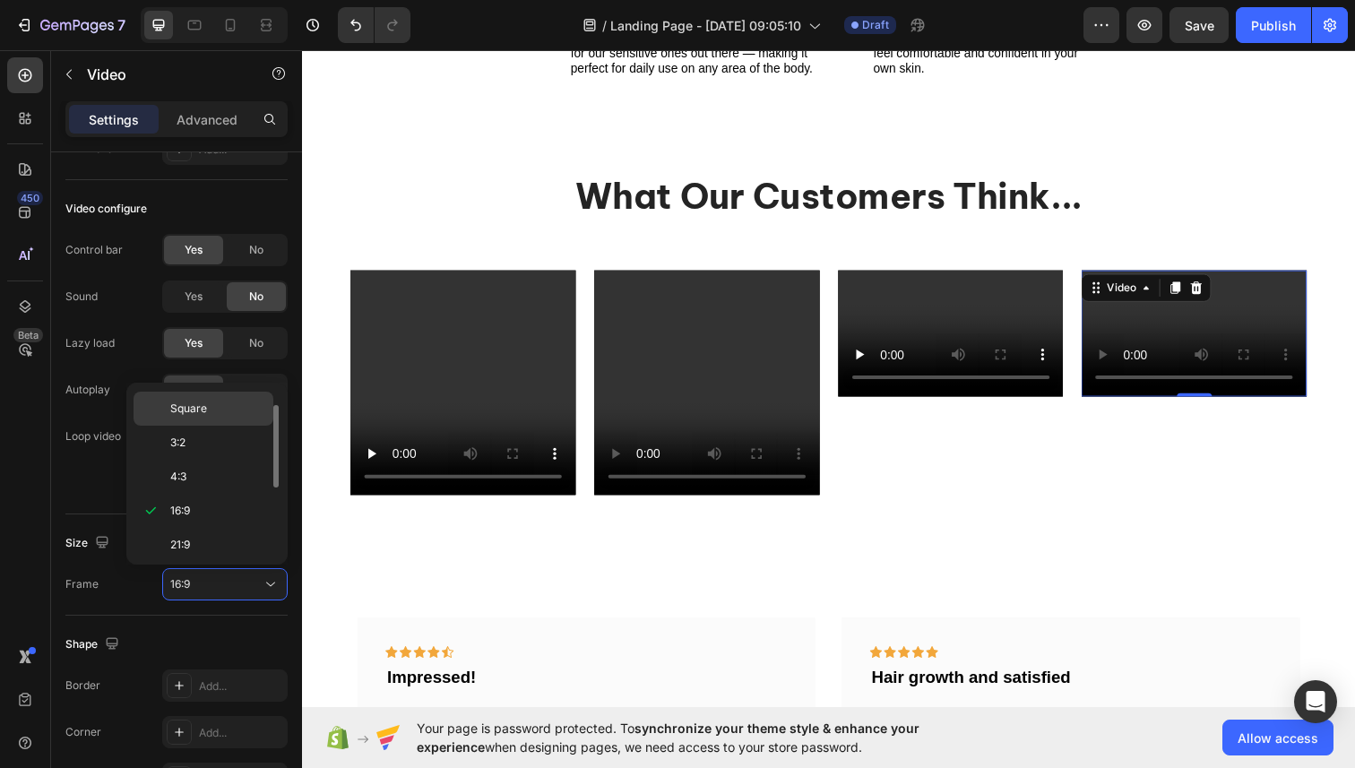
click at [179, 426] on div "Square" at bounding box center [204, 443] width 140 height 34
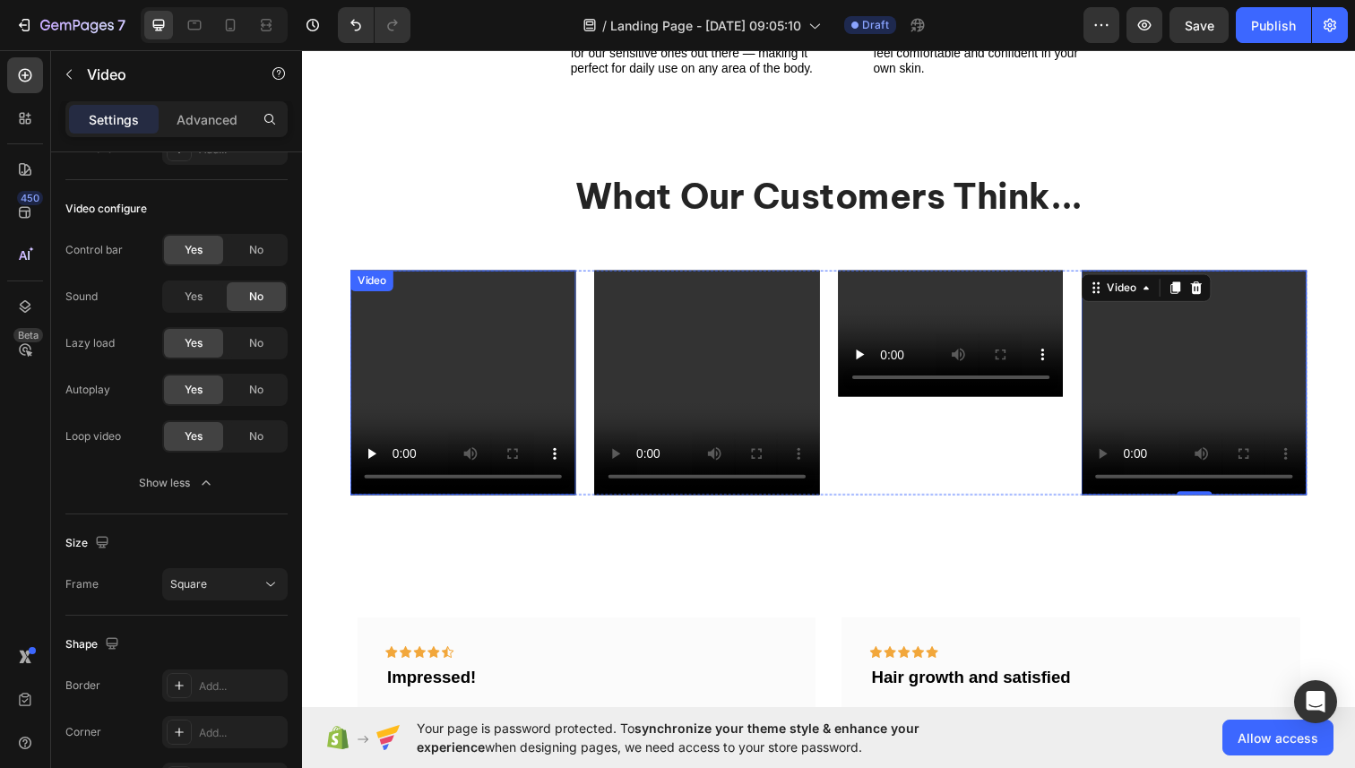
click at [377, 405] on video at bounding box center [466, 390] width 230 height 230
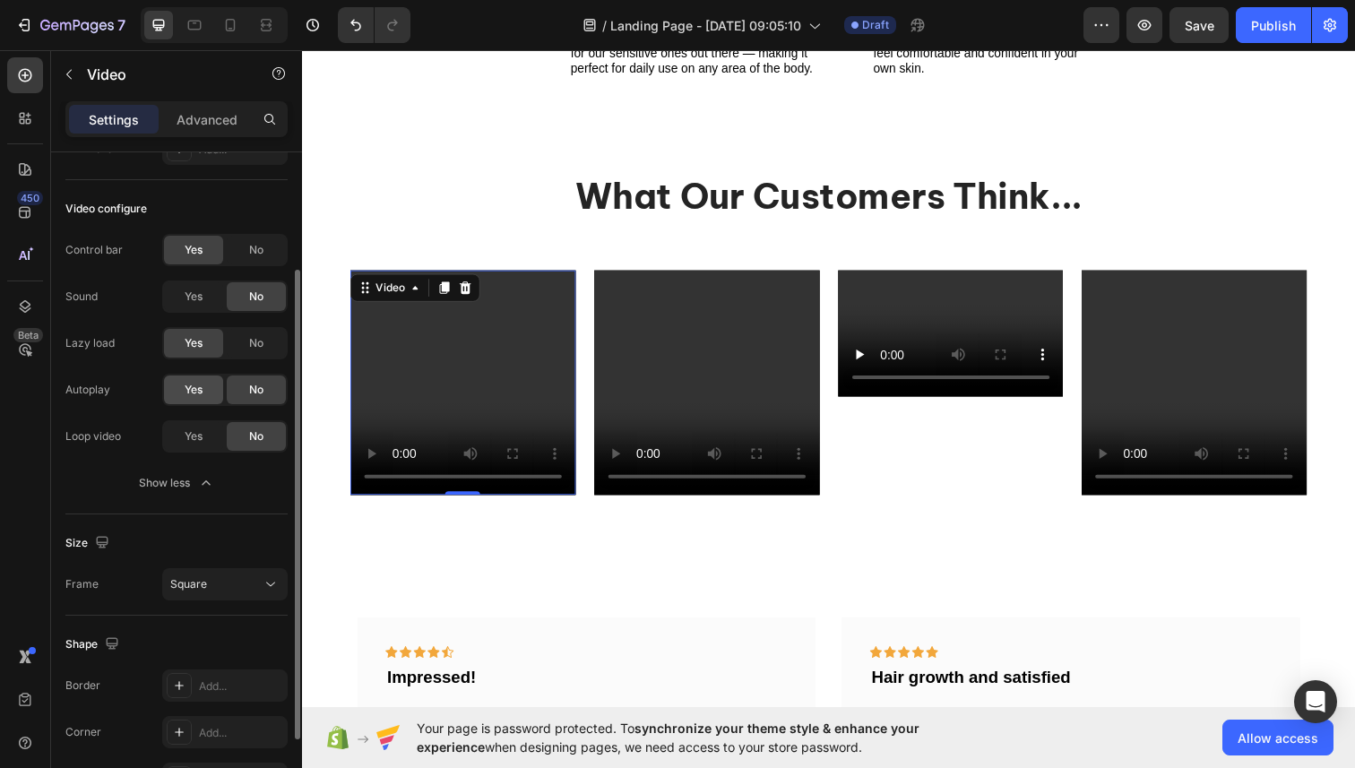
click at [178, 394] on div "Yes" at bounding box center [193, 389] width 59 height 29
click at [196, 445] on div "Yes" at bounding box center [193, 436] width 59 height 29
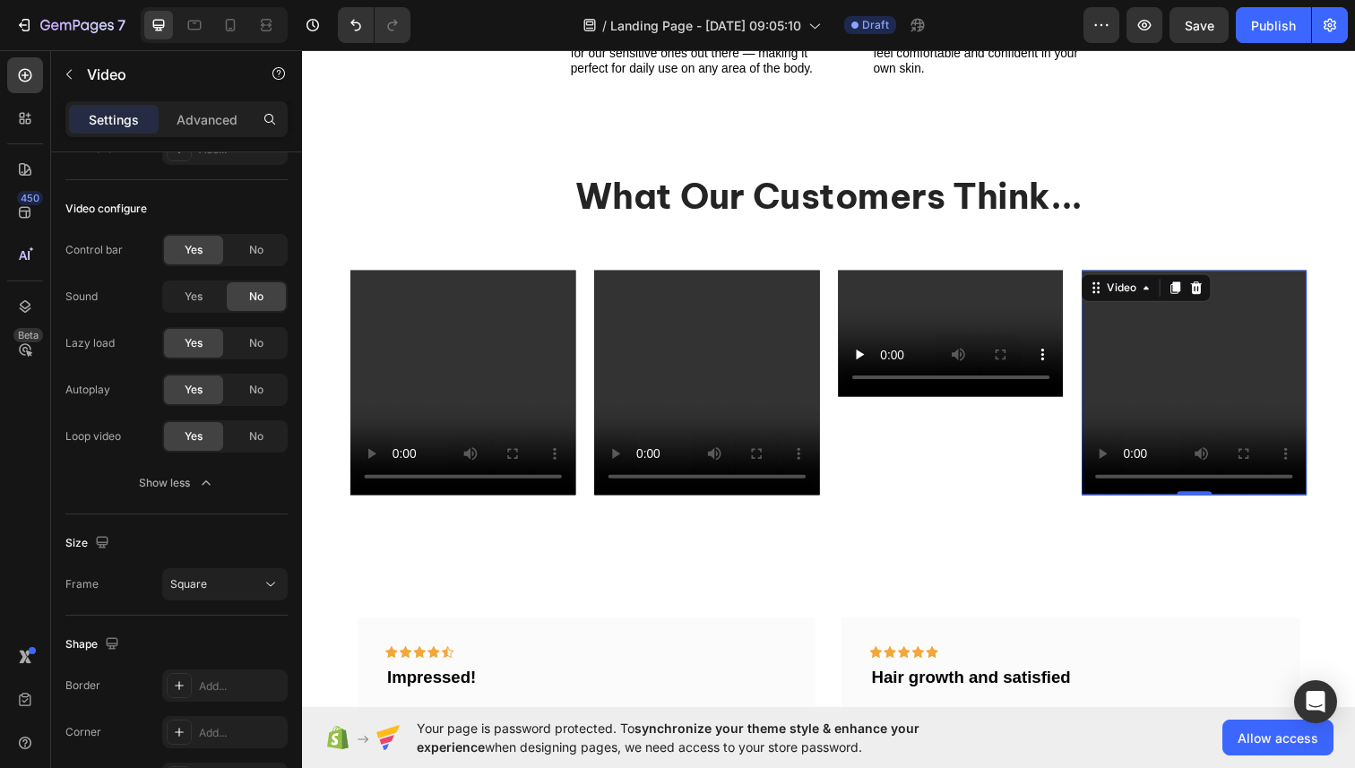
click at [1198, 363] on video at bounding box center [1213, 390] width 230 height 230
click at [689, 420] on video at bounding box center [715, 390] width 230 height 230
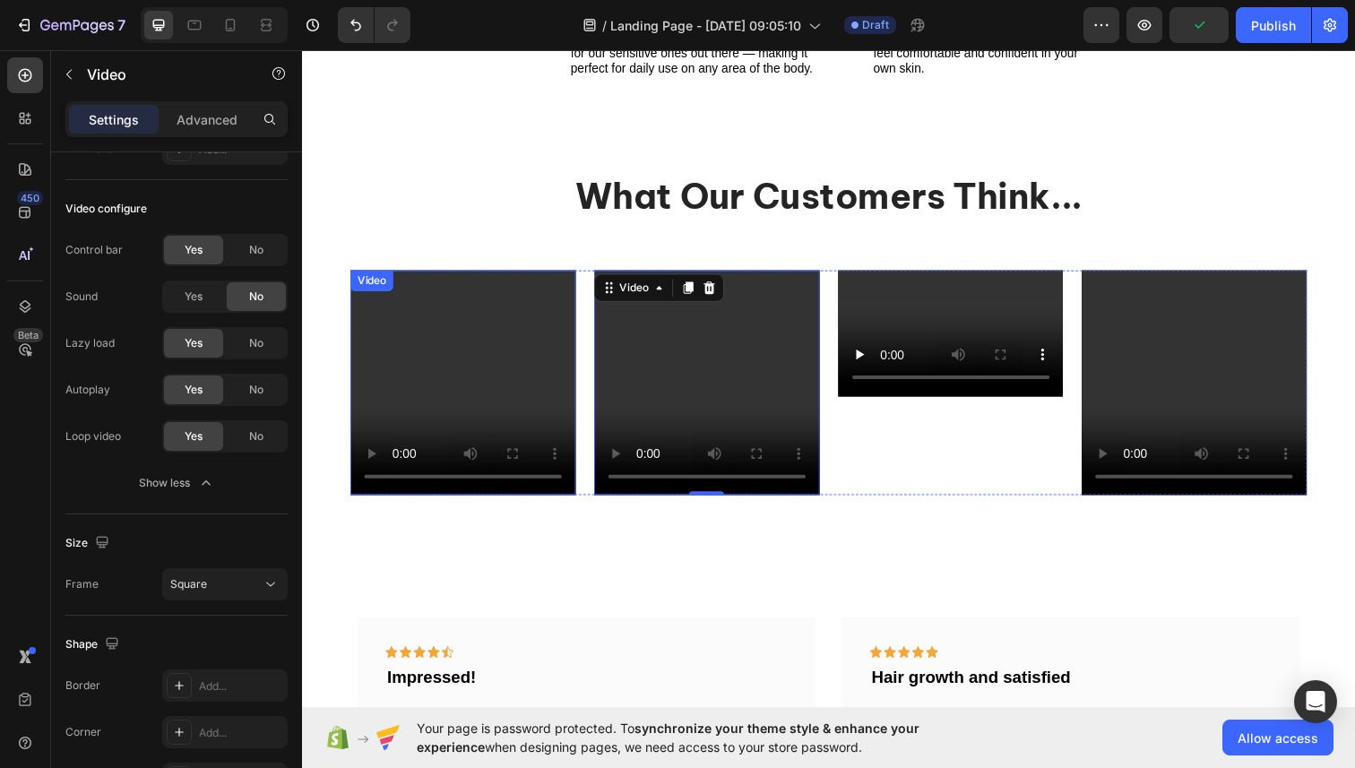
click at [486, 400] on video at bounding box center [466, 390] width 230 height 230
click at [906, 306] on div "Video" at bounding box center [964, 339] width 230 height 129
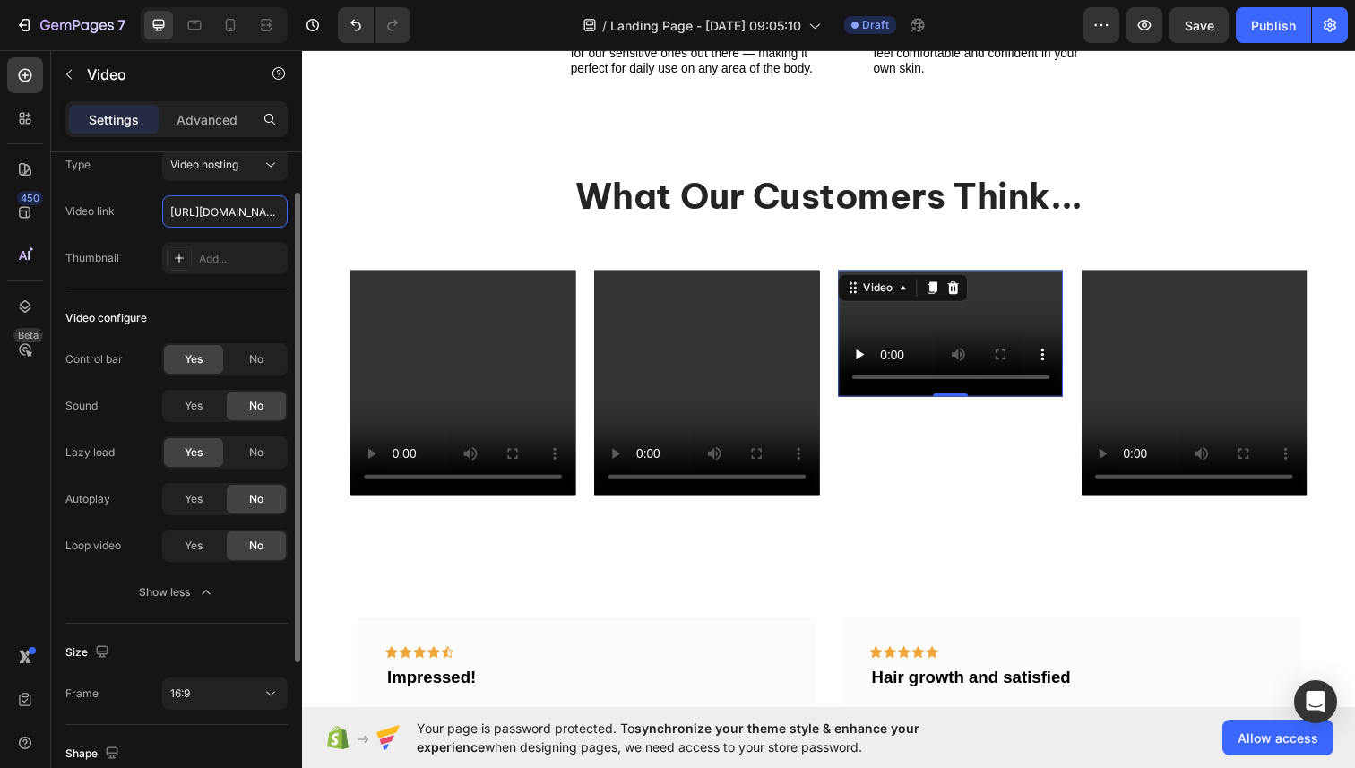
scroll to position [0, 341]
type input "[URL][DOMAIN_NAME]"
click at [195, 506] on span "Yes" at bounding box center [194, 499] width 18 height 16
click at [197, 553] on span "Yes" at bounding box center [194, 546] width 18 height 16
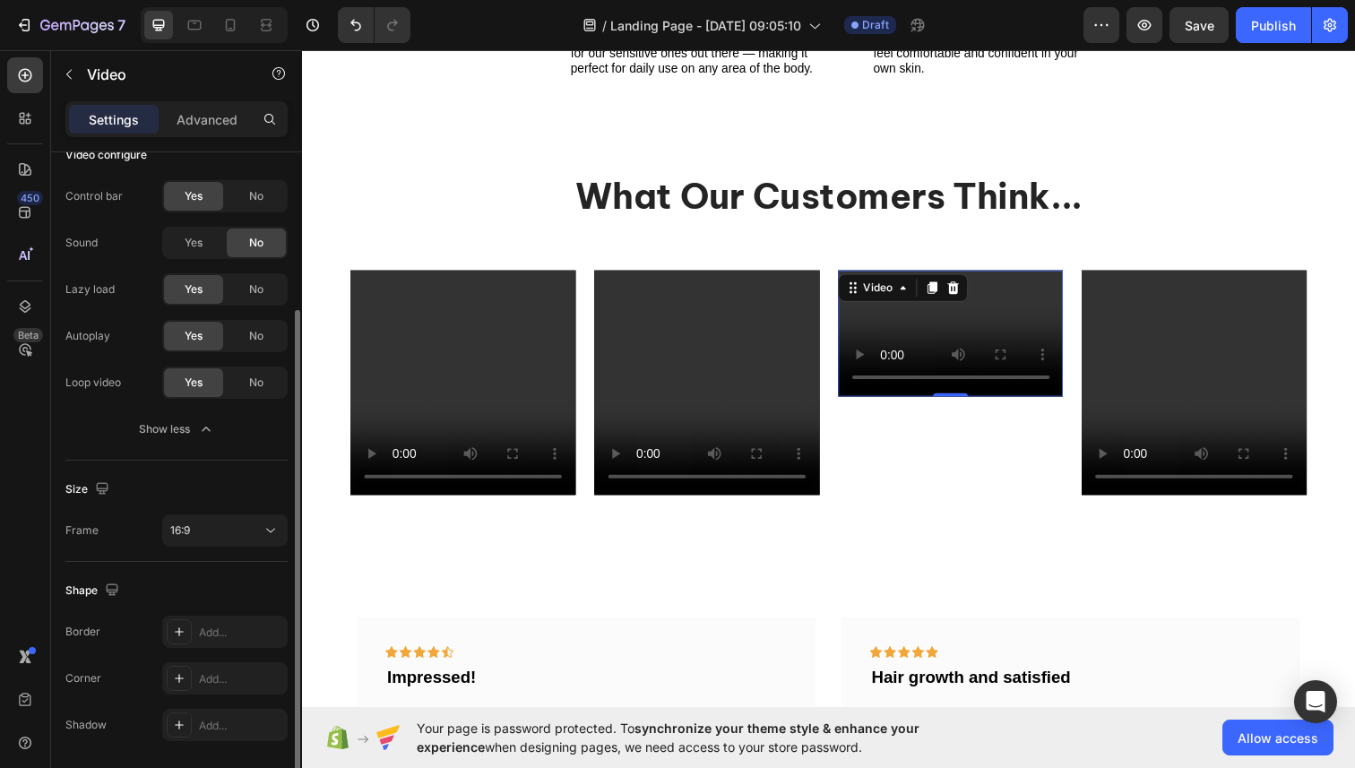
scroll to position [222, 0]
click at [190, 530] on span "16:9" at bounding box center [180, 527] width 20 height 13
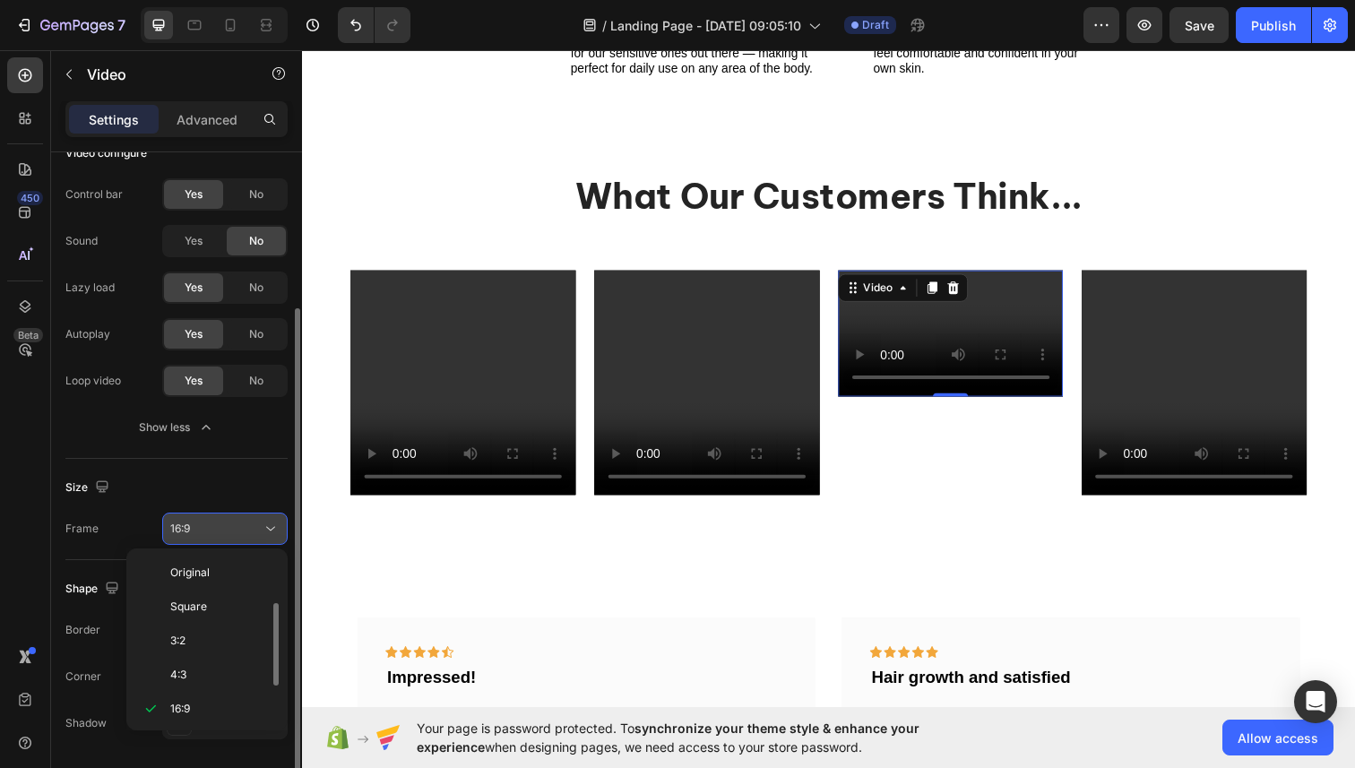
scroll to position [32, 0]
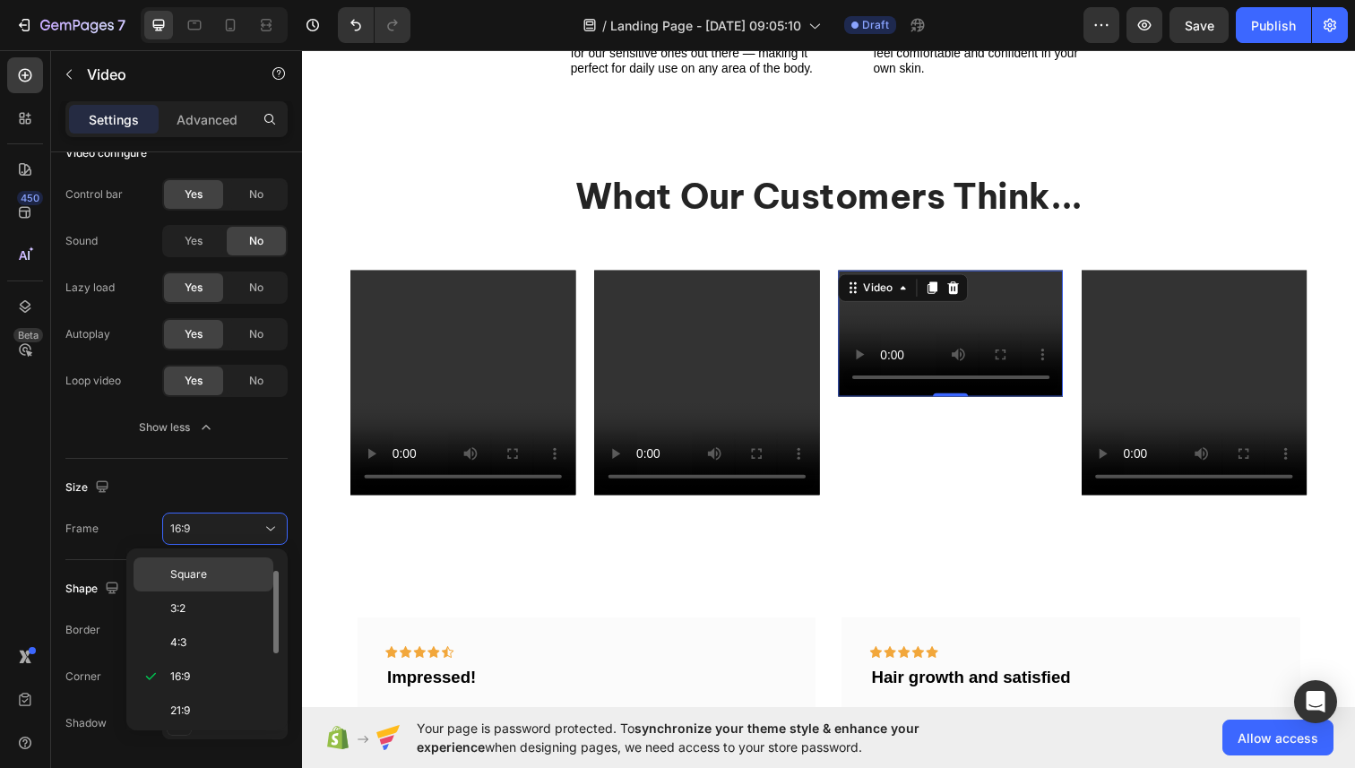
click at [203, 570] on span "Square" at bounding box center [188, 574] width 37 height 16
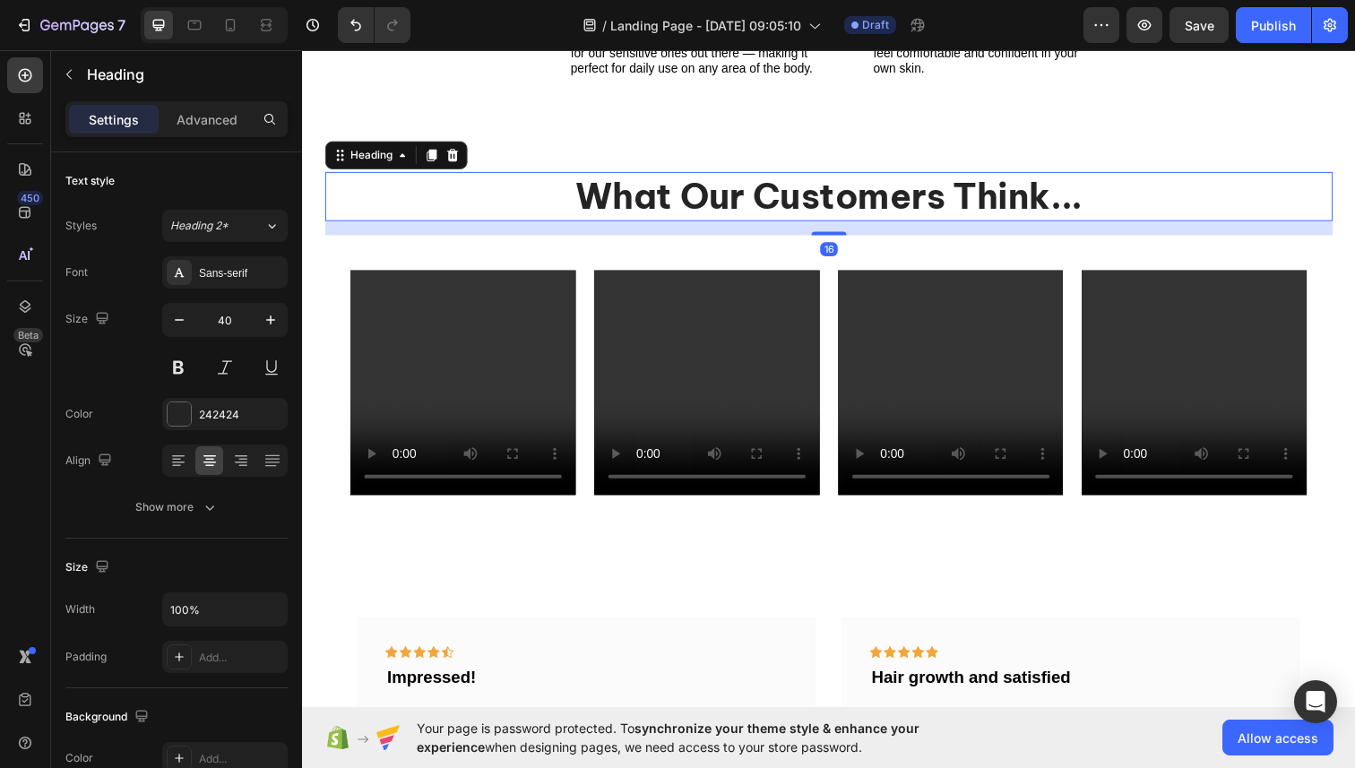
click at [433, 214] on h2 "What Our Customers Think..." at bounding box center [839, 200] width 1029 height 50
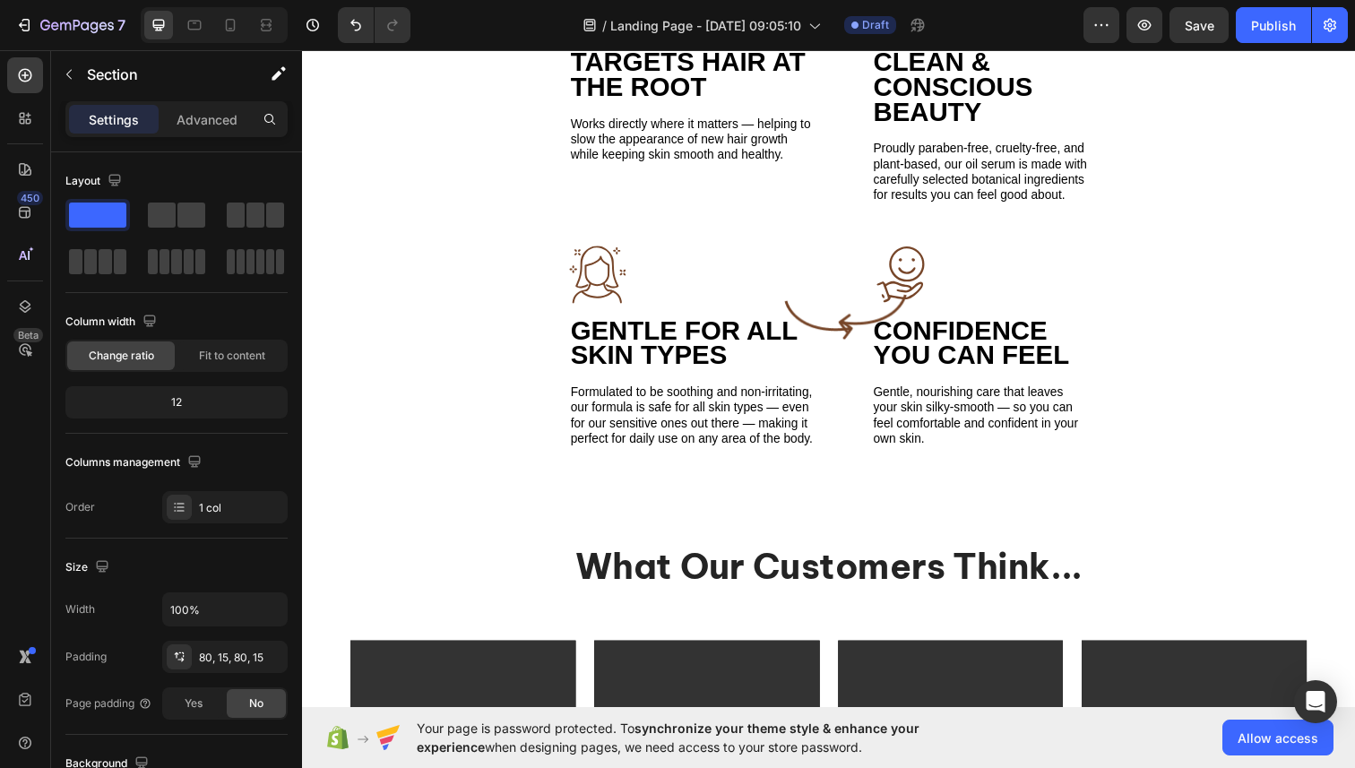
scroll to position [2113, 0]
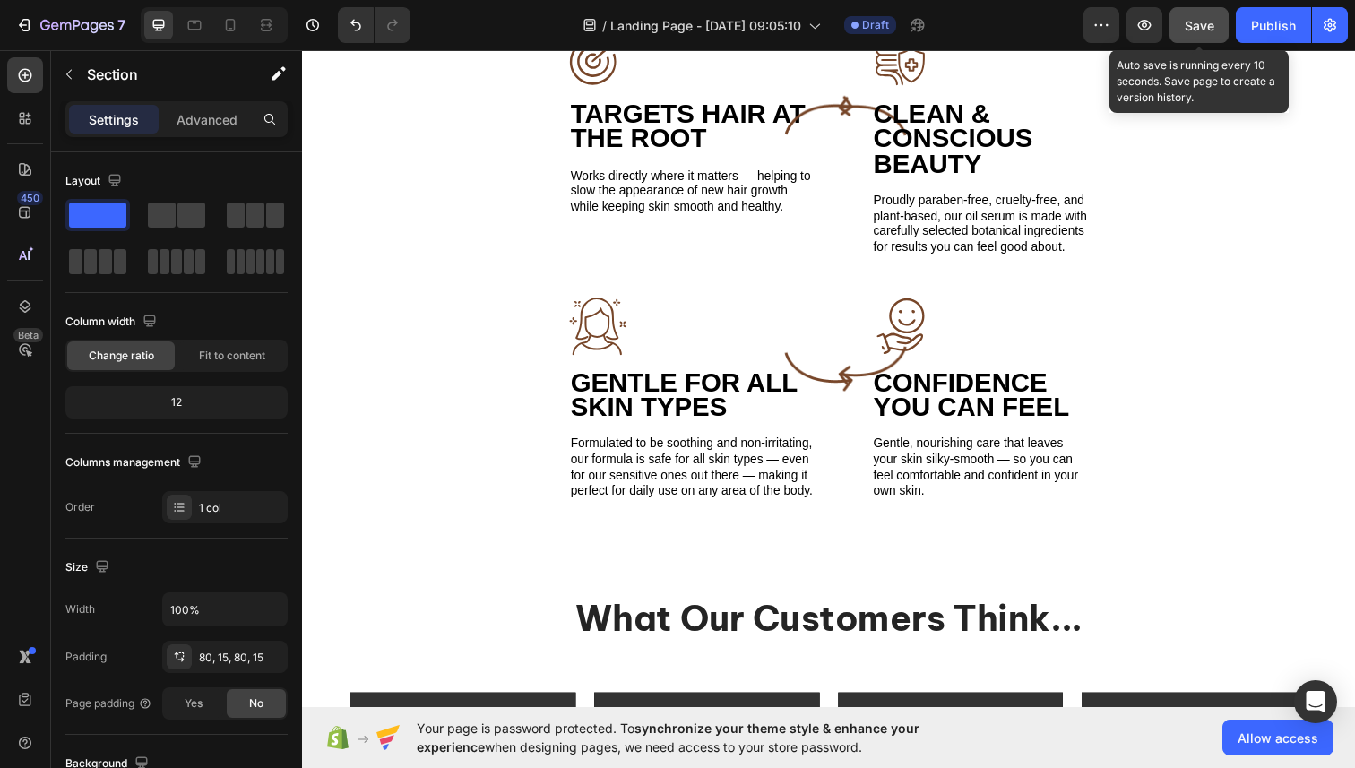
click at [1206, 18] on span "Save" at bounding box center [1200, 25] width 30 height 15
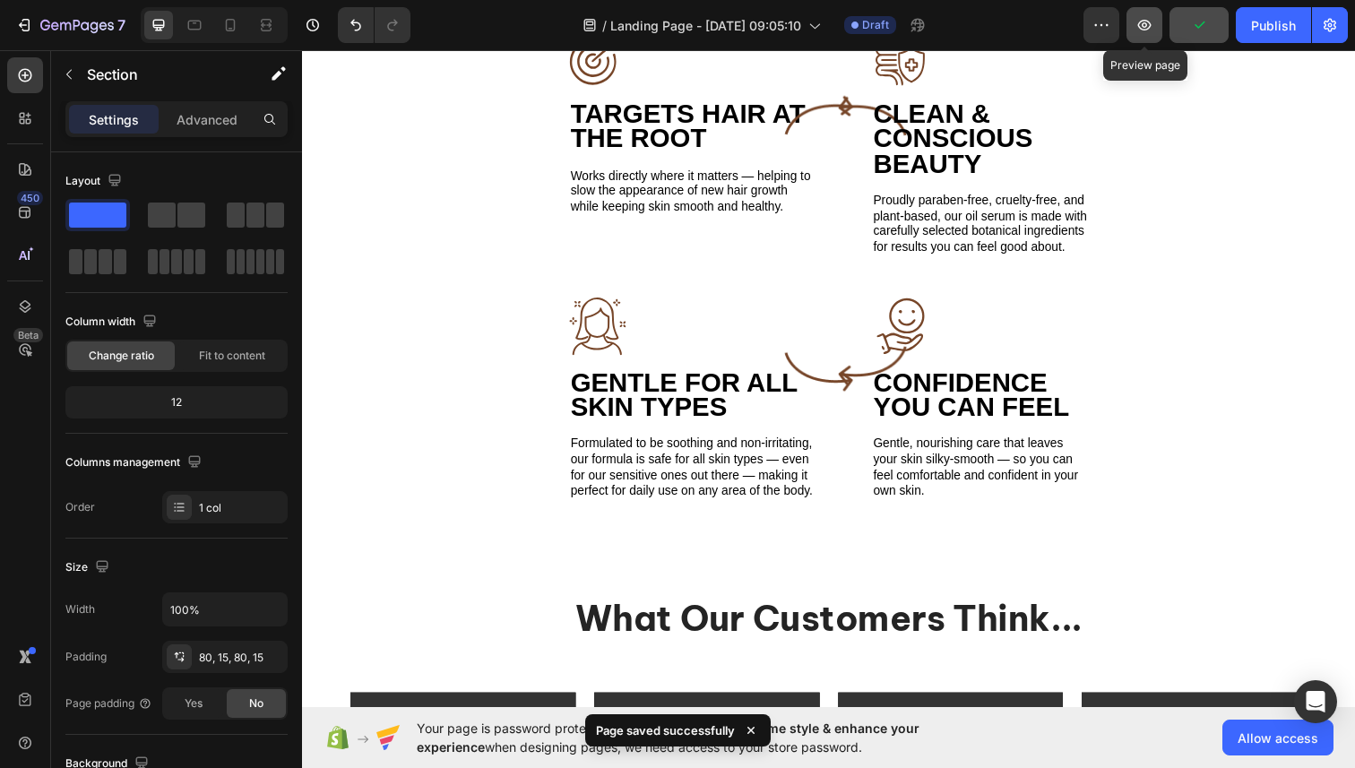
click at [1149, 24] on icon "button" at bounding box center [1144, 25] width 18 height 18
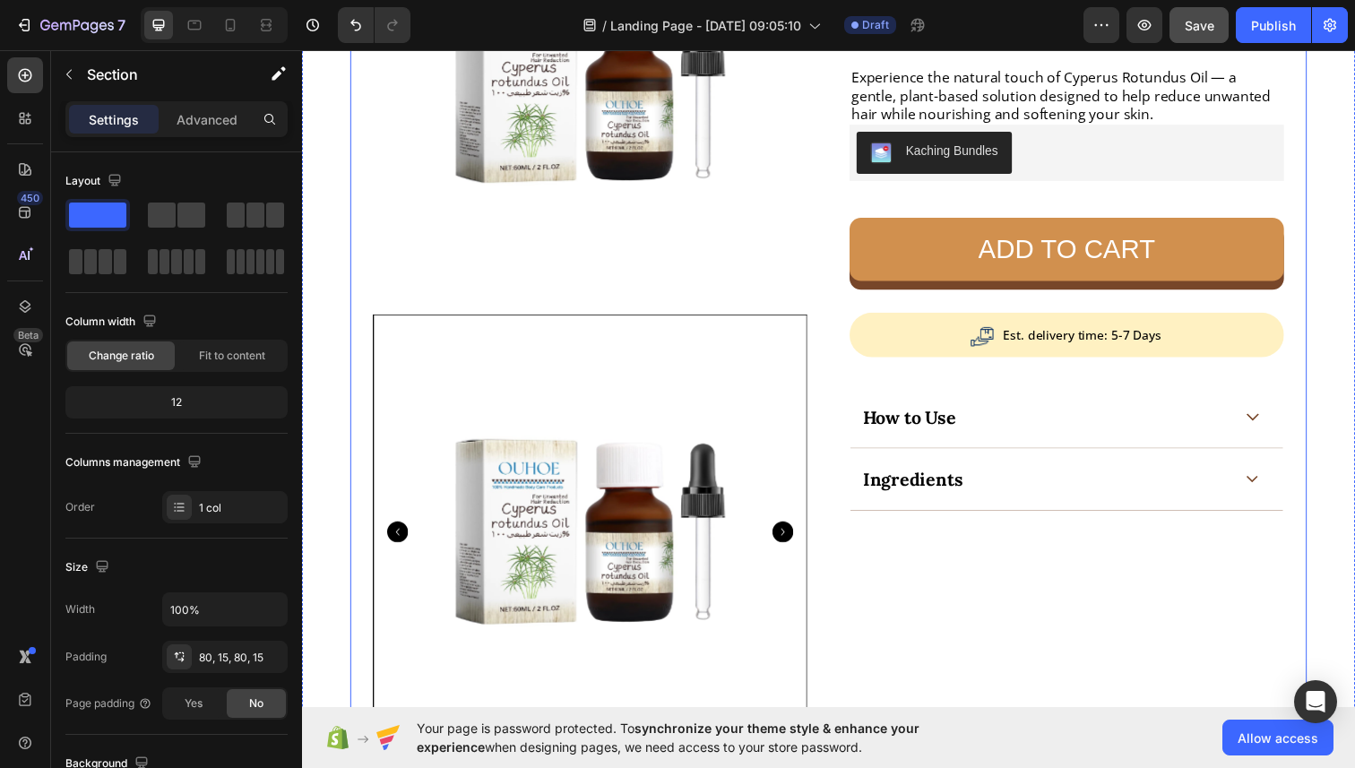
scroll to position [268, 0]
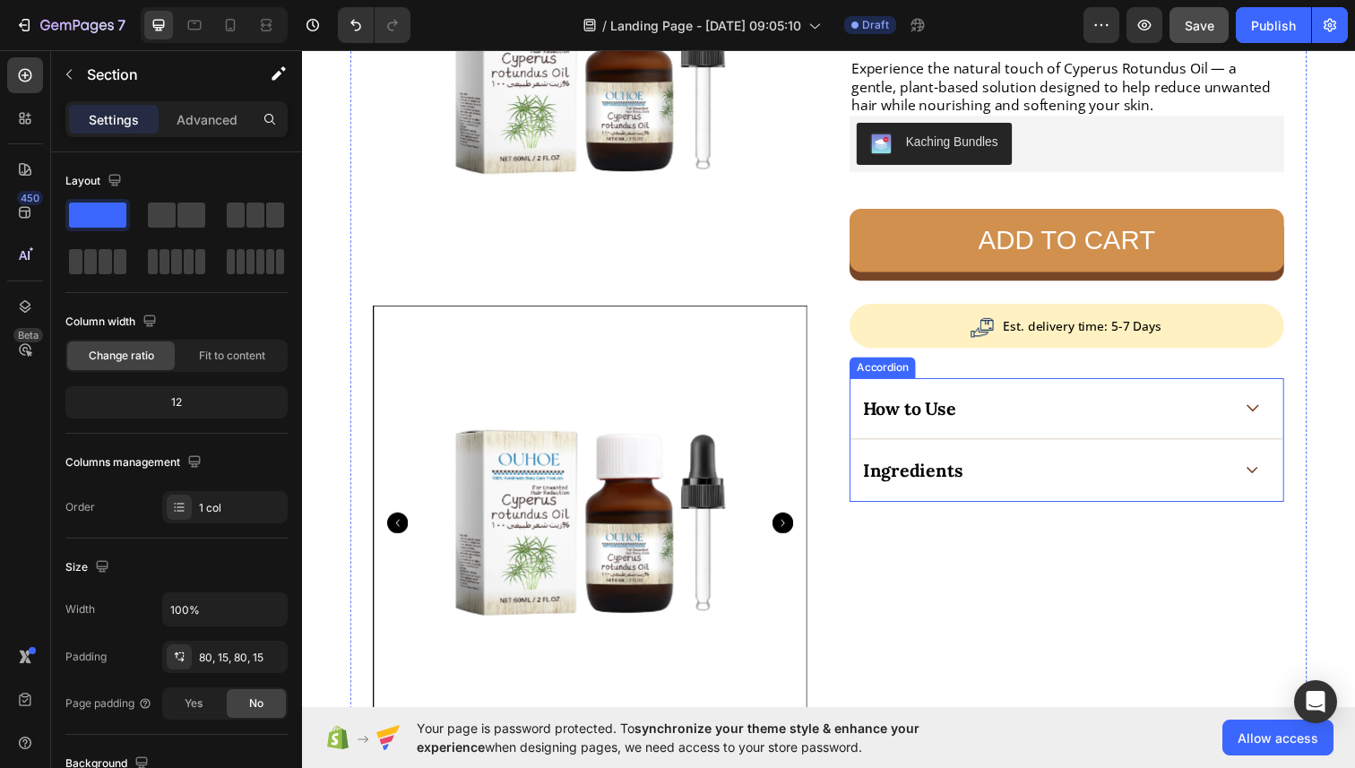
click at [1270, 422] on span at bounding box center [1272, 415] width 13 height 13
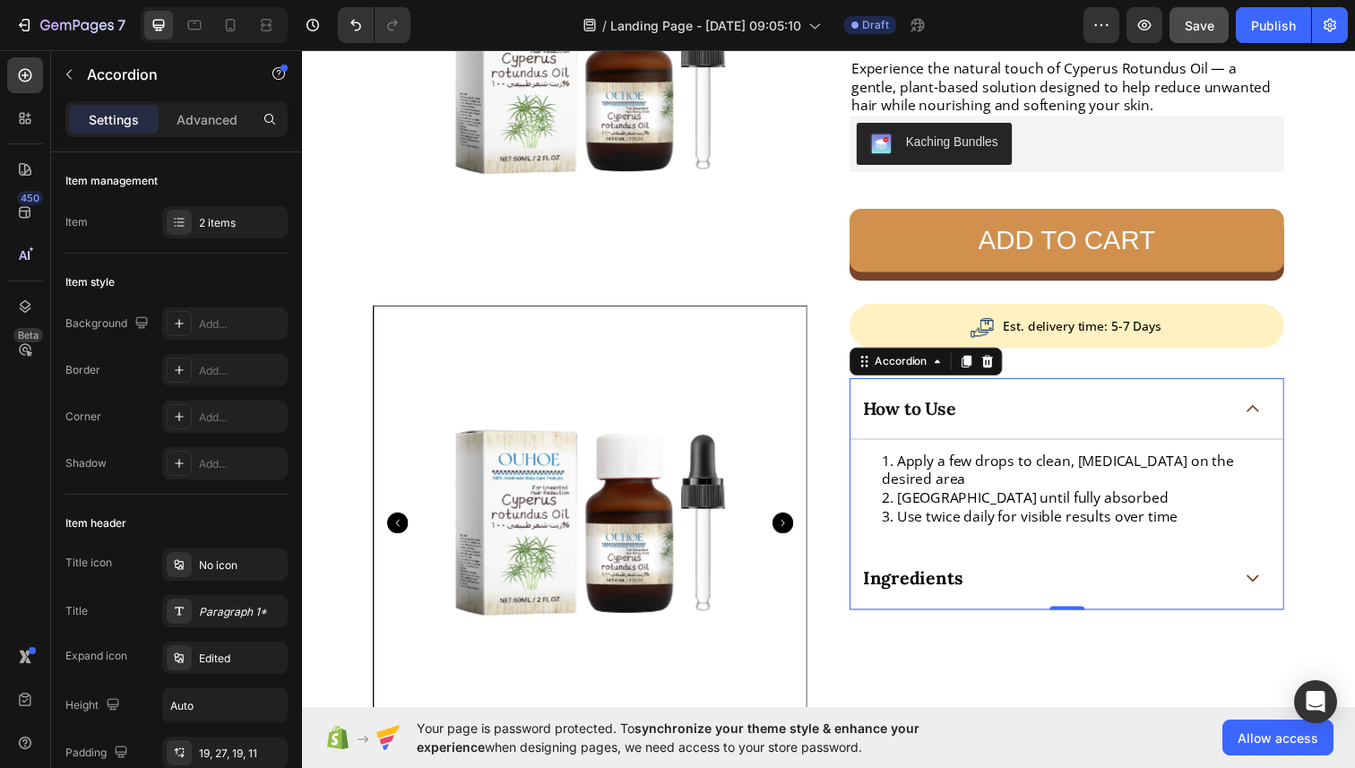
click at [1270, 422] on span at bounding box center [1272, 415] width 13 height 13
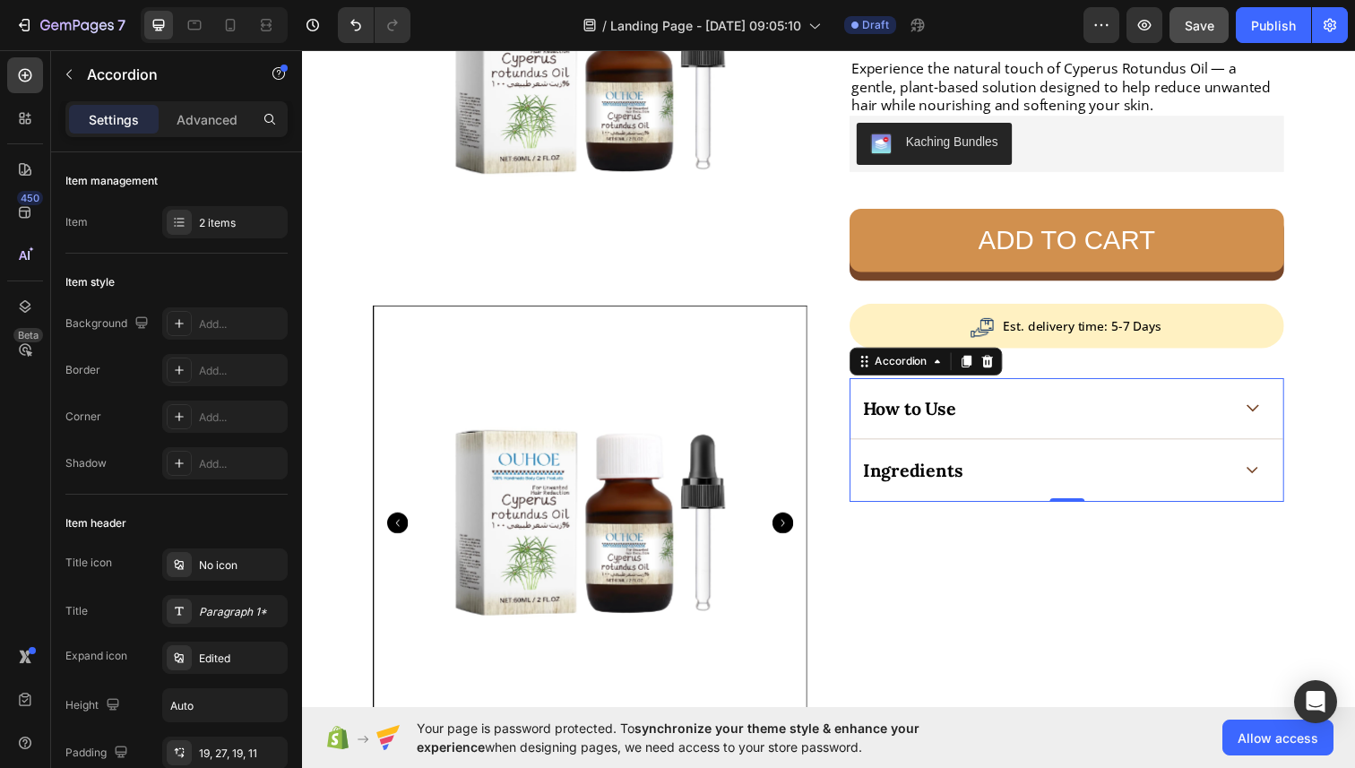
click at [1250, 485] on div "Ingredients" at bounding box center [1062, 479] width 380 height 28
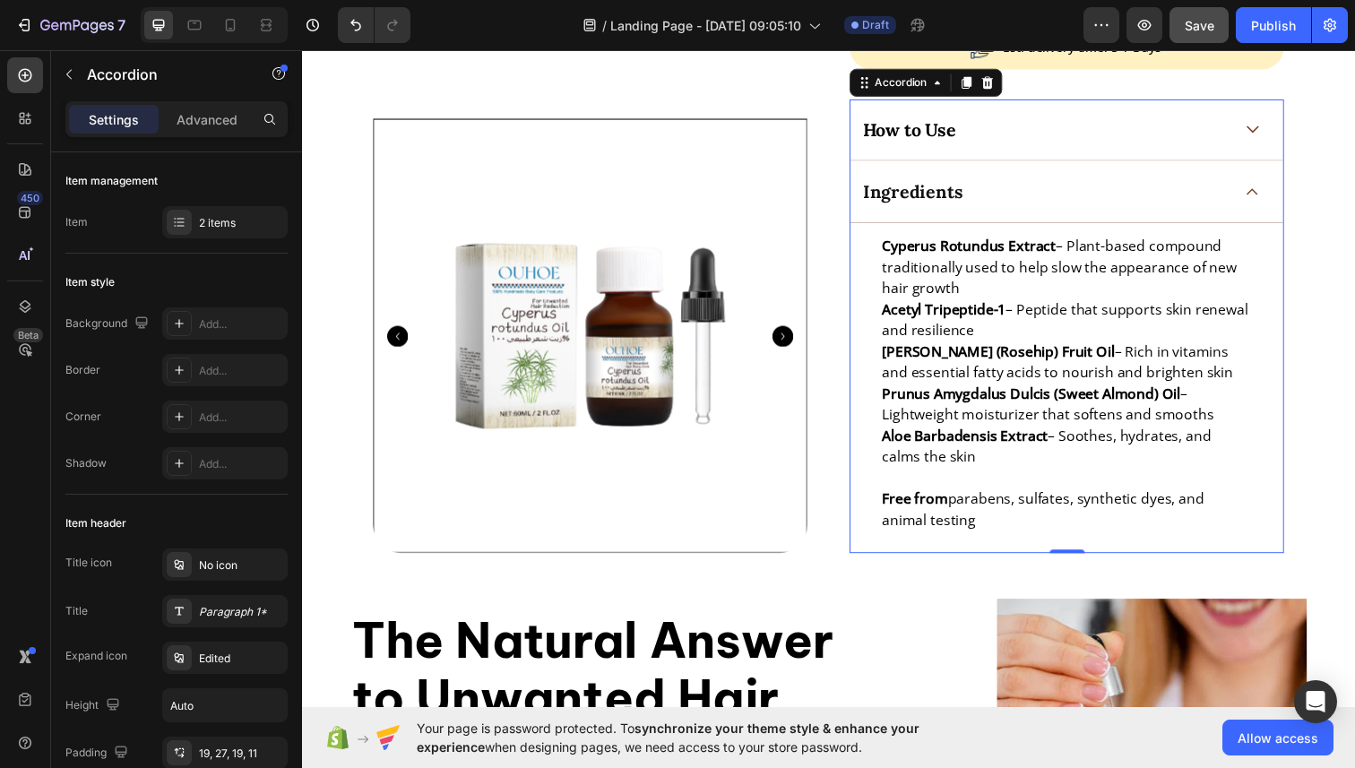
scroll to position [554, 0]
click at [1270, 196] on icon at bounding box center [1272, 194] width 13 height 8
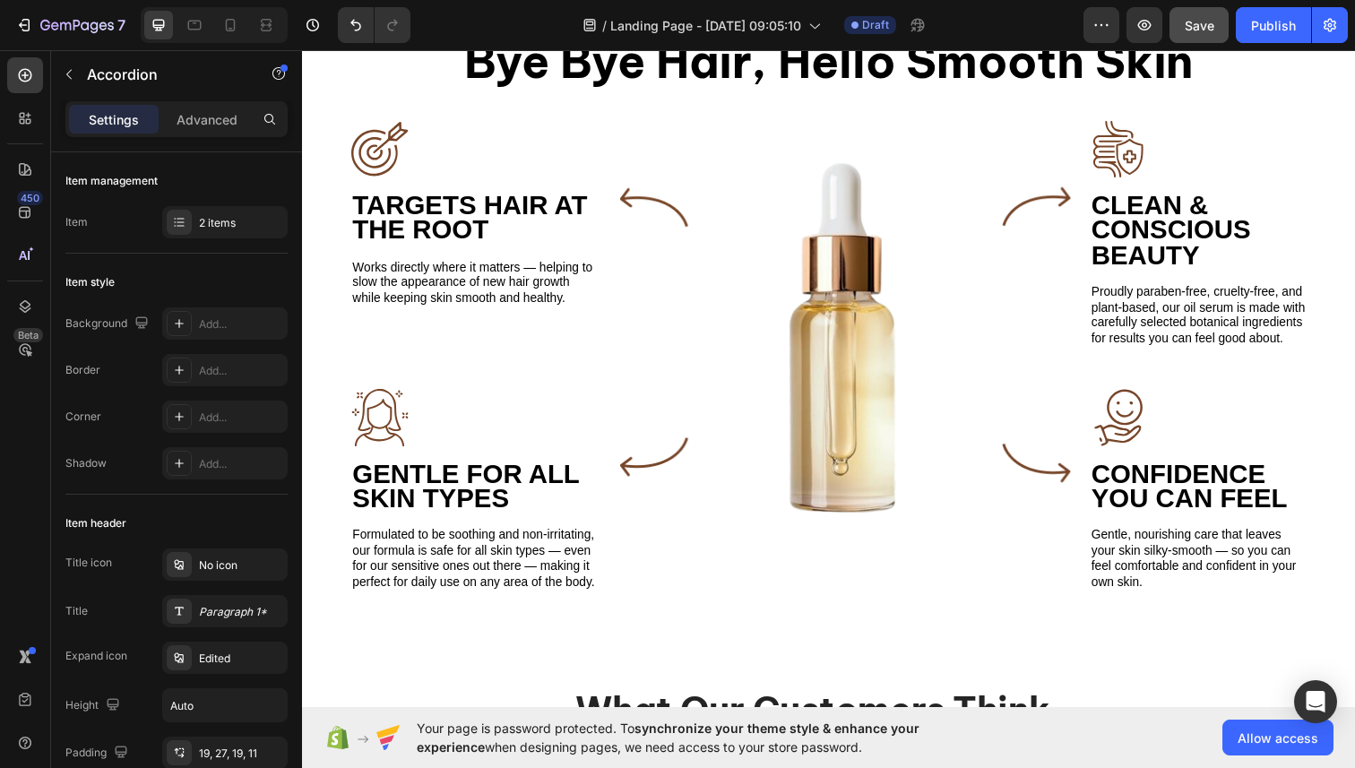
scroll to position [2023, 0]
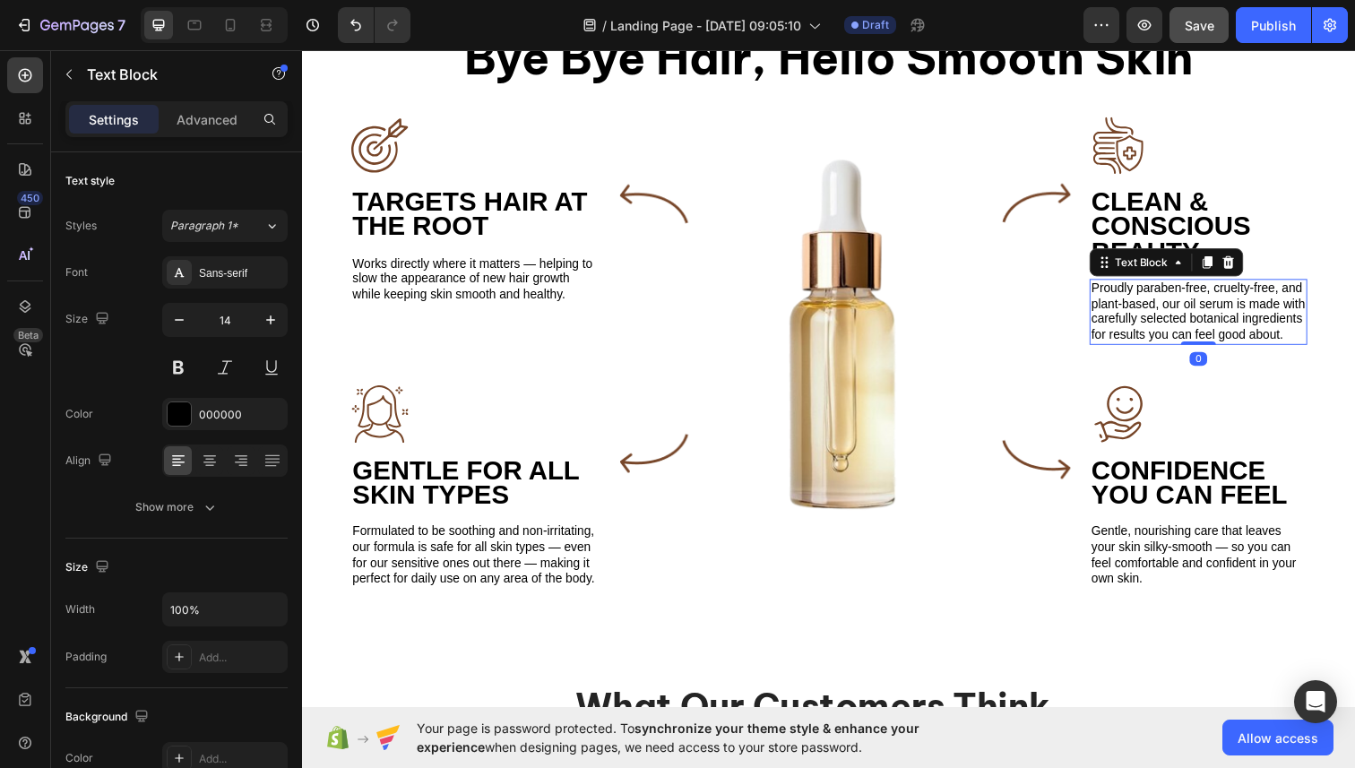
click at [1206, 294] on p "Proudly paraben-free, cruelty-free, and plant-based, our oil serum is made with…" at bounding box center [1217, 318] width 219 height 64
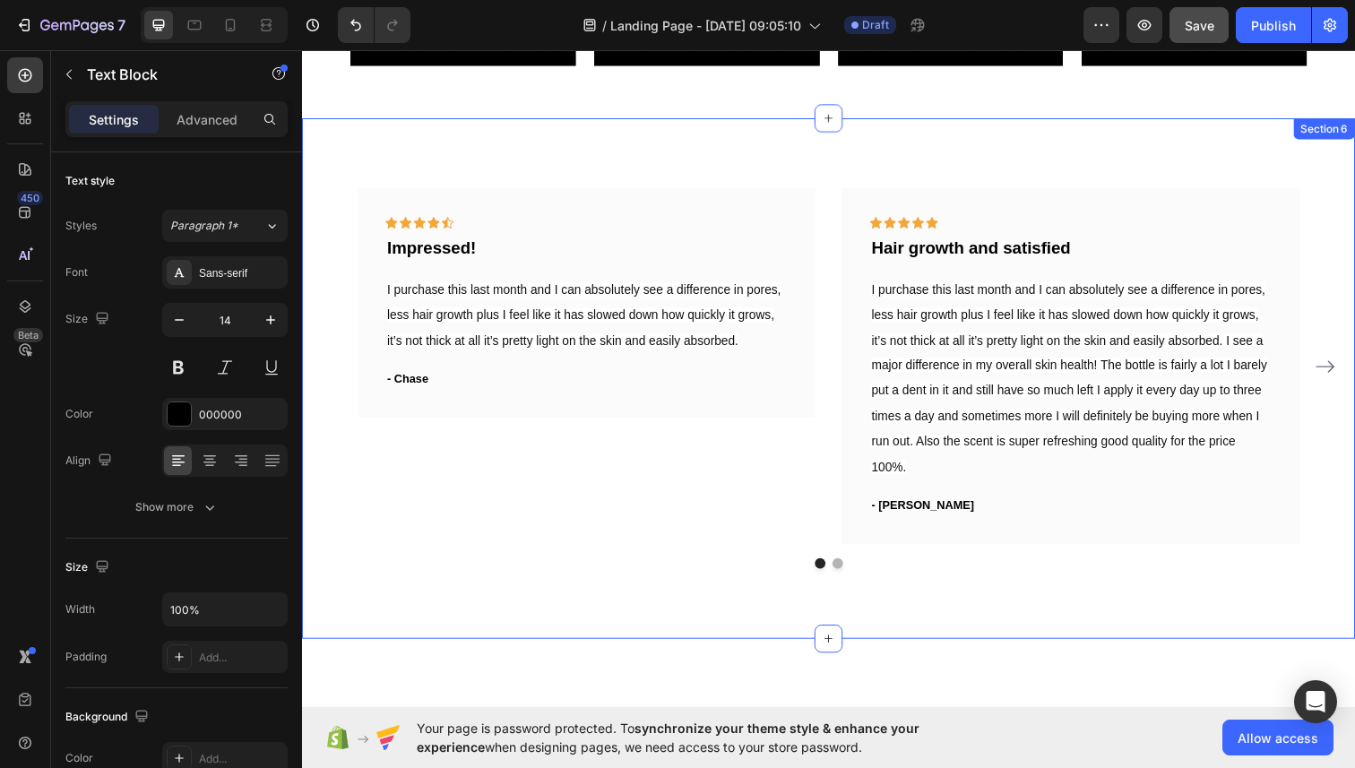
scroll to position [2980, 0]
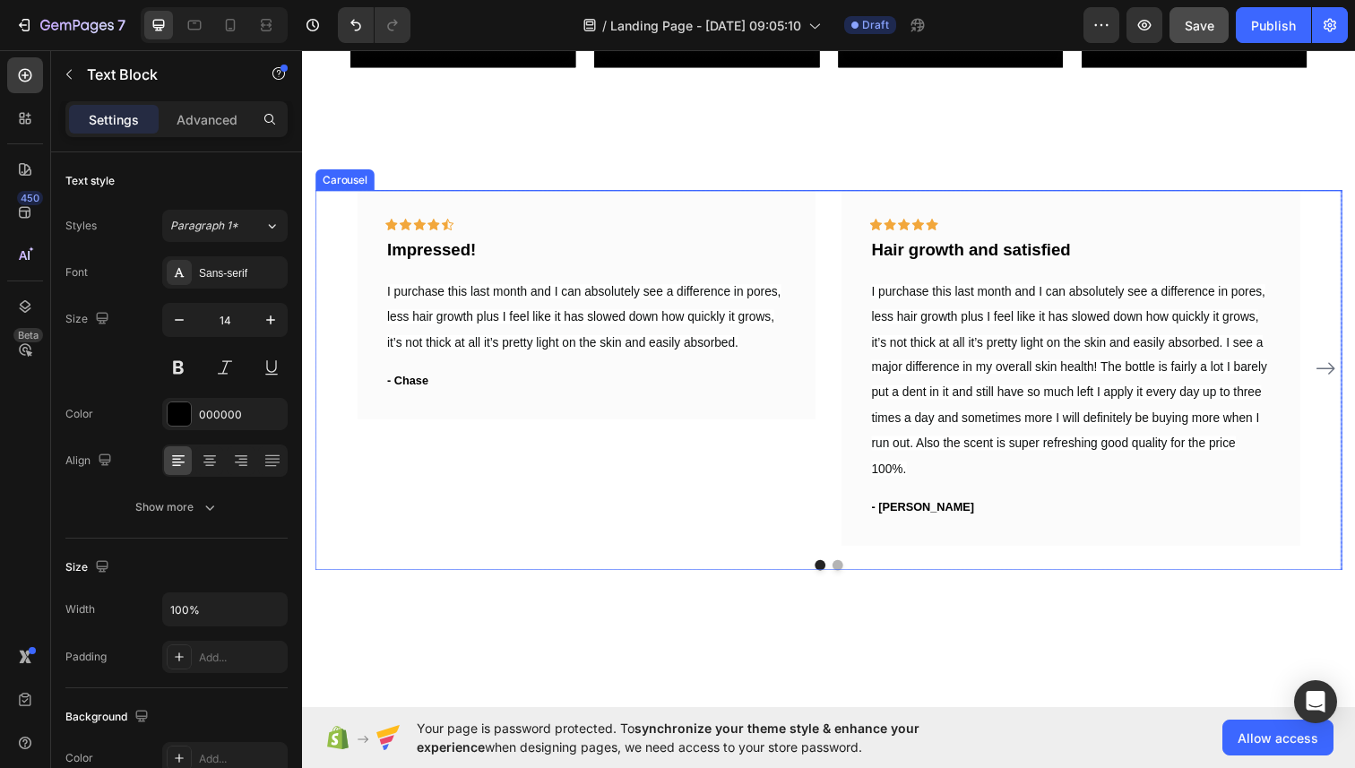
click at [1341, 375] on icon "Carousel Next Arrow" at bounding box center [1347, 376] width 22 height 22
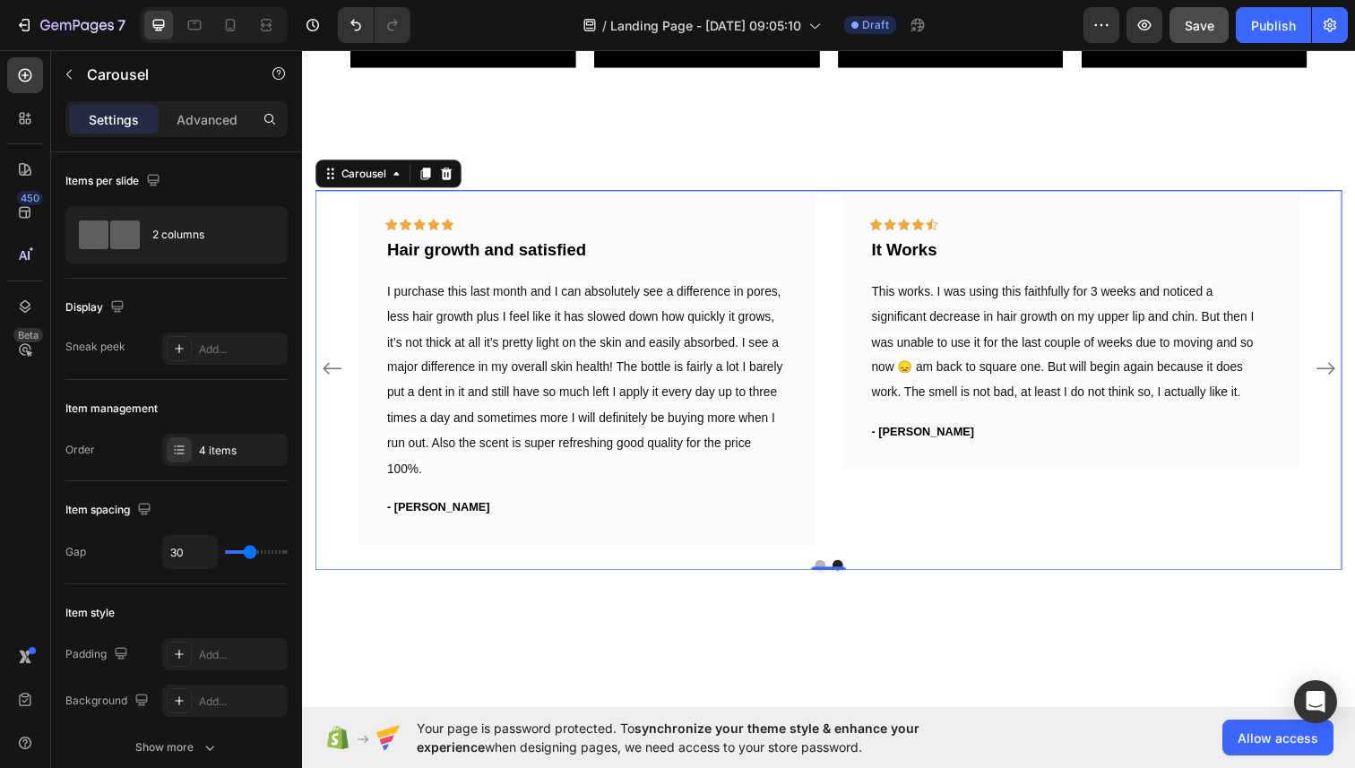
click at [1351, 381] on icon "Carousel Next Arrow" at bounding box center [1347, 375] width 19 height 13
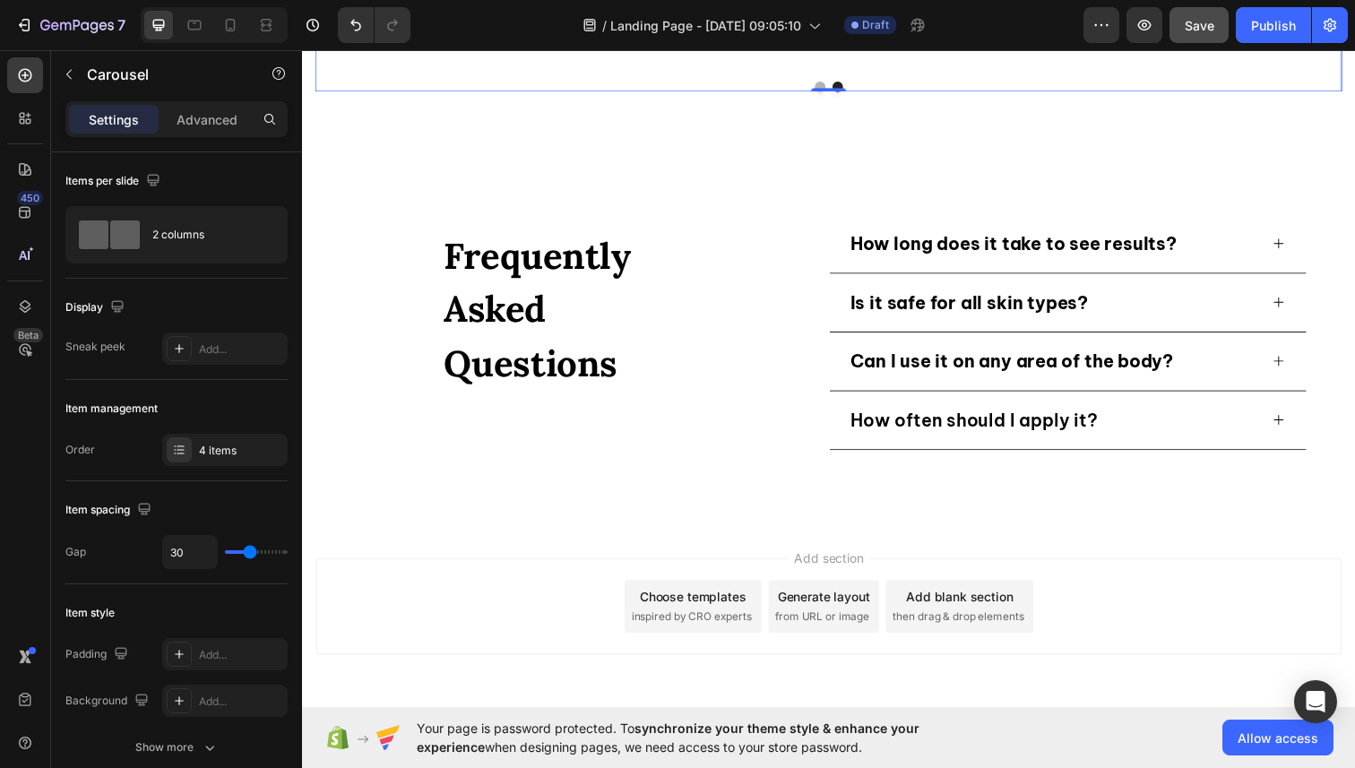
scroll to position [3476, 0]
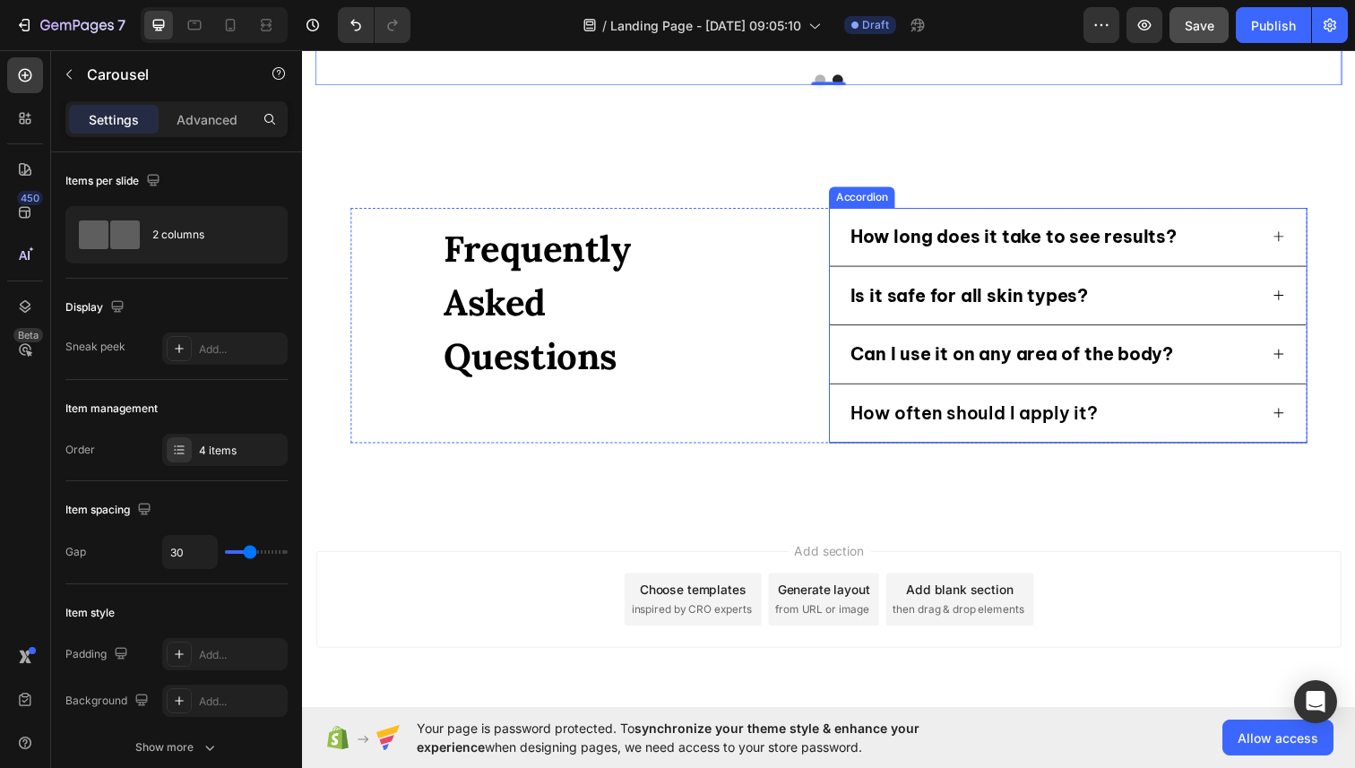
click at [1271, 241] on div "How long does it take to see results?" at bounding box center [1067, 241] width 419 height 29
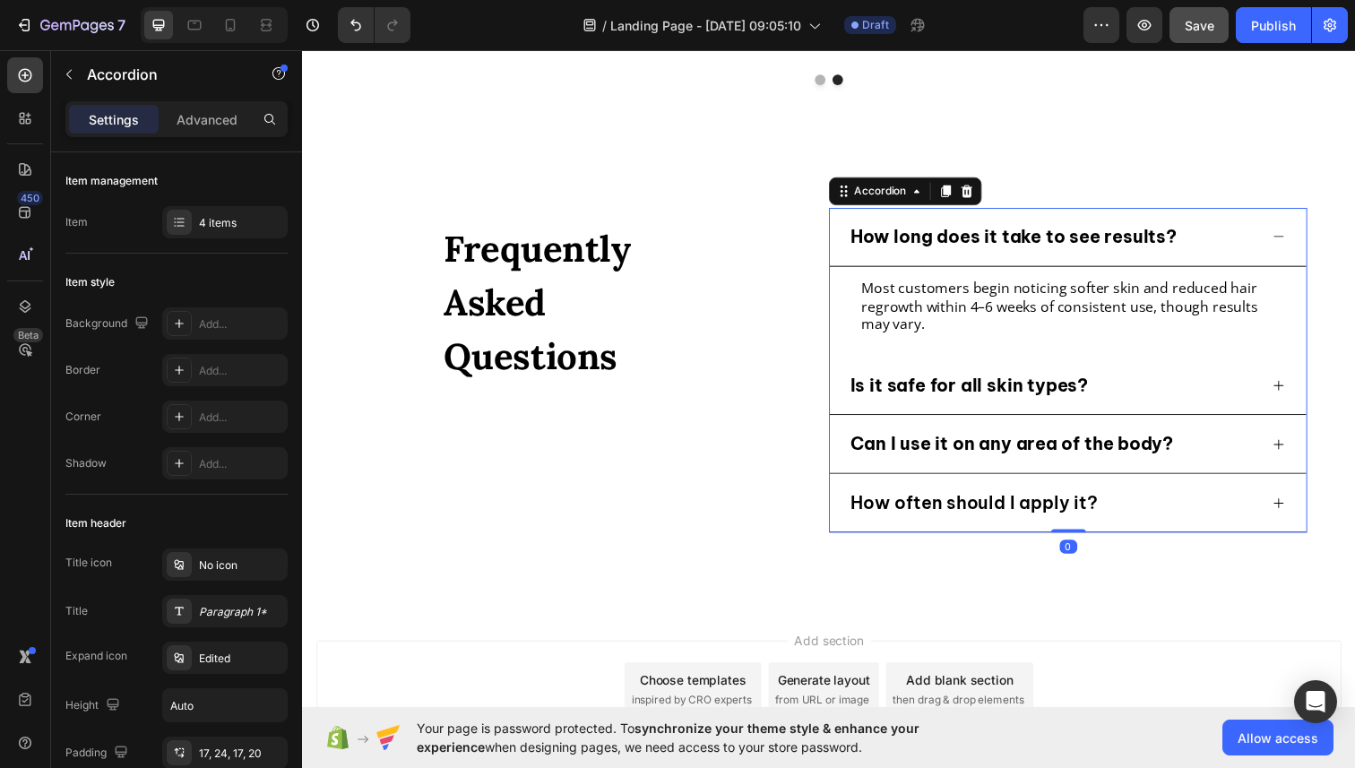
click at [1271, 241] on div "How long does it take to see results?" at bounding box center [1067, 241] width 419 height 29
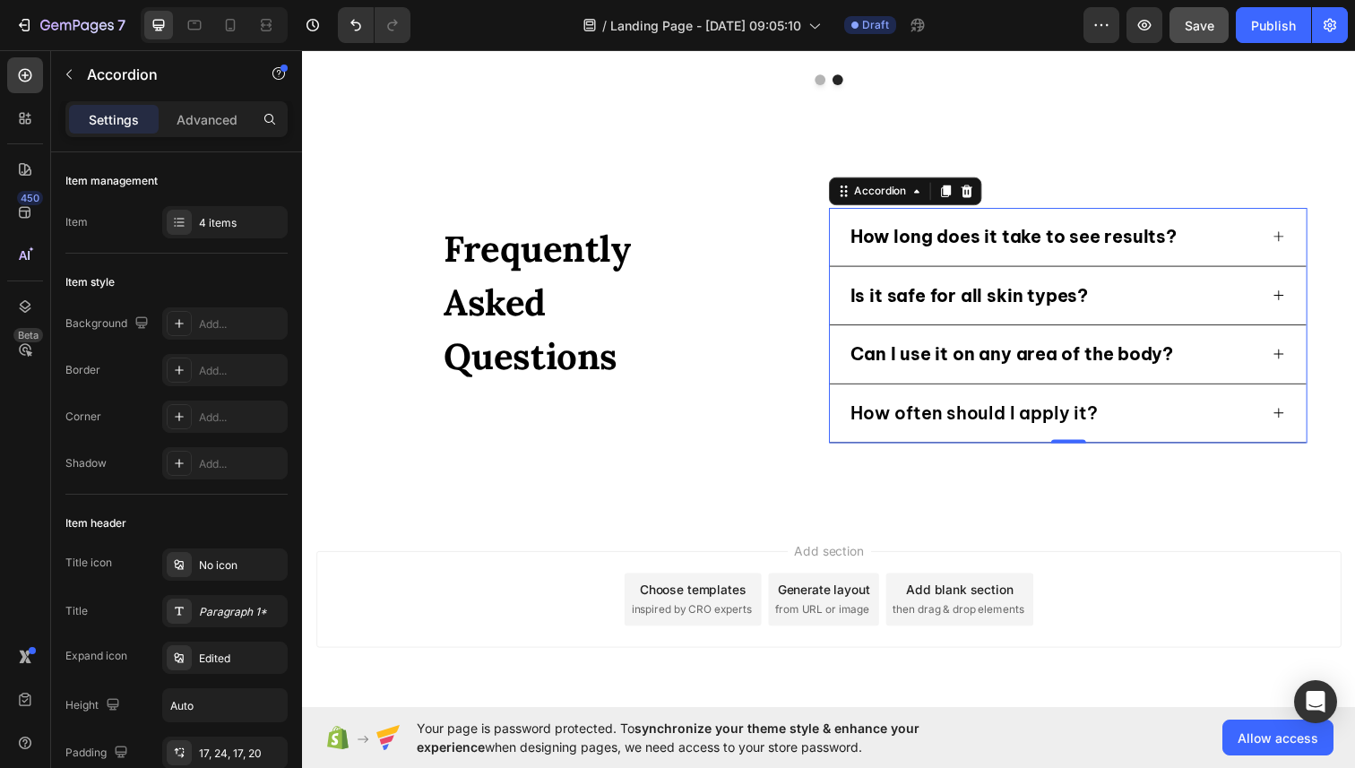
click at [1148, 444] on div "How often should I apply it?" at bounding box center [1083, 422] width 487 height 60
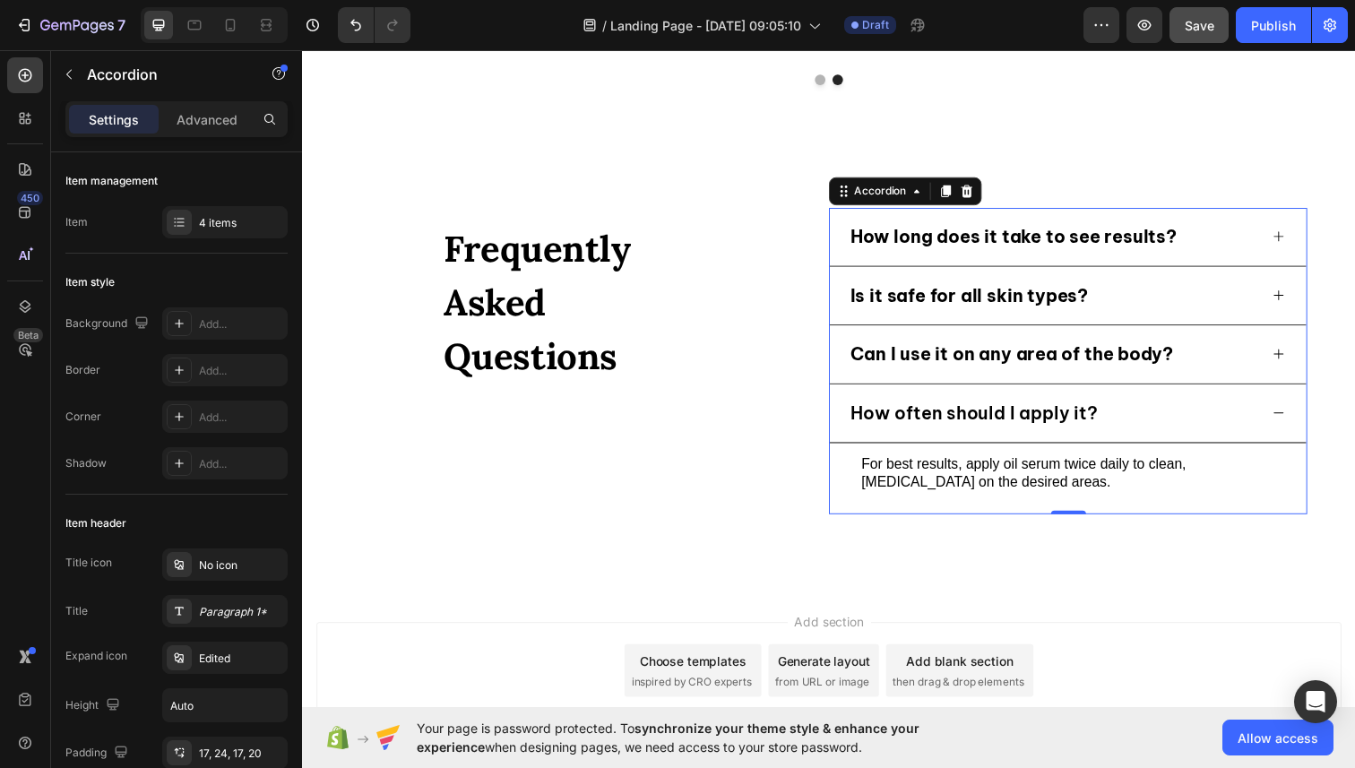
click at [1148, 444] on div "How often should I apply it?" at bounding box center [1083, 422] width 487 height 60
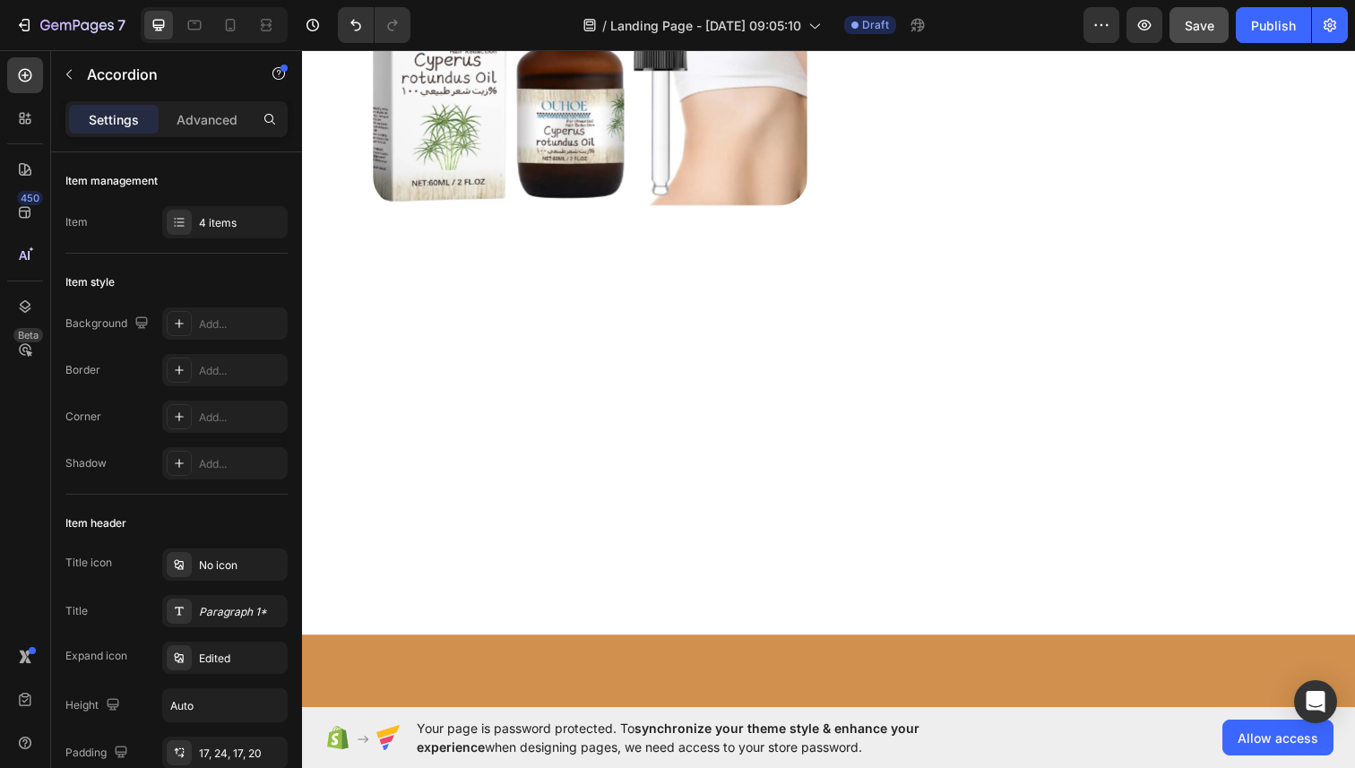
scroll to position [0, 0]
